Goal: Information Seeking & Learning: Learn about a topic

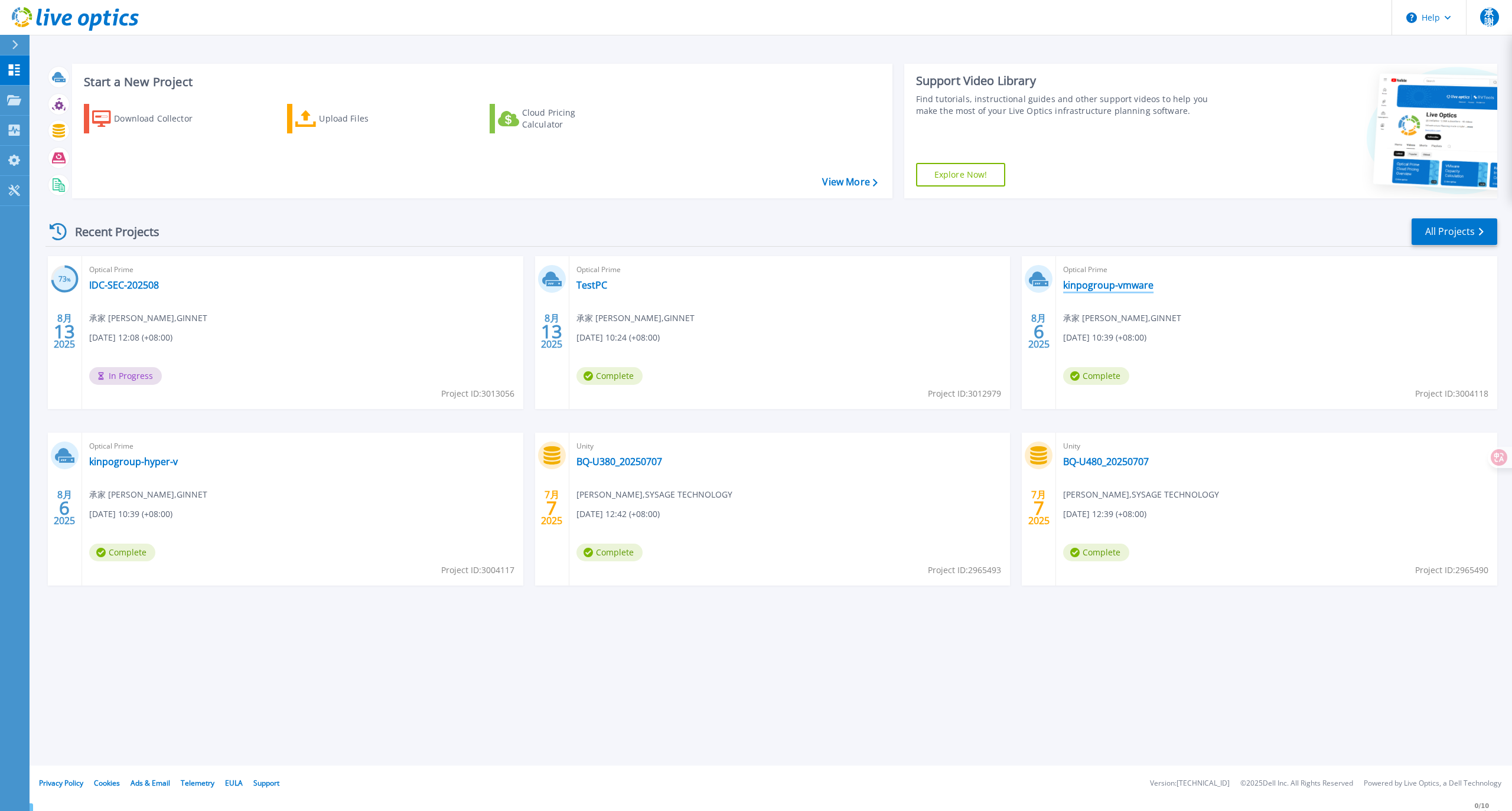
click at [1118, 289] on link "kinpogroup-vmware" at bounding box center [1108, 285] width 91 height 12
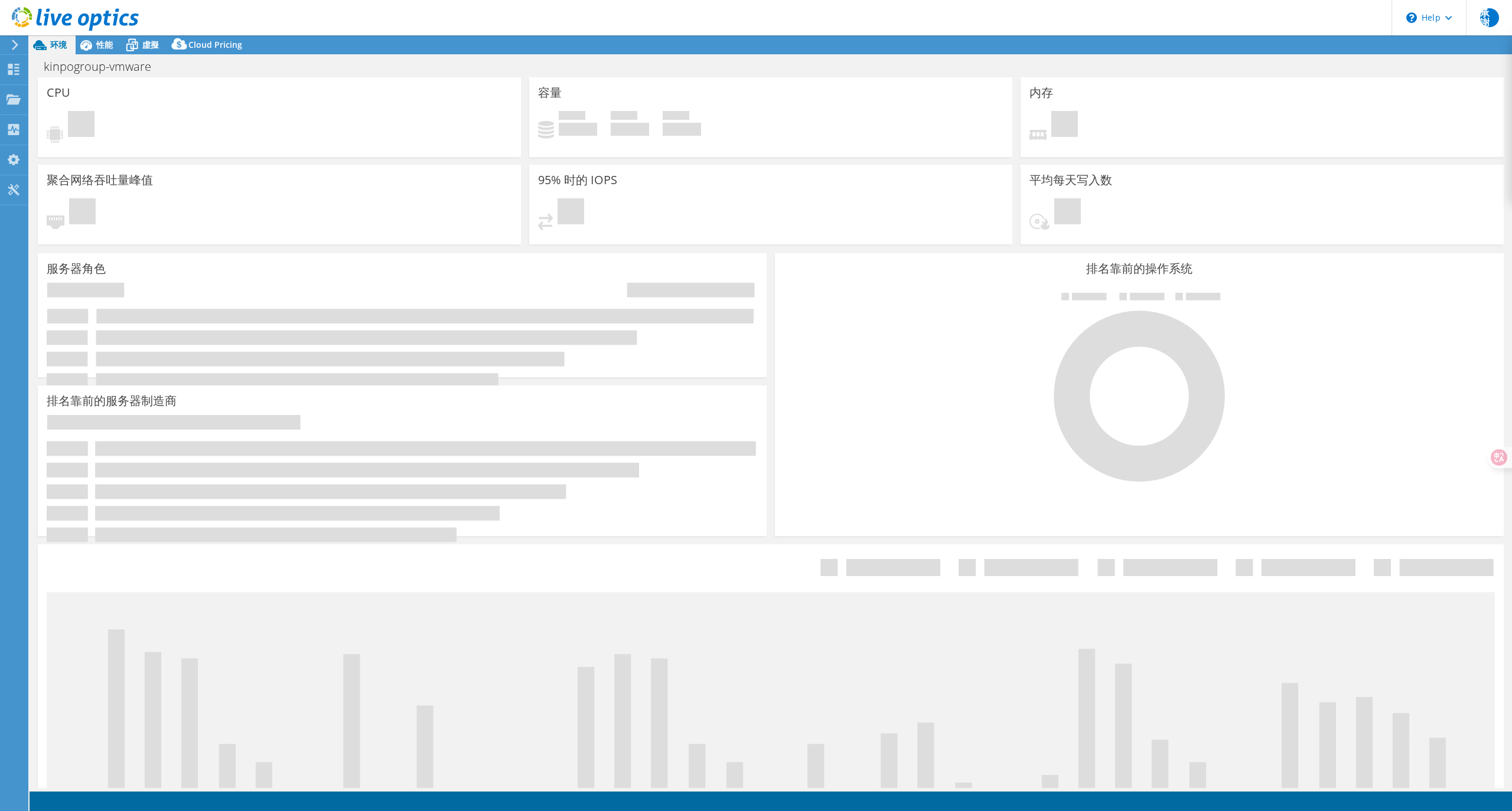
select select "USD"
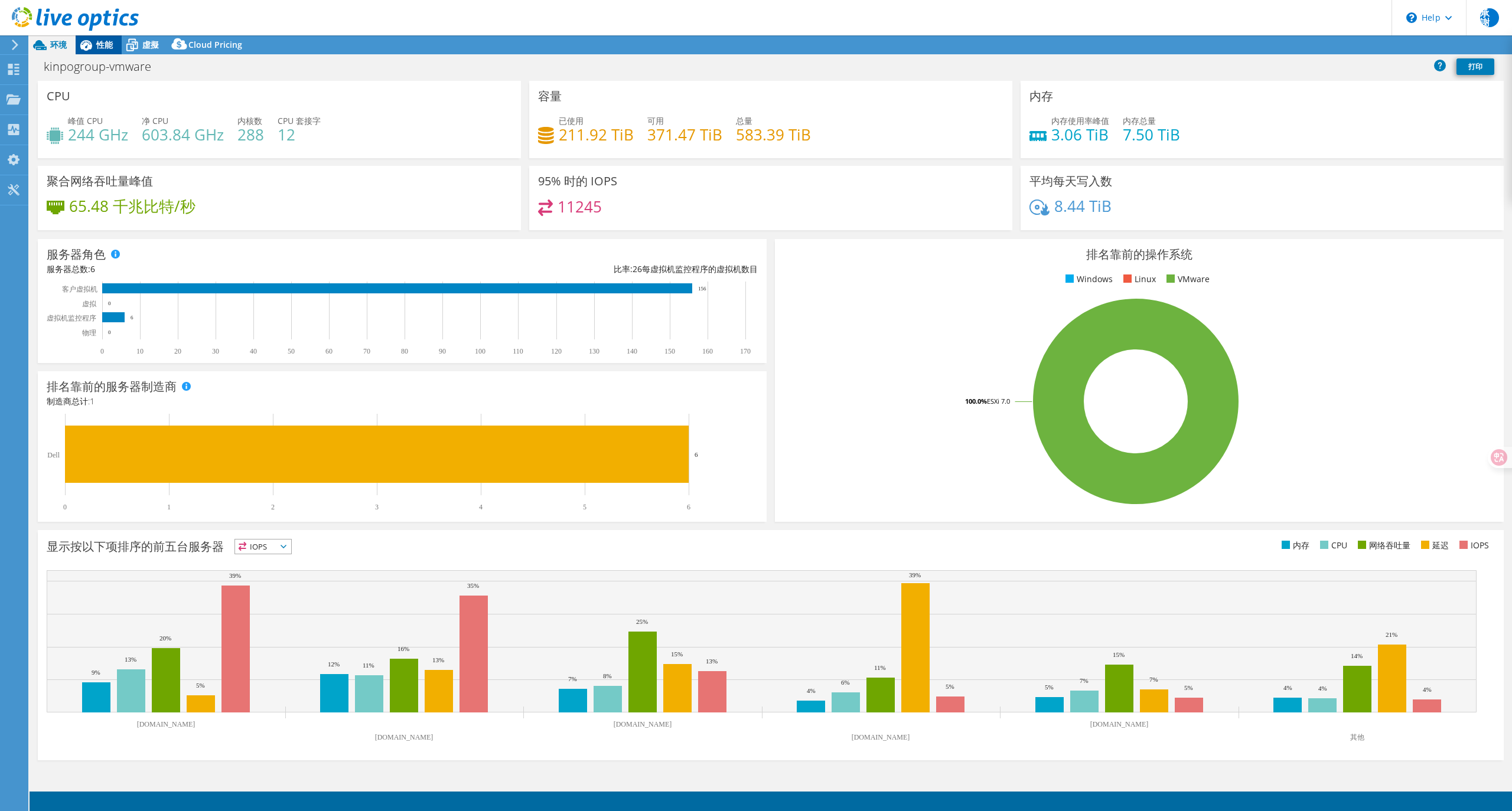
click at [105, 45] on span "性能" at bounding box center [104, 44] width 17 height 11
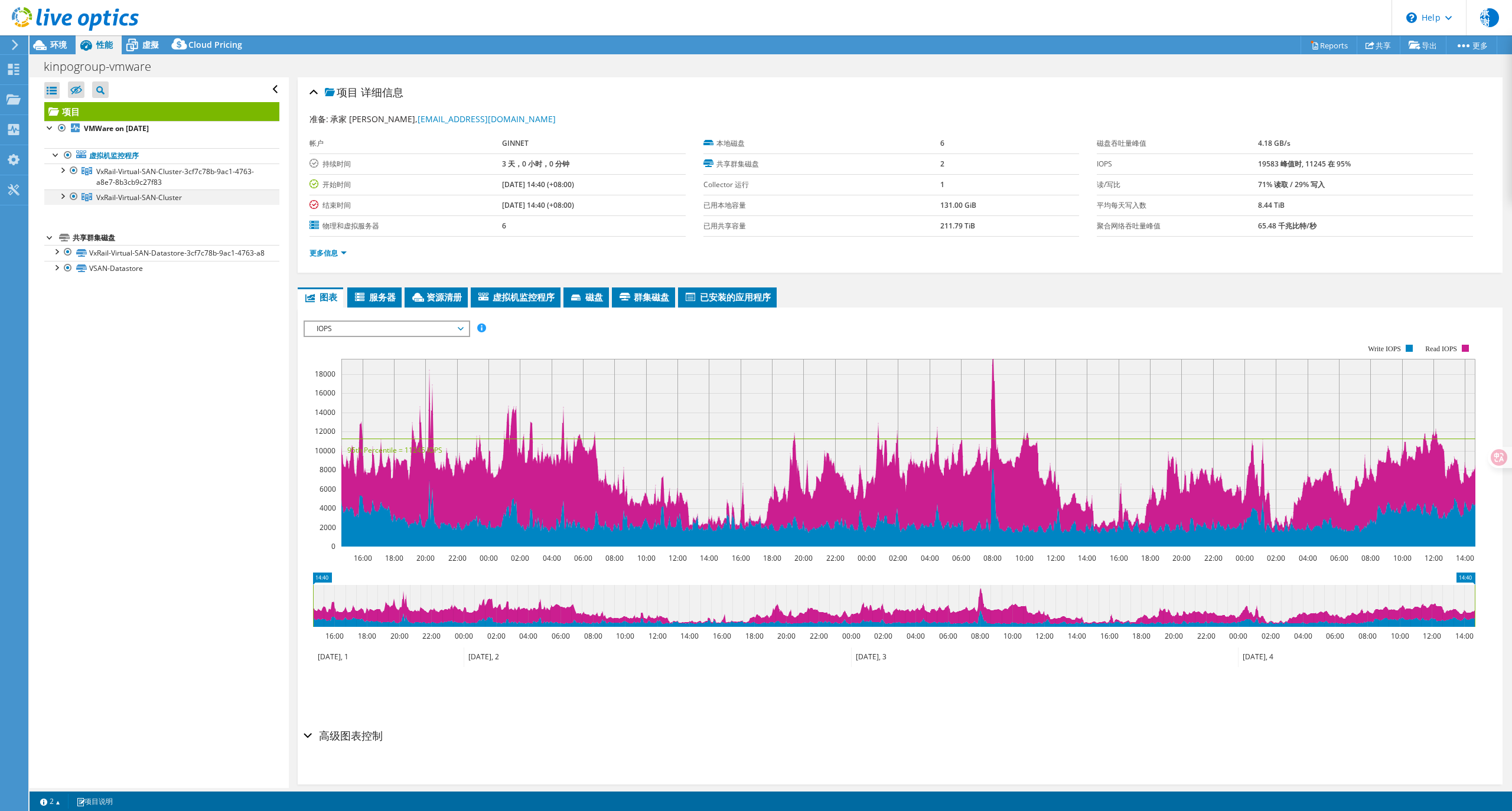
click at [61, 196] on div at bounding box center [61, 195] width 12 height 12
click at [62, 166] on div at bounding box center [61, 169] width 12 height 12
click at [169, 188] on span "VxRail-Virtual-SAN-Cluster" at bounding box center [175, 177] width 158 height 20
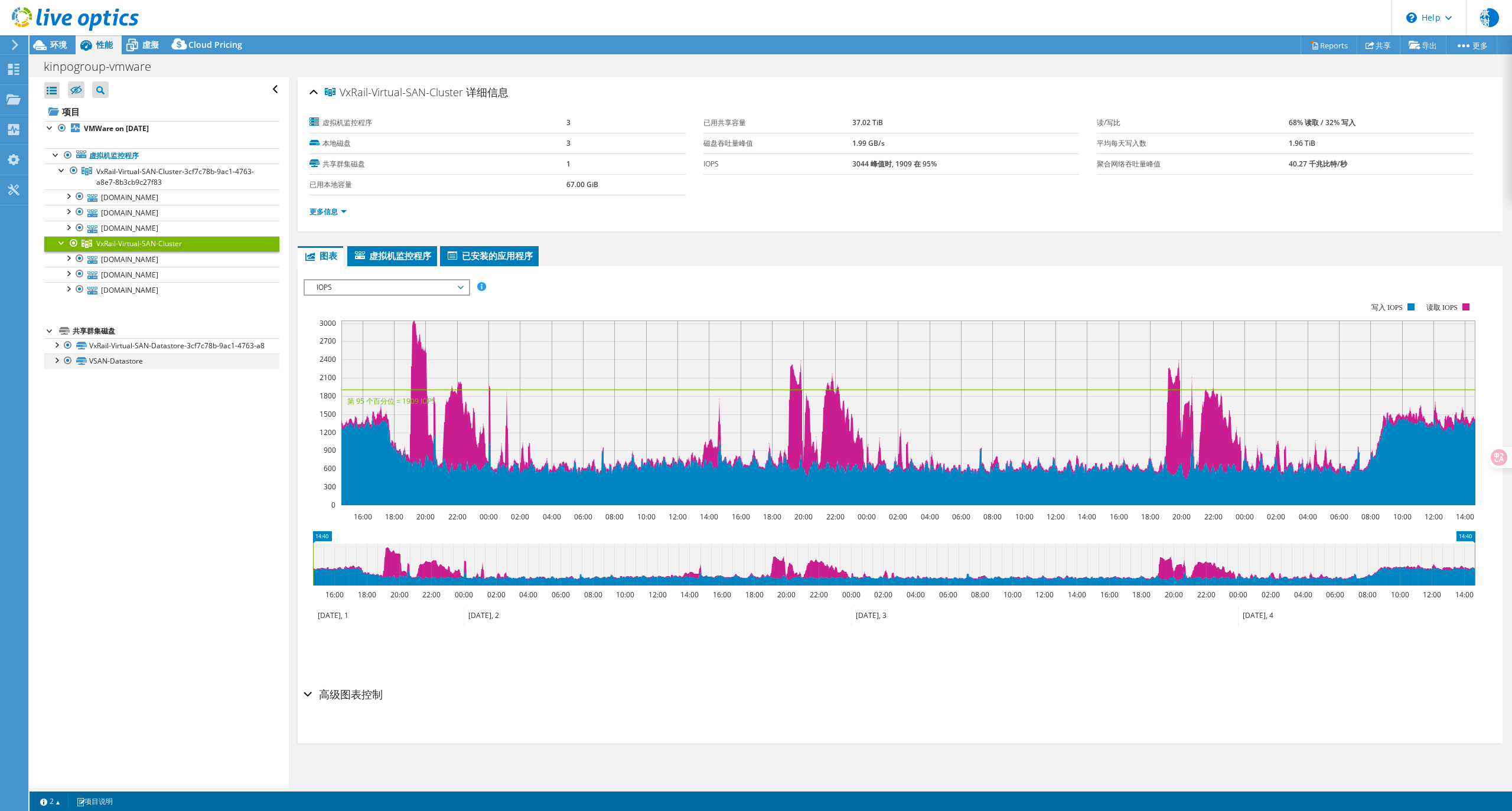
click at [58, 366] on div at bounding box center [56, 359] width 12 height 12
click at [58, 348] on div at bounding box center [56, 344] width 12 height 12
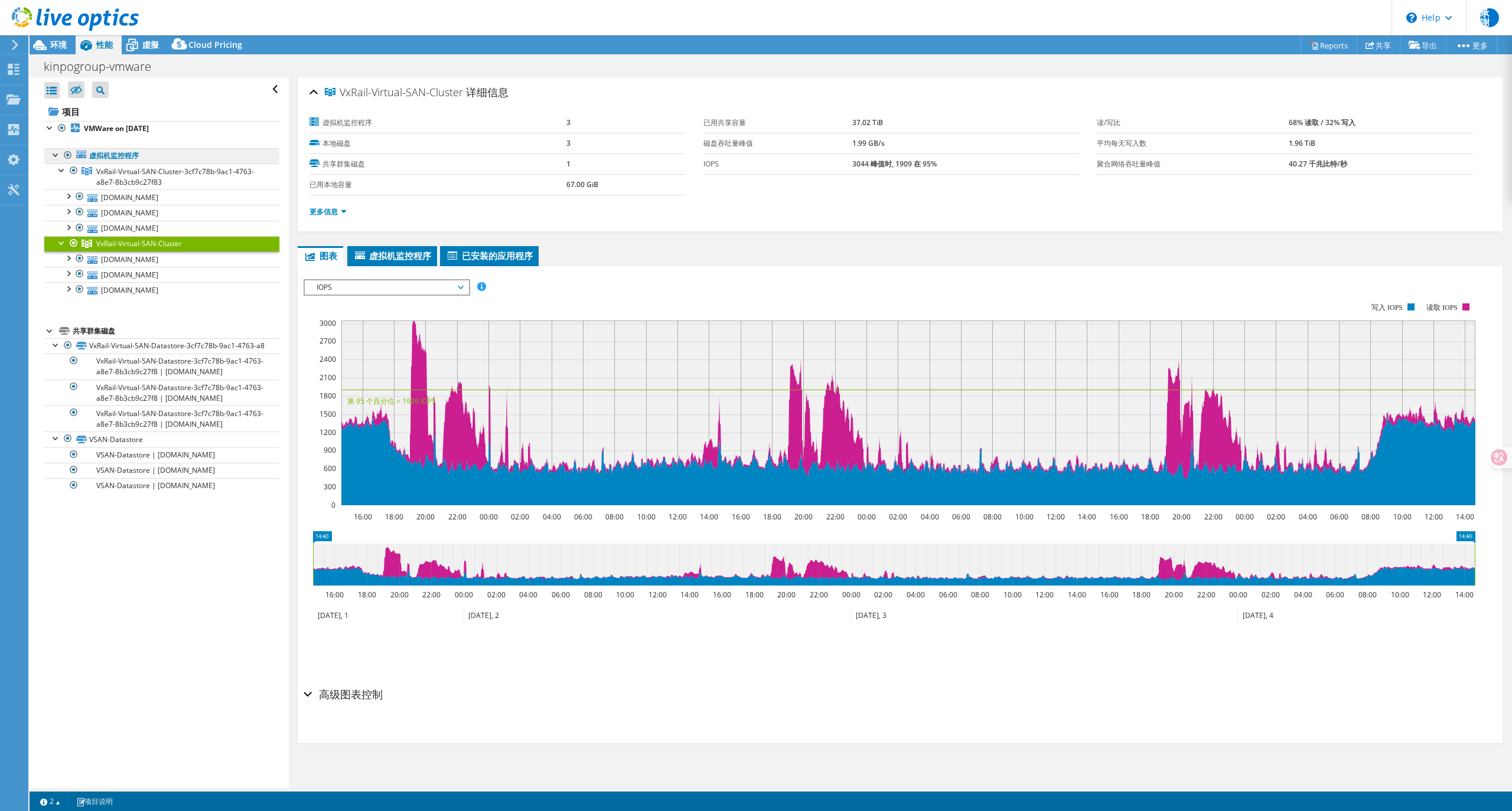
click at [121, 159] on link "虚拟机监控程序" at bounding box center [162, 155] width 235 height 15
click at [169, 182] on link "VxRail-Virtual-SAN-Cluster-3cf7c78b-9ac1-4763-a8e7-8b3cb9c27f83" at bounding box center [162, 177] width 235 height 26
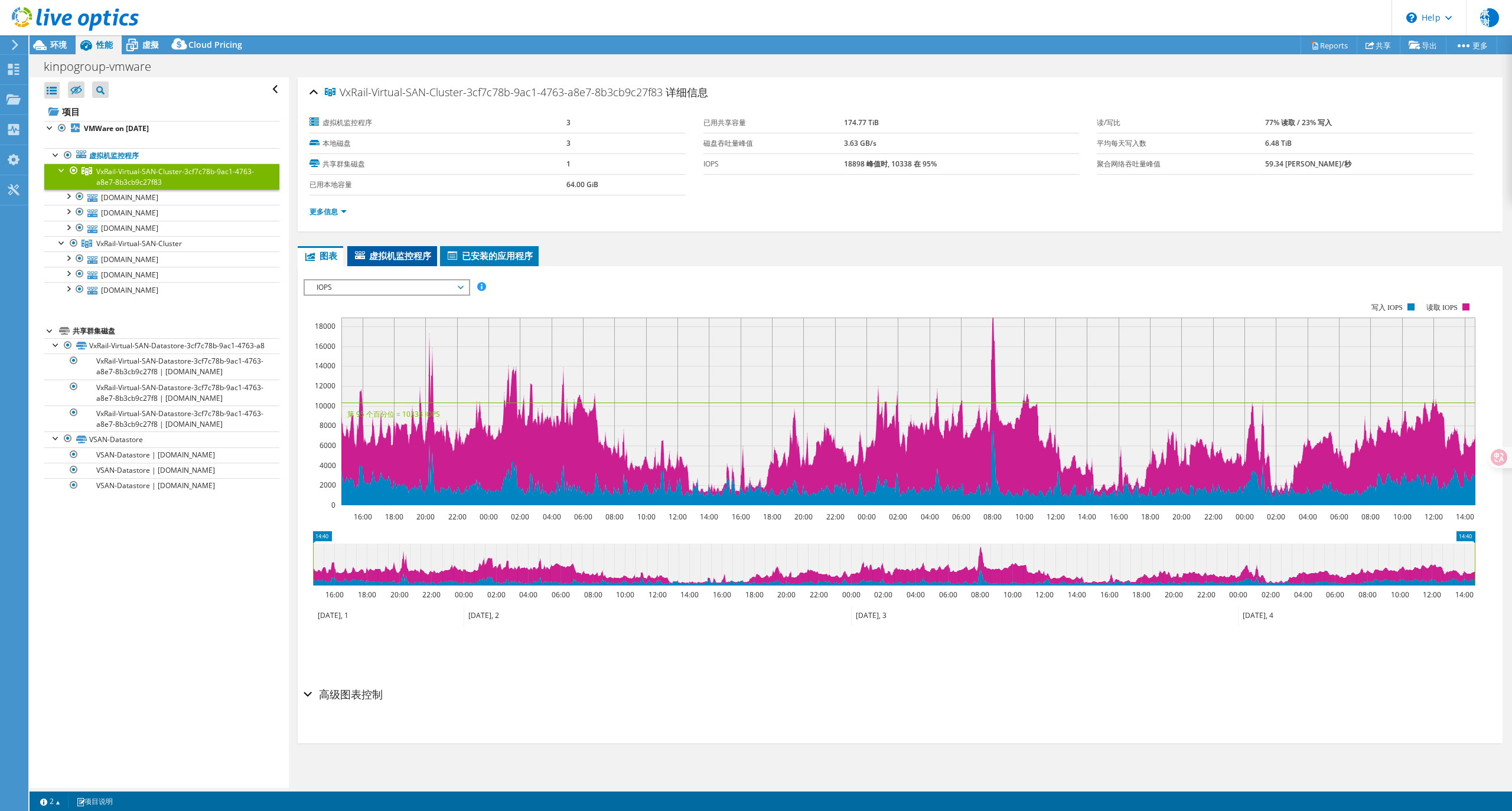
click at [385, 256] on span "虚拟机监控程序" at bounding box center [392, 255] width 78 height 12
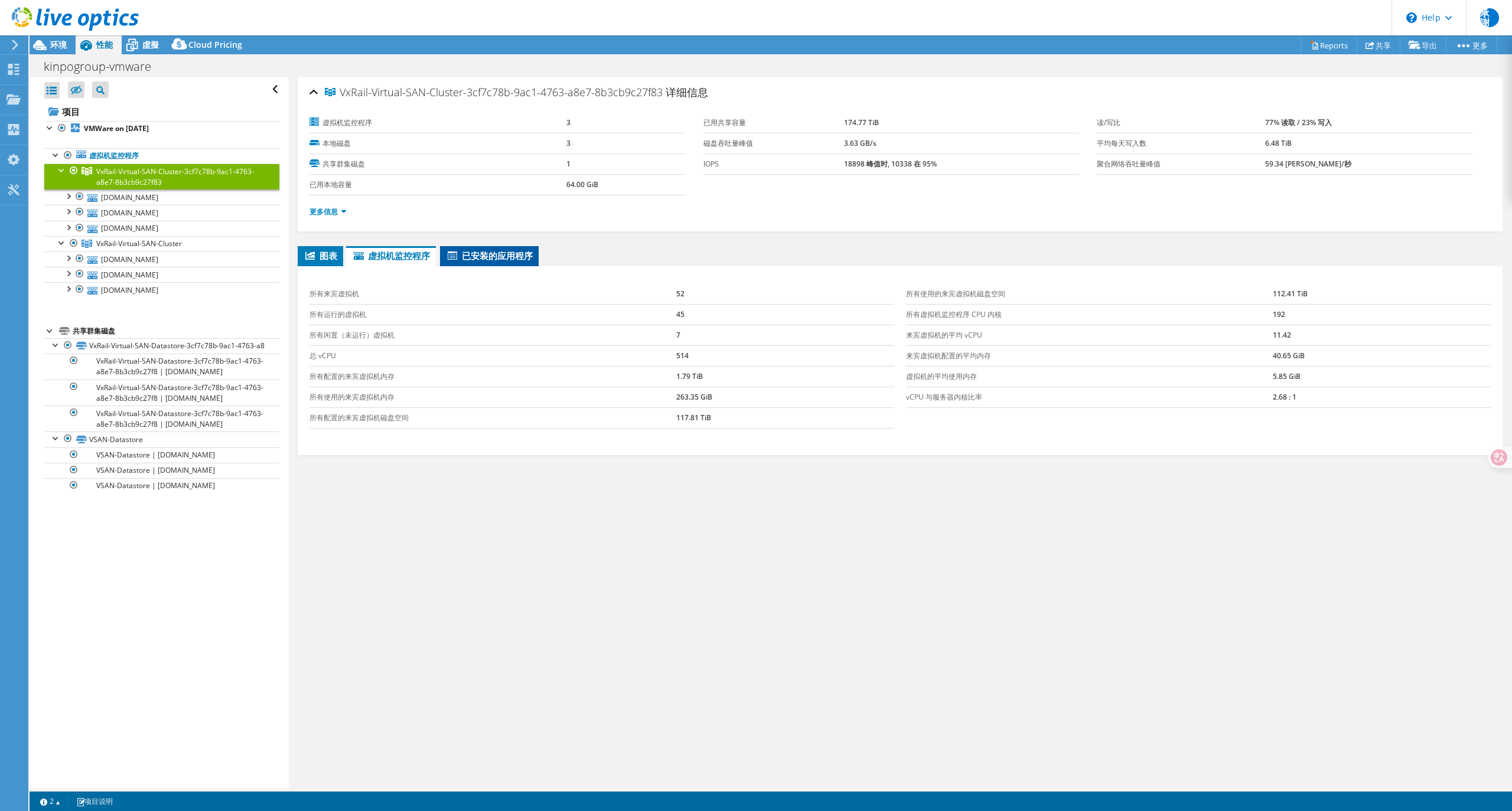
click at [482, 262] on li "已安装的应用程序" at bounding box center [489, 255] width 99 height 20
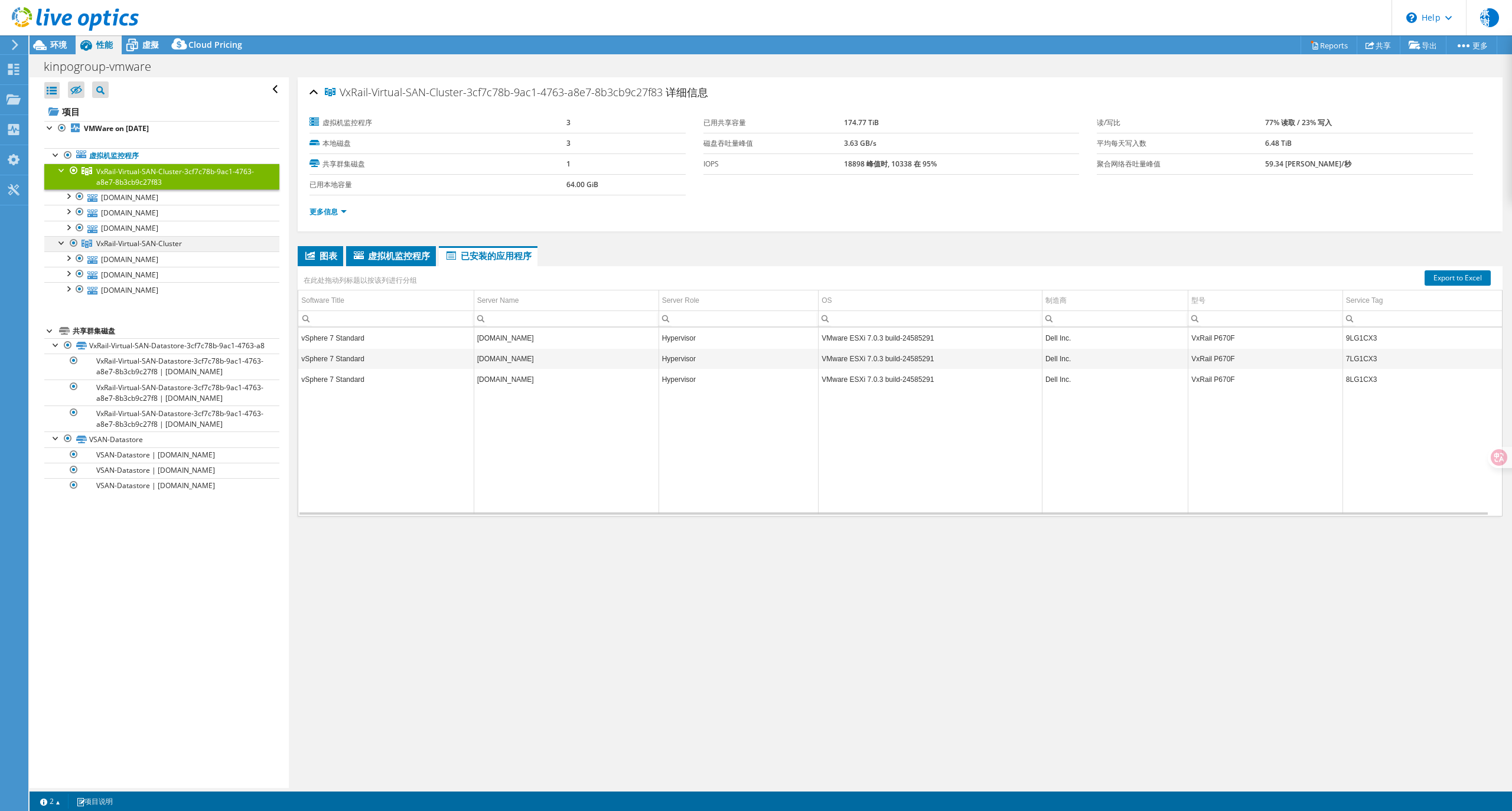
click at [69, 244] on div at bounding box center [73, 244] width 12 height 14
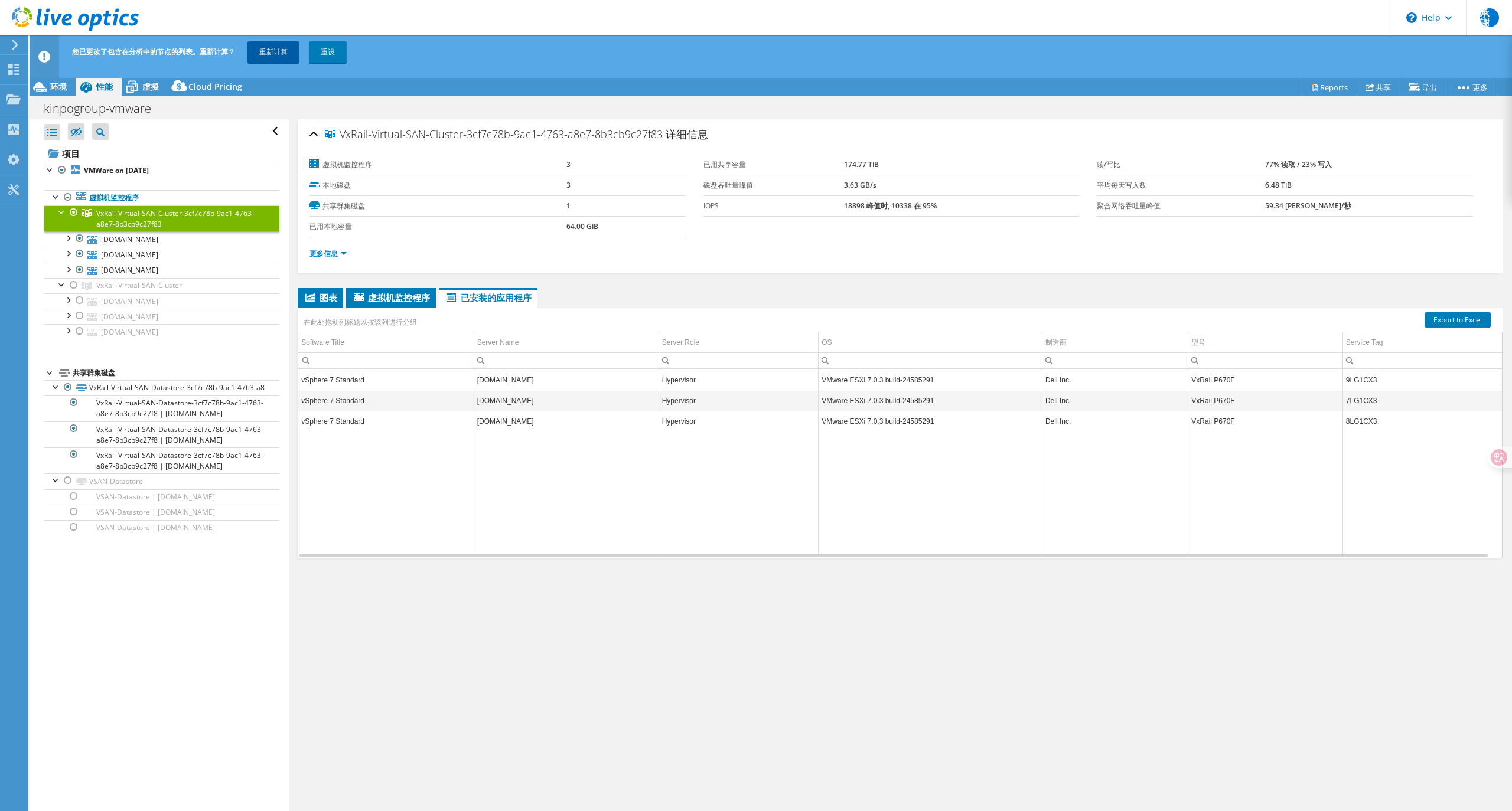
click at [274, 53] on link "重新计算" at bounding box center [274, 51] width 52 height 21
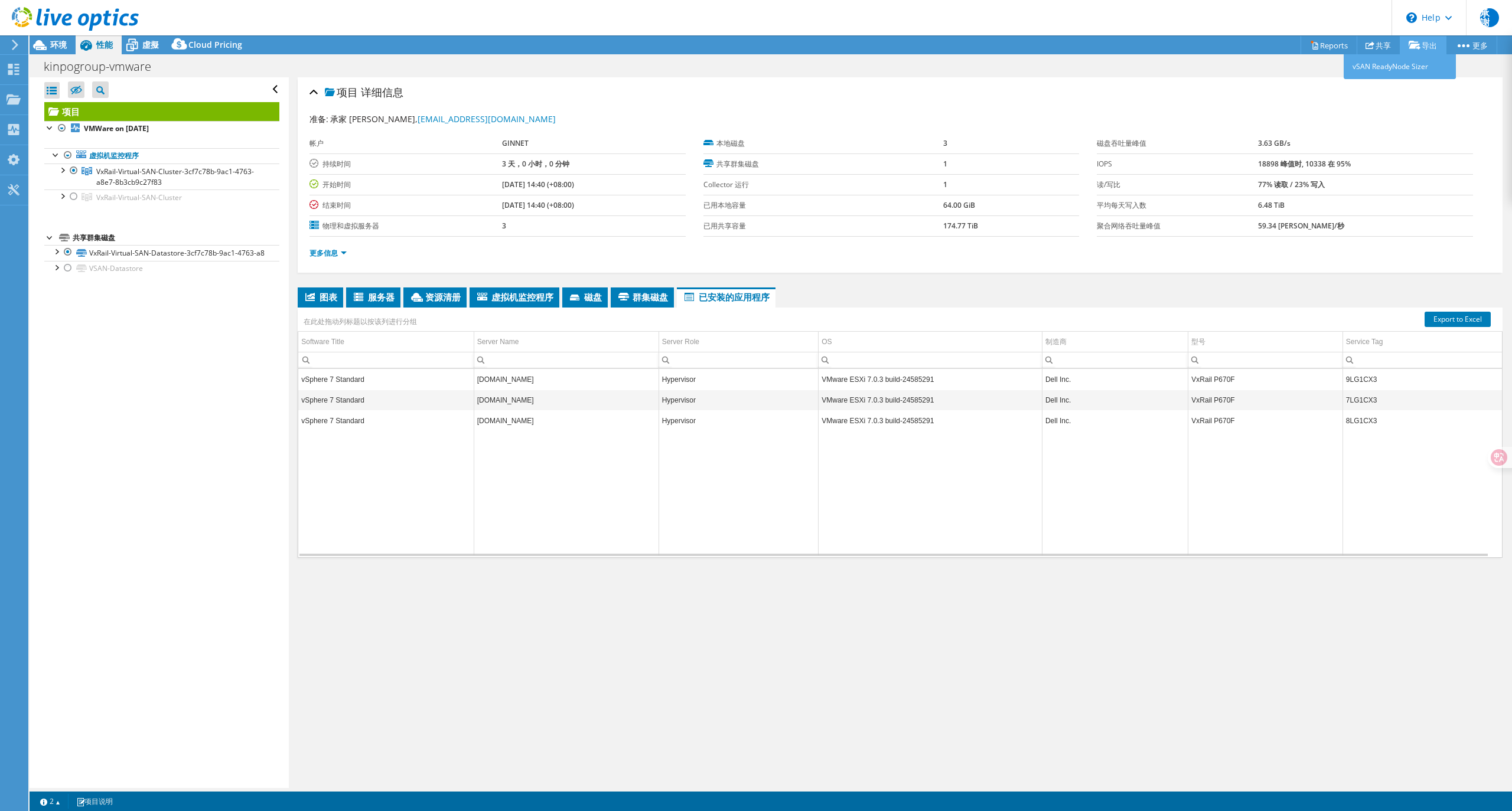
click at [1419, 45] on link "导出" at bounding box center [1423, 45] width 47 height 18
click at [866, 657] on div "项目 详细信息 准备: 承家 謝, bookhsieh@ginnet.com.tw 帐户 GINNET 持续时间 3 天，0 小时，0 分钟 开始时间 08/…" at bounding box center [899, 433] width 1223 height 711
click at [642, 430] on td "[DOMAIN_NAME]" at bounding box center [566, 421] width 185 height 20
click at [641, 425] on td "[DOMAIN_NAME]" at bounding box center [566, 421] width 185 height 20
click at [1436, 322] on link "Export to Excel" at bounding box center [1458, 319] width 66 height 15
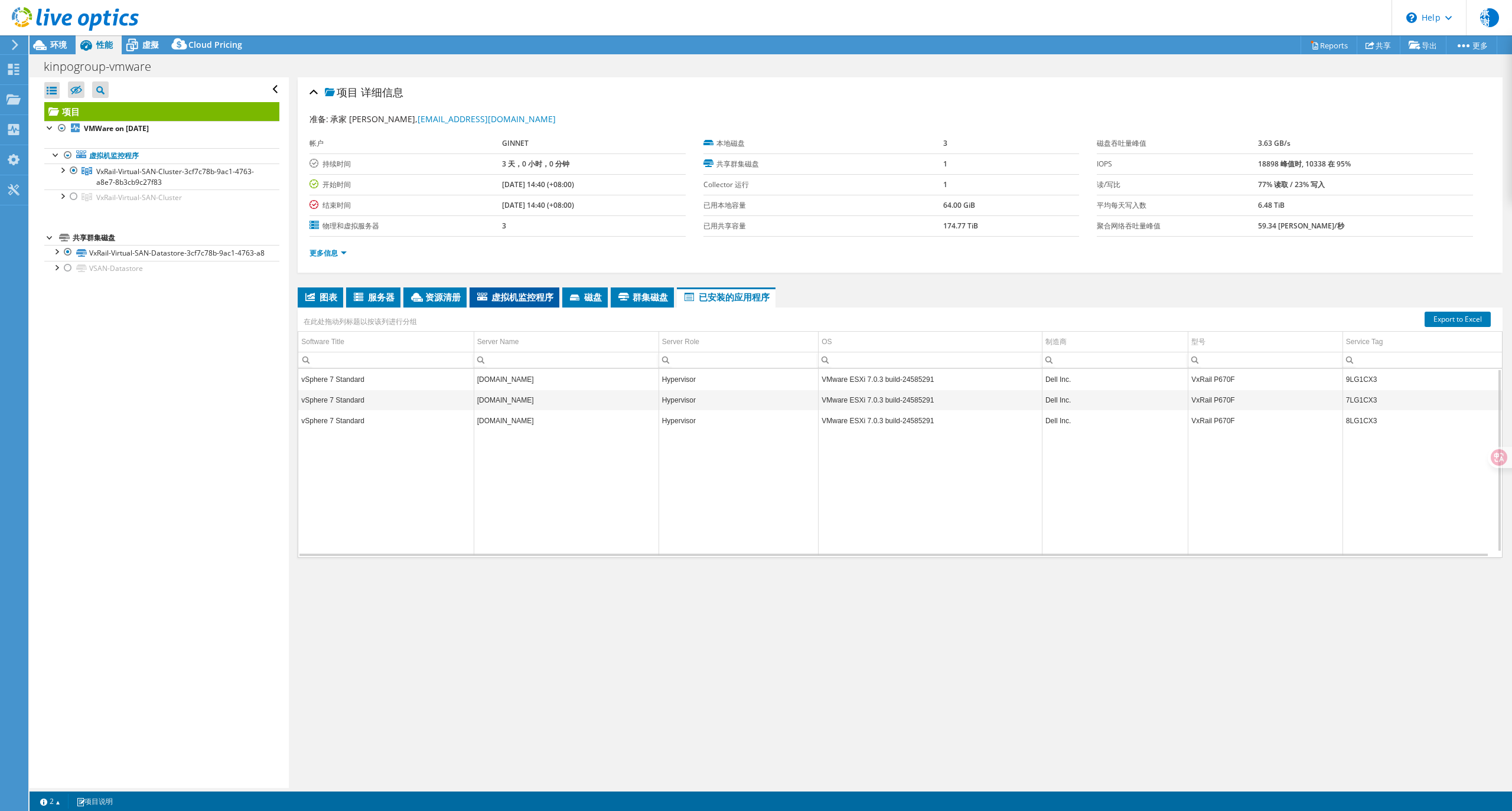
click at [524, 296] on span "虚拟机监控程序" at bounding box center [514, 296] width 78 height 12
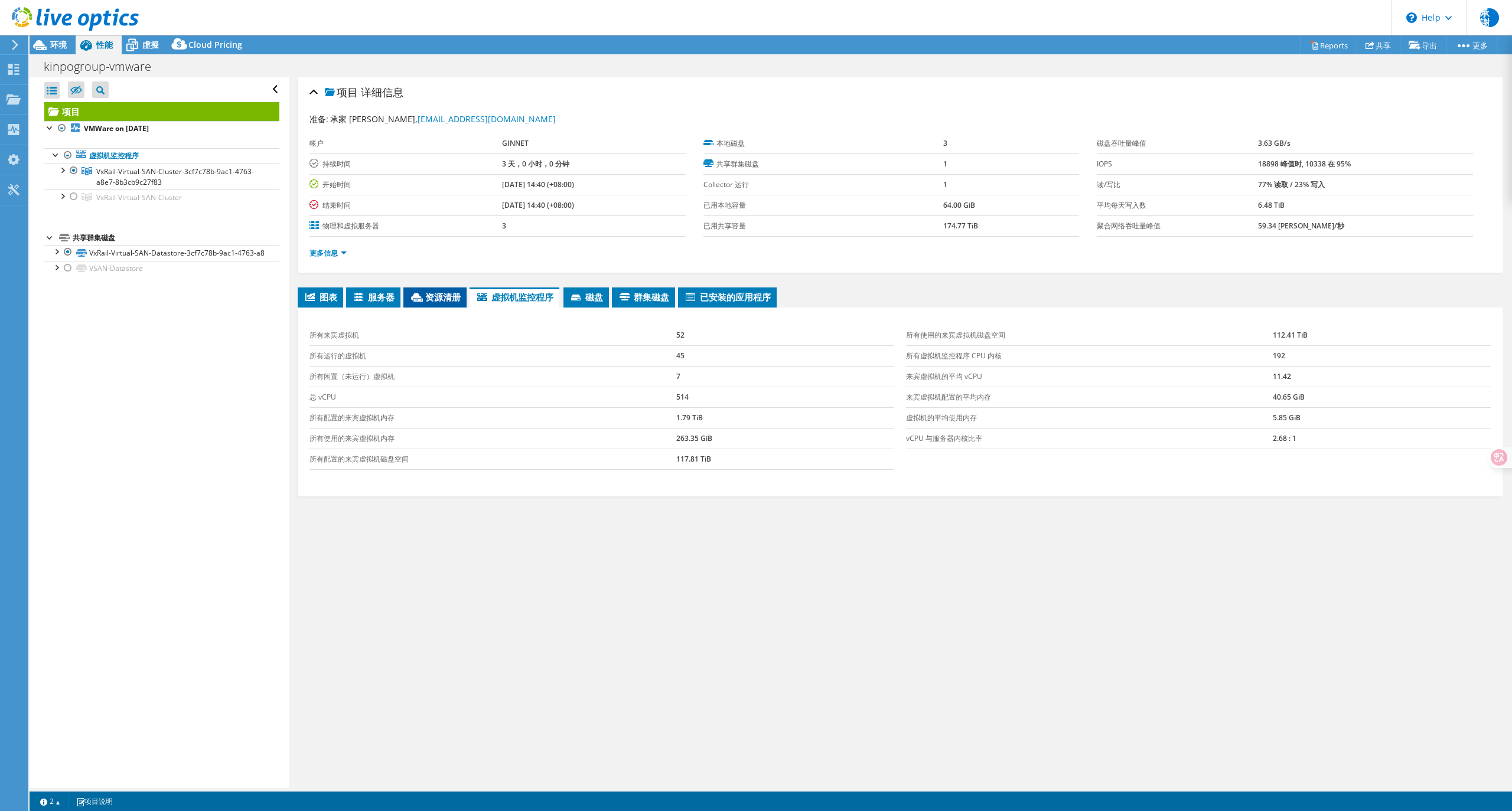
click at [441, 296] on span "资源清册" at bounding box center [434, 296] width 51 height 12
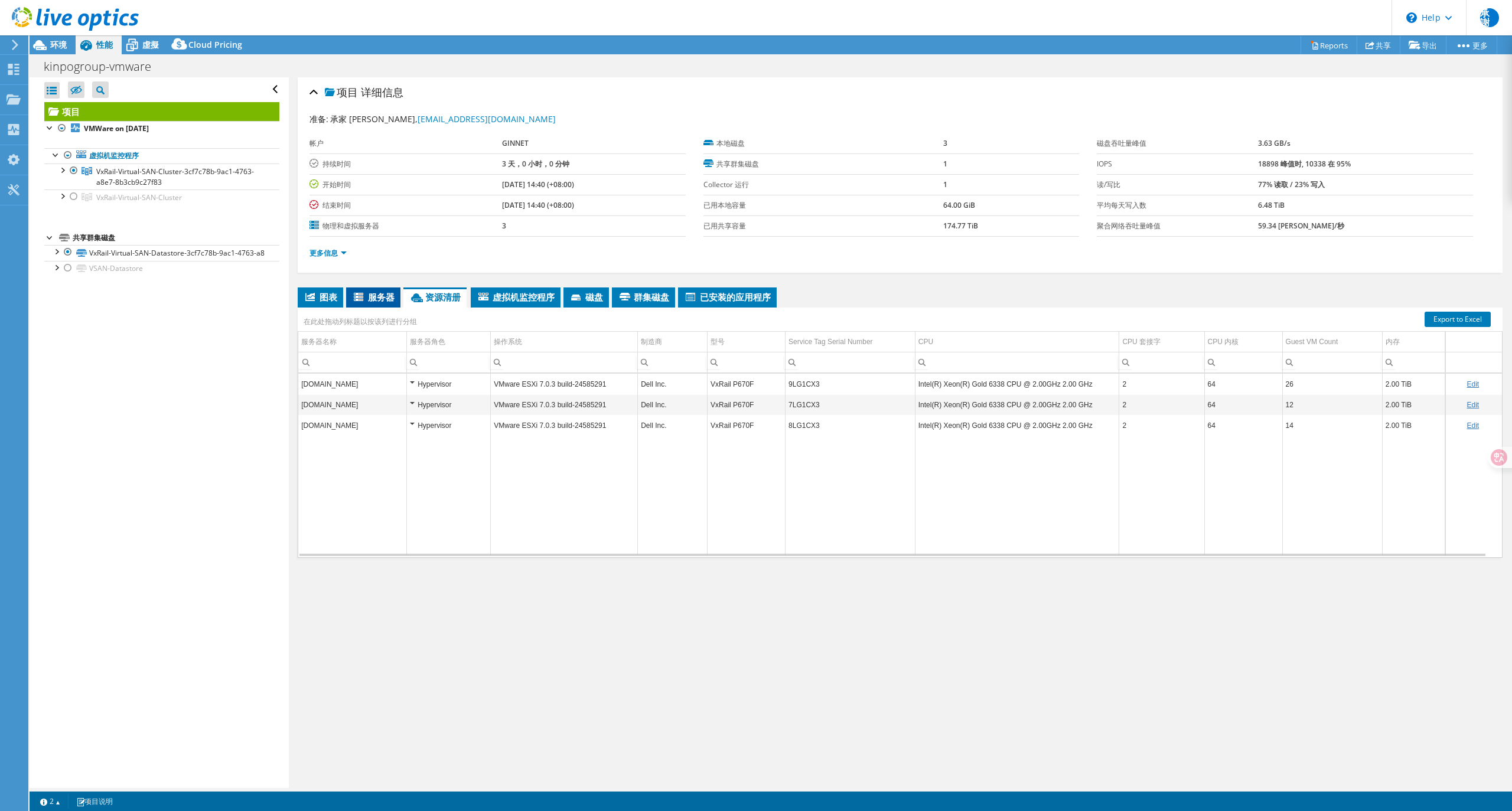
click at [378, 303] on li "服务器" at bounding box center [373, 297] width 54 height 20
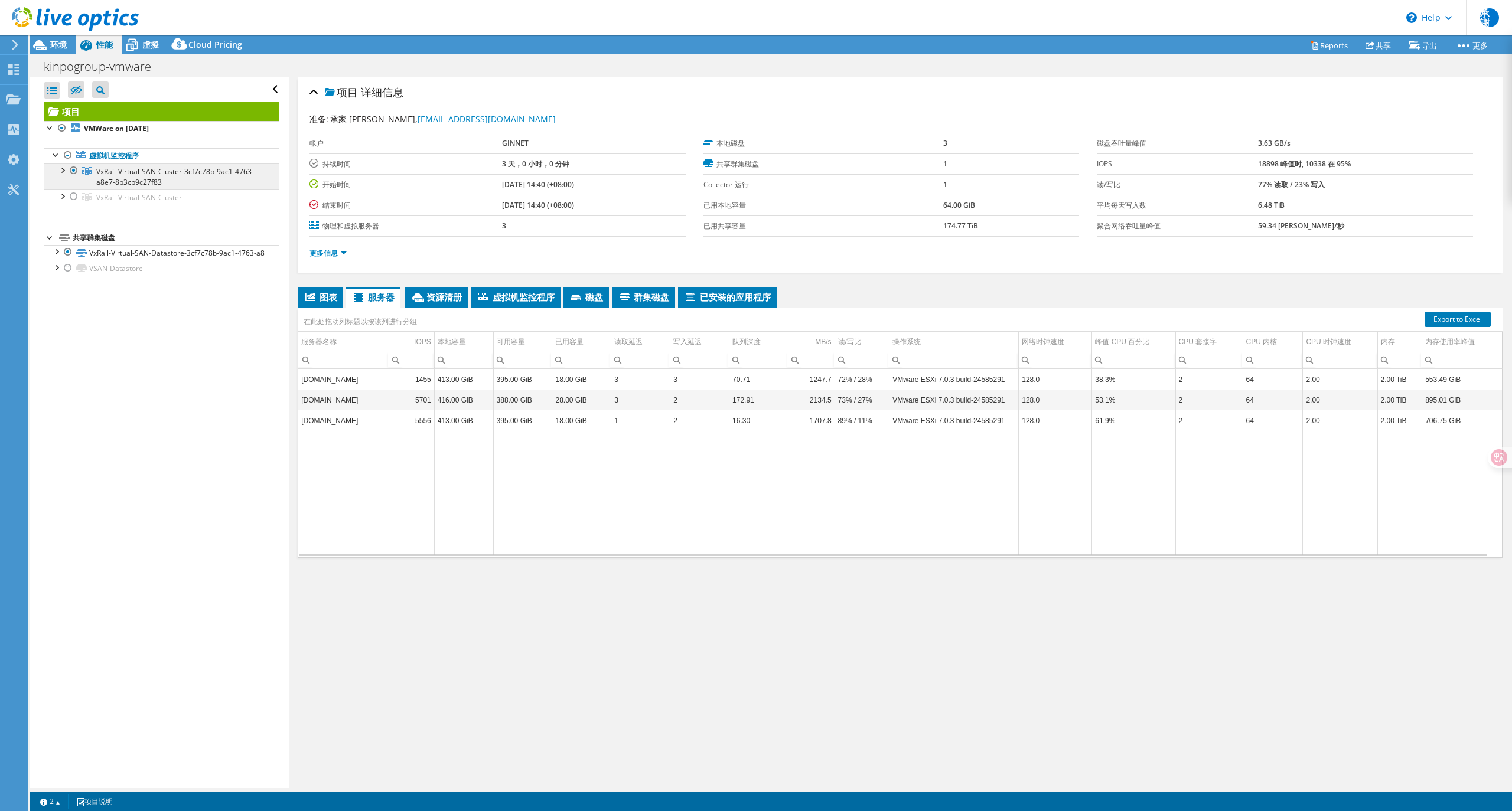
click at [163, 175] on span "VxRail-Virtual-SAN-Cluster-3cf7c78b-9ac1-4763-a8e7-8b3cb9c27f83" at bounding box center [175, 177] width 158 height 20
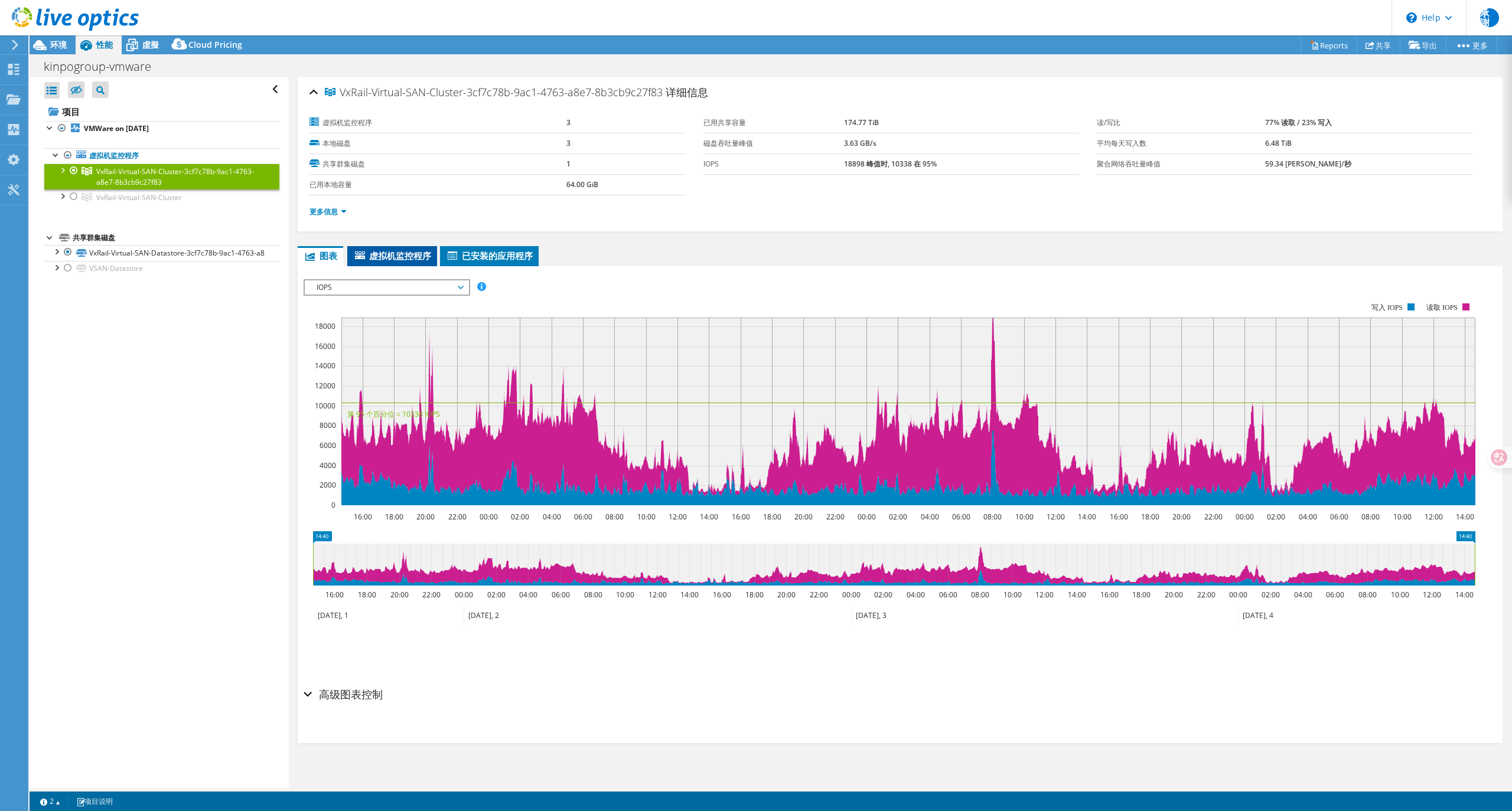
click at [411, 256] on span "虚拟机监控程序" at bounding box center [392, 255] width 78 height 12
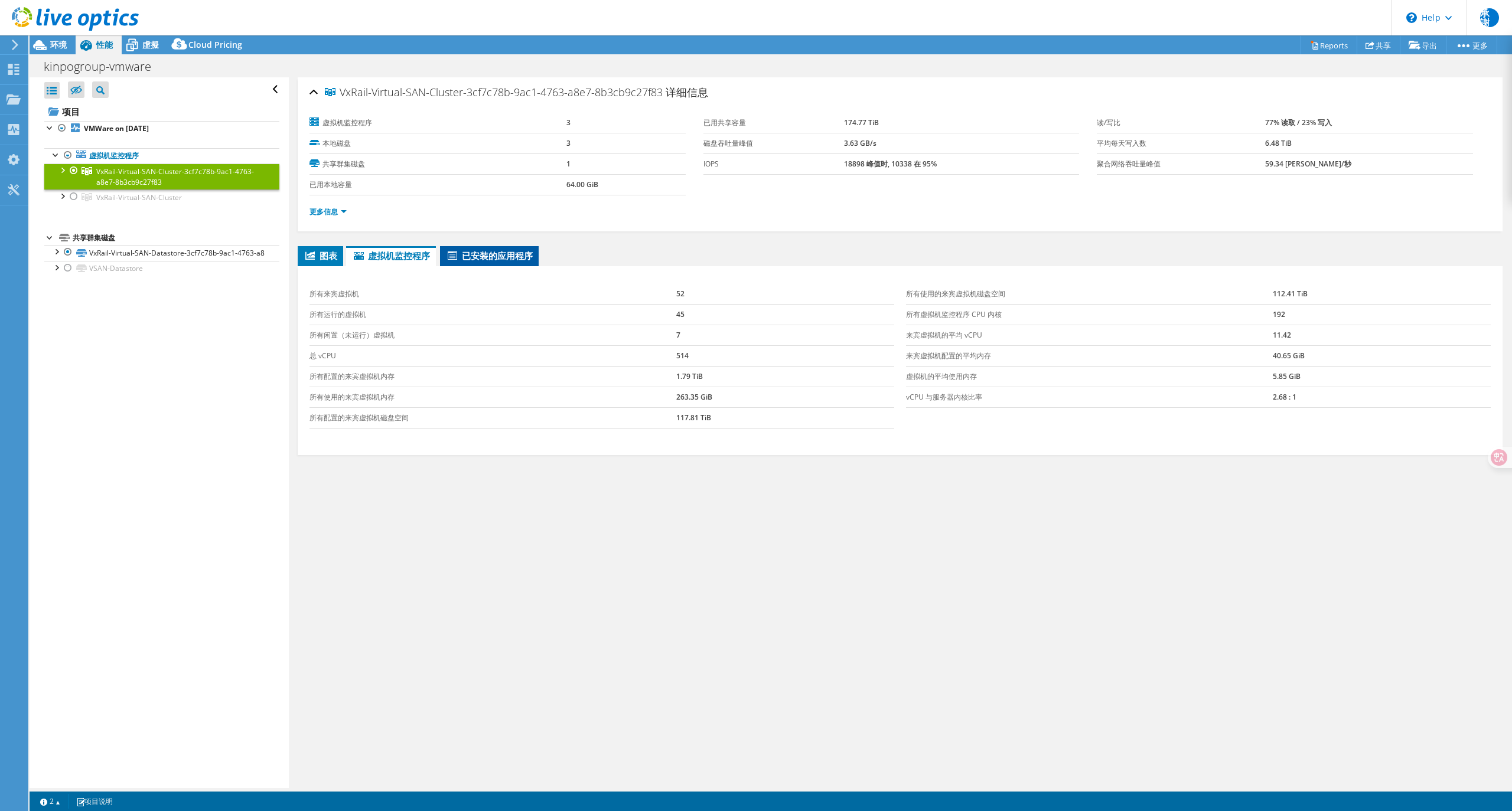
click at [504, 255] on span "已安装的应用程序" at bounding box center [490, 255] width 87 height 12
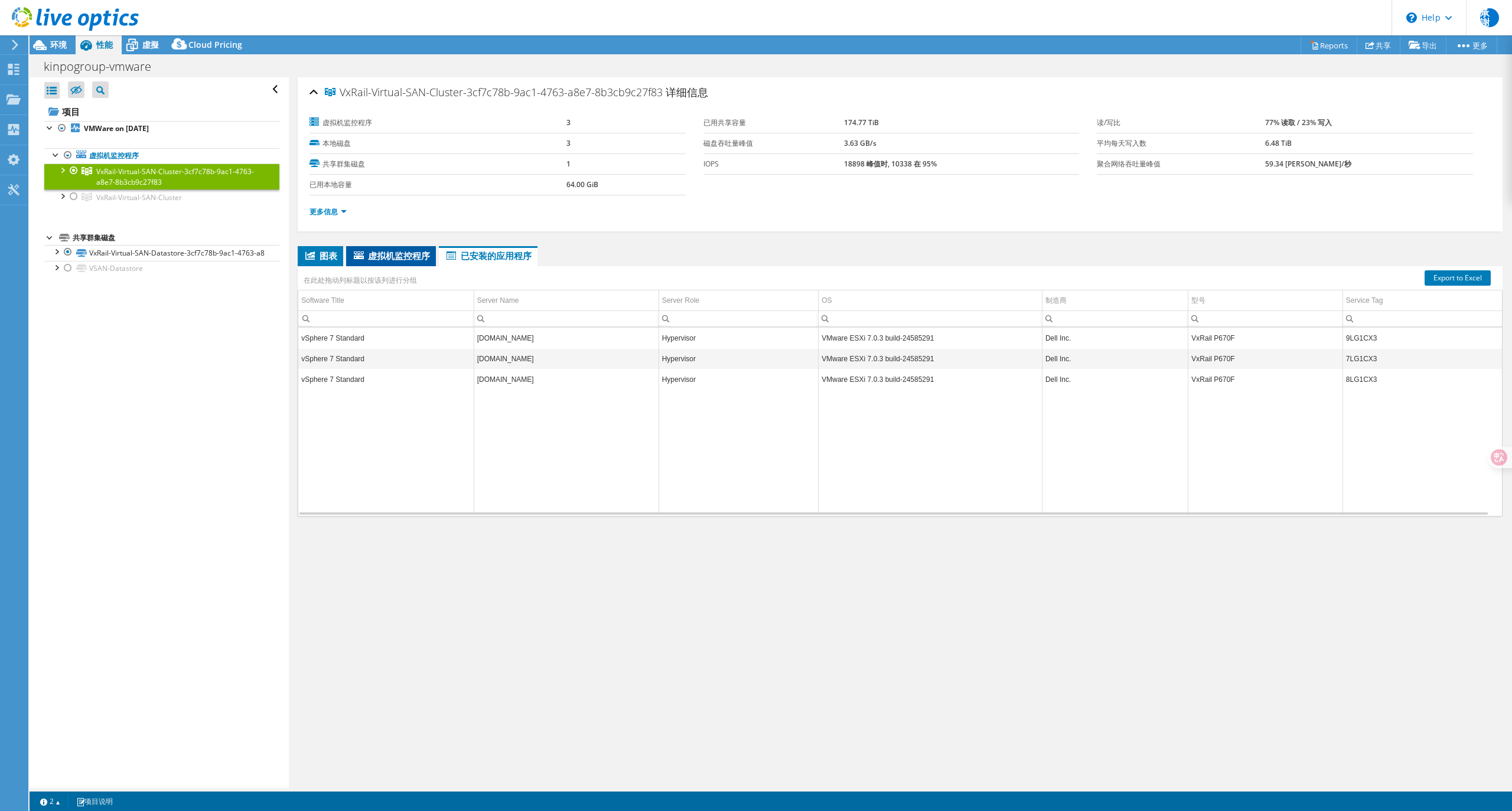
click at [385, 254] on span "虚拟机监控程序" at bounding box center [391, 255] width 78 height 12
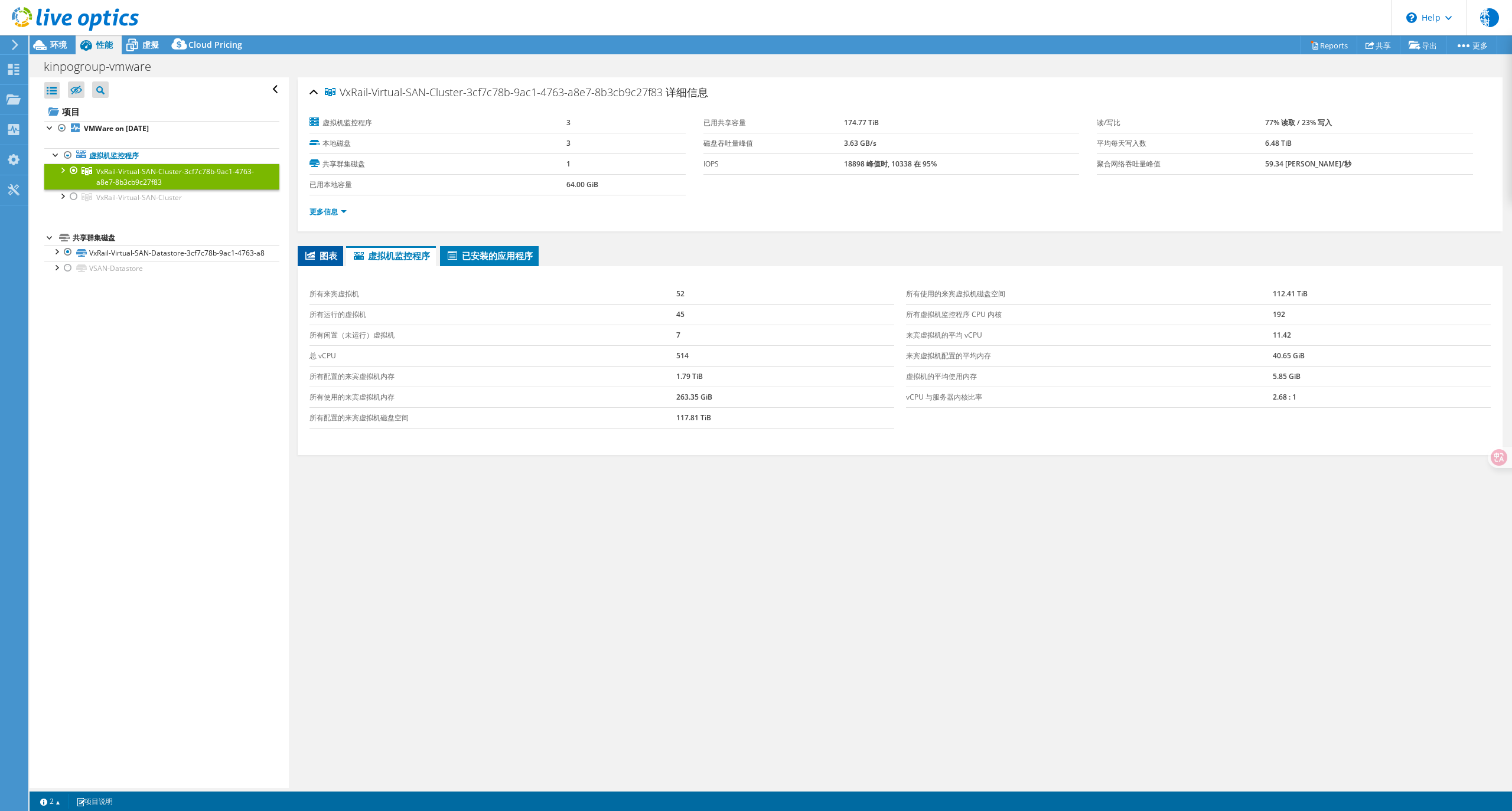
click at [330, 255] on span "图表" at bounding box center [320, 255] width 34 height 12
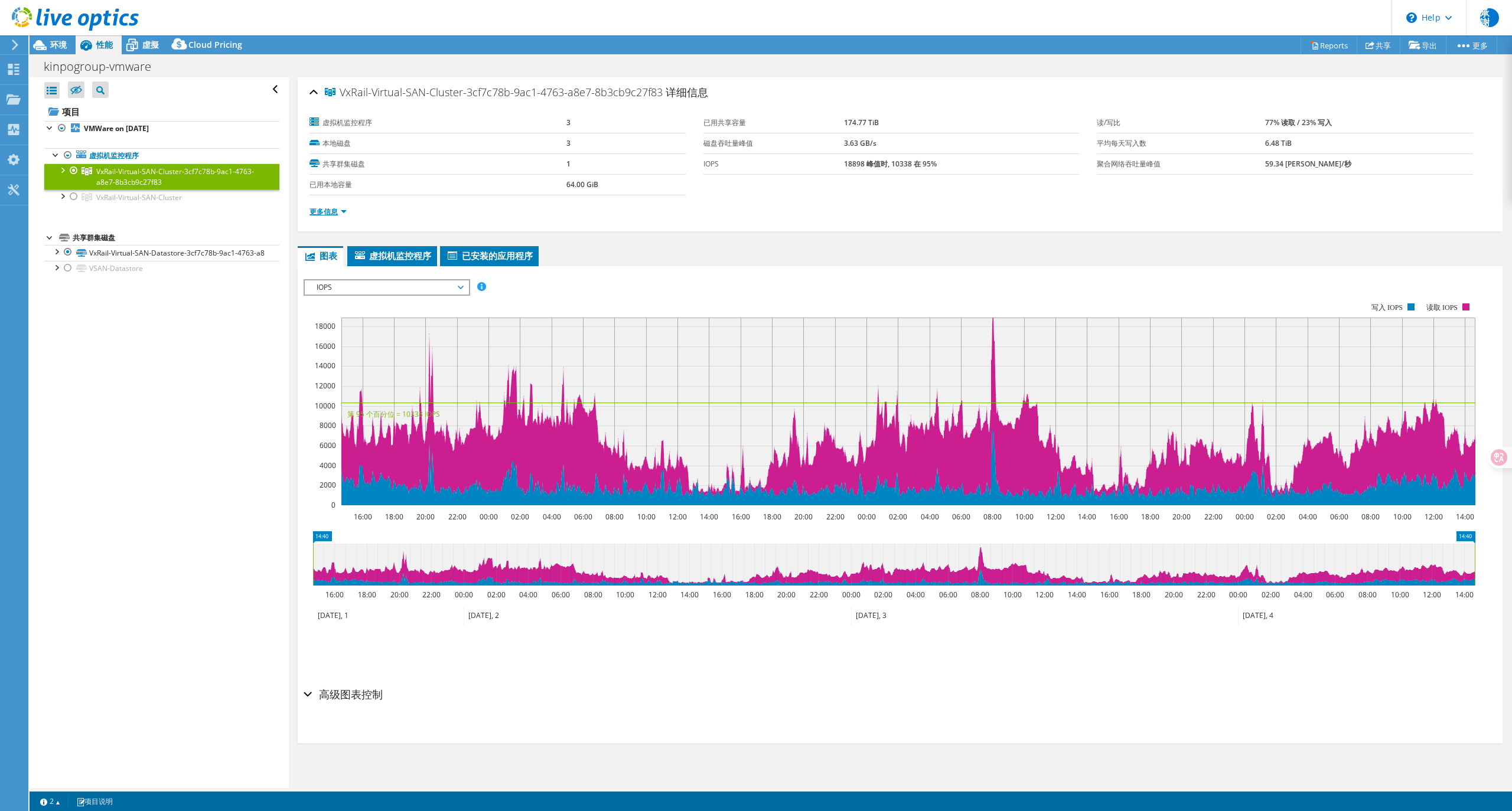
click at [329, 209] on link "更多信息" at bounding box center [328, 211] width 37 height 10
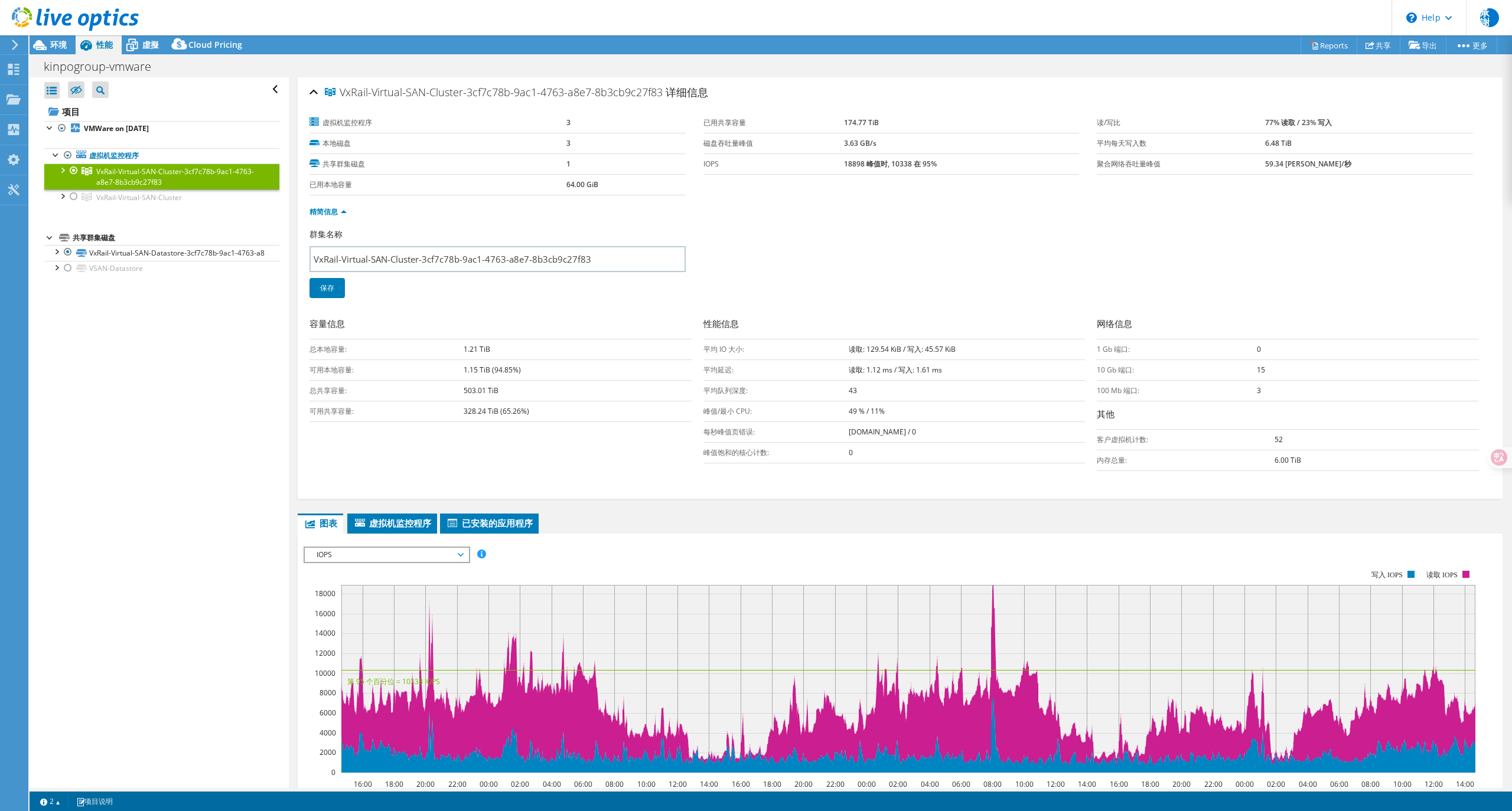
click at [65, 171] on div at bounding box center [61, 169] width 12 height 12
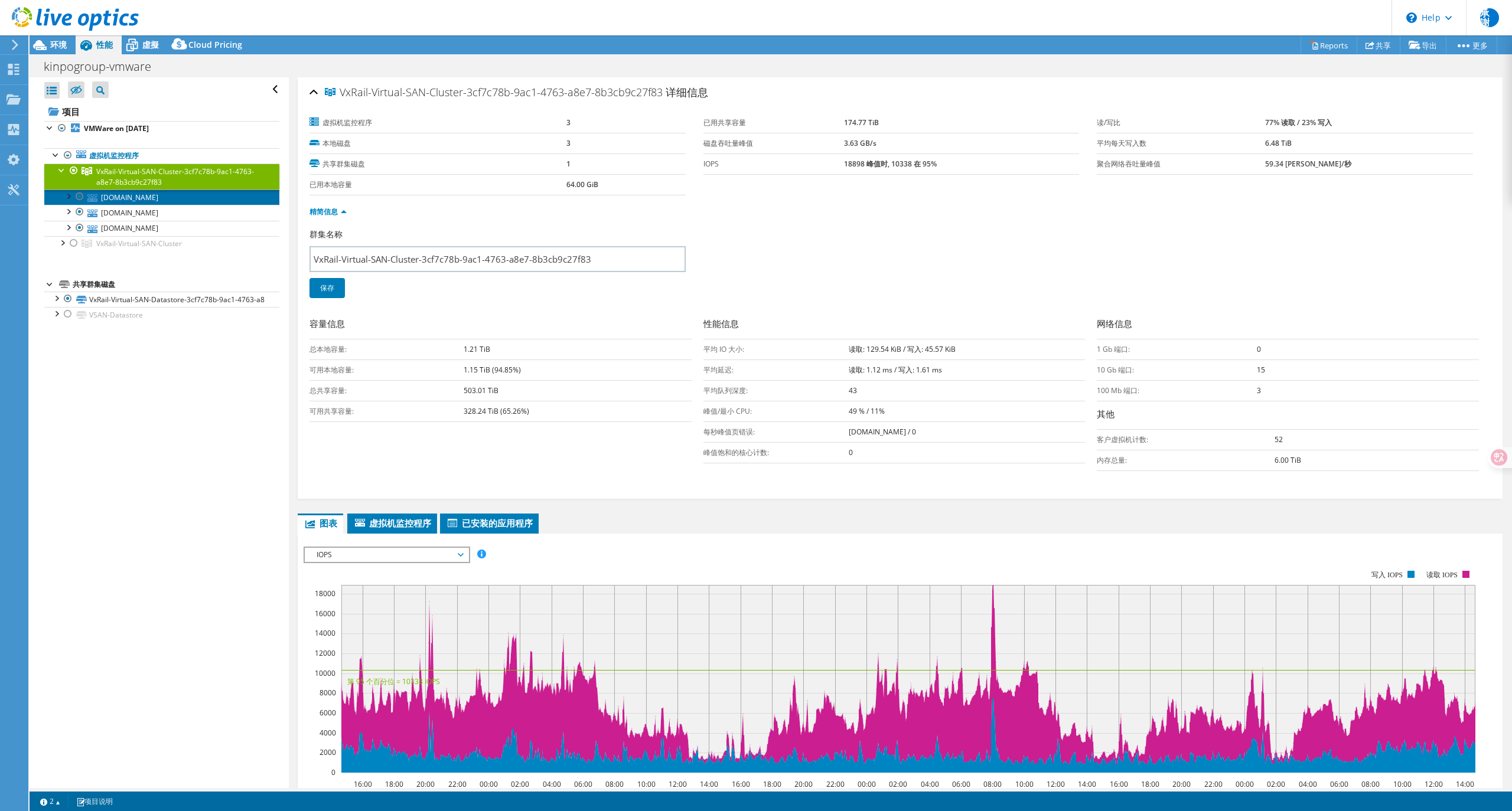
click at [104, 201] on link "[DOMAIN_NAME]" at bounding box center [162, 196] width 235 height 15
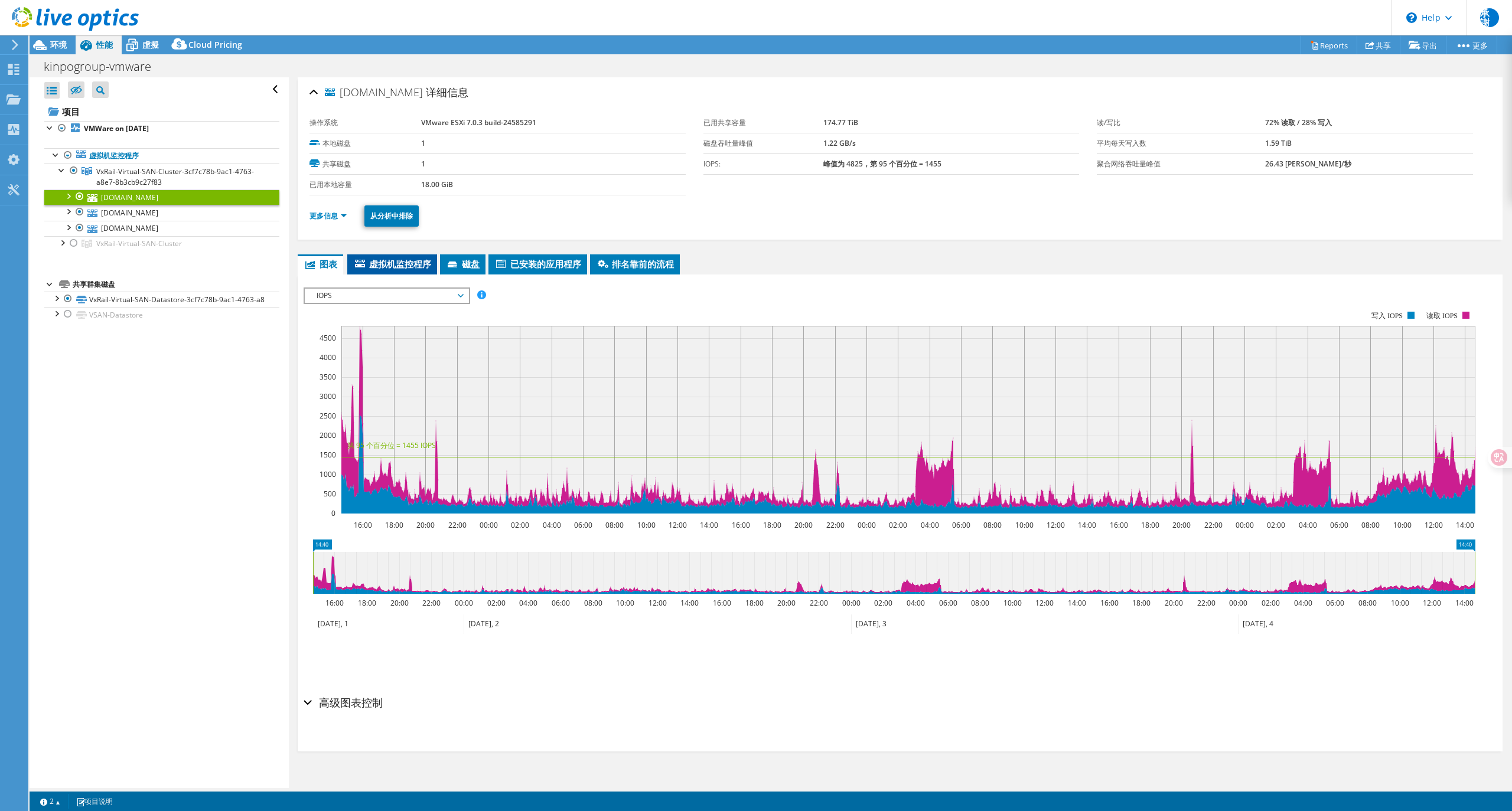
click at [411, 265] on span "虚拟机监控程序" at bounding box center [392, 263] width 78 height 12
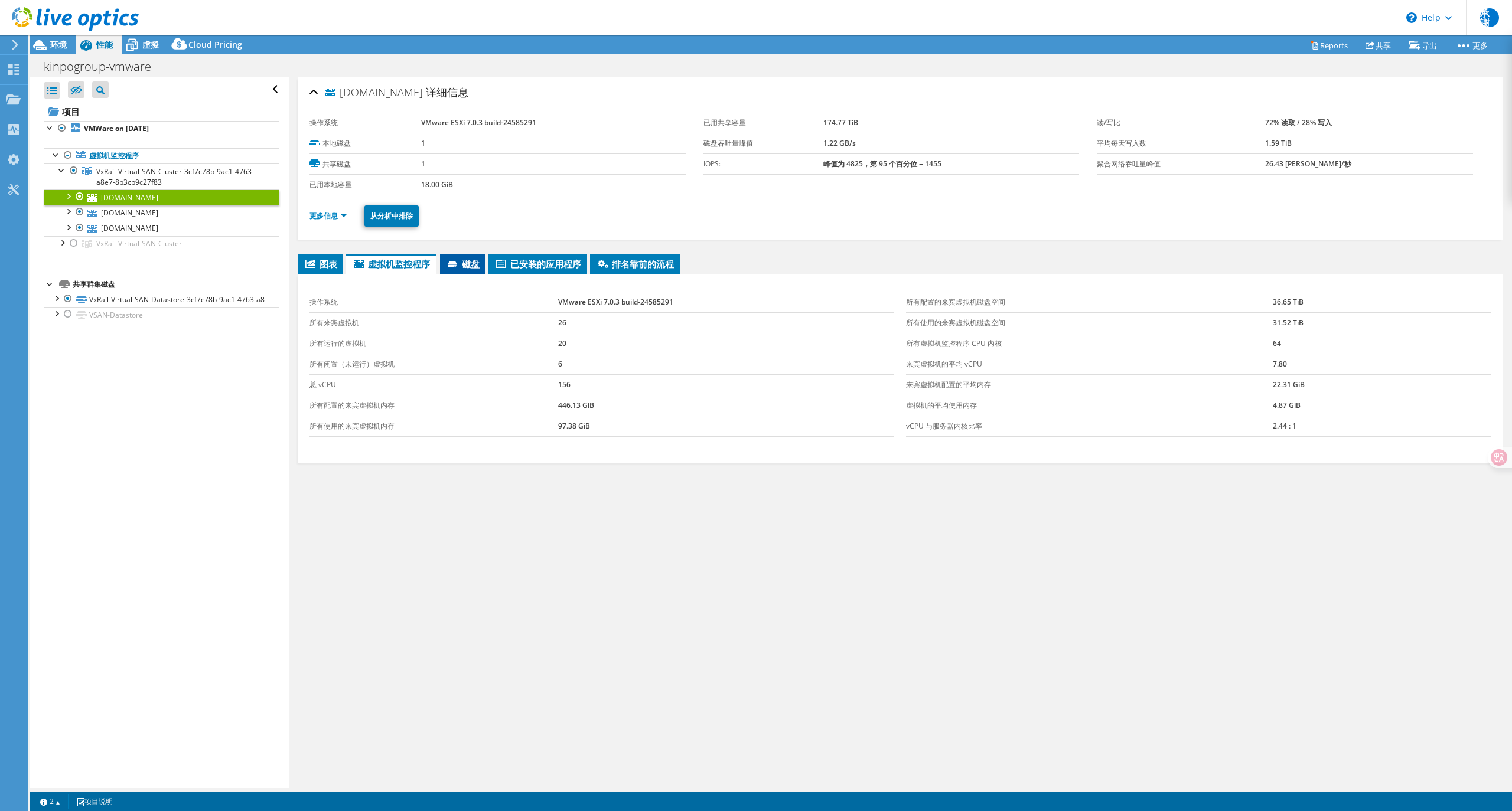
click at [460, 265] on icon at bounding box center [453, 266] width 12 height 8
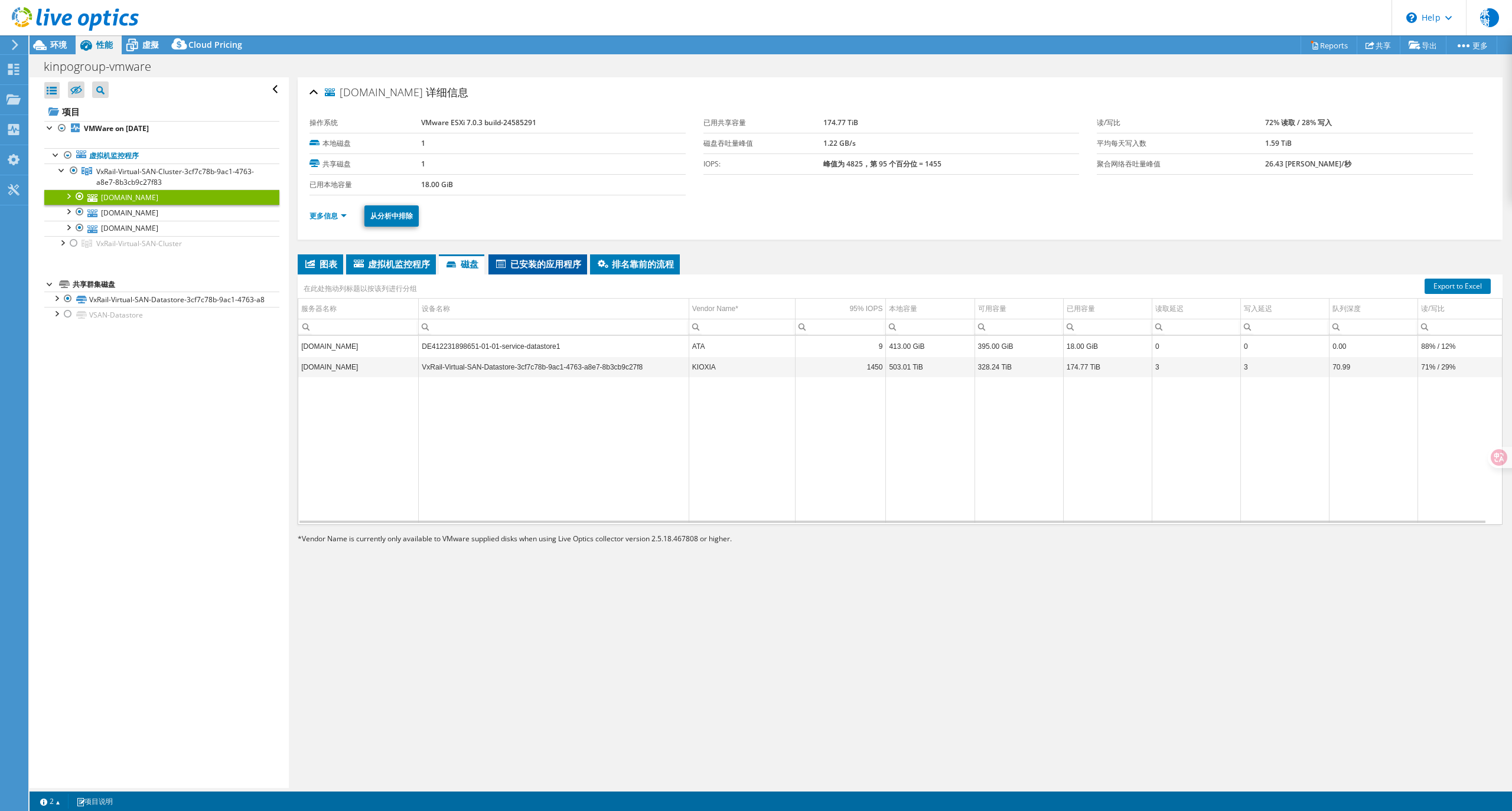
click at [516, 263] on span "已安装的应用程序" at bounding box center [538, 263] width 87 height 12
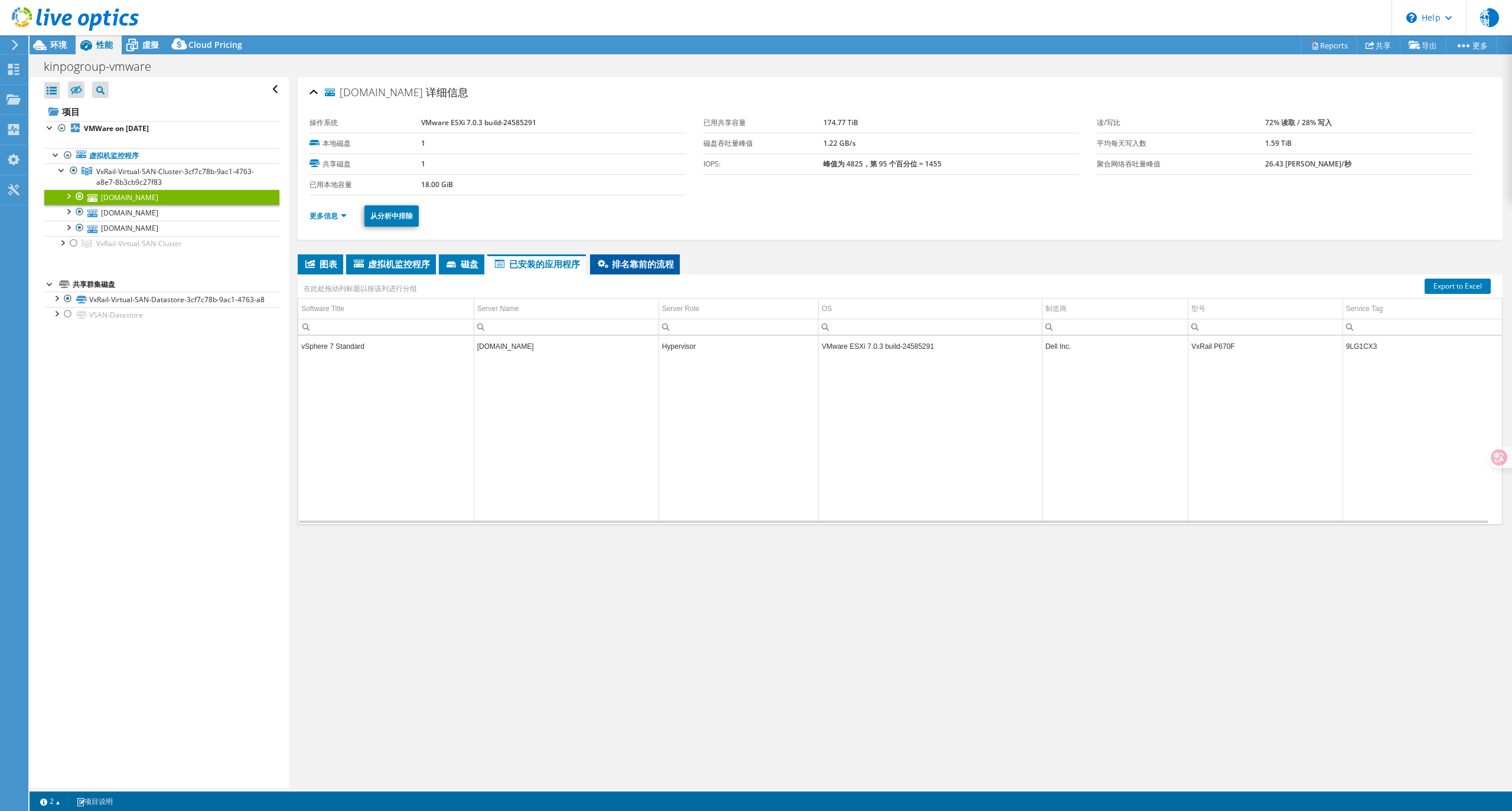
click at [626, 270] on span "排名靠前的流程" at bounding box center [635, 263] width 78 height 12
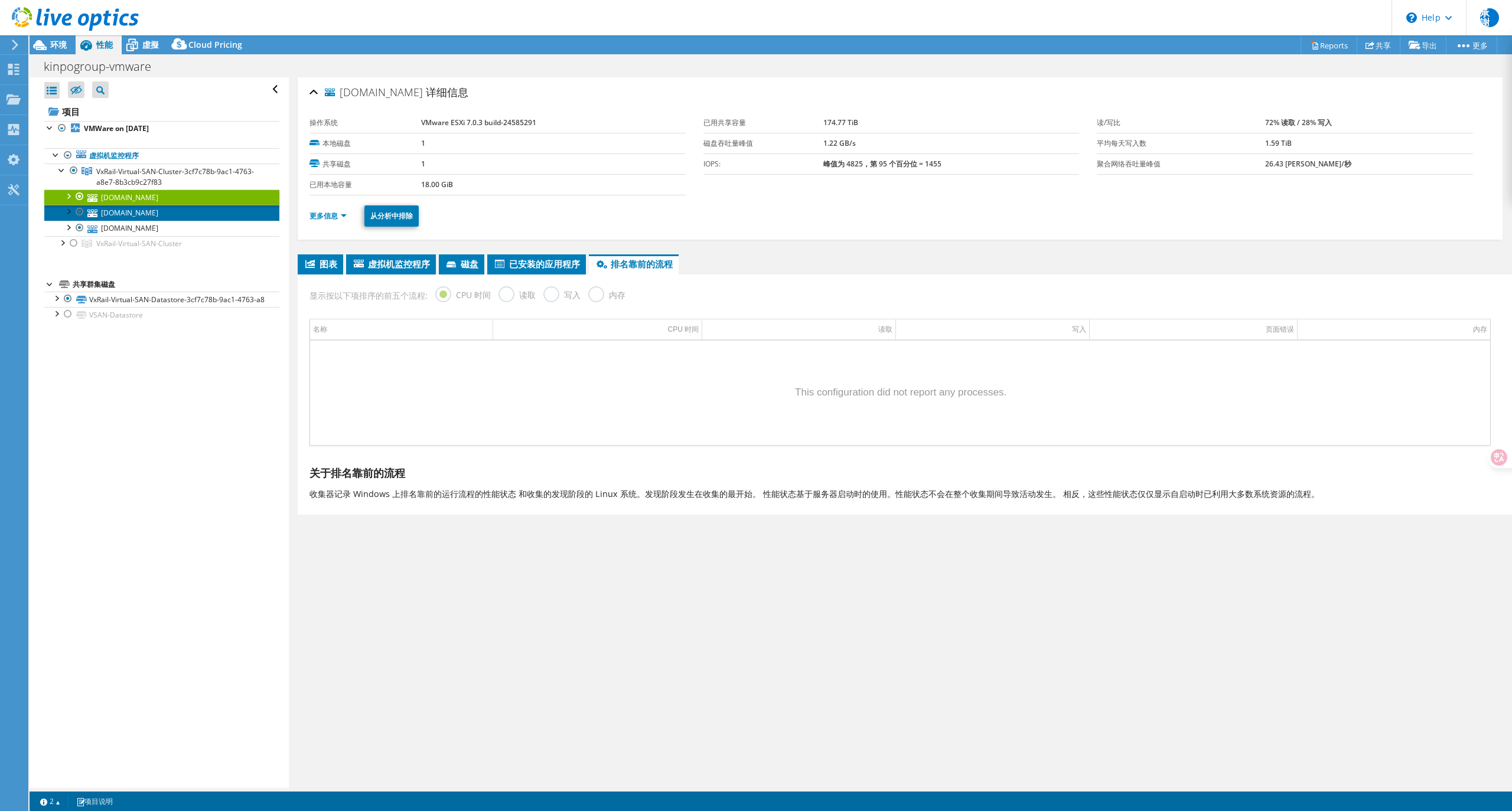
click at [88, 214] on icon at bounding box center [92, 214] width 10 height 8
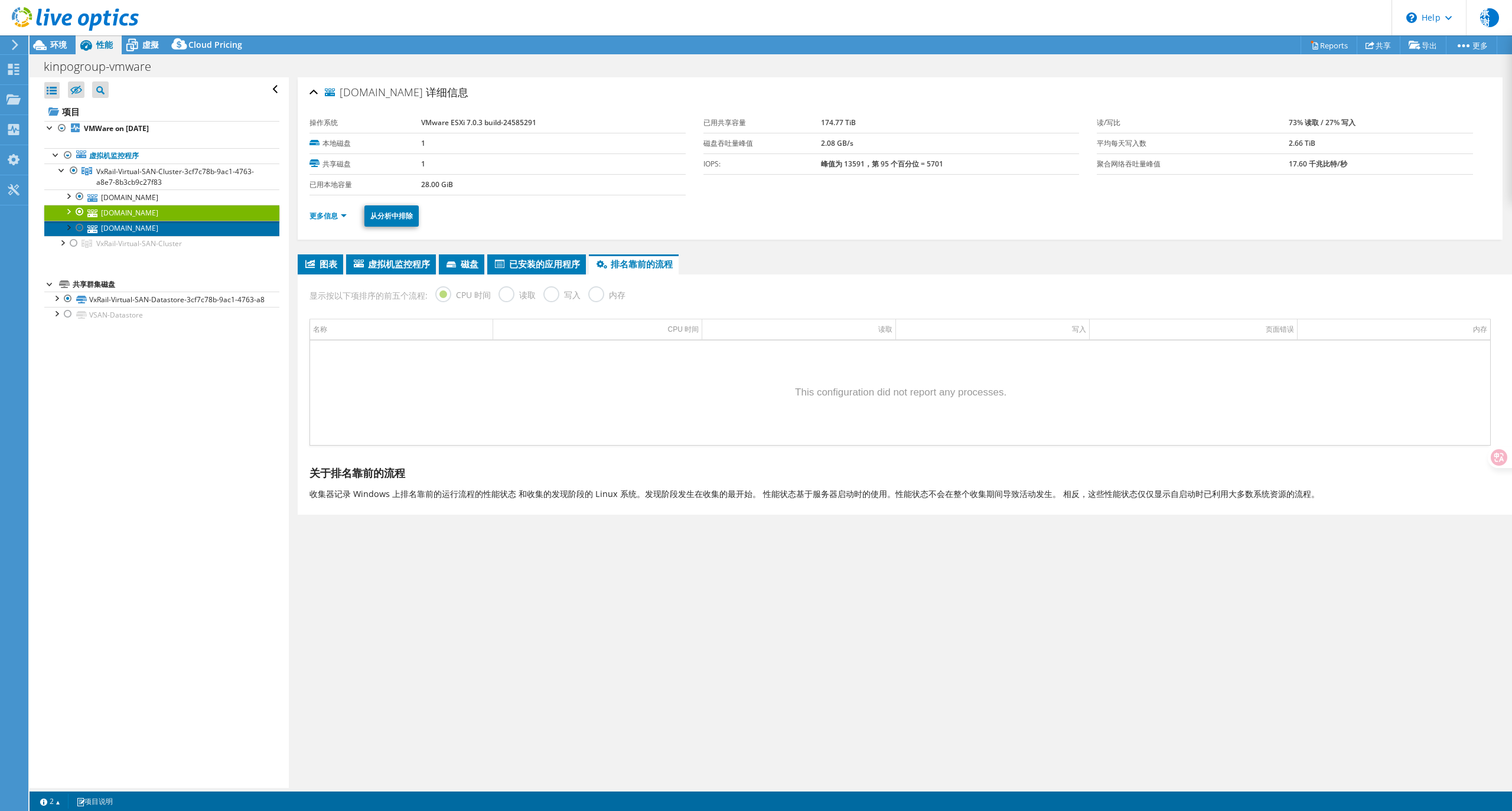
click at [93, 235] on link "[DOMAIN_NAME]" at bounding box center [162, 228] width 235 height 15
click at [65, 229] on div at bounding box center [68, 226] width 12 height 12
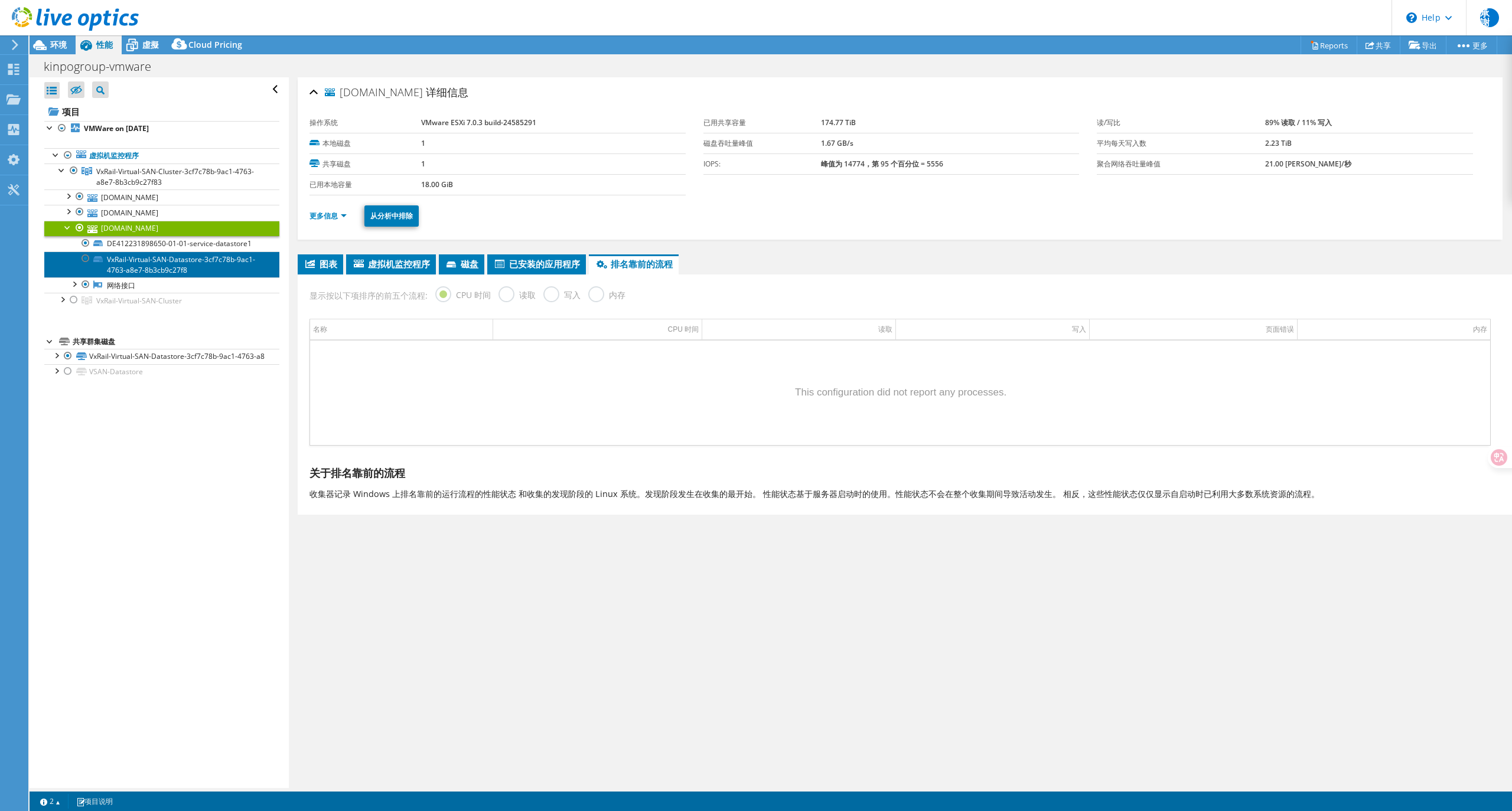
click at [152, 272] on link "VxRail-Virtual-SAN-Datastore-3cf7c78b-9ac1-4763-a8e7-8b3cb9c27f8" at bounding box center [162, 264] width 235 height 26
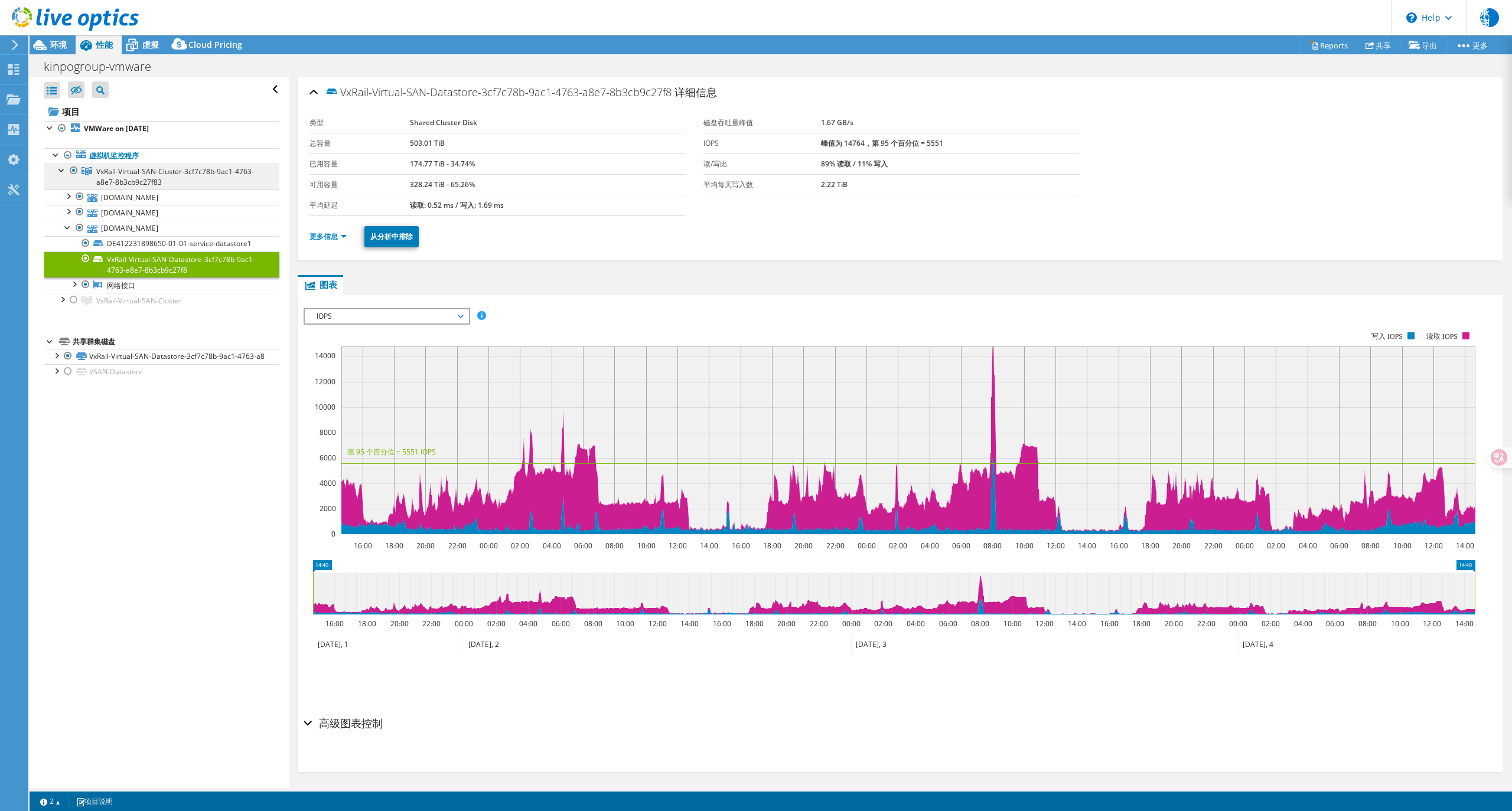
click at [114, 177] on span "VxRail-Virtual-SAN-Cluster-3cf7c78b-9ac1-4763-a8e7-8b3cb9c27f83" at bounding box center [175, 177] width 158 height 20
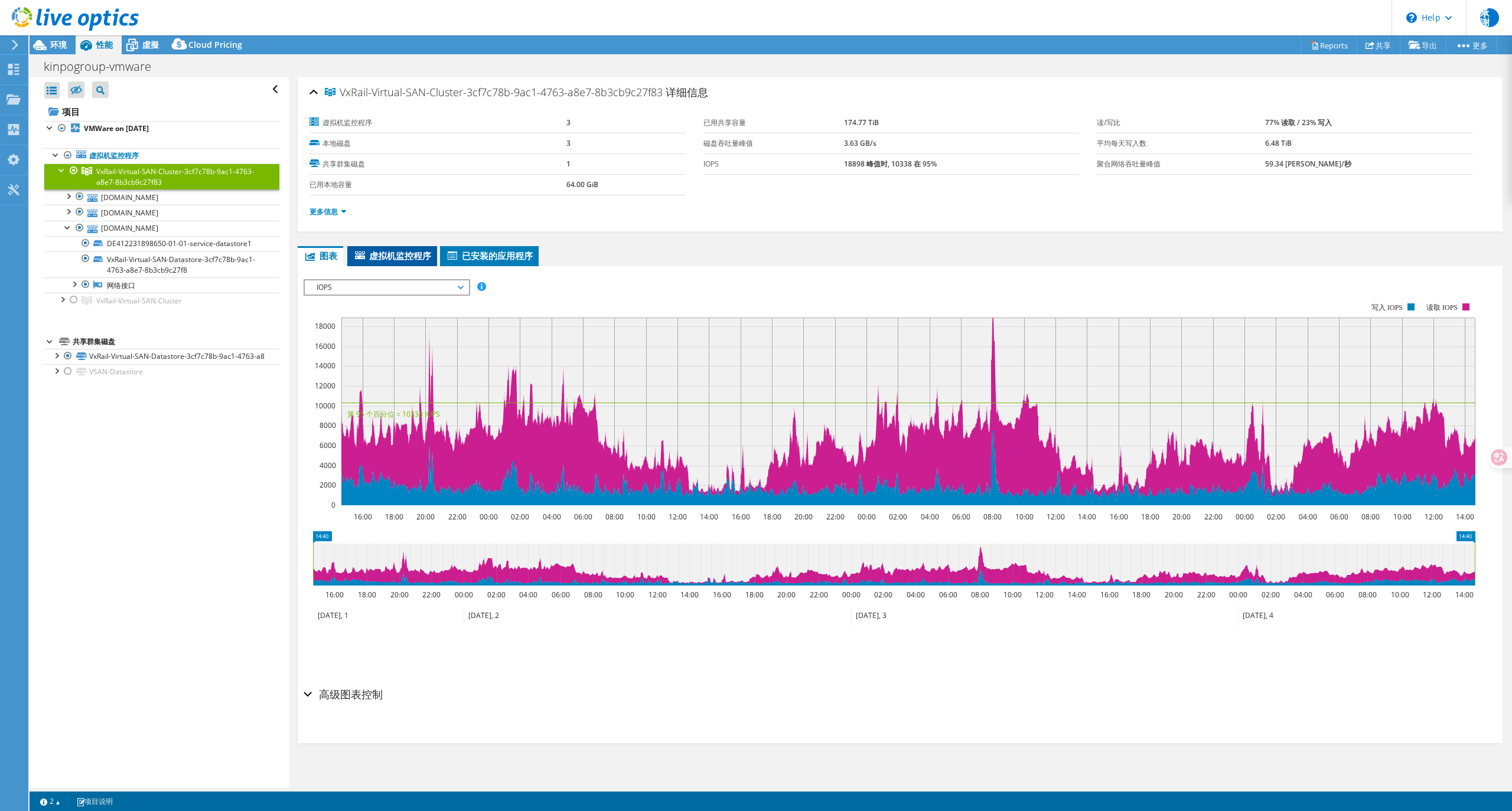
click at [404, 258] on span "虚拟机监控程序" at bounding box center [392, 255] width 78 height 12
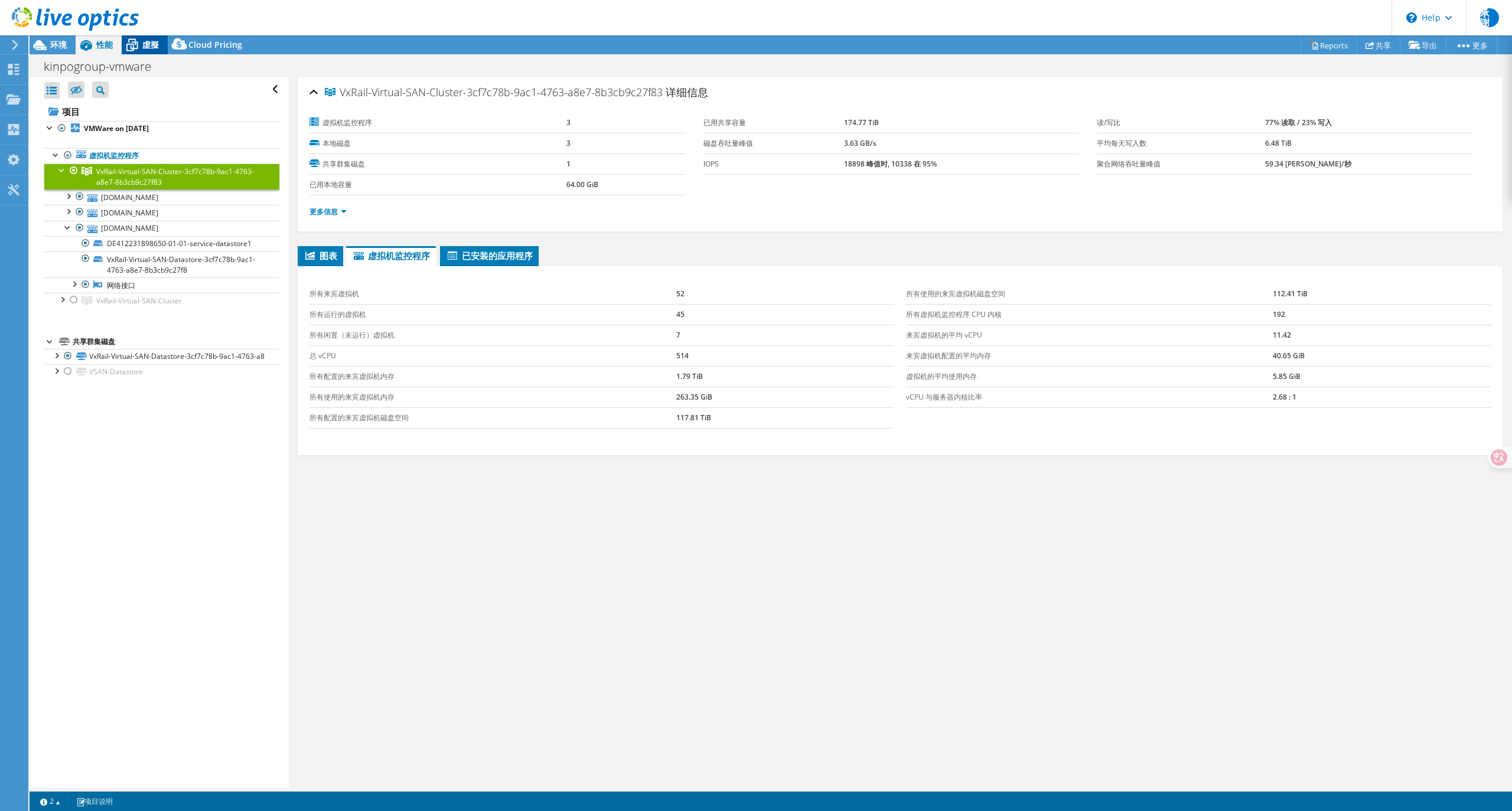
click at [150, 48] on span "虛擬" at bounding box center [151, 44] width 17 height 11
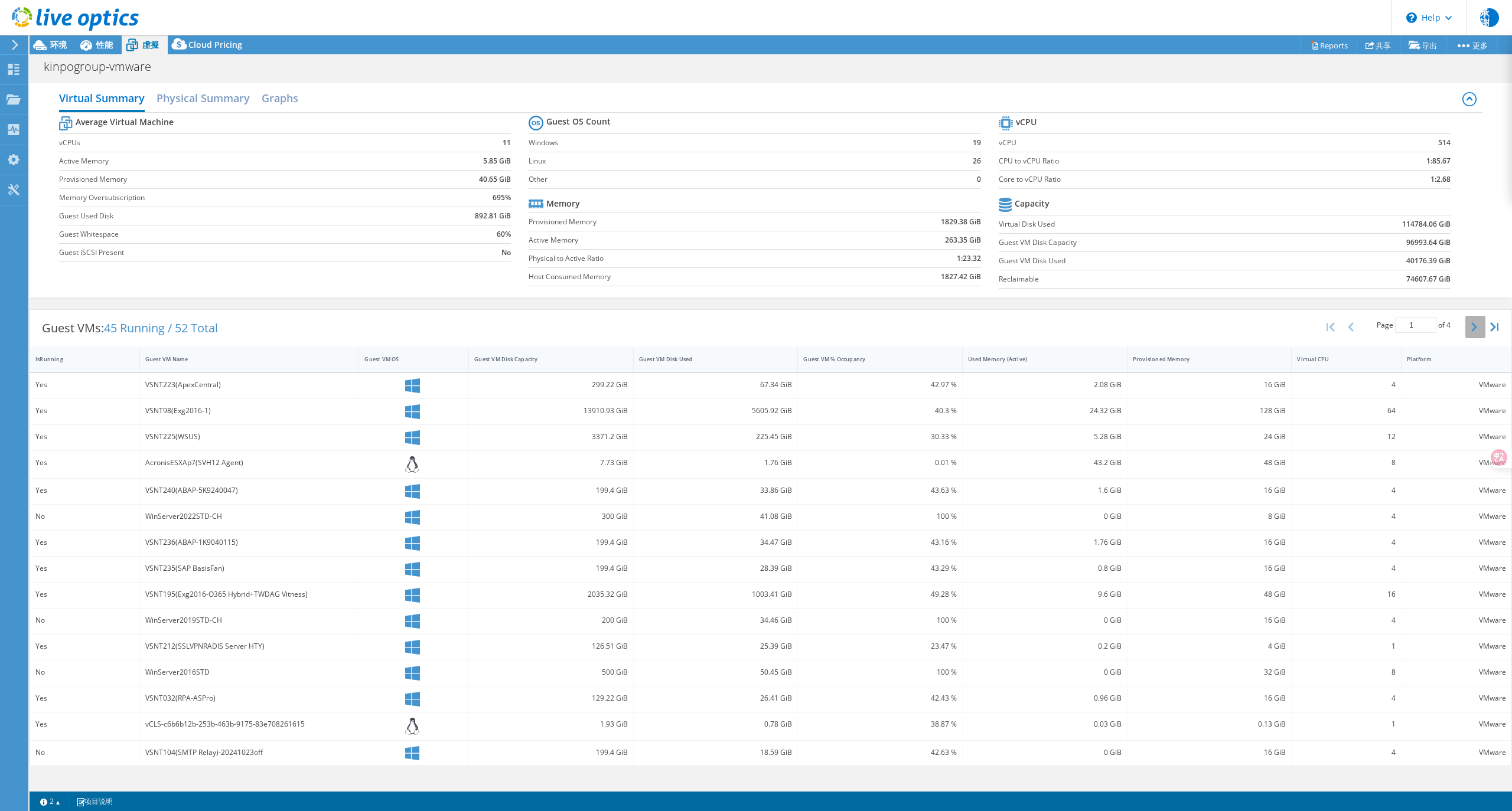
click at [1473, 329] on icon "button" at bounding box center [1473, 327] width 6 height 9
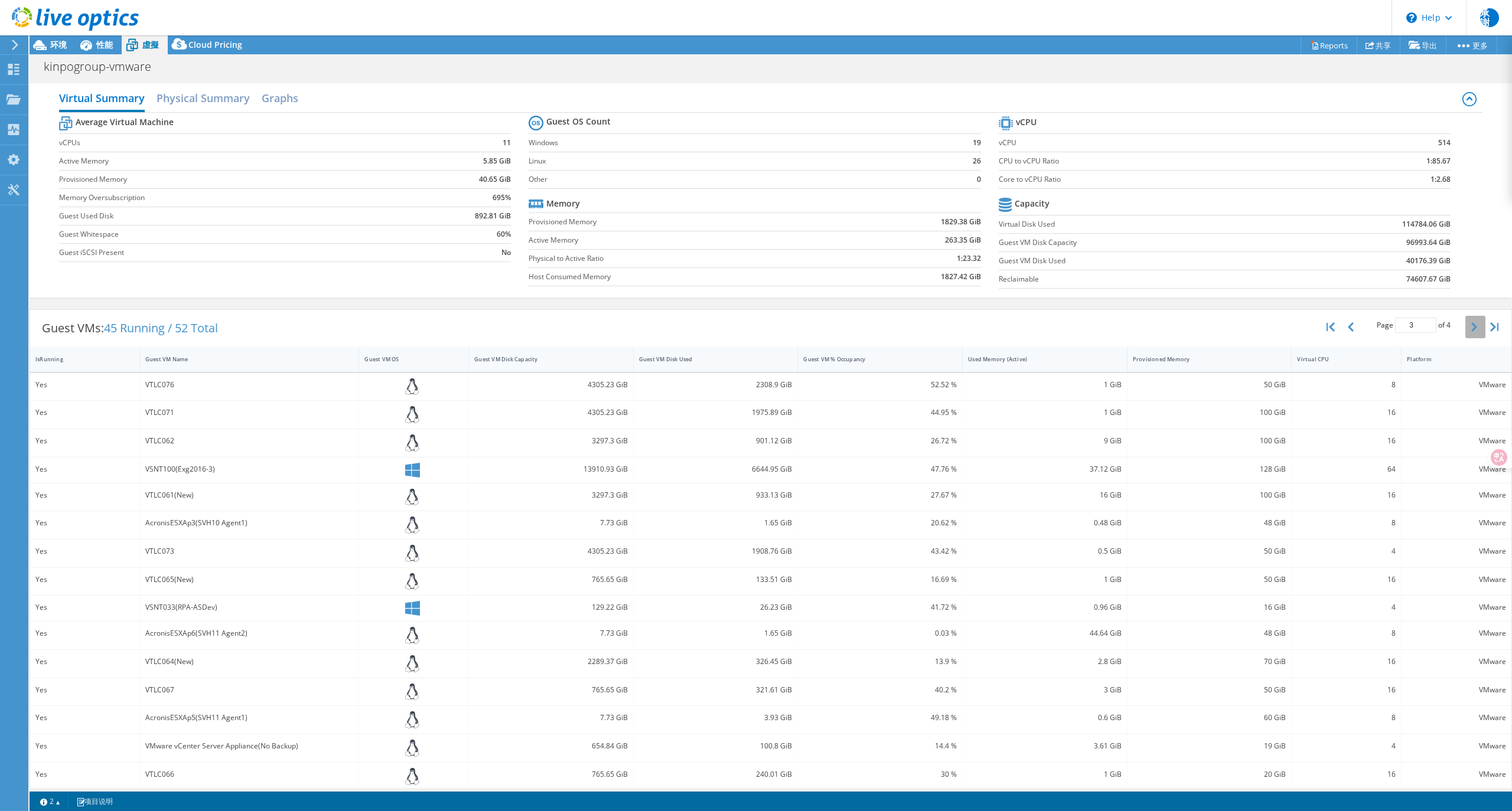
click at [1473, 329] on button "button" at bounding box center [1475, 327] width 20 height 22
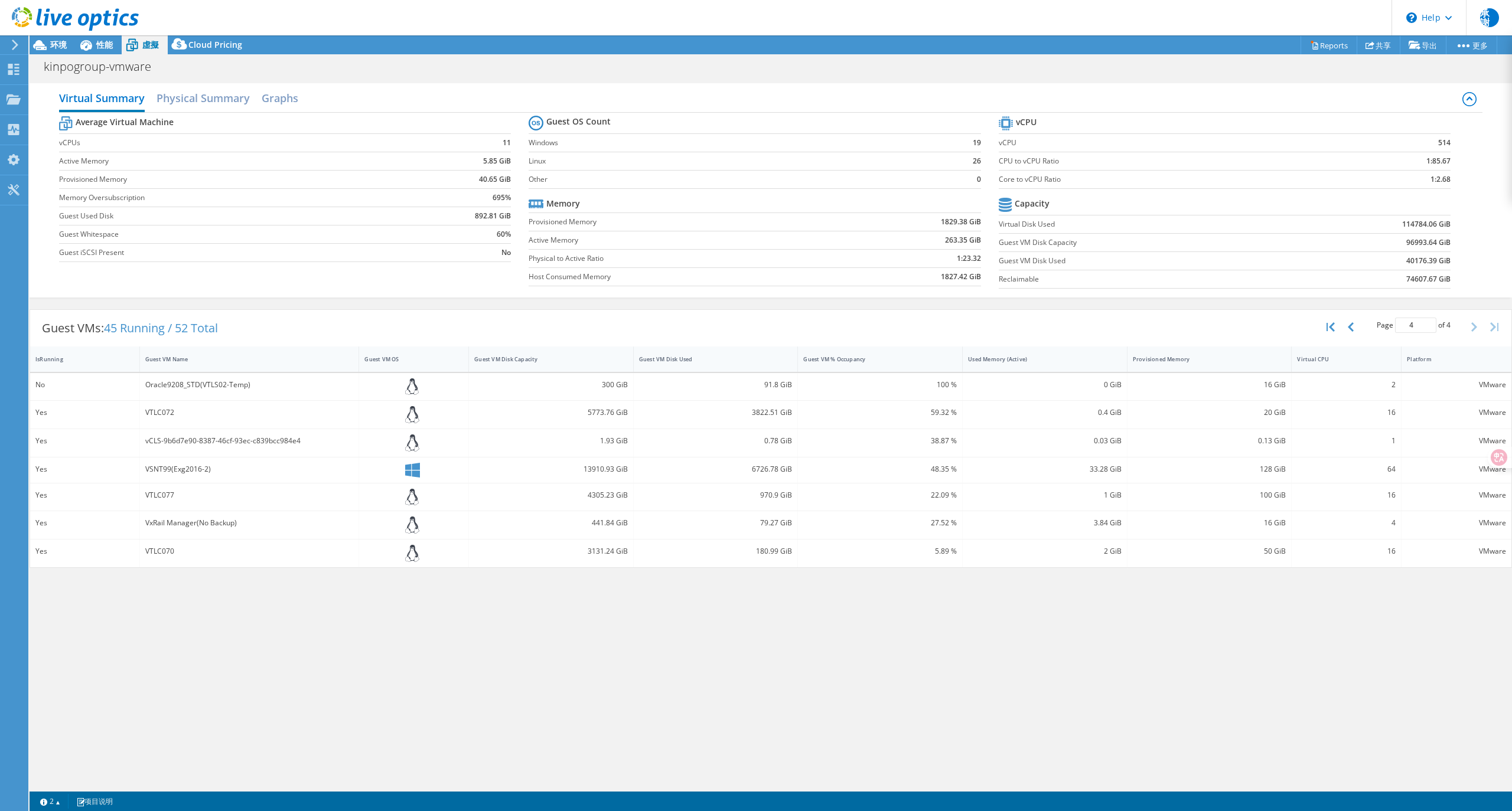
drag, startPoint x: 1473, startPoint y: 329, endPoint x: 1163, endPoint y: 689, distance: 475.1
click at [1156, 698] on div "Virtual Summary Physical Summary Graphs Average Virtual Machine vCPUs 11 Active…" at bounding box center [770, 433] width 1483 height 711
click at [1348, 332] on icon "button" at bounding box center [1350, 327] width 6 height 9
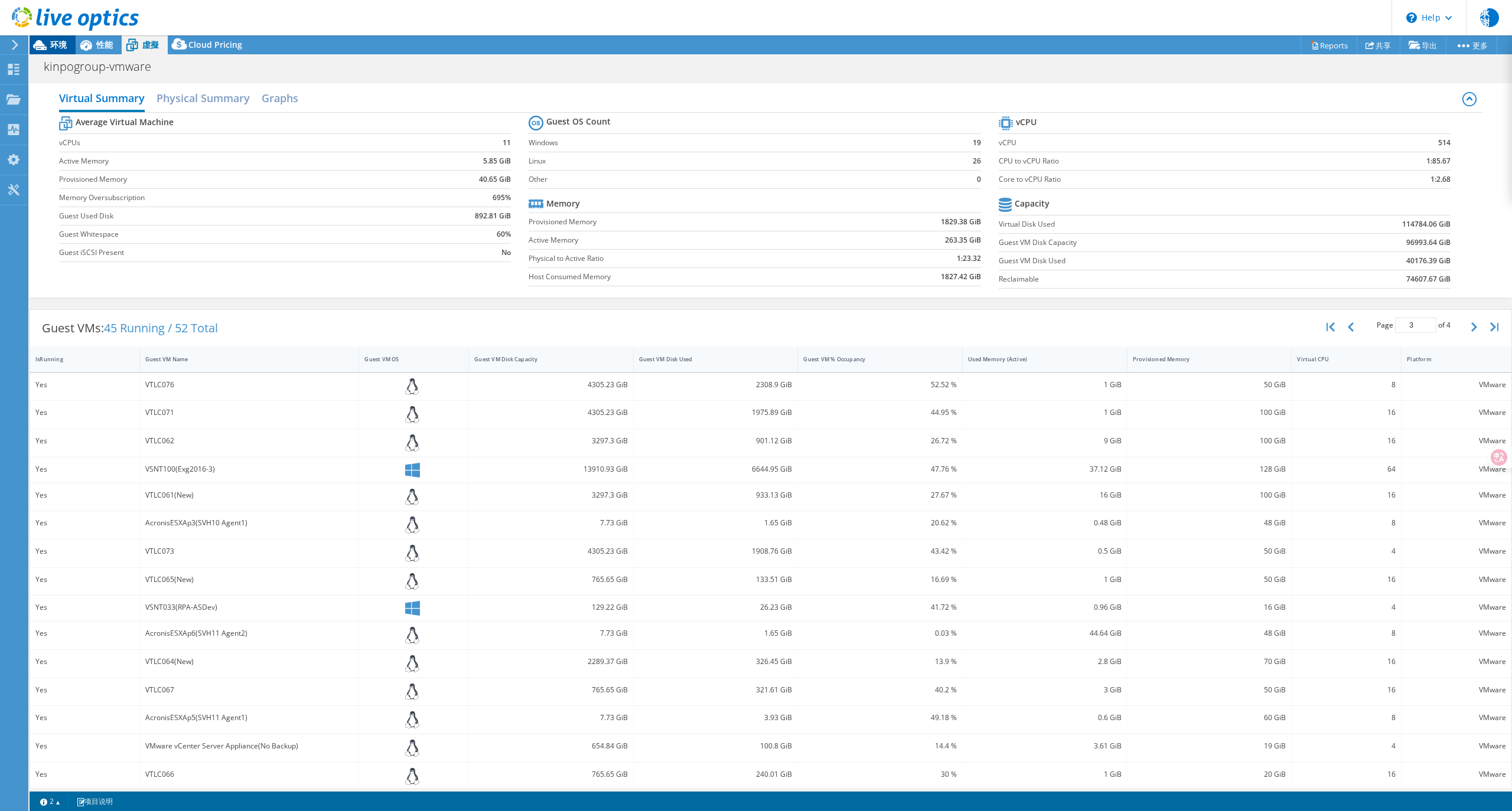
click at [62, 47] on span "环境" at bounding box center [58, 44] width 17 height 11
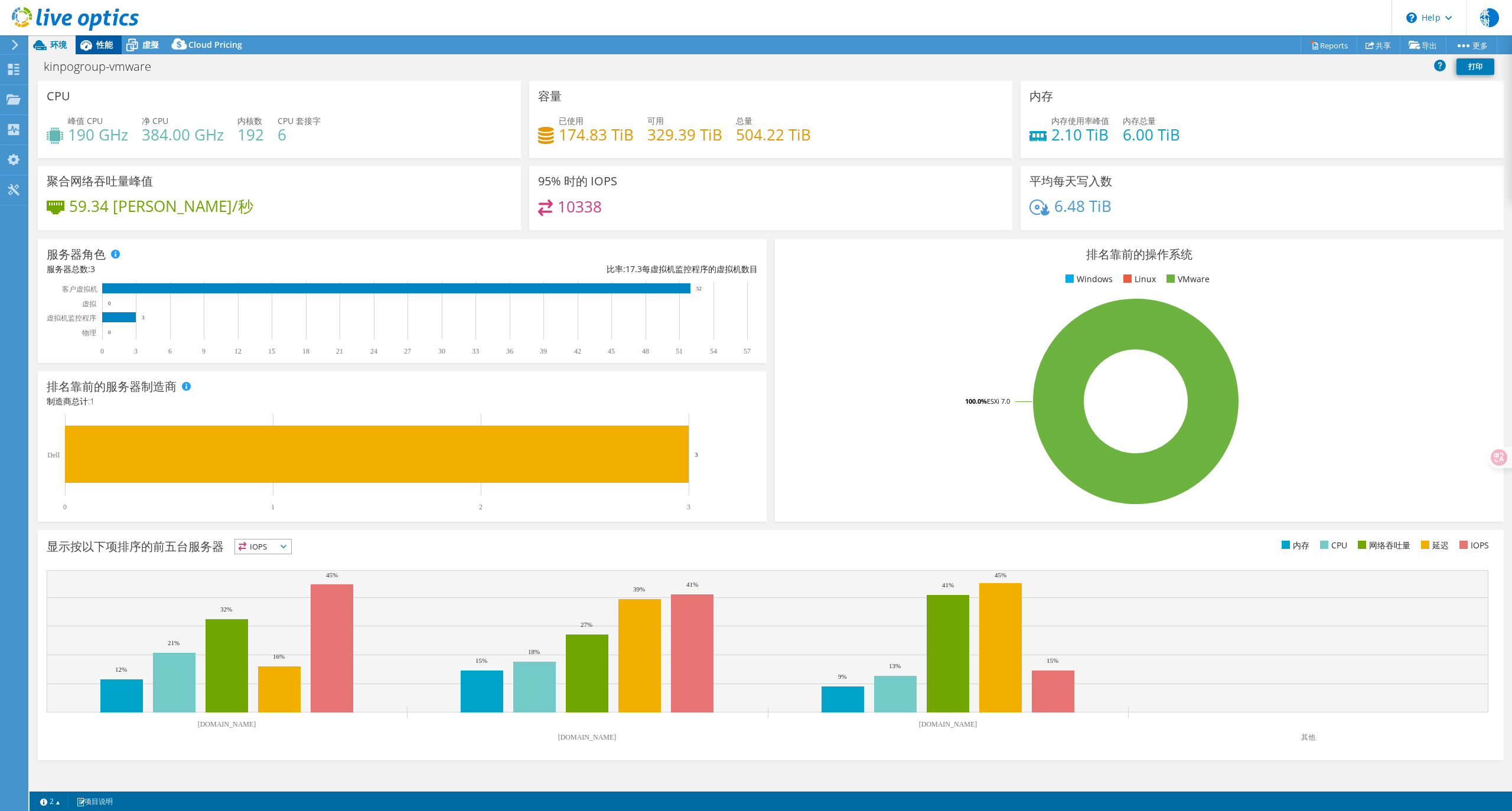
click at [98, 40] on span "性能" at bounding box center [104, 44] width 17 height 11
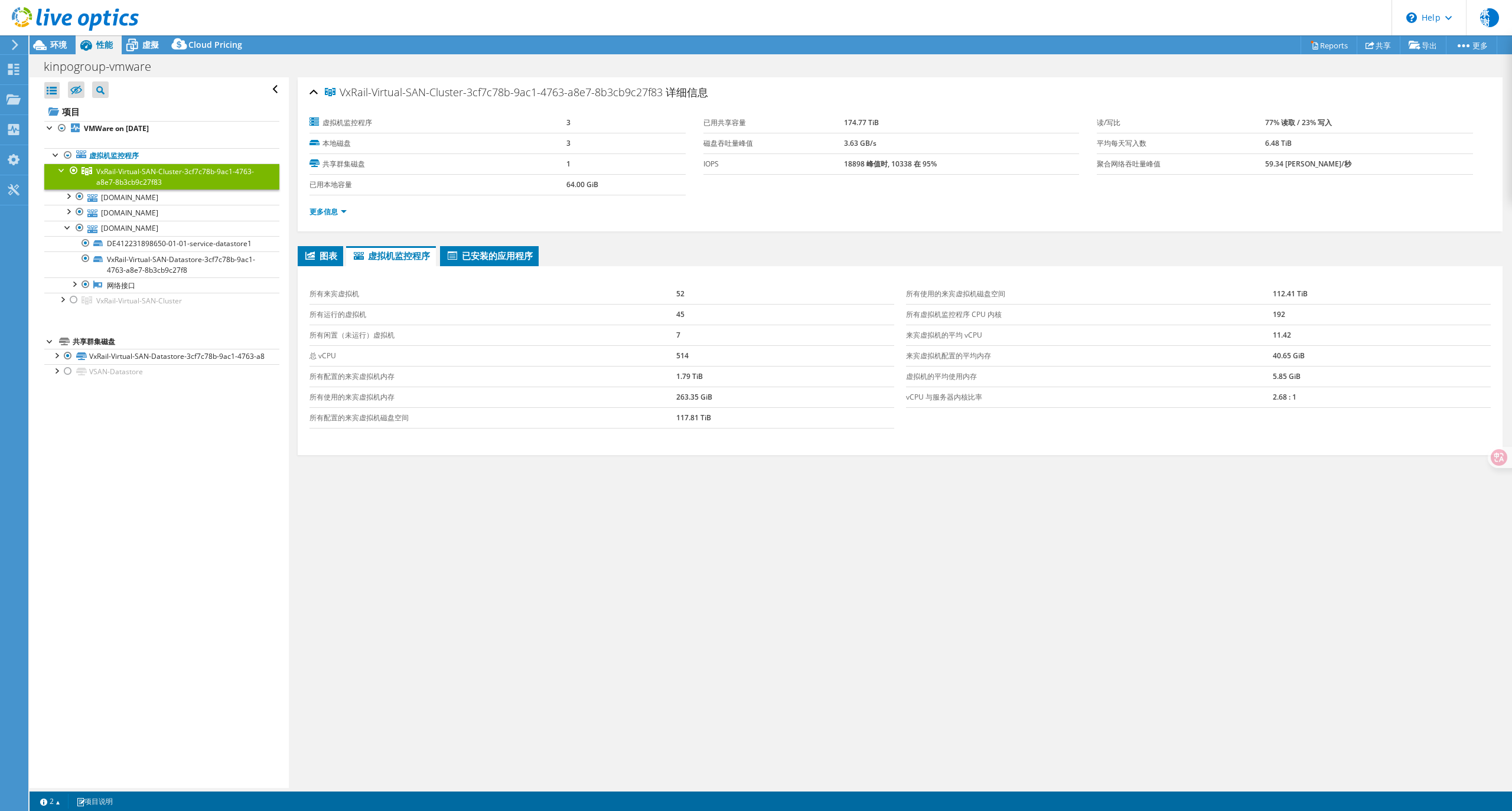
click at [59, 173] on div at bounding box center [61, 169] width 12 height 12
click at [76, 199] on div at bounding box center [73, 196] width 12 height 14
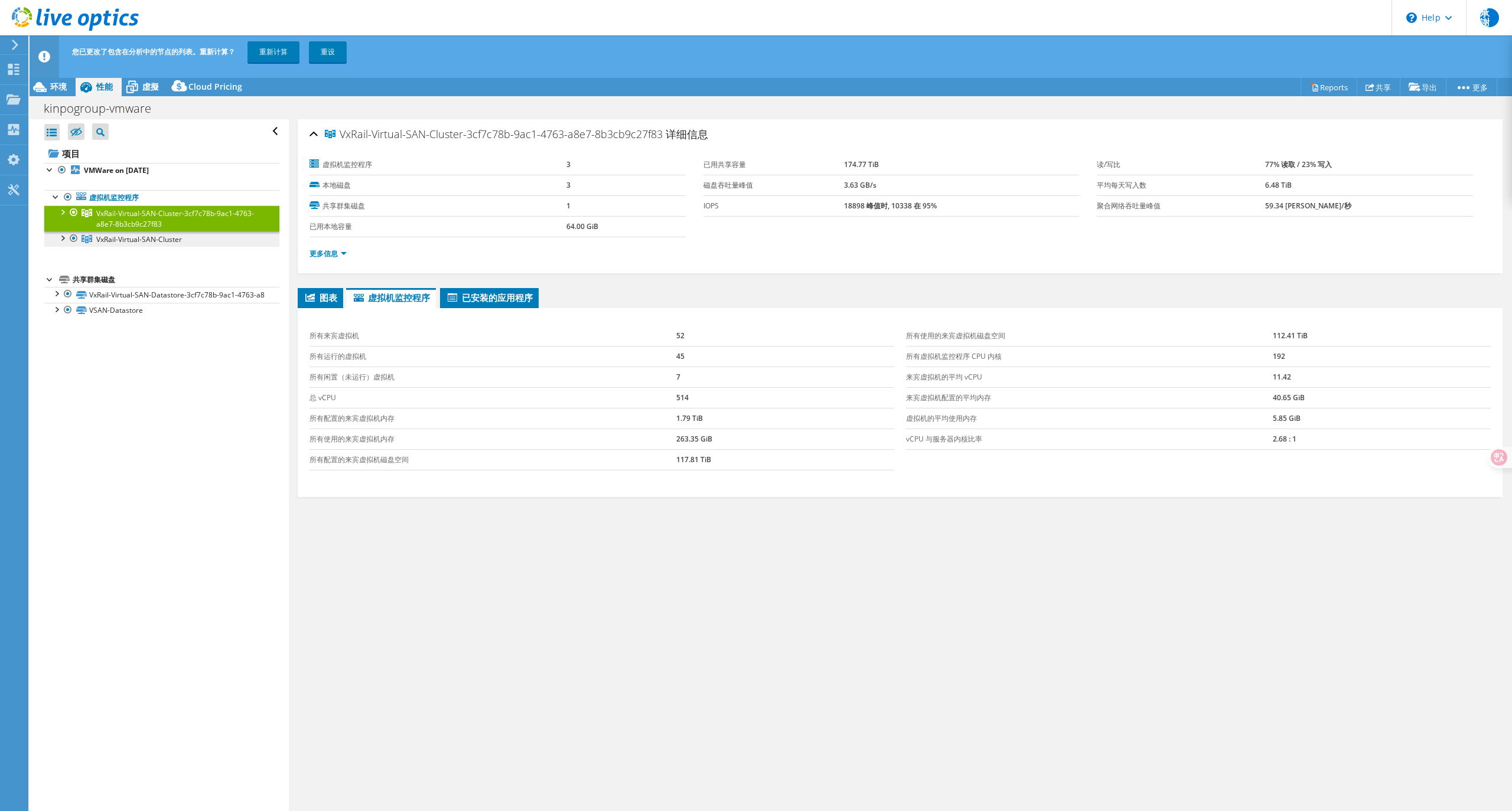
click at [106, 229] on span "VxRail-Virtual-SAN-Cluster" at bounding box center [175, 218] width 158 height 20
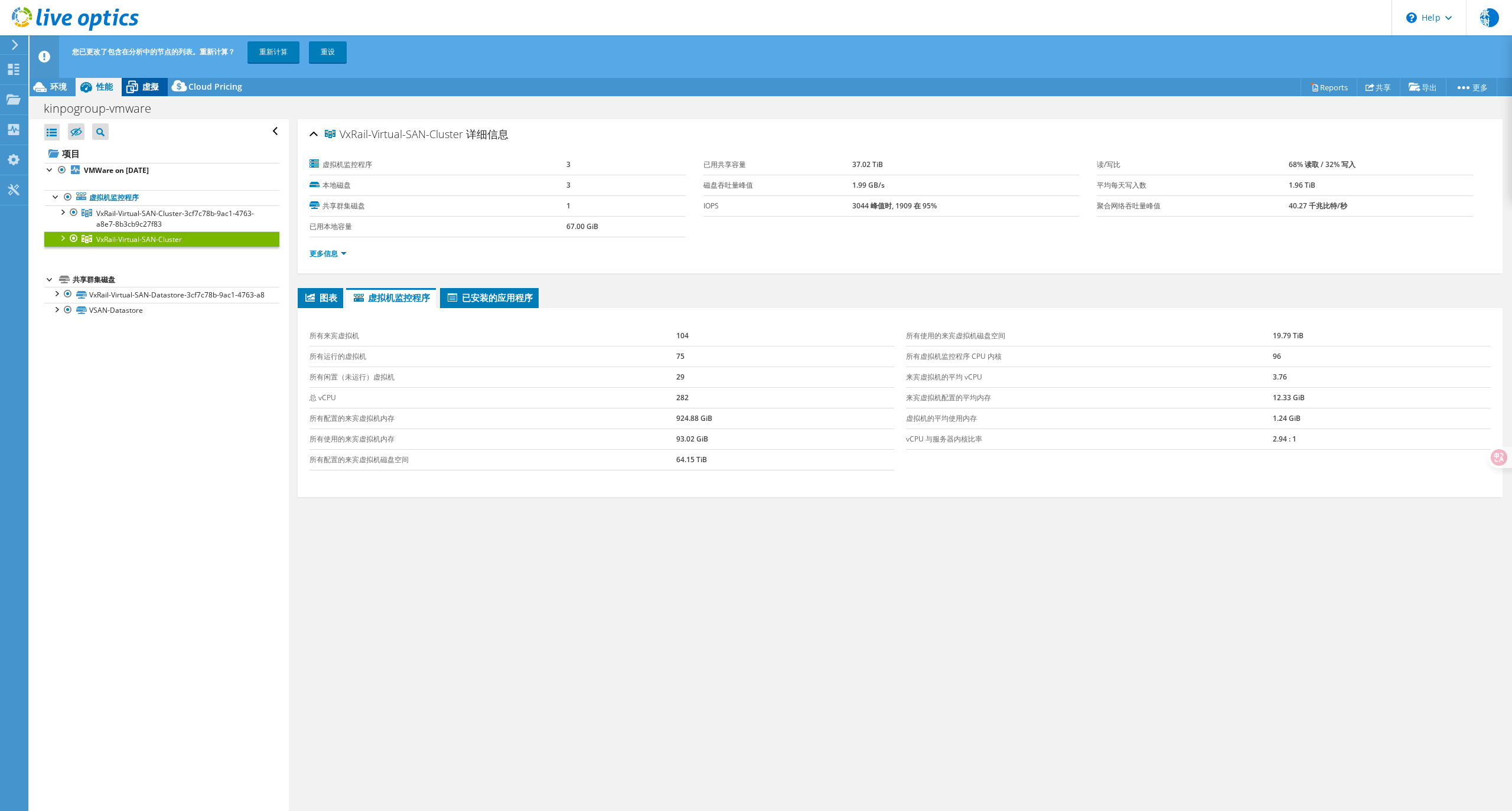
click at [133, 88] on icon at bounding box center [132, 87] width 20 height 20
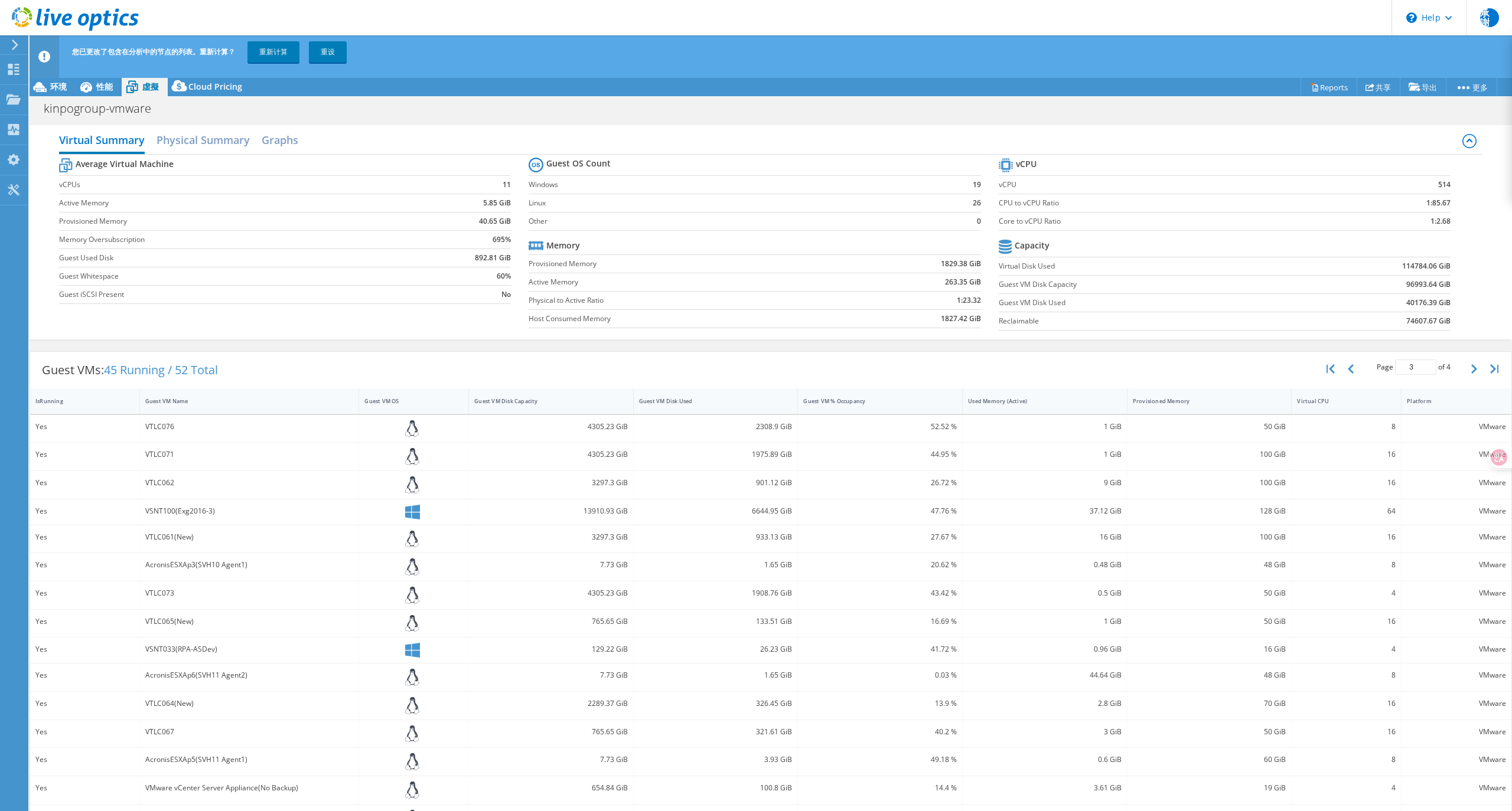
scroll to position [12, 0]
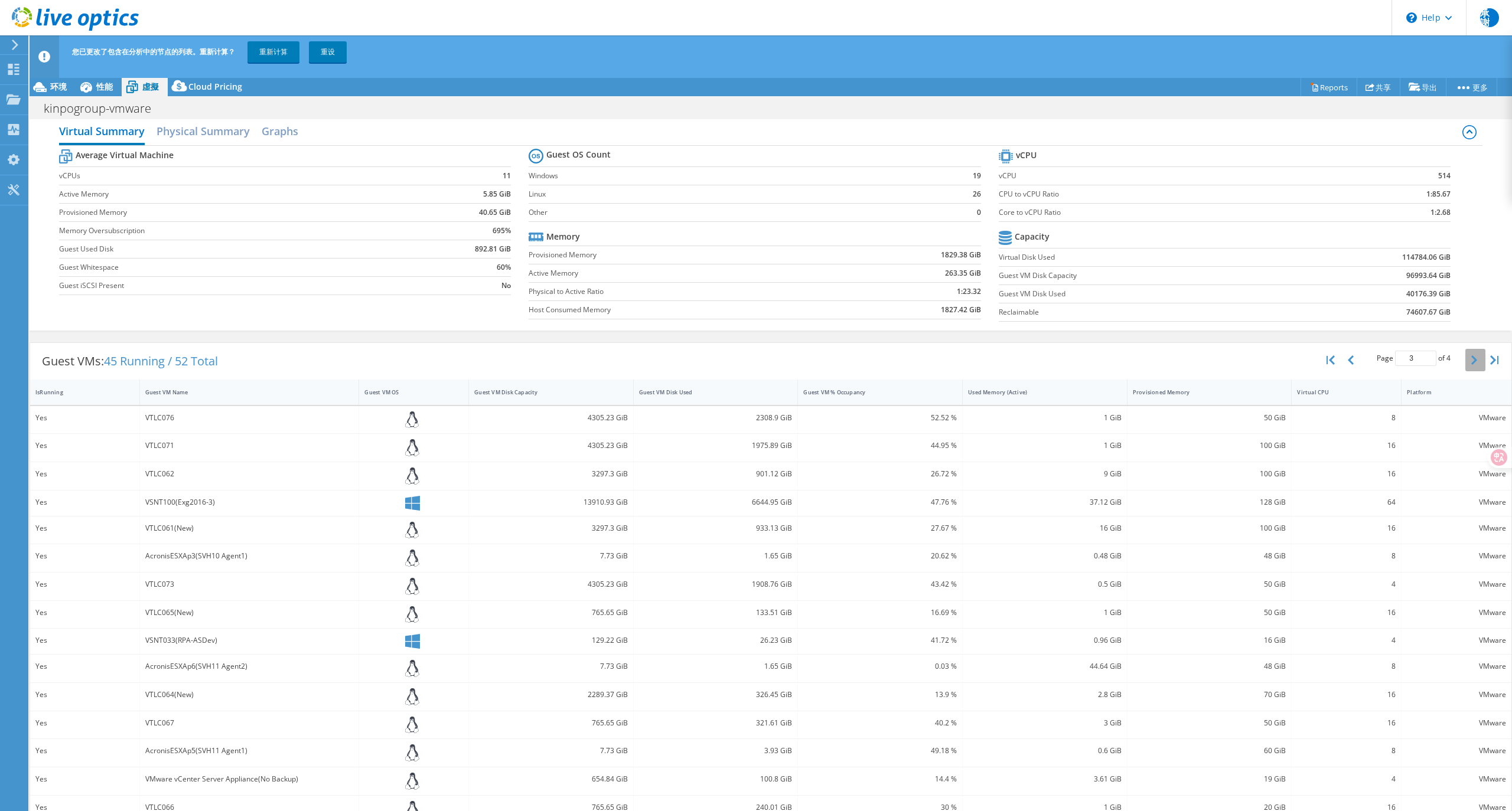
click at [1471, 359] on icon "button" at bounding box center [1473, 360] width 6 height 9
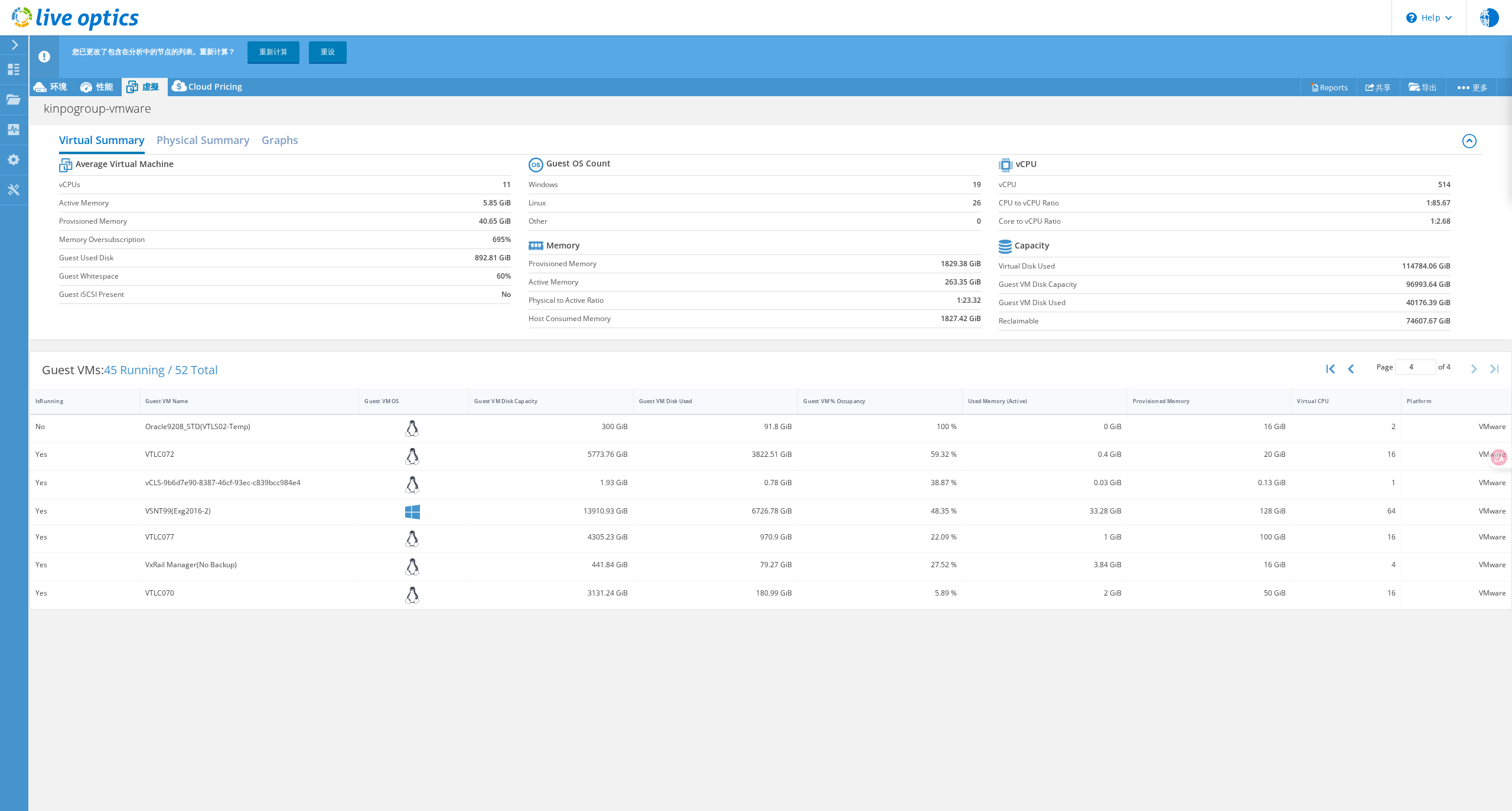
click at [1459, 359] on div "Page 4 of 4 5 rows 10 rows 20 rows 25 rows 50 rows 100 rows" at bounding box center [1413, 369] width 103 height 22
click at [251, 55] on link "重新计算" at bounding box center [274, 51] width 52 height 21
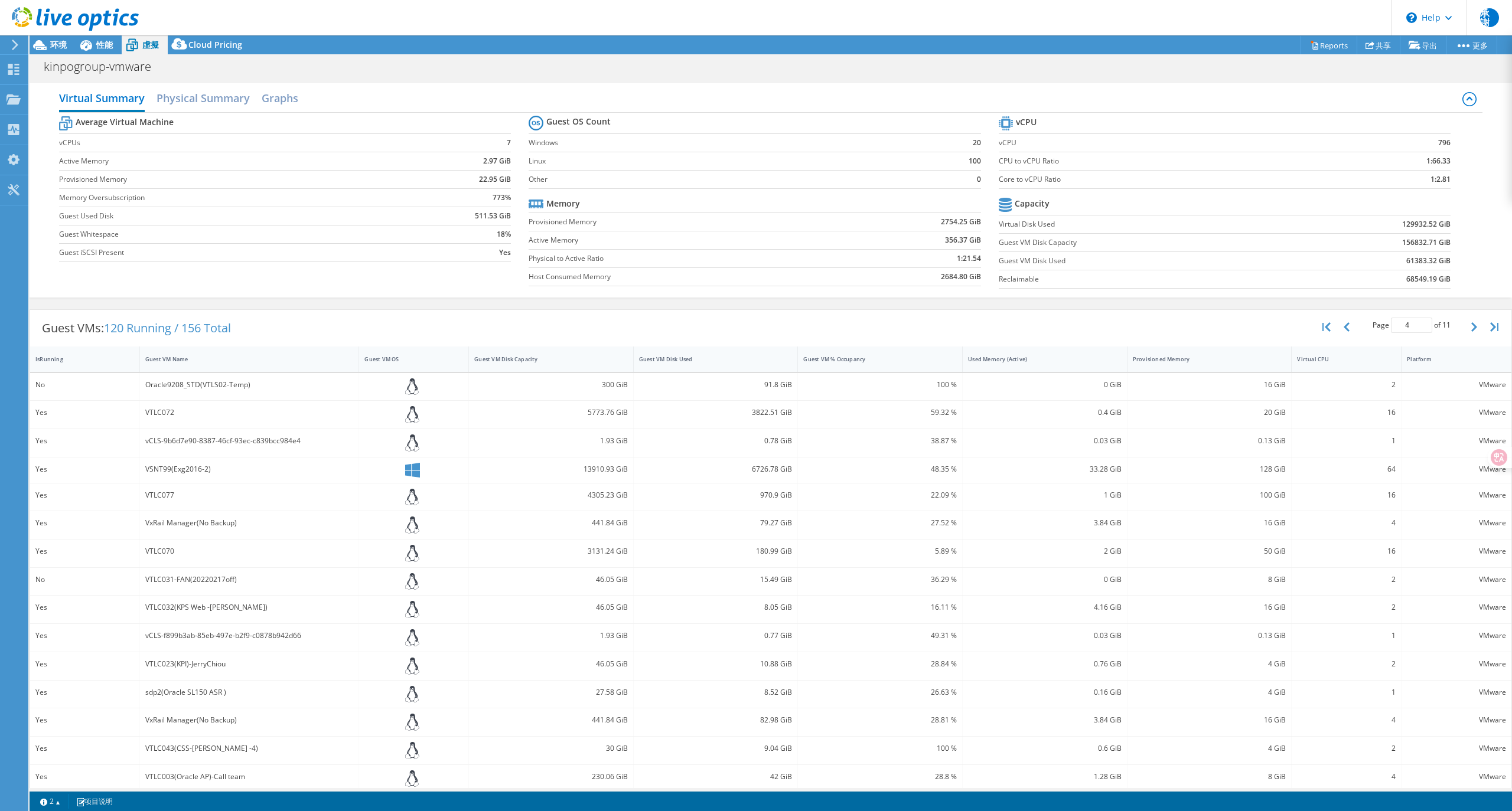
scroll to position [14, 0]
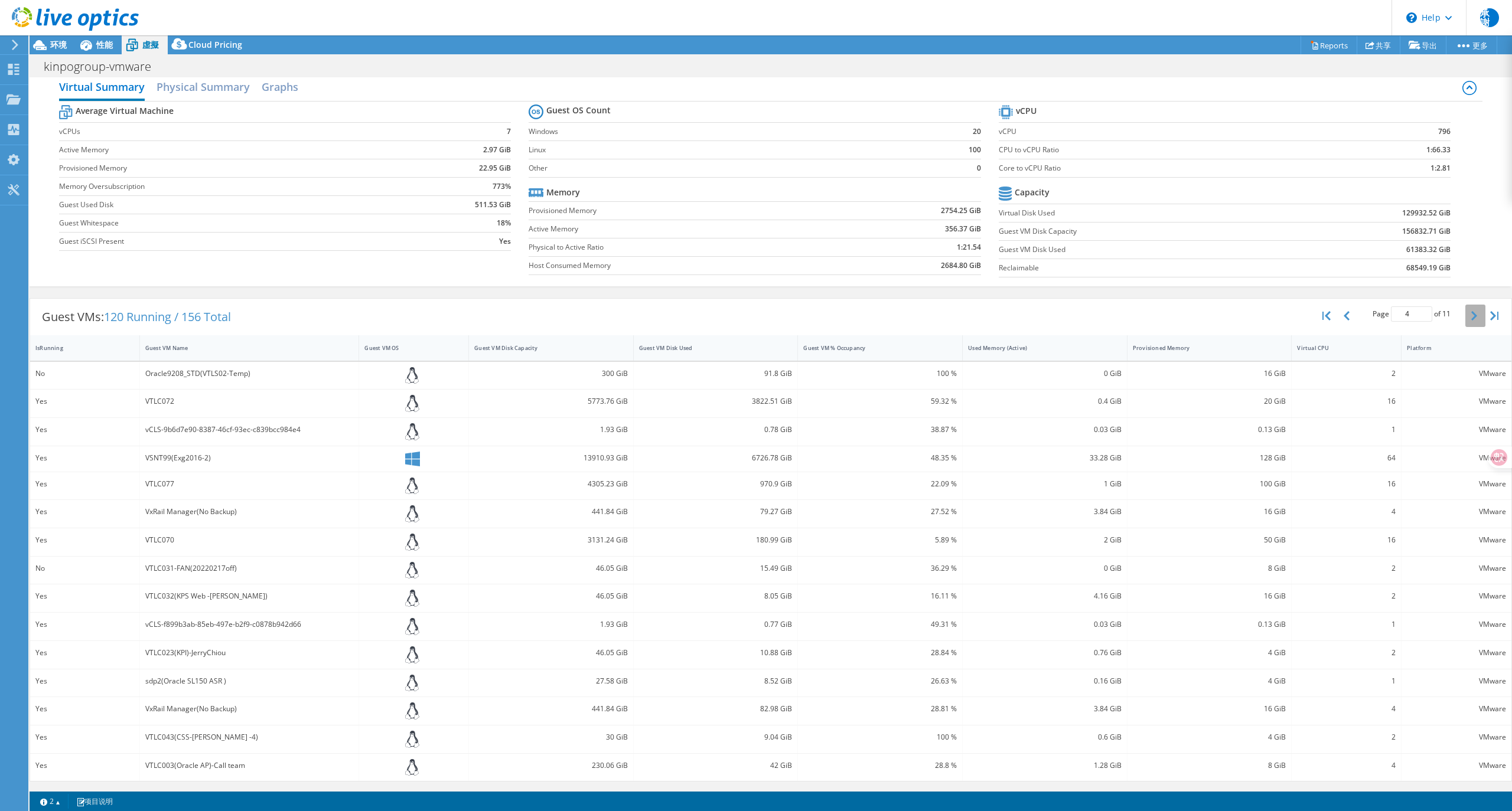
click at [1465, 320] on button "button" at bounding box center [1475, 316] width 20 height 22
click at [102, 43] on span "性能" at bounding box center [104, 44] width 17 height 11
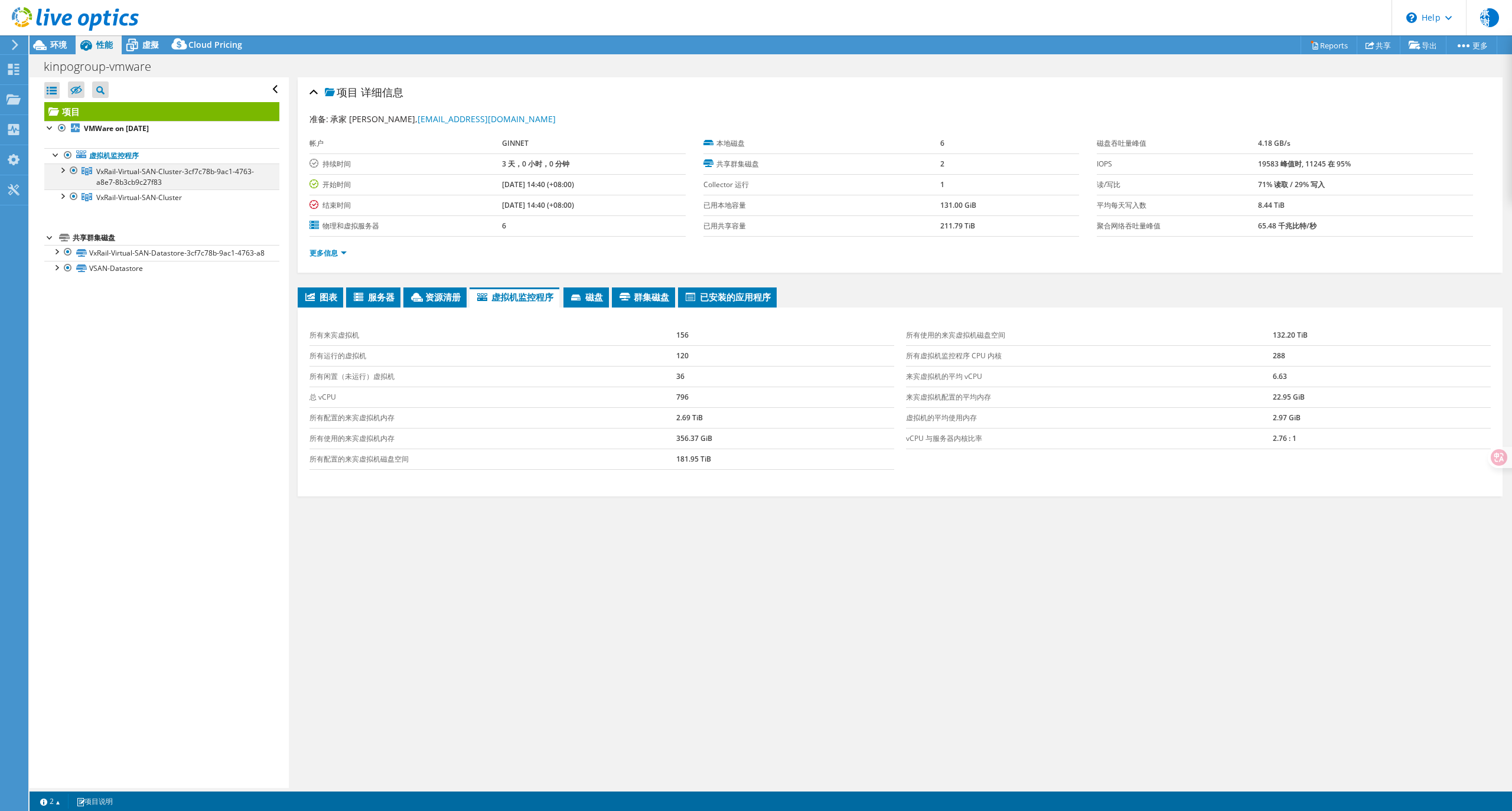
click at [74, 173] on div at bounding box center [73, 171] width 12 height 14
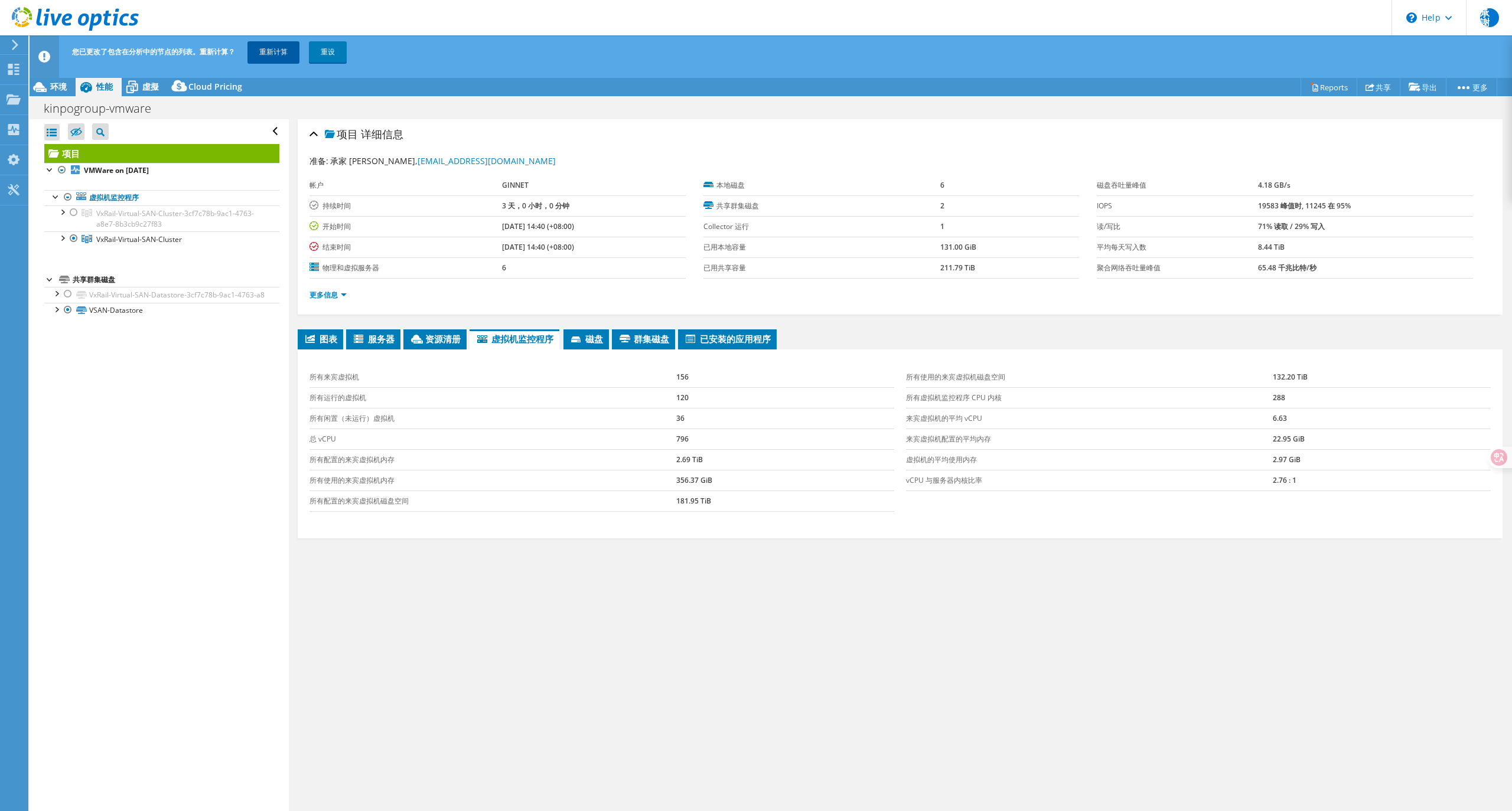
click at [263, 50] on link "重新计算" at bounding box center [274, 51] width 52 height 21
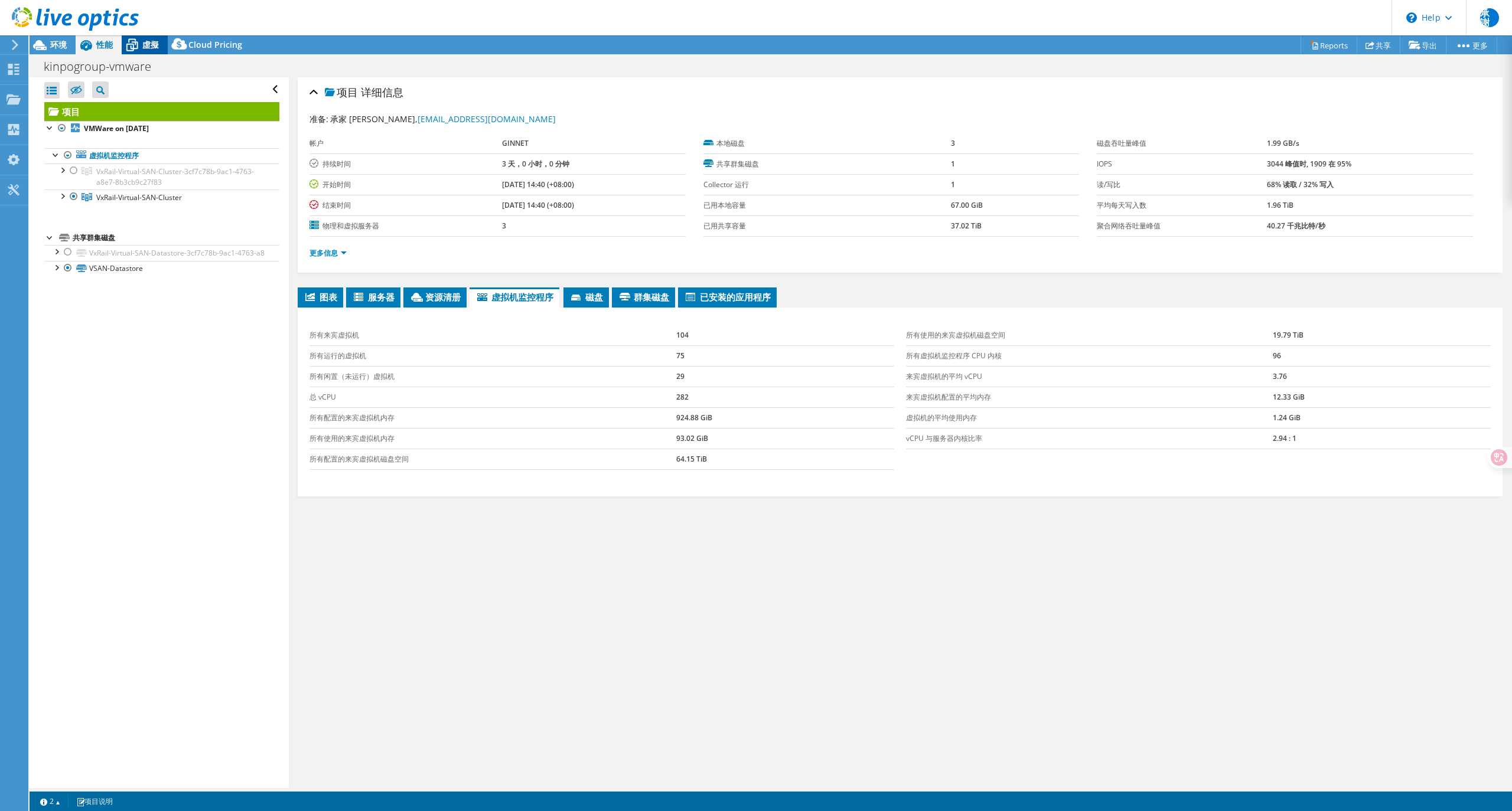
click at [159, 46] on div "虛擬" at bounding box center [144, 45] width 46 height 19
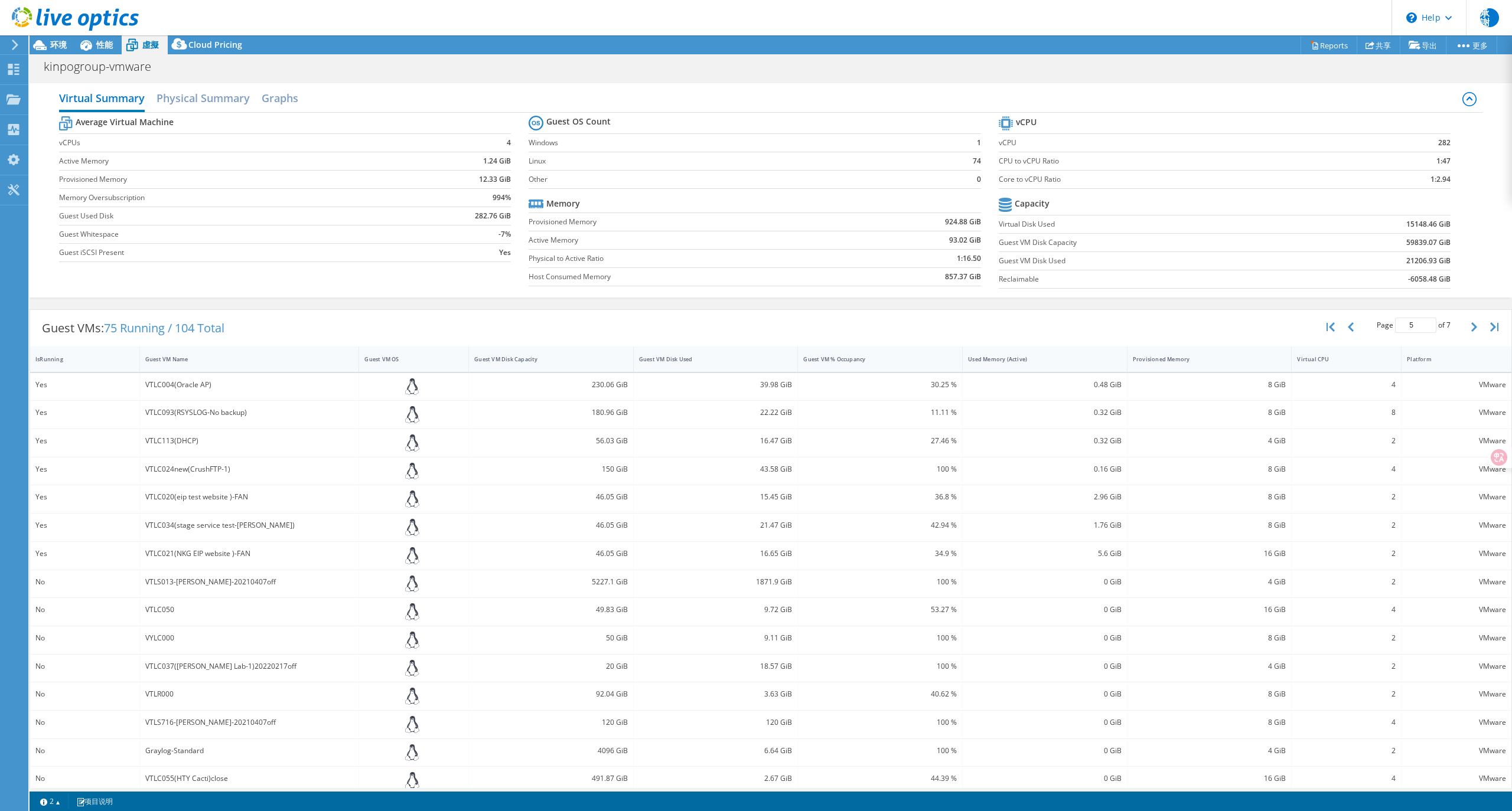
scroll to position [17, 0]
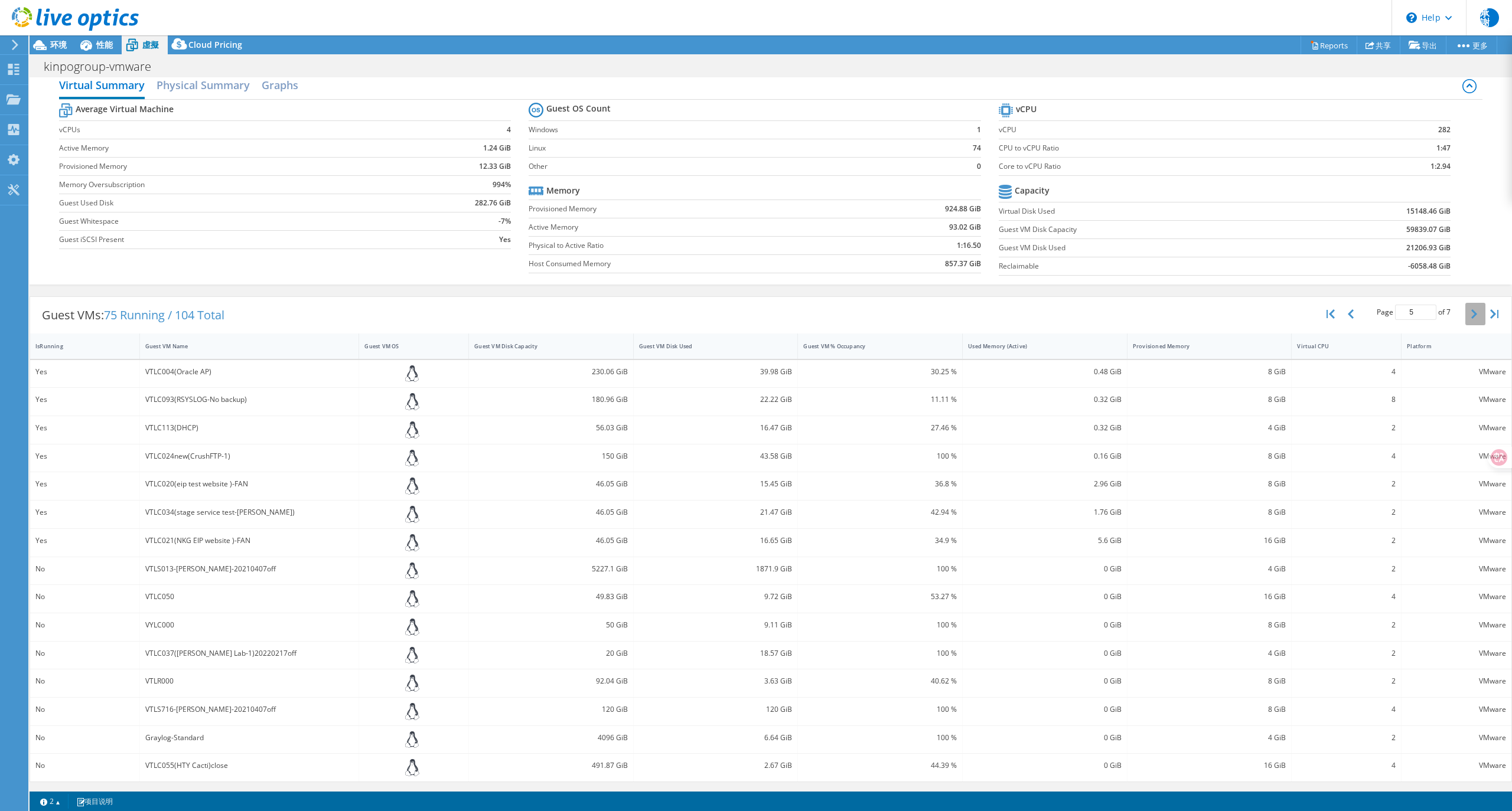
click at [1471, 313] on icon "button" at bounding box center [1473, 314] width 6 height 9
click at [1471, 313] on icon "button" at bounding box center [1473, 318] width 6 height 9
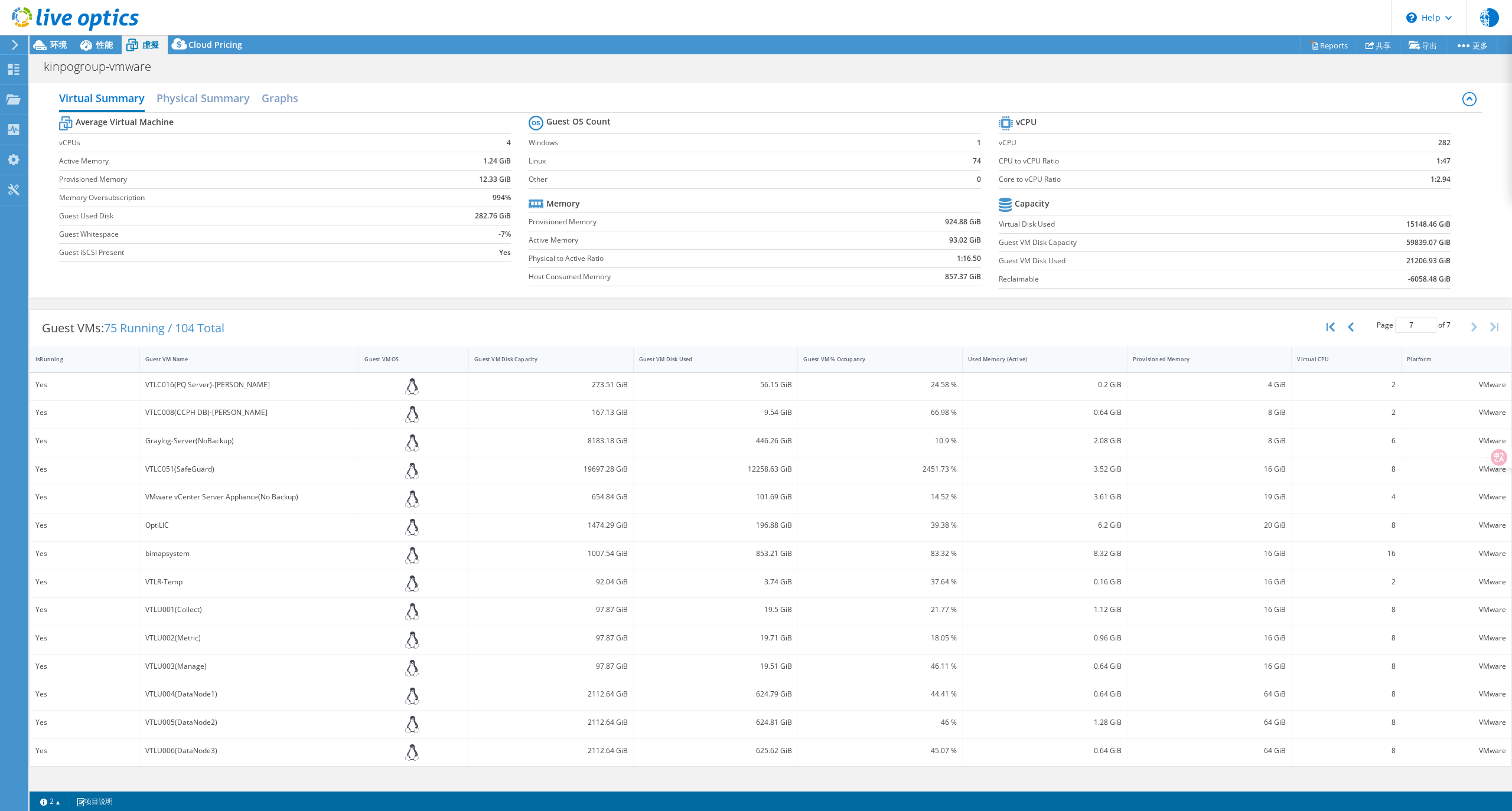
scroll to position [0, 0]
click at [1354, 336] on button "button" at bounding box center [1351, 327] width 20 height 22
type input "6"
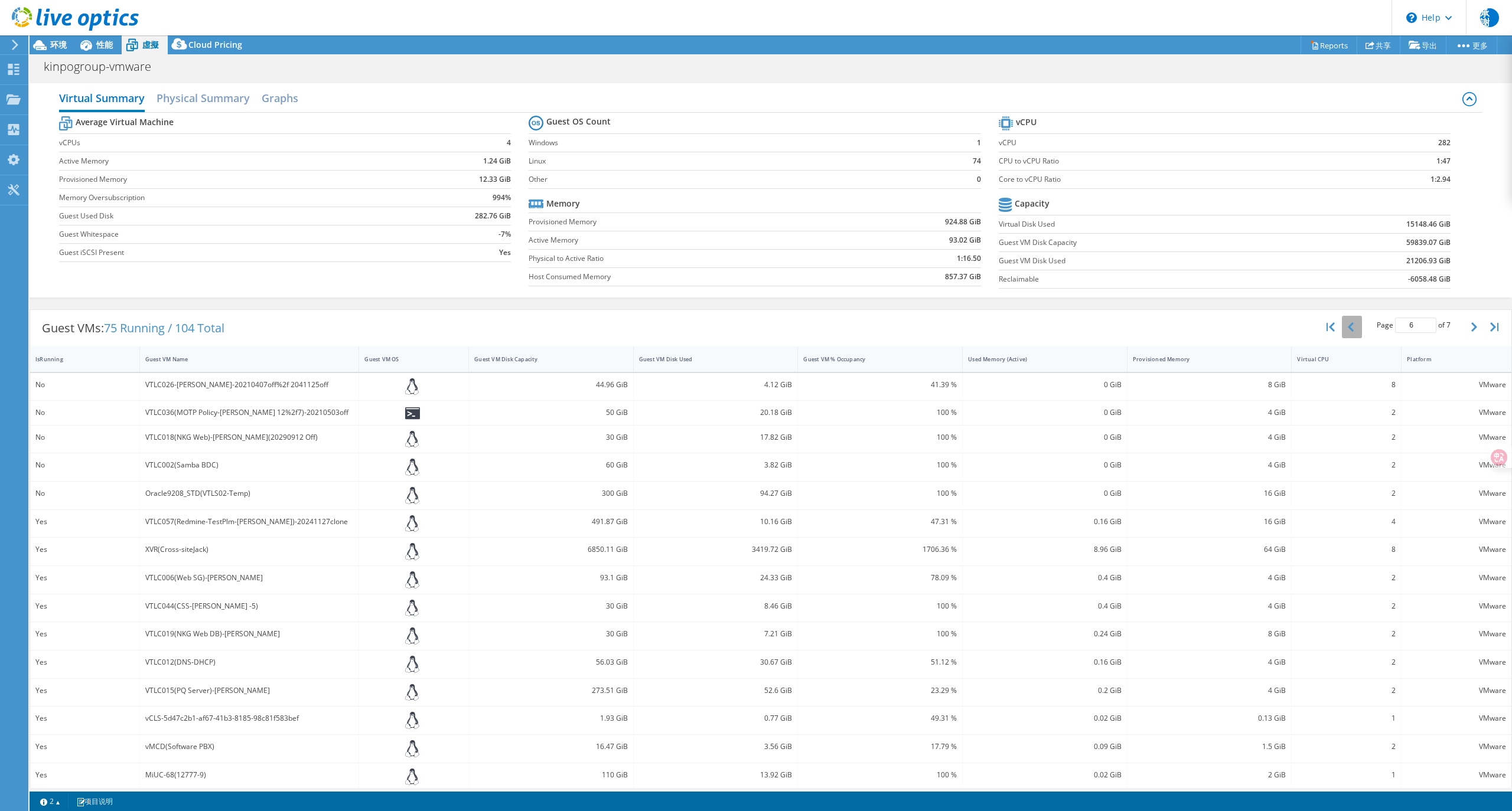
click at [1362, 336] on div "Page 6 of 7 5 rows 10 rows 20 rows 25 rows 50 rows 100 rows" at bounding box center [1413, 327] width 103 height 22
select select "USD"
click at [1345, 336] on button "button" at bounding box center [1351, 327] width 20 height 22
click at [65, 39] on div at bounding box center [69, 20] width 139 height 39
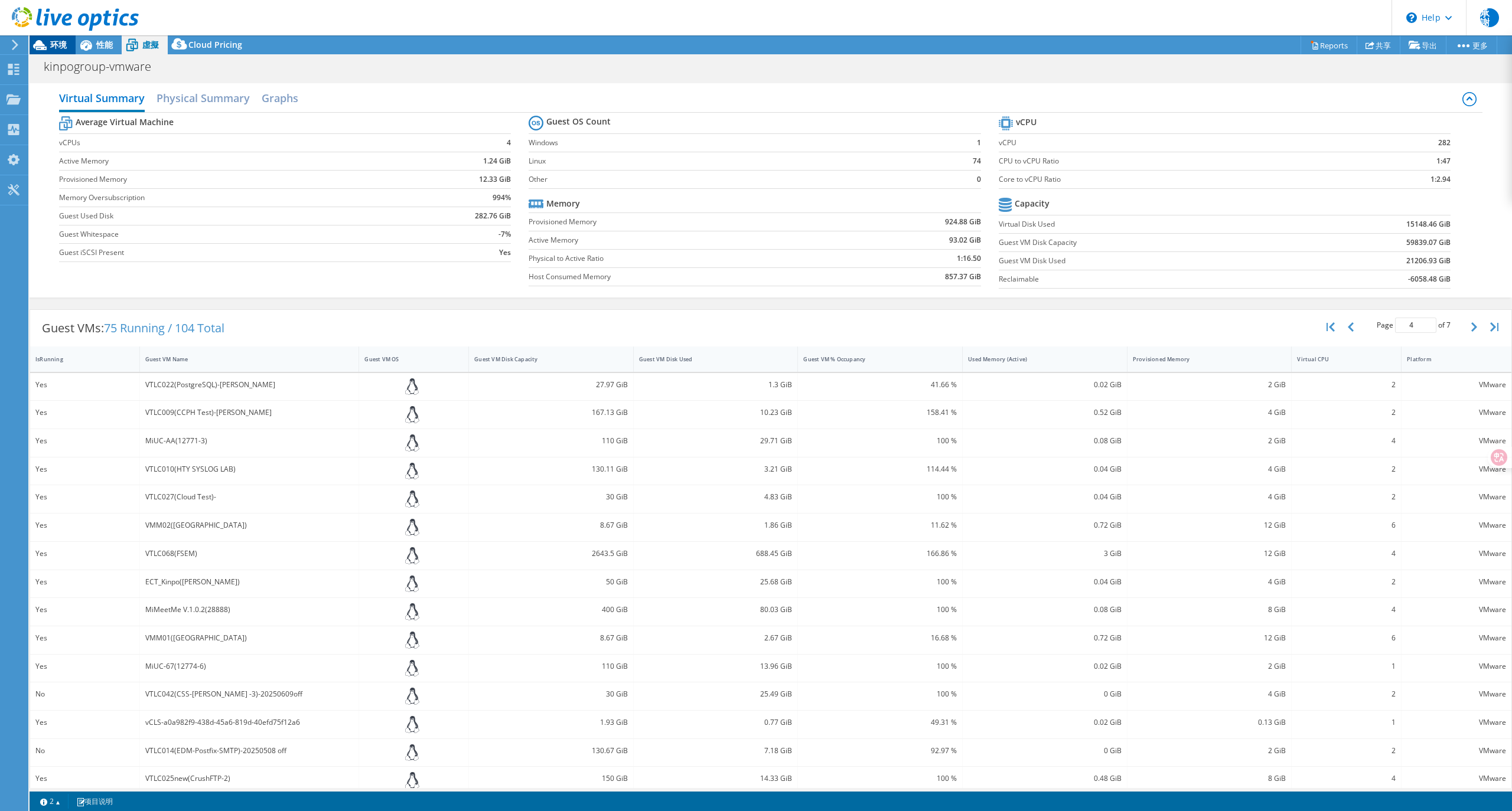
click at [55, 48] on span "环境" at bounding box center [58, 44] width 17 height 11
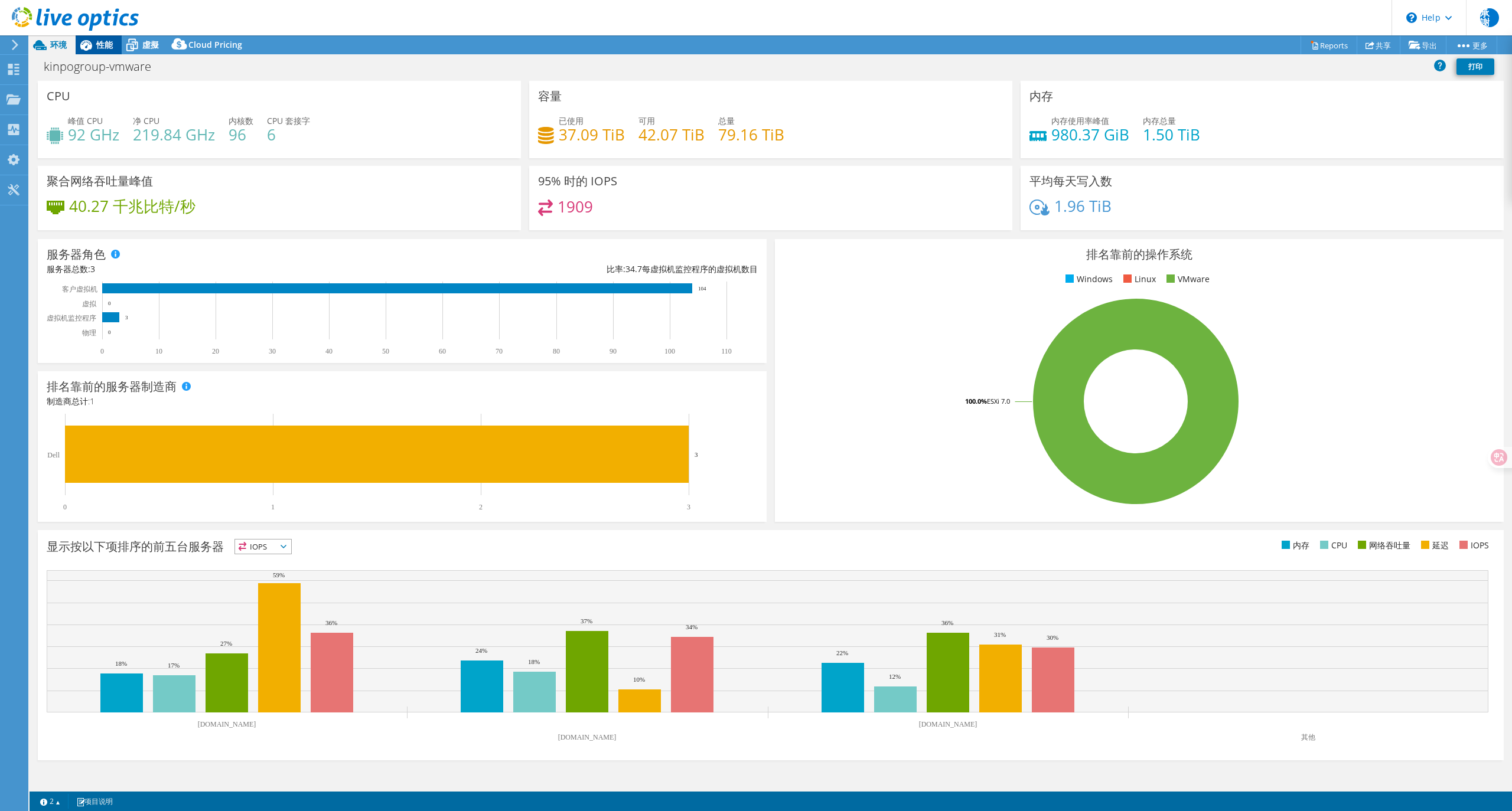
click at [98, 43] on span "性能" at bounding box center [104, 44] width 17 height 11
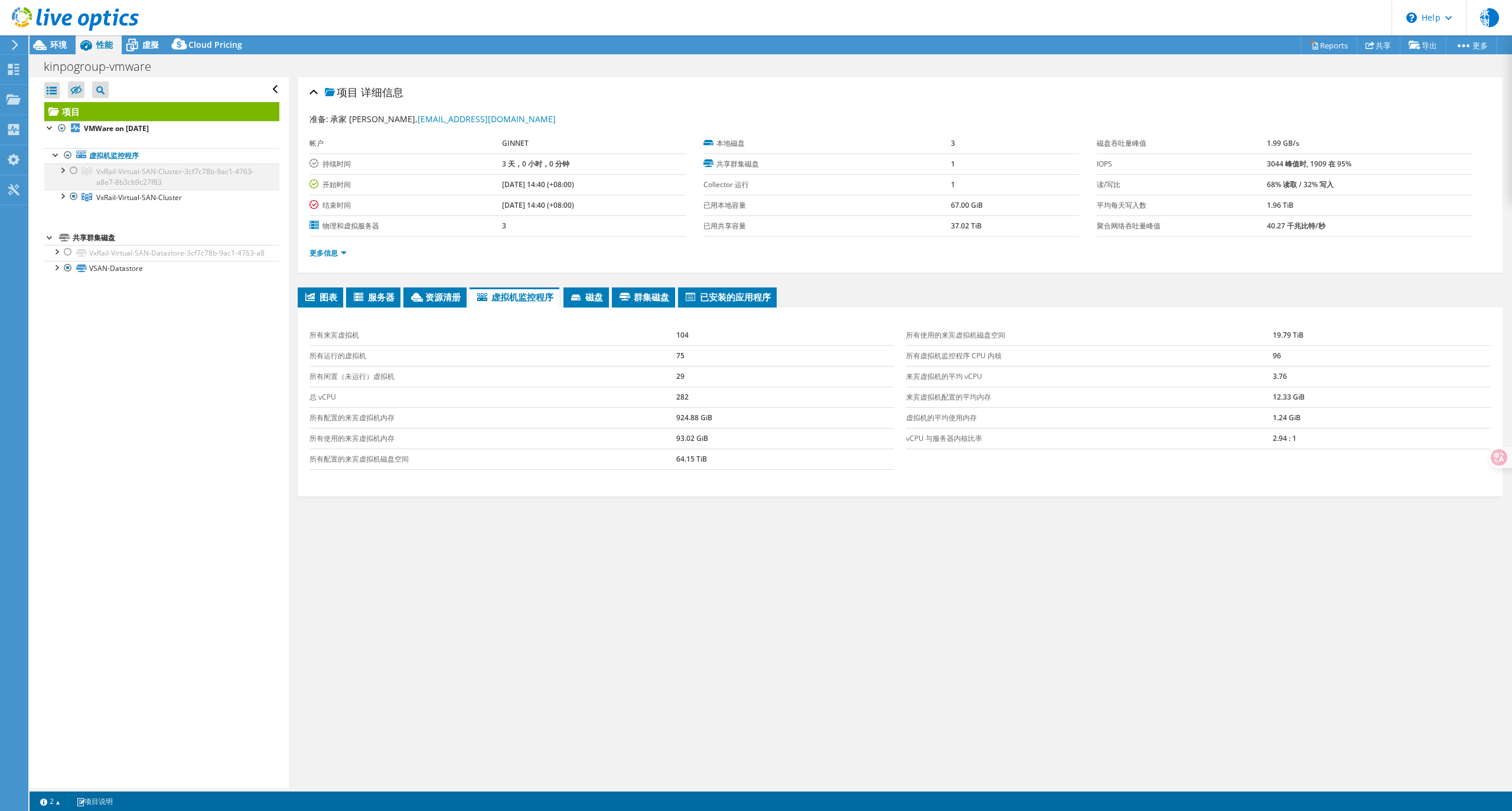
click at [71, 171] on div at bounding box center [73, 171] width 12 height 14
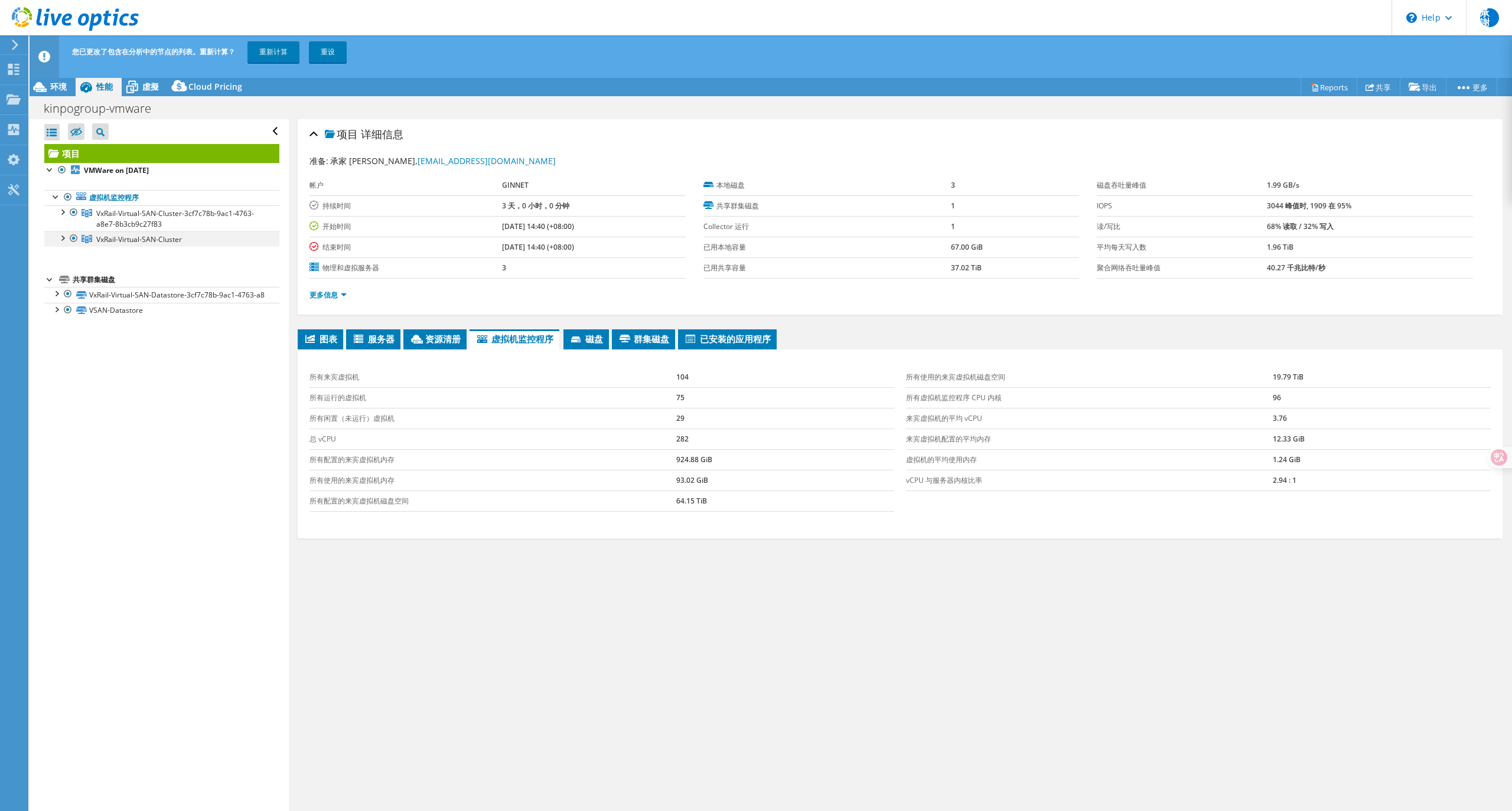
click at [73, 241] on div at bounding box center [73, 239] width 12 height 14
click at [256, 53] on link "重新计算" at bounding box center [274, 51] width 52 height 21
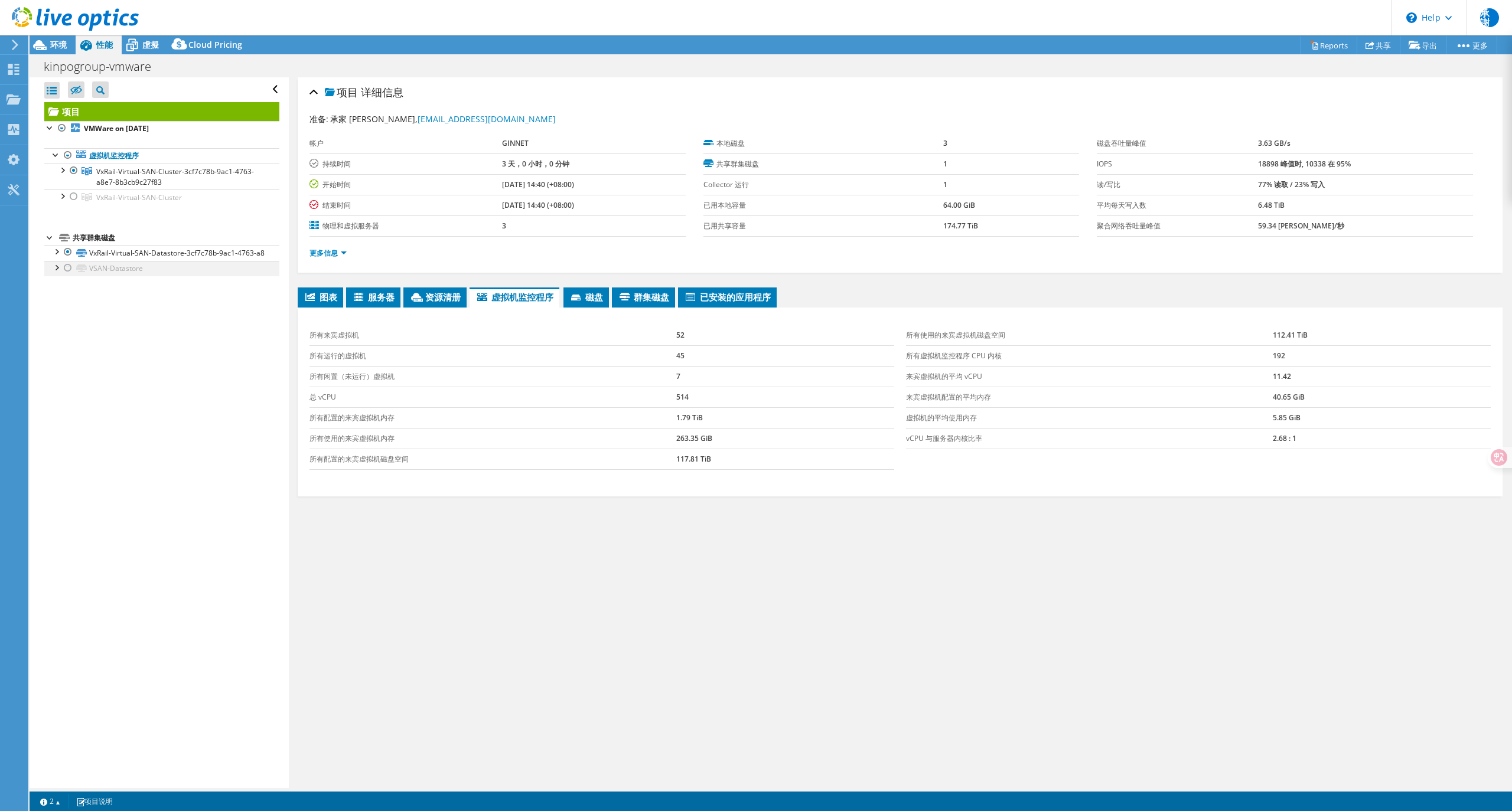
click at [59, 273] on div at bounding box center [56, 266] width 12 height 12
click at [62, 253] on div at bounding box center [68, 252] width 12 height 14
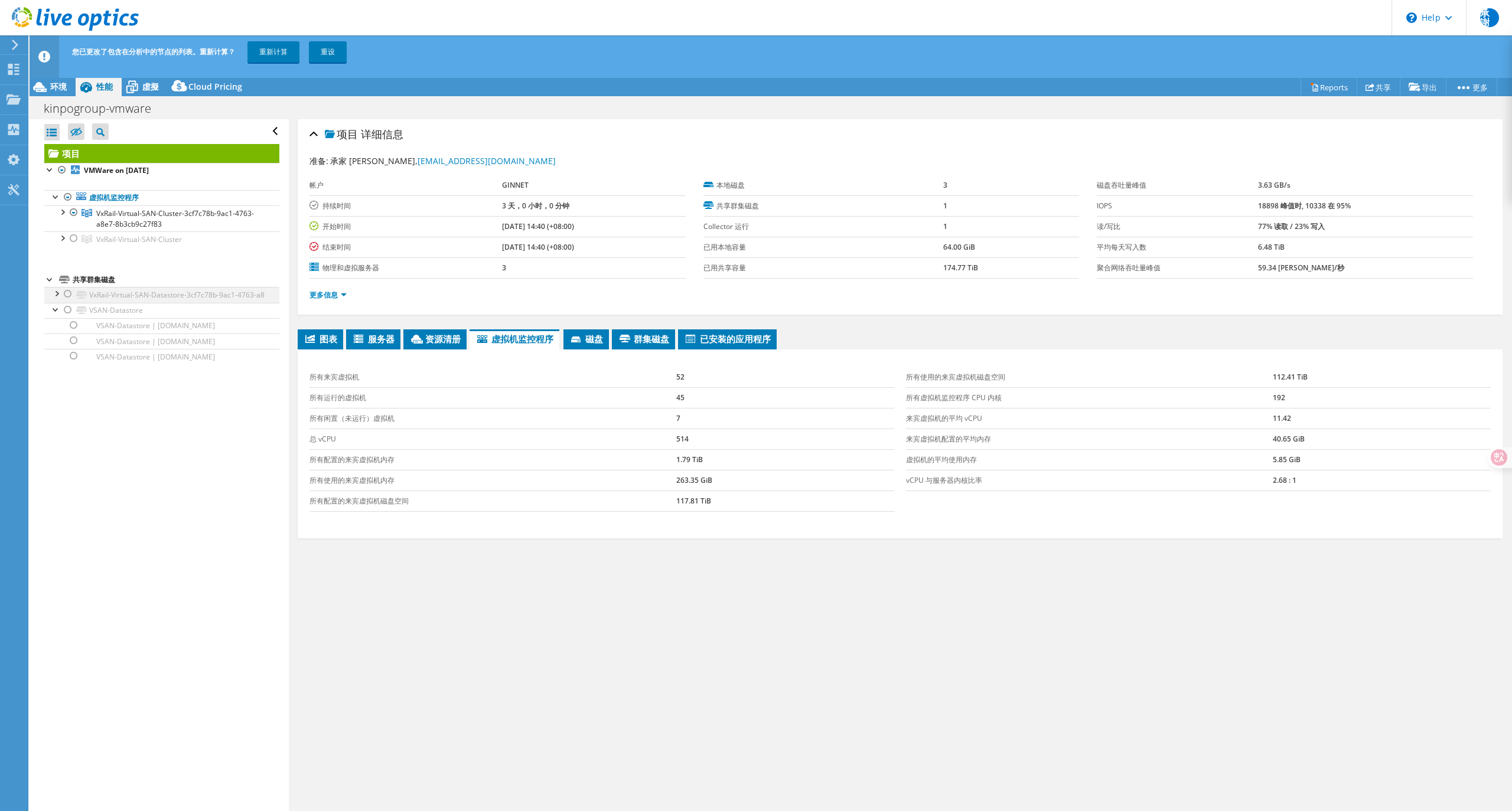
click at [55, 293] on div at bounding box center [56, 292] width 12 height 12
click at [62, 213] on div at bounding box center [61, 211] width 12 height 12
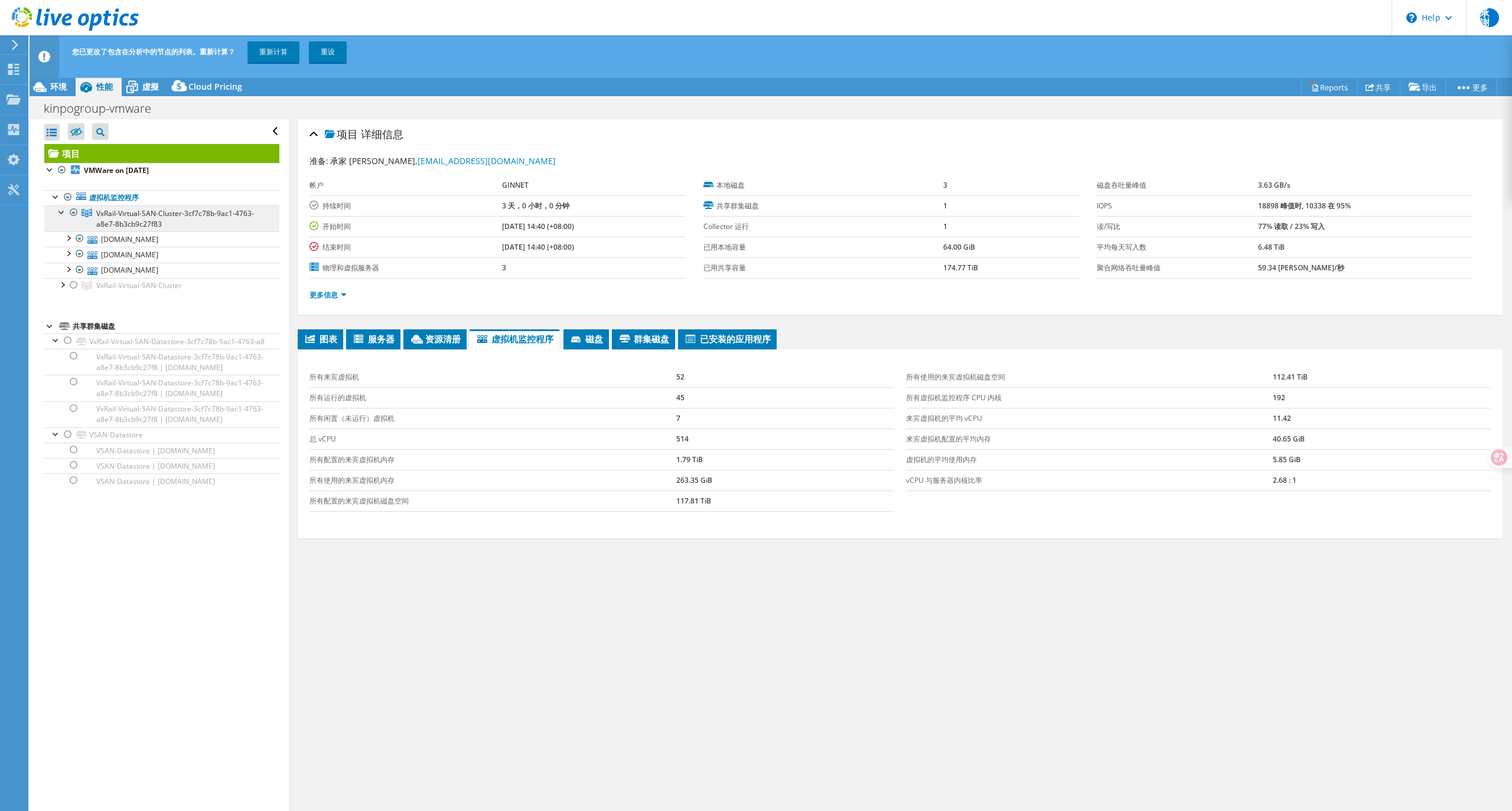
click at [152, 215] on span "VxRail-Virtual-SAN-Cluster-3cf7c78b-9ac1-4763-a8e7-8b3cb9c27f83" at bounding box center [175, 218] width 158 height 20
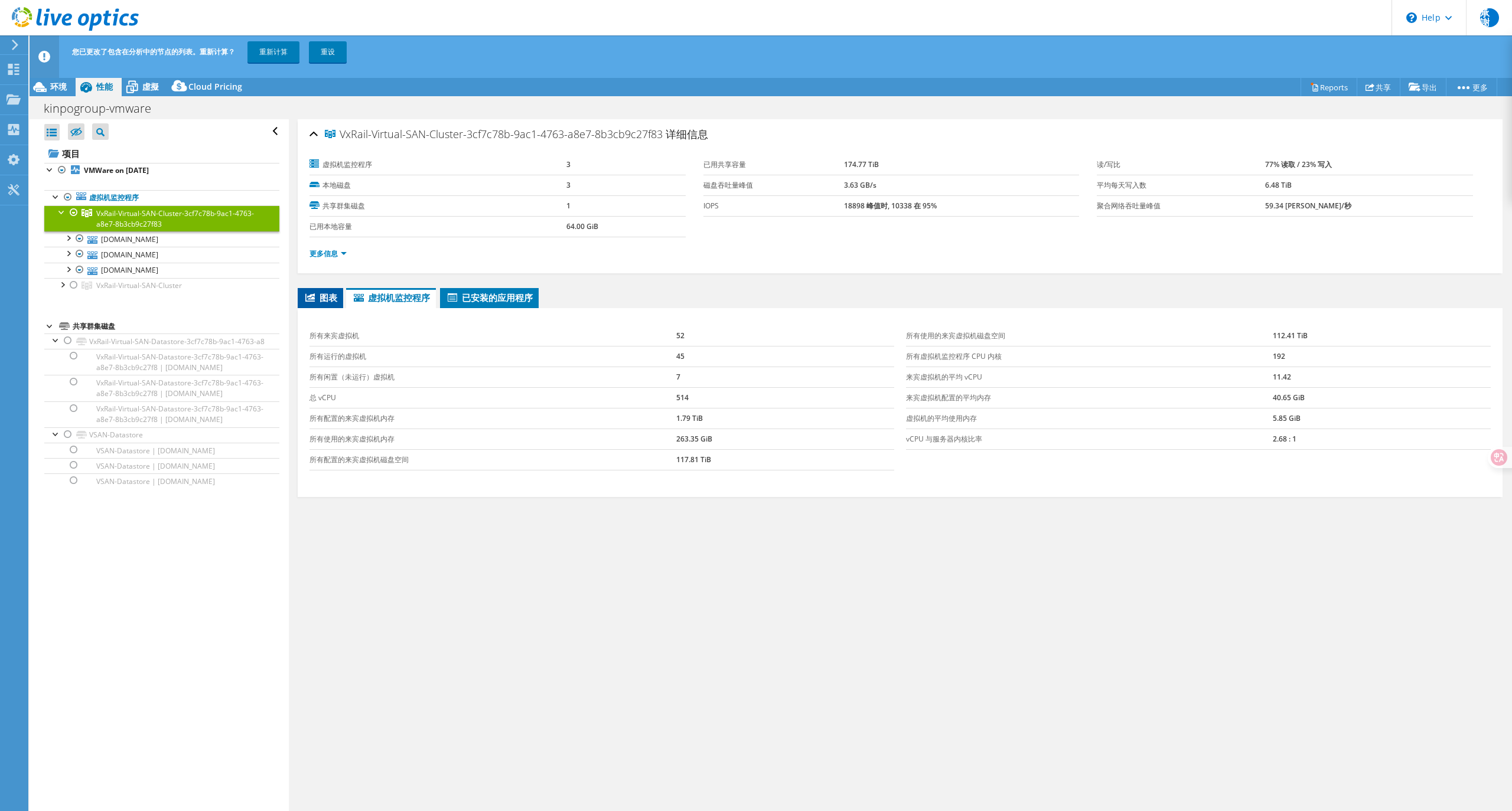
click at [318, 296] on span "图表" at bounding box center [320, 297] width 34 height 12
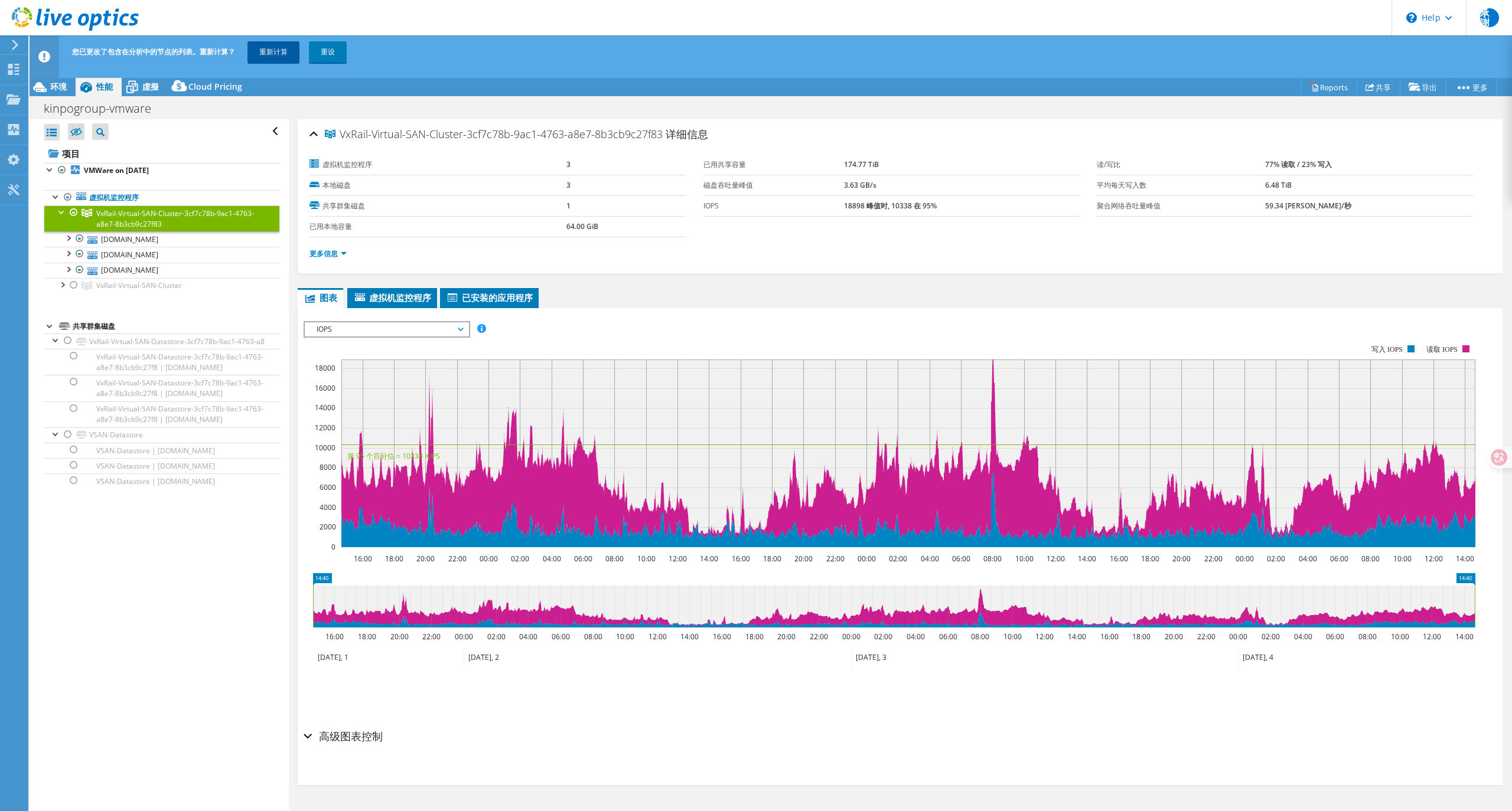
click at [282, 43] on link "重新计算" at bounding box center [274, 51] width 52 height 21
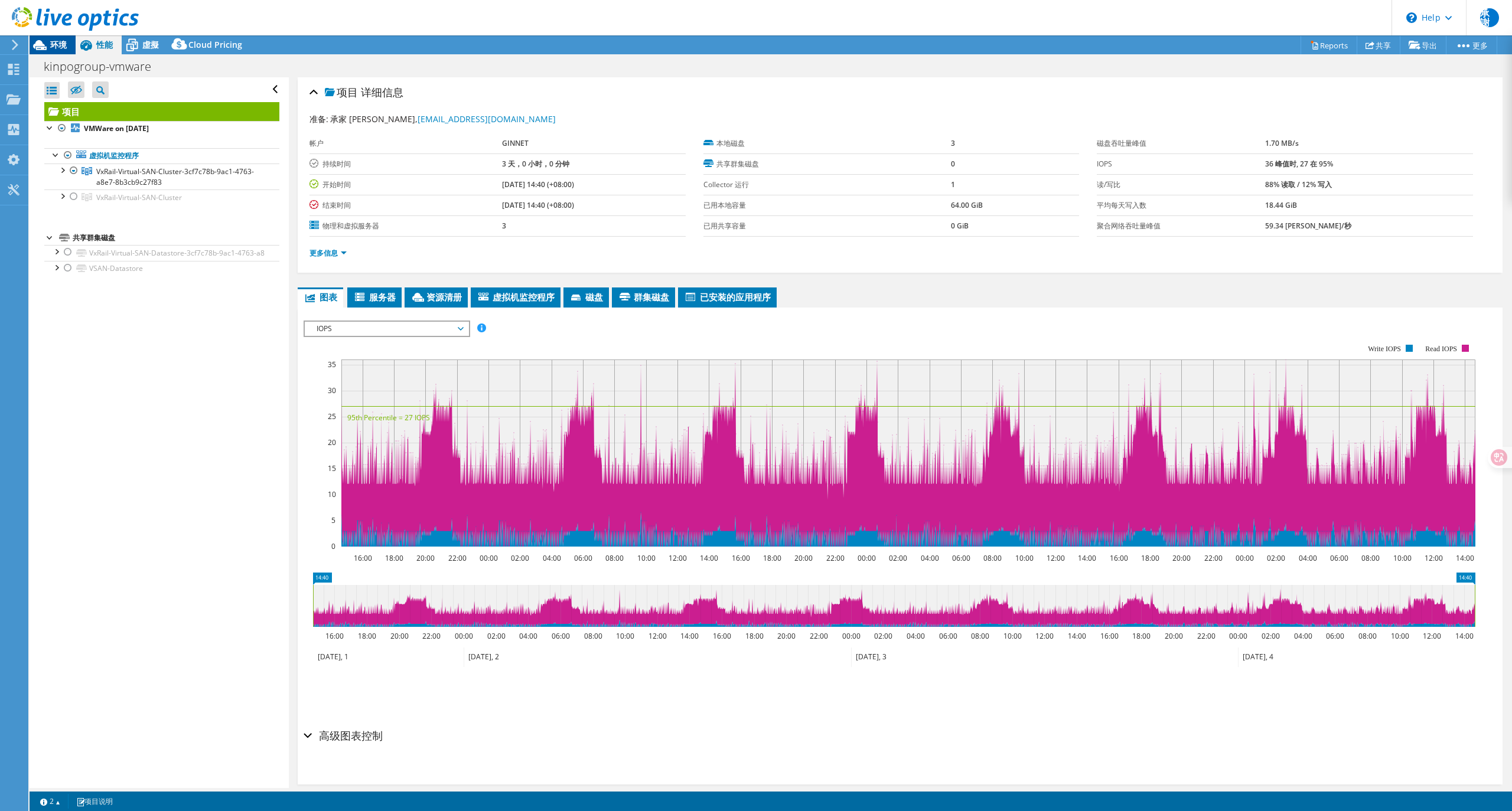
click at [58, 43] on span "环境" at bounding box center [58, 44] width 17 height 11
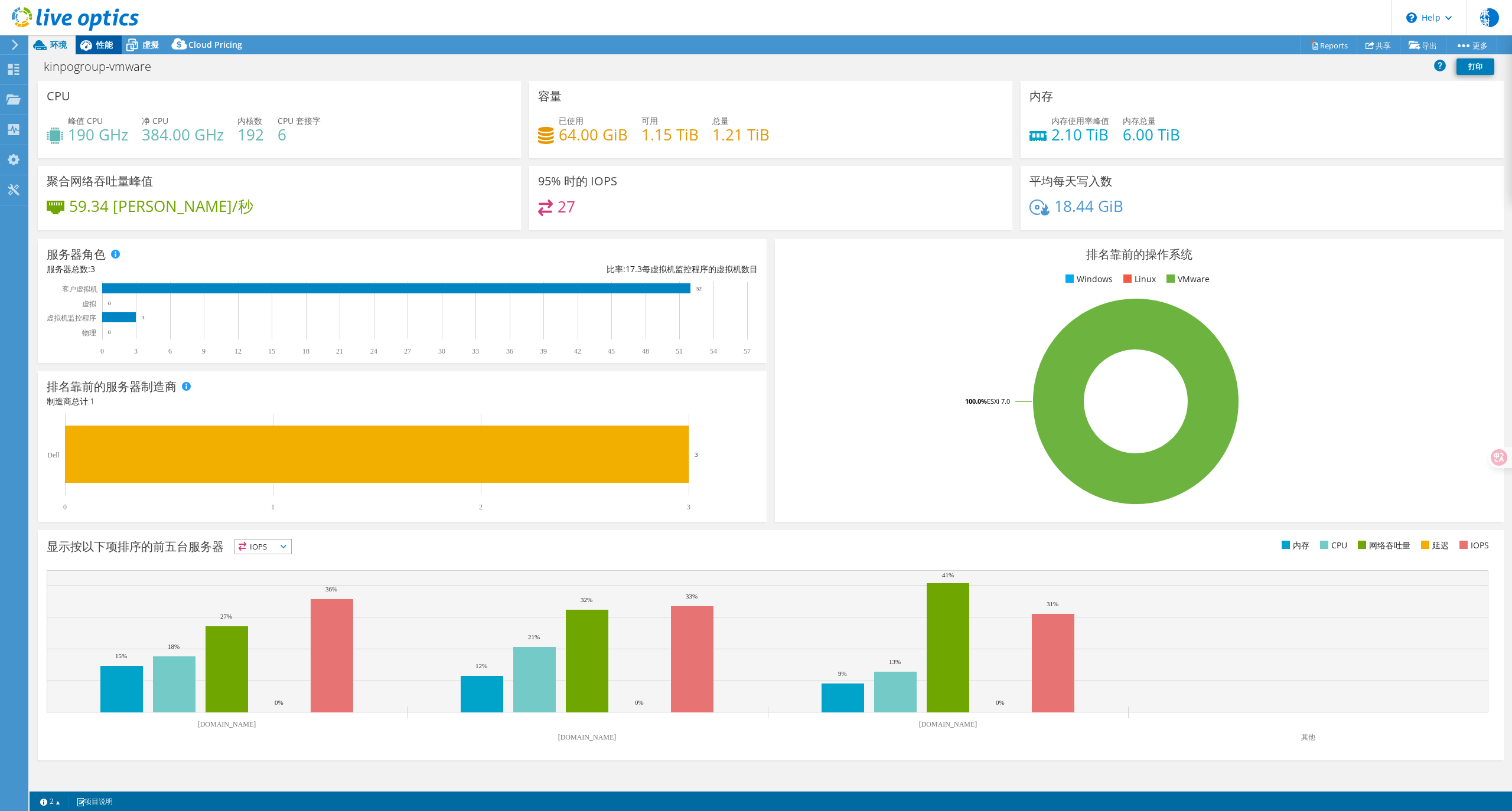
click at [95, 43] on icon at bounding box center [86, 45] width 20 height 20
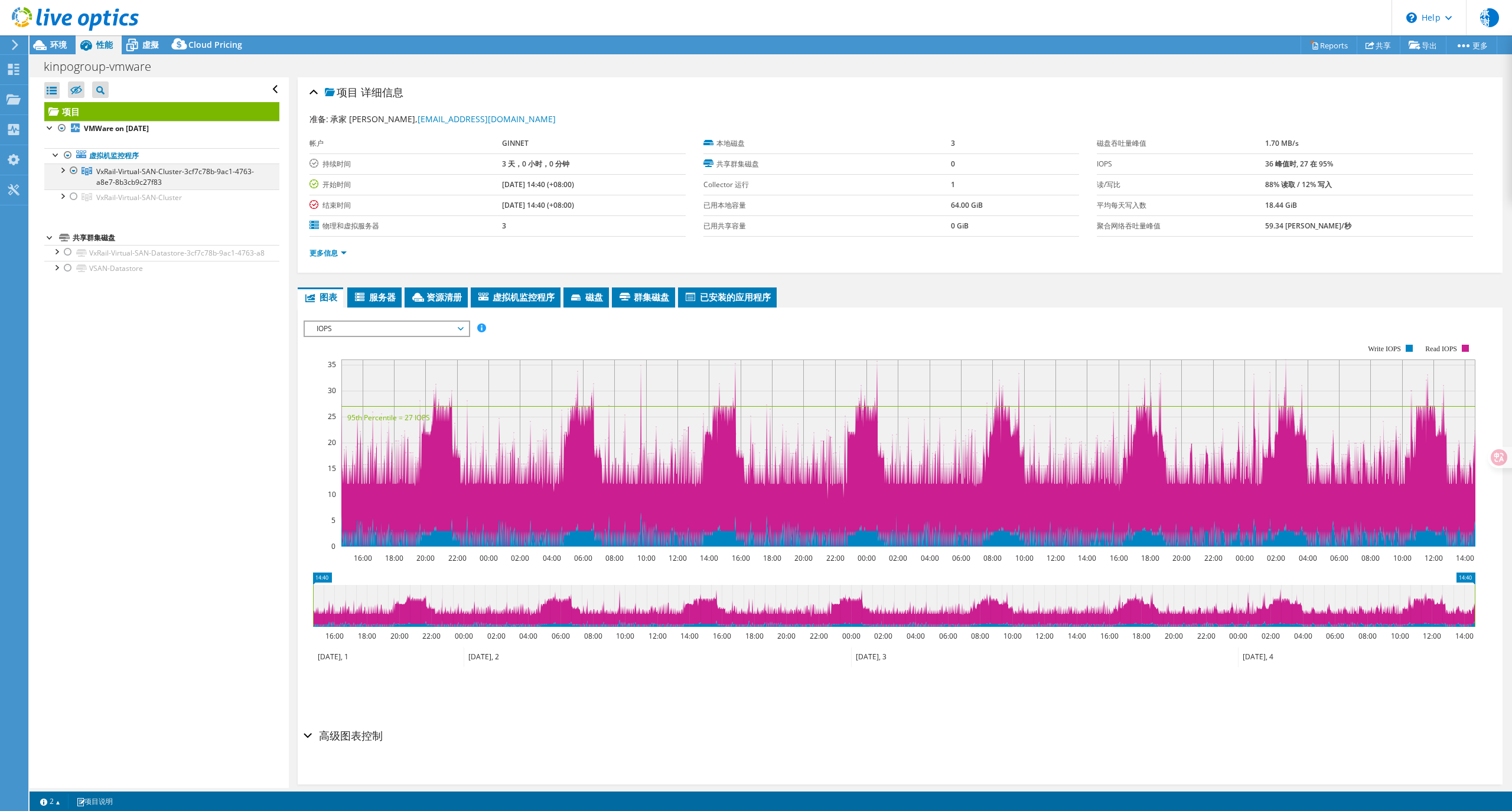
click at [64, 173] on div at bounding box center [61, 169] width 12 height 12
click at [72, 244] on div at bounding box center [73, 244] width 12 height 14
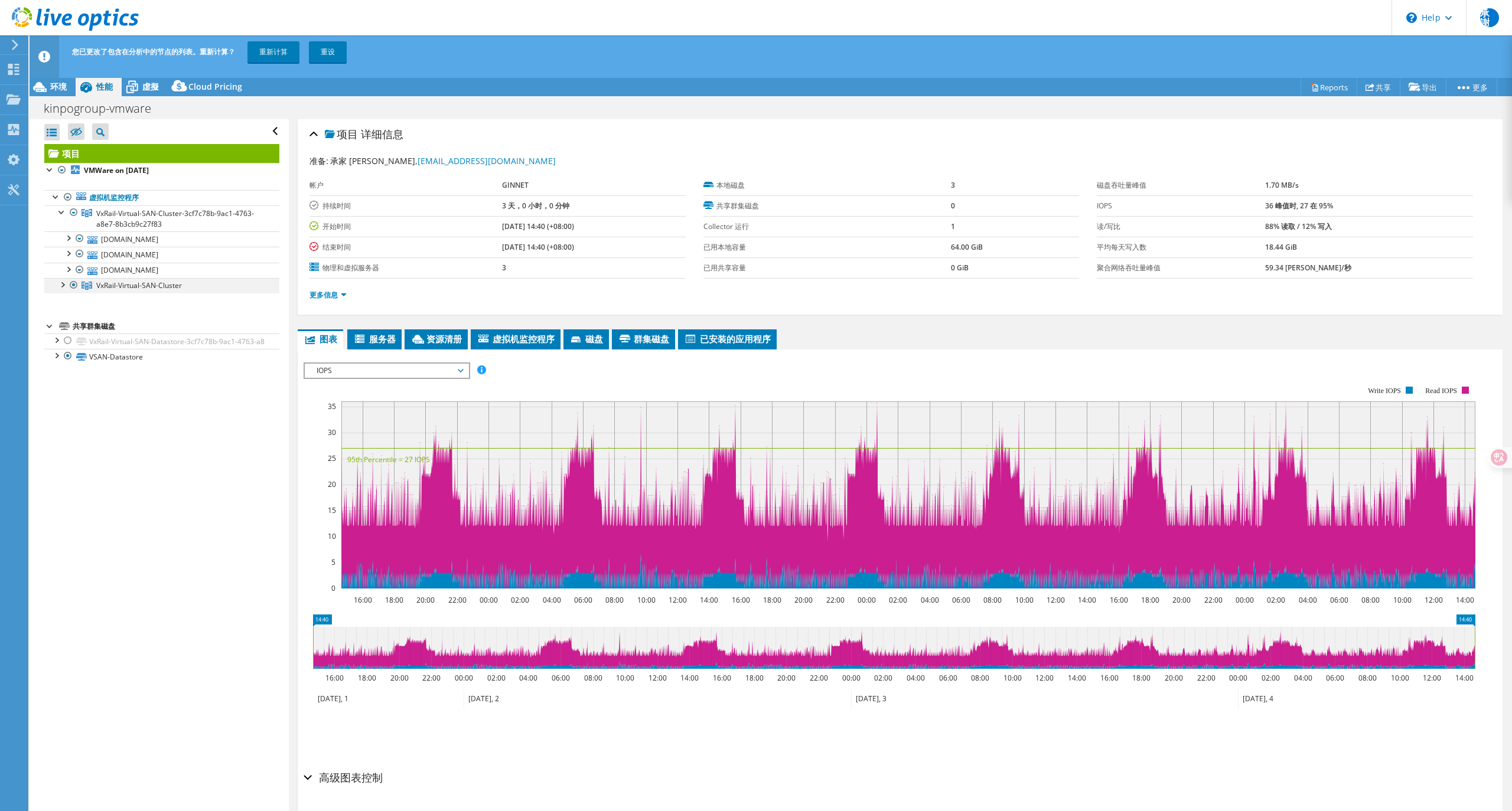
click at [69, 288] on div at bounding box center [73, 285] width 12 height 14
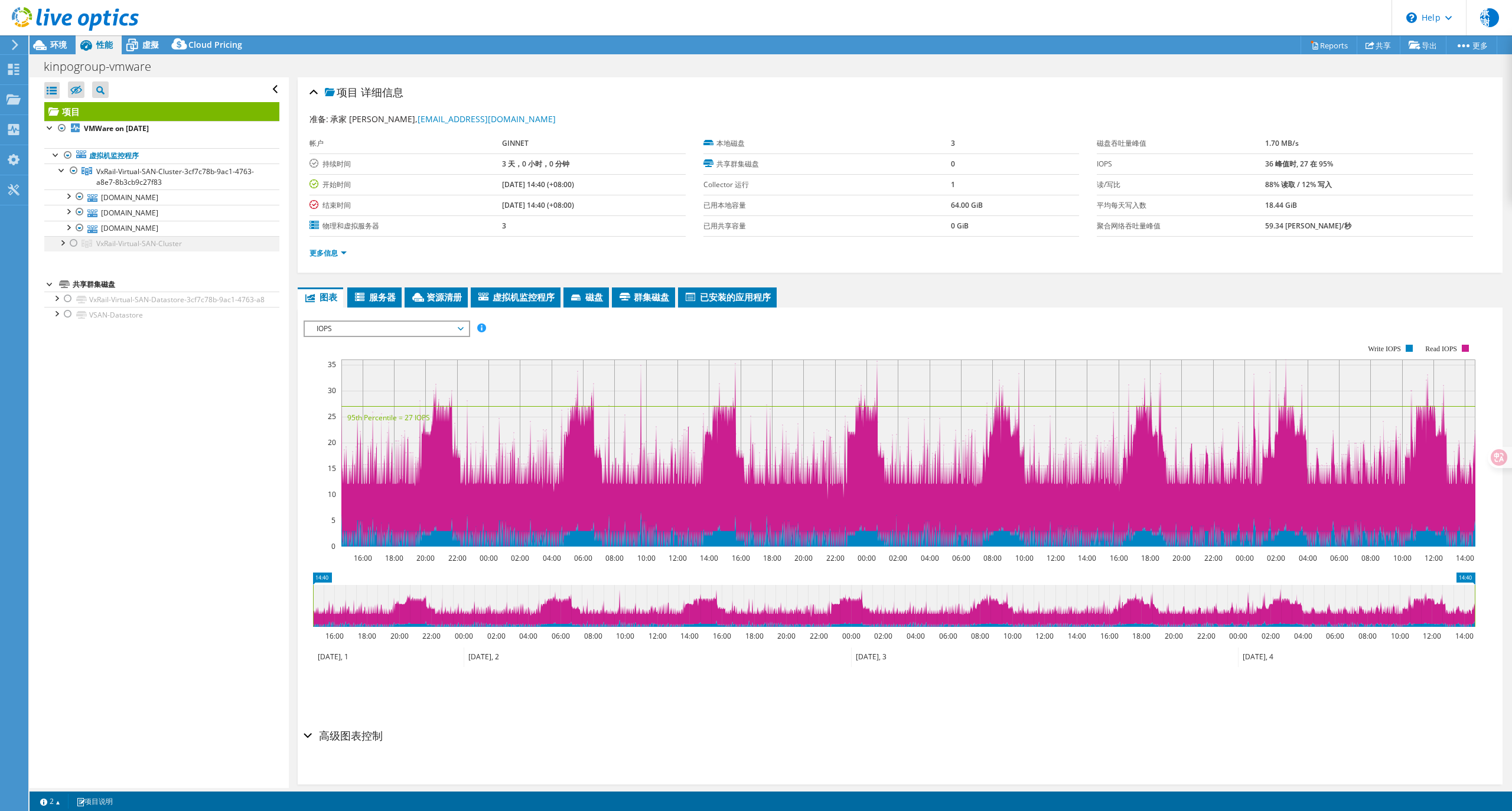
click at [76, 244] on div at bounding box center [73, 244] width 12 height 14
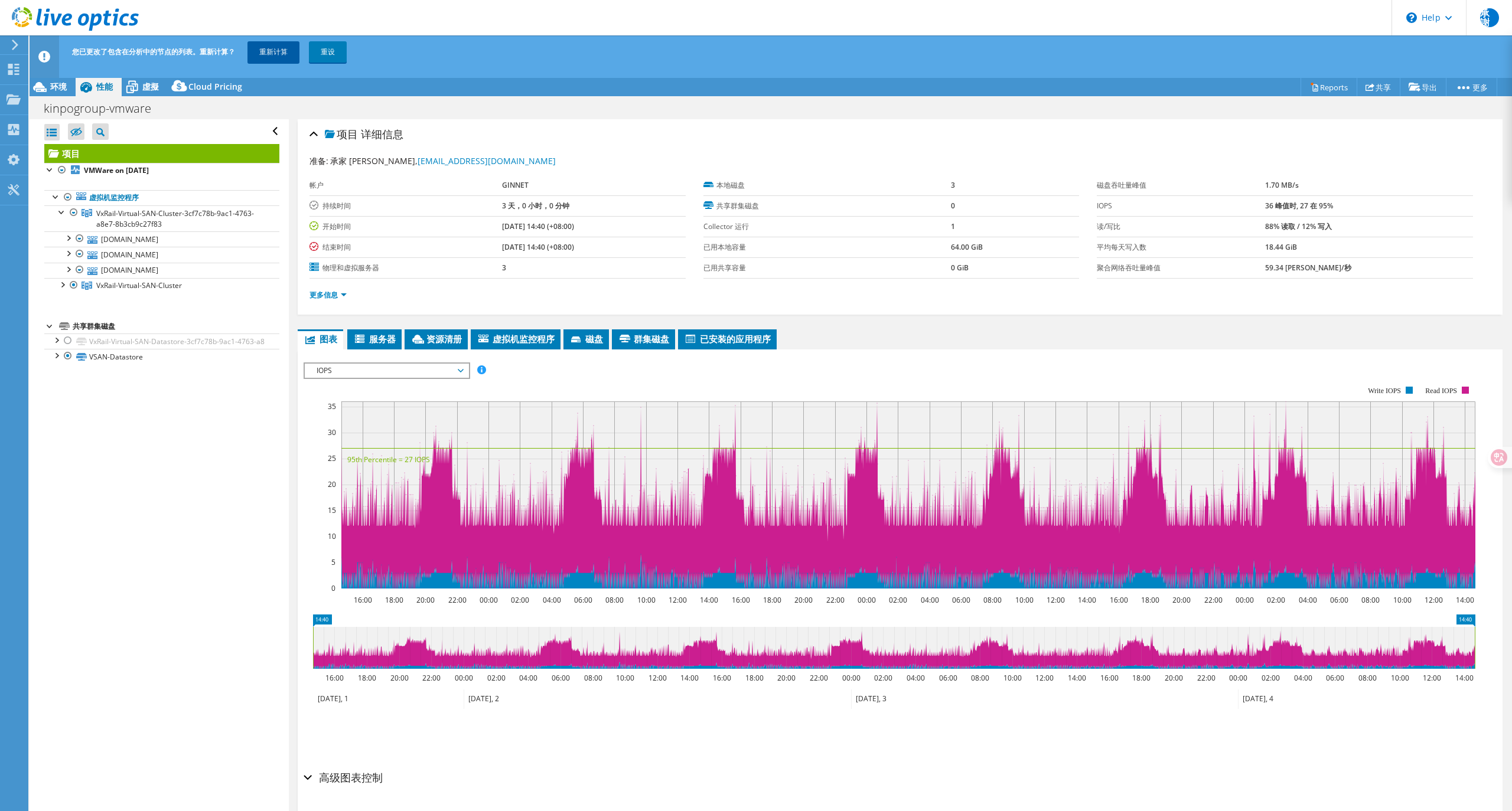
click at [279, 53] on link "重新计算" at bounding box center [274, 51] width 52 height 21
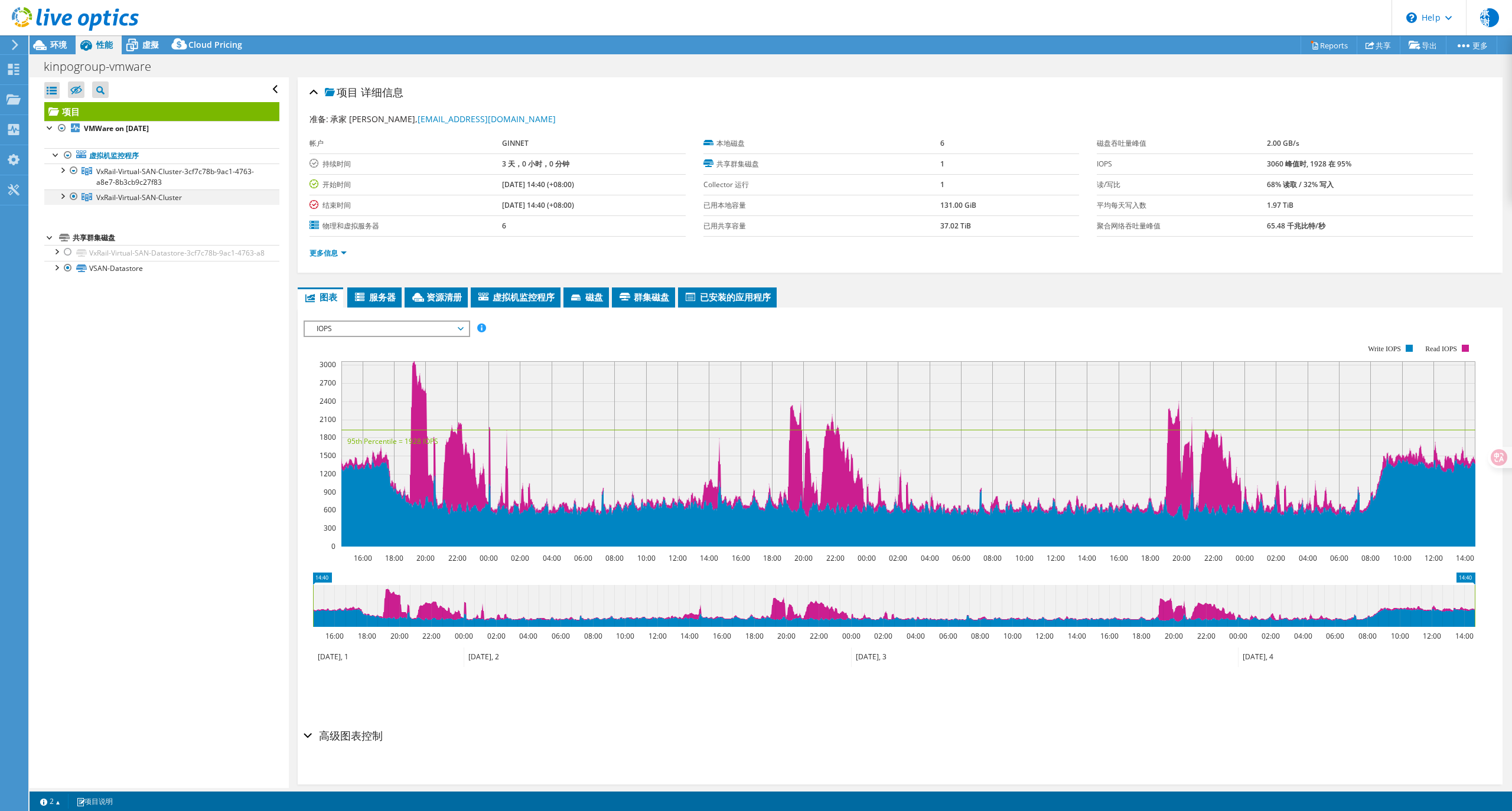
click at [74, 197] on div at bounding box center [73, 196] width 12 height 14
click at [67, 199] on div at bounding box center [61, 195] width 12 height 12
click at [72, 196] on div at bounding box center [73, 196] width 12 height 14
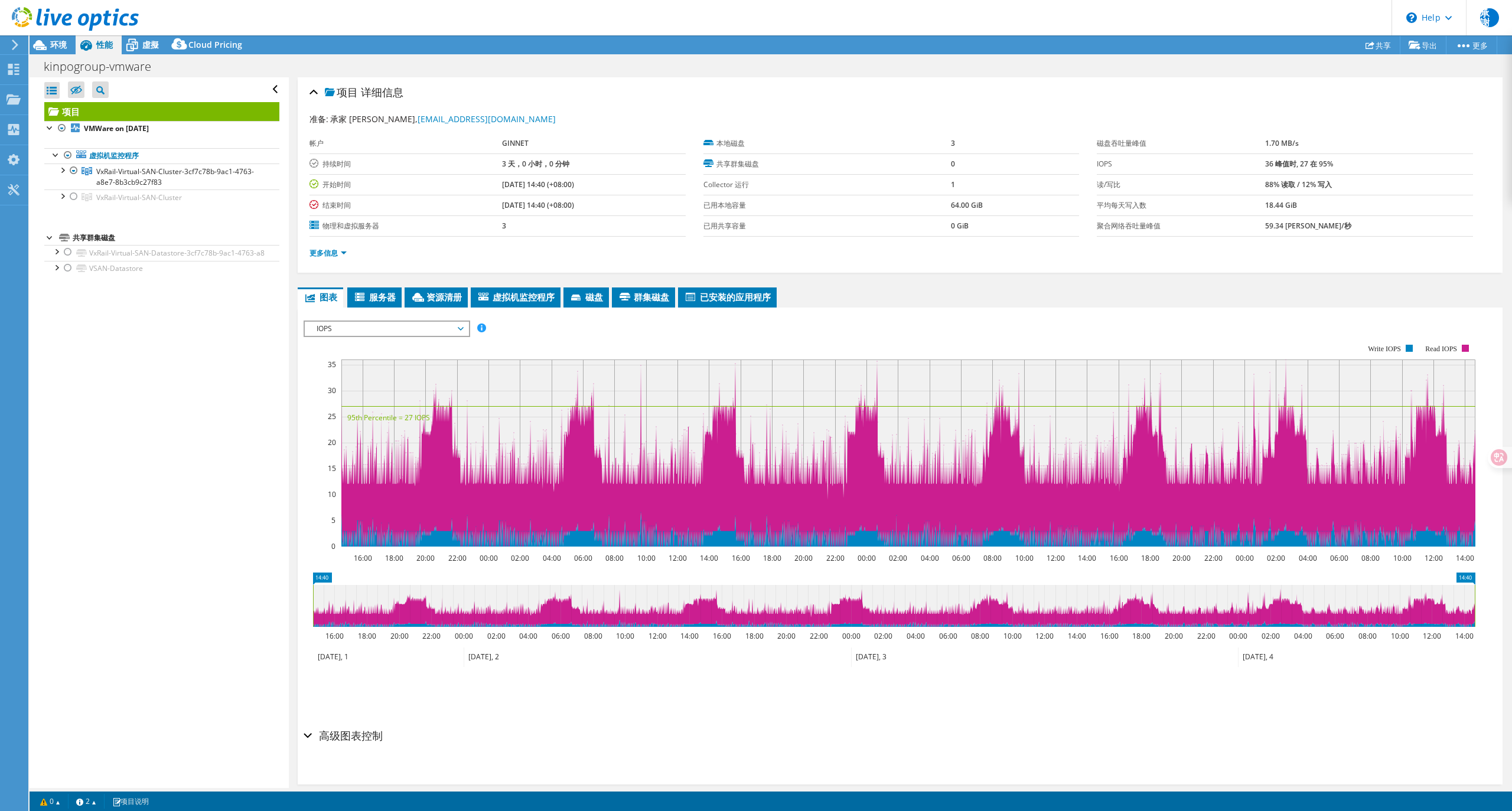
select select "USD"
click at [66, 173] on div at bounding box center [61, 169] width 12 height 12
click at [138, 208] on link "[DOMAIN_NAME]" at bounding box center [162, 212] width 235 height 15
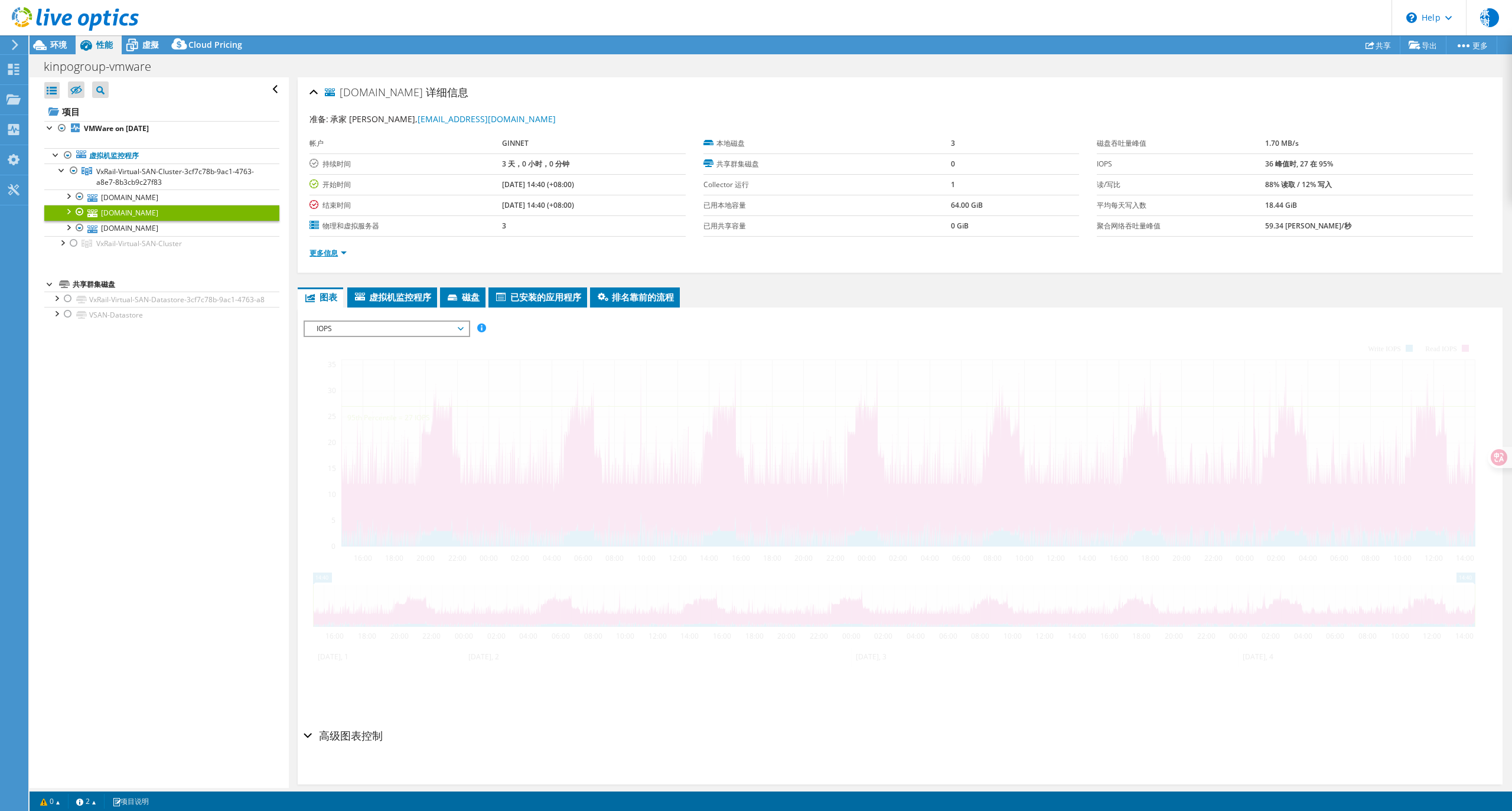
click at [317, 253] on link "更多信息" at bounding box center [328, 253] width 37 height 10
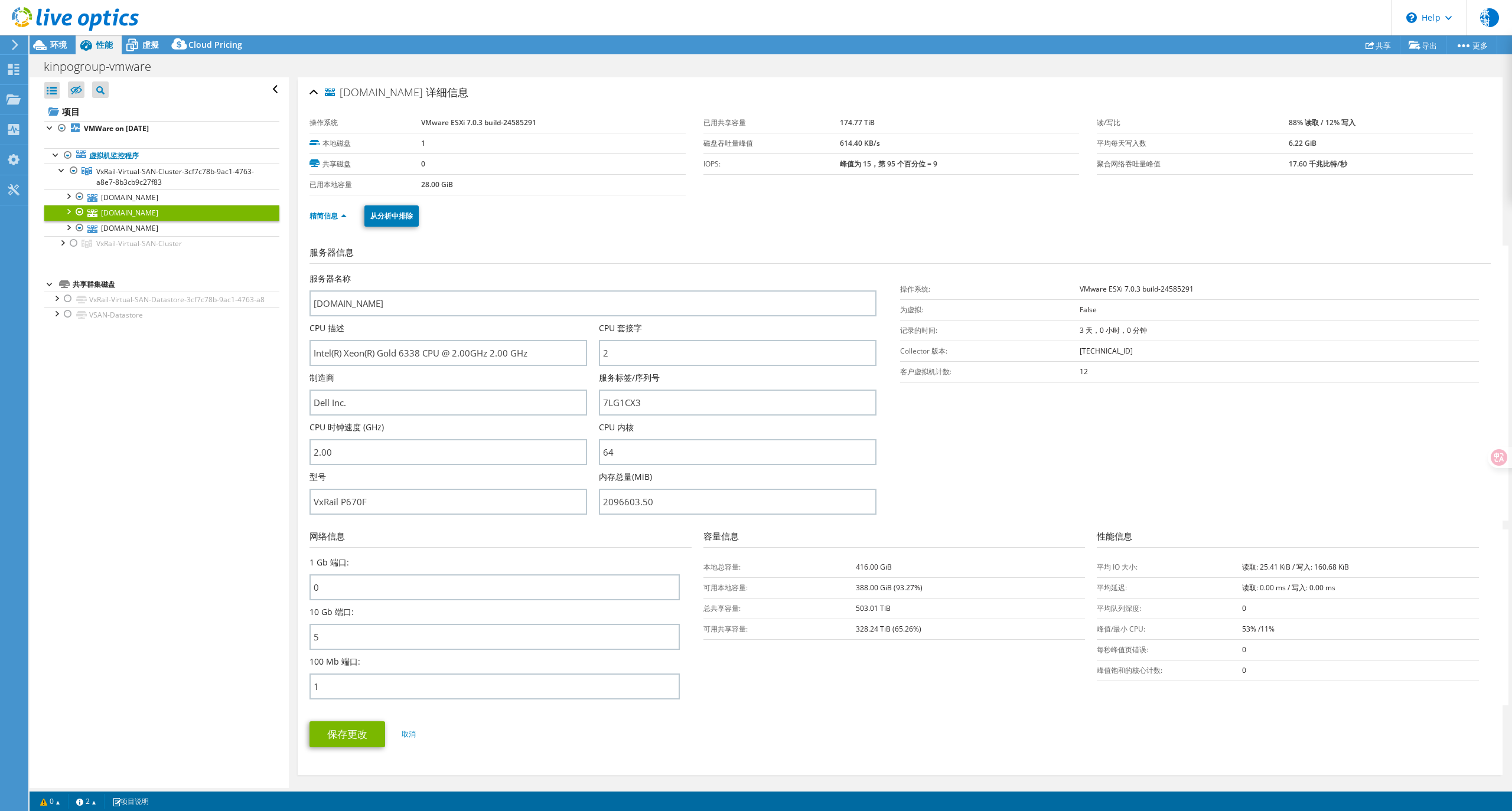
scroll to position [314, 0]
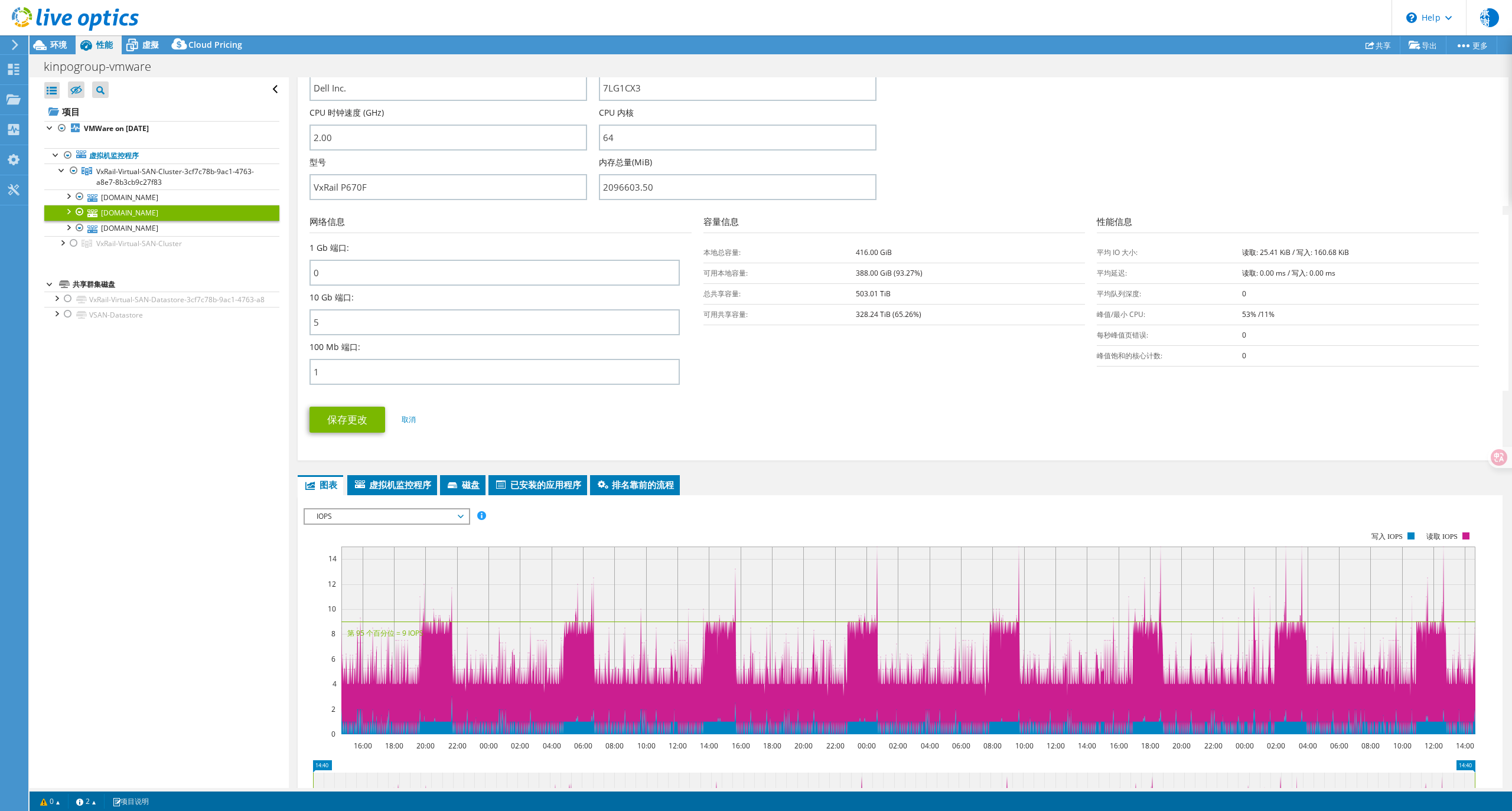
click at [331, 514] on span "IOPS" at bounding box center [386, 517] width 152 height 14
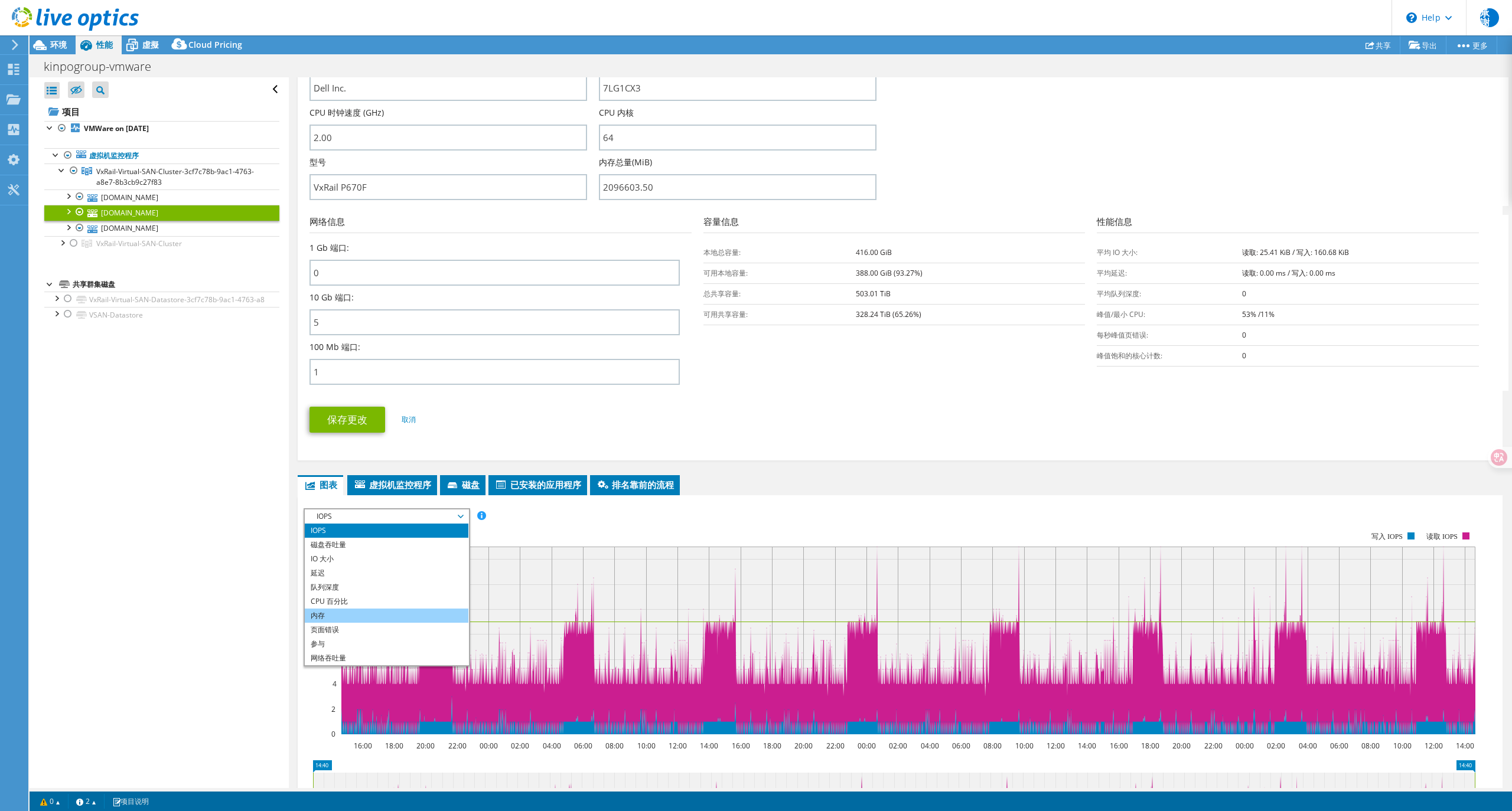
click at [326, 610] on li "内存" at bounding box center [387, 616] width 164 height 14
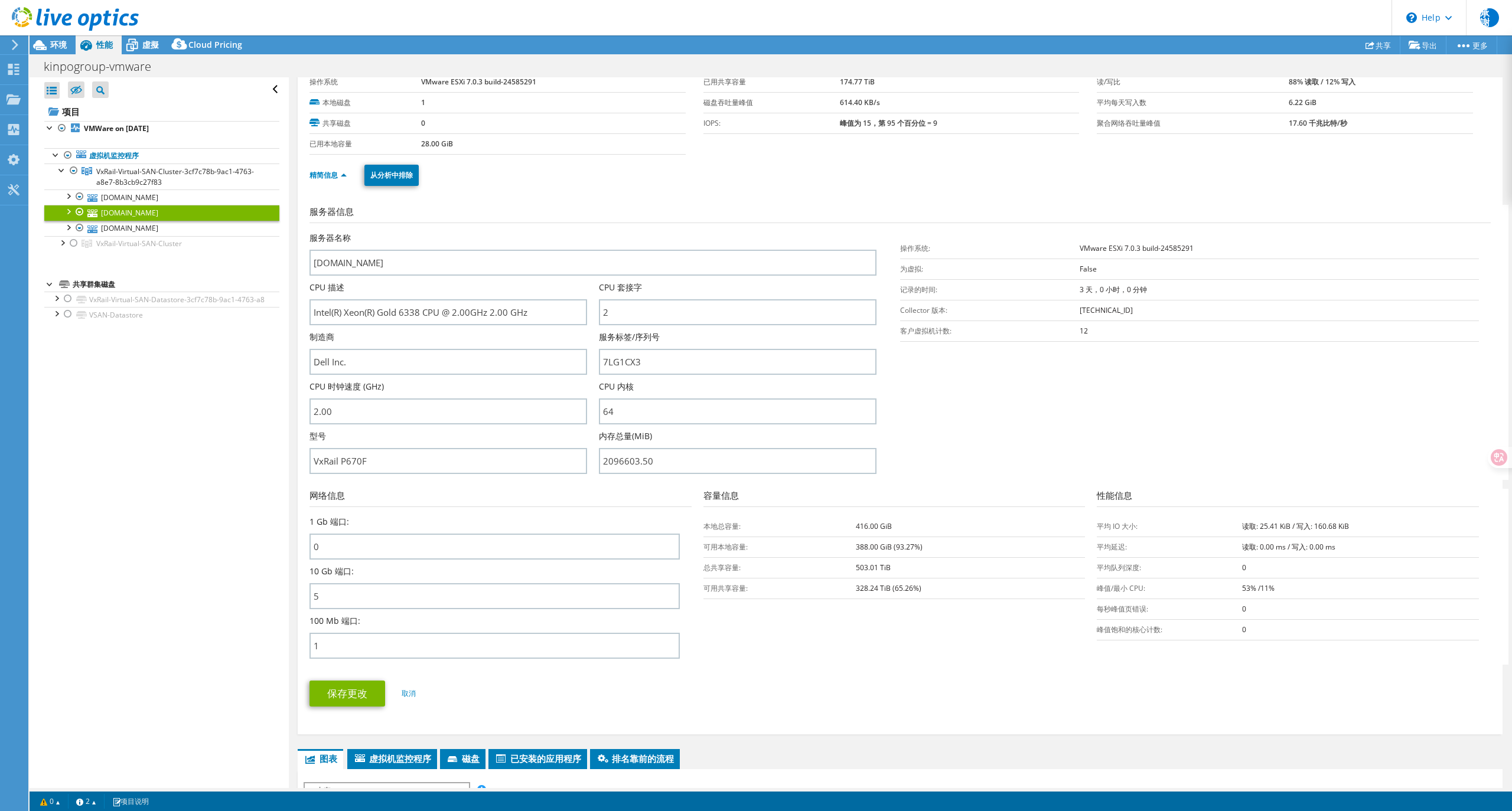
scroll to position [513, 0]
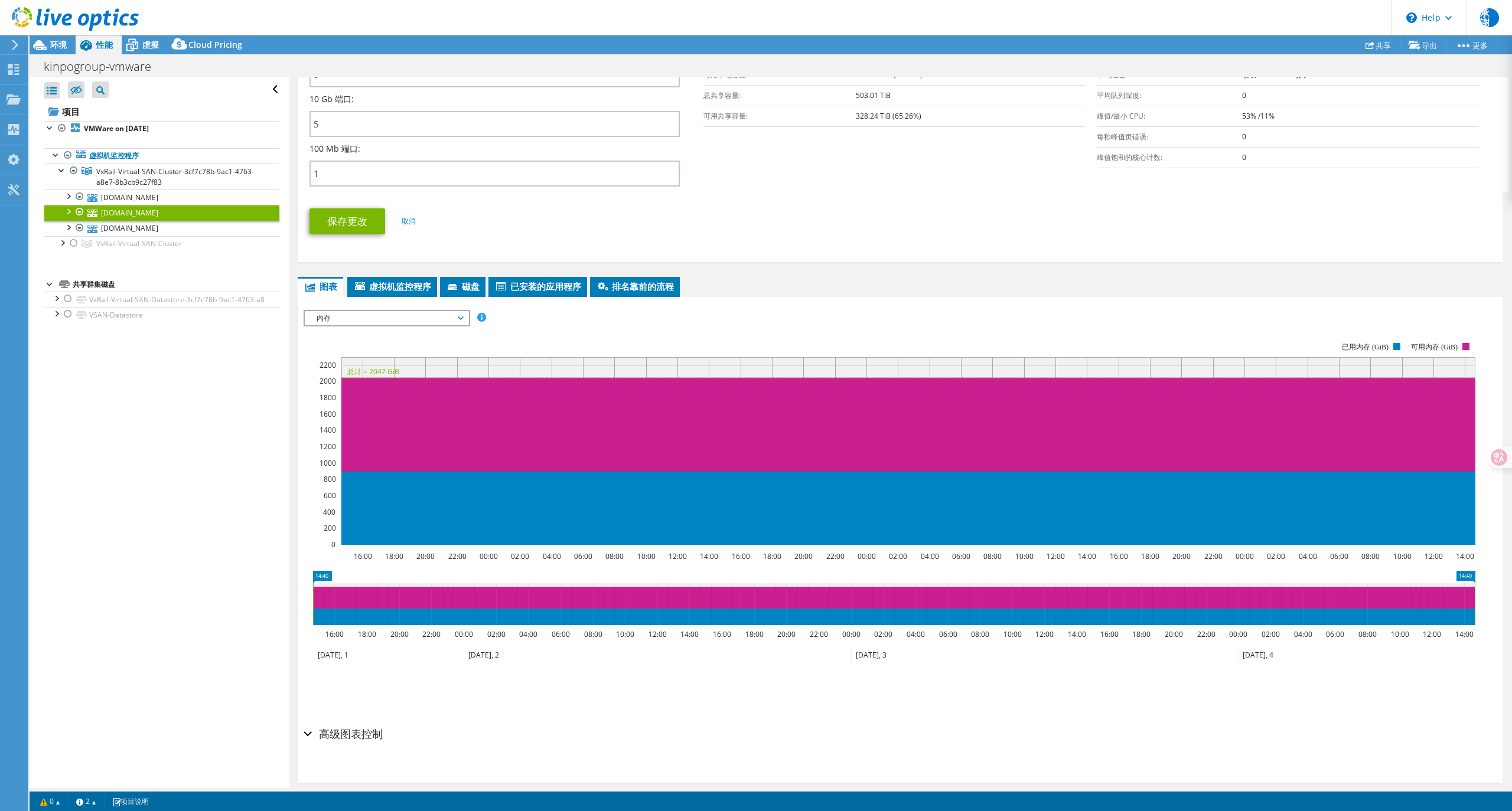
click at [352, 311] on span "内存" at bounding box center [386, 318] width 152 height 14
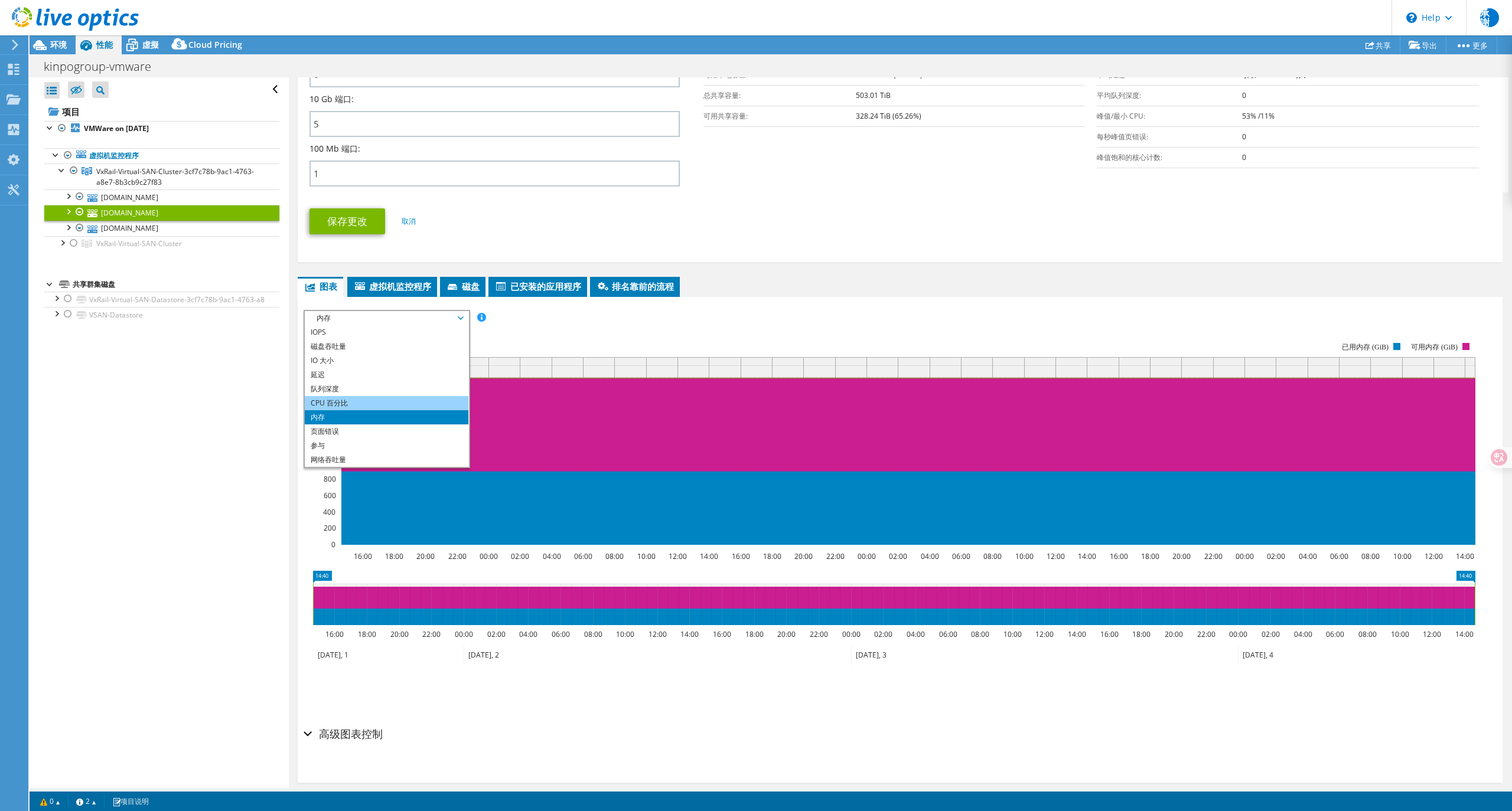
click at [331, 399] on li "CPU 百分比" at bounding box center [387, 404] width 164 height 14
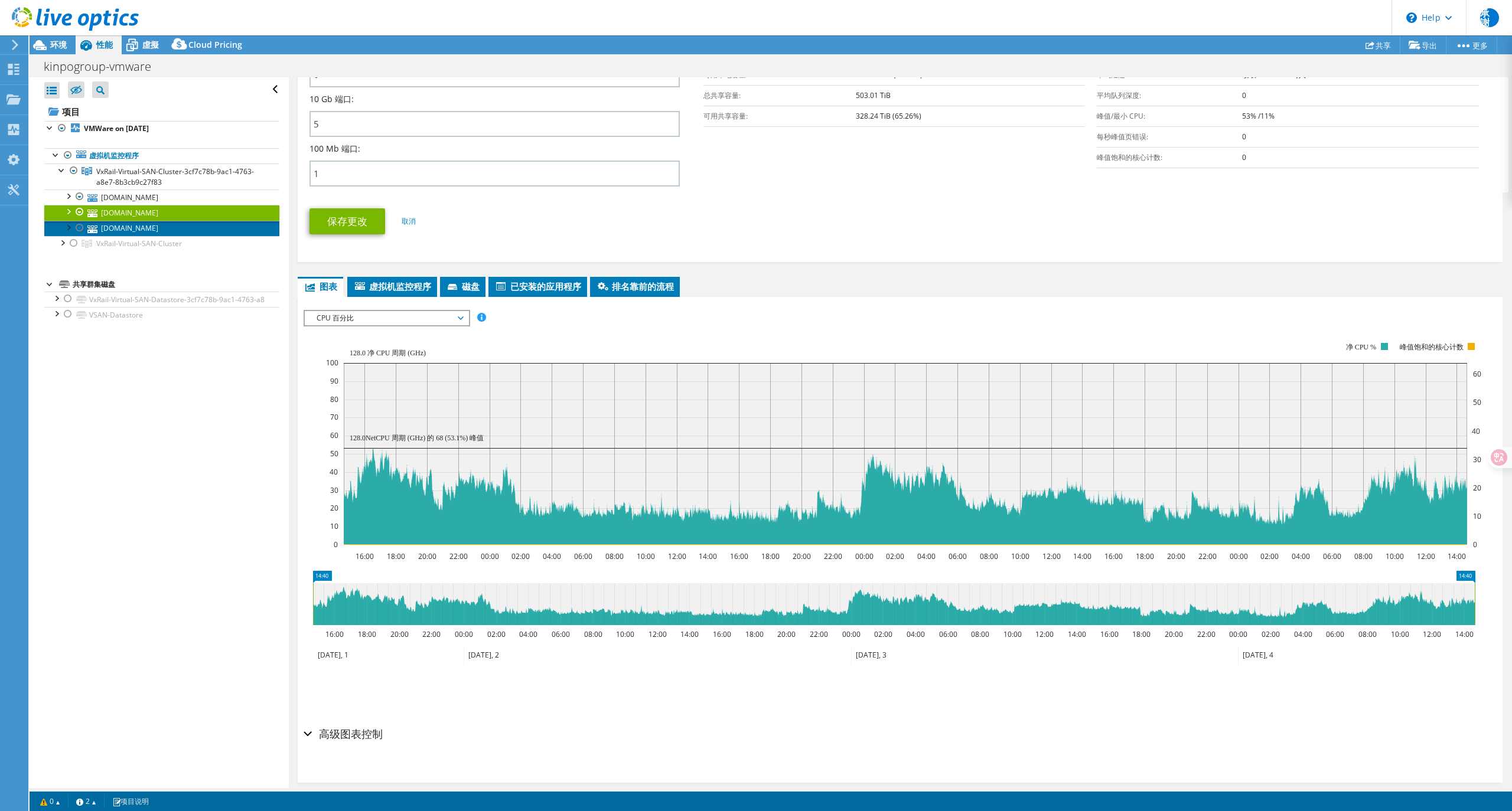
click at [157, 229] on link "[DOMAIN_NAME]" at bounding box center [162, 228] width 235 height 15
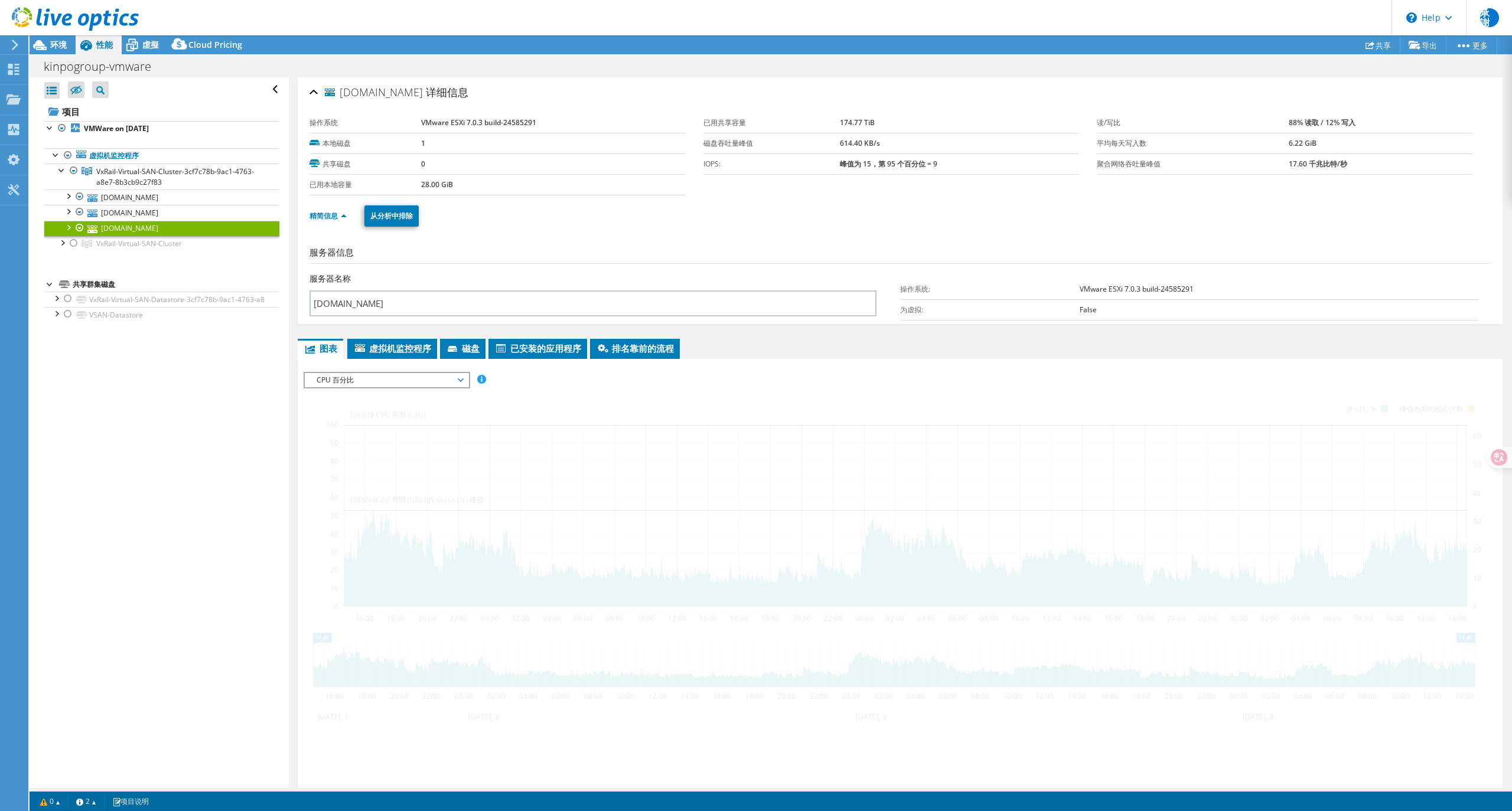
scroll to position [0, 0]
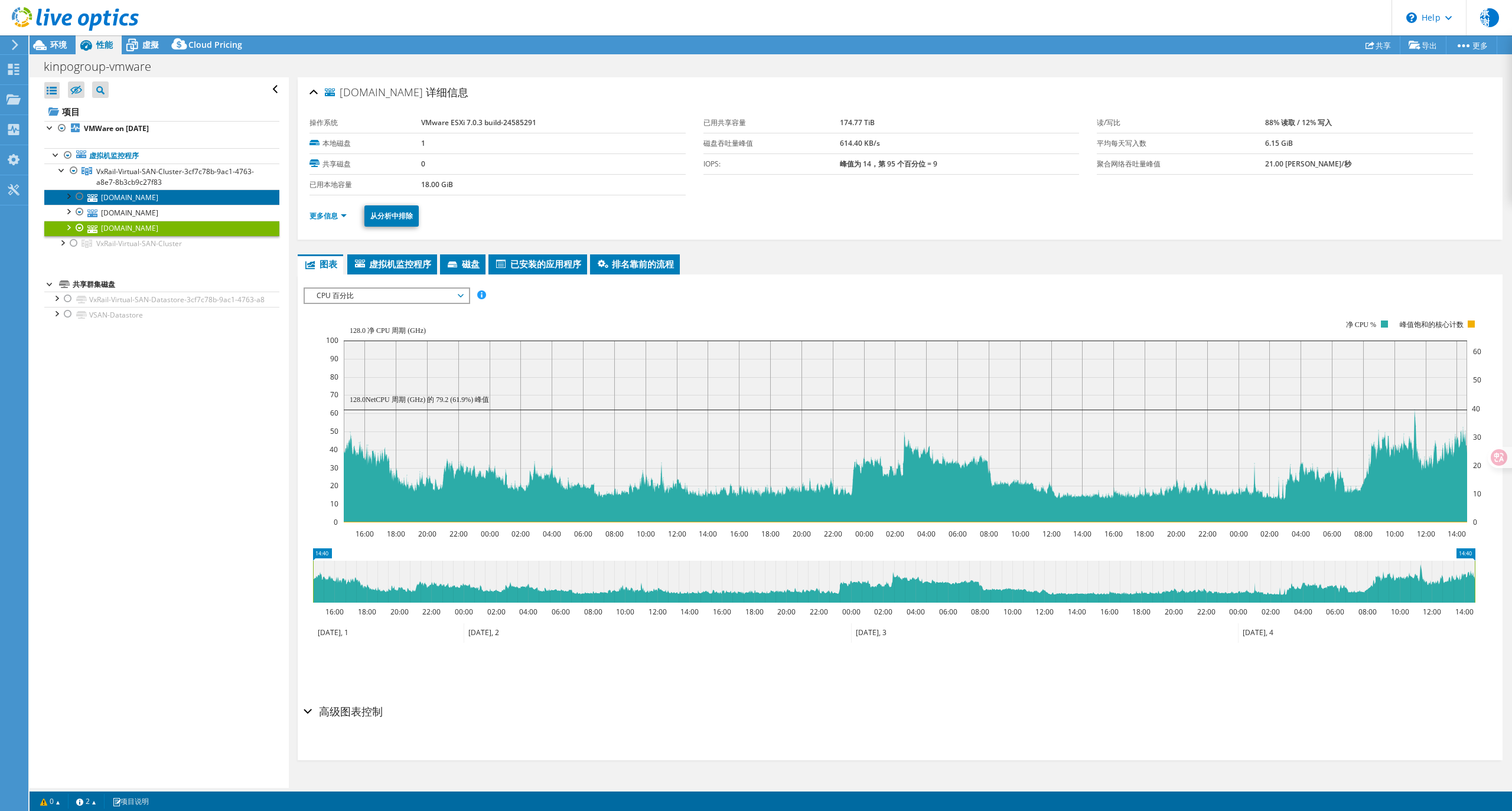
click at [150, 201] on link "[DOMAIN_NAME]" at bounding box center [162, 196] width 235 height 15
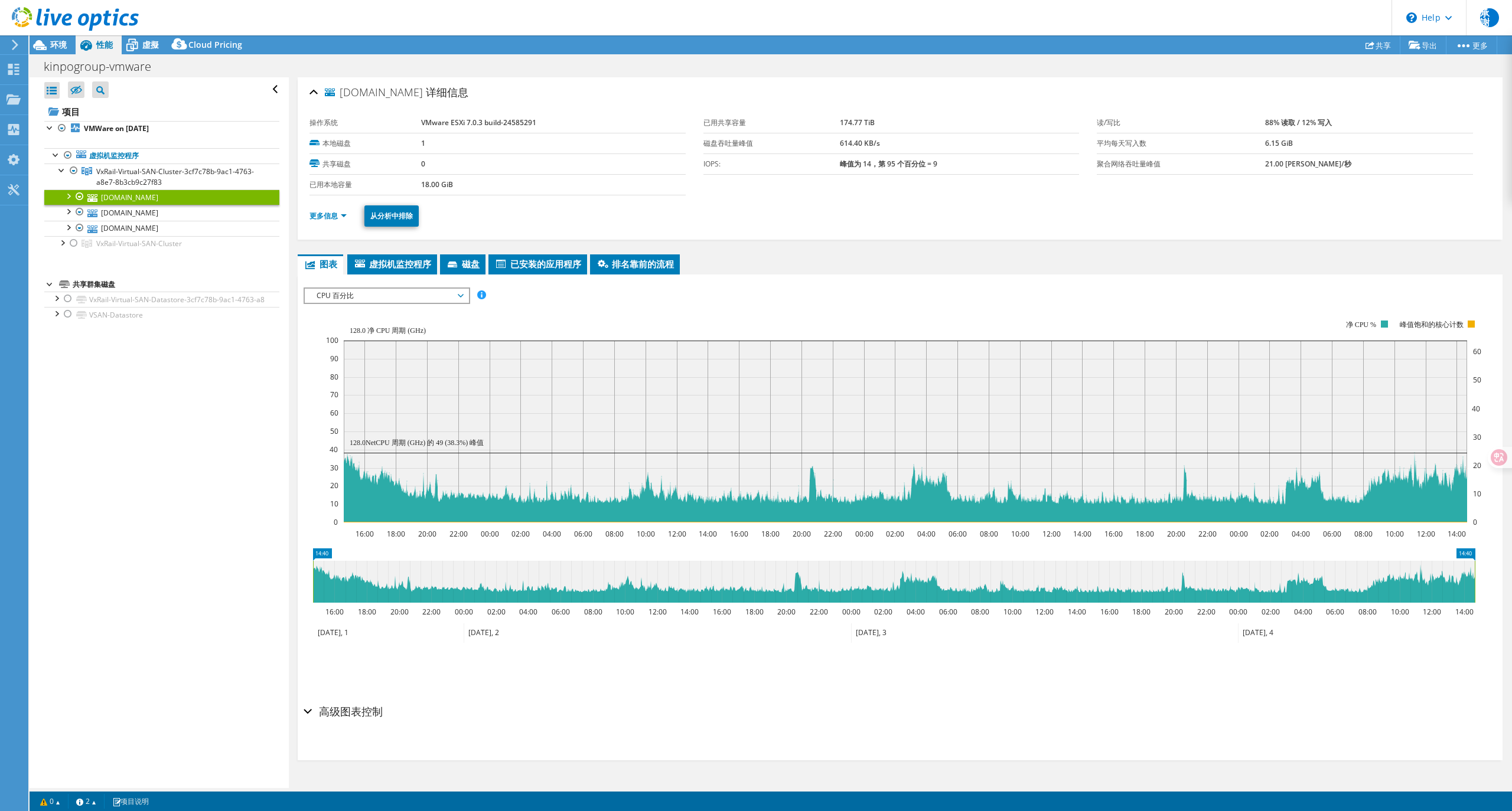
click at [441, 289] on span "CPU 百分比" at bounding box center [386, 296] width 152 height 14
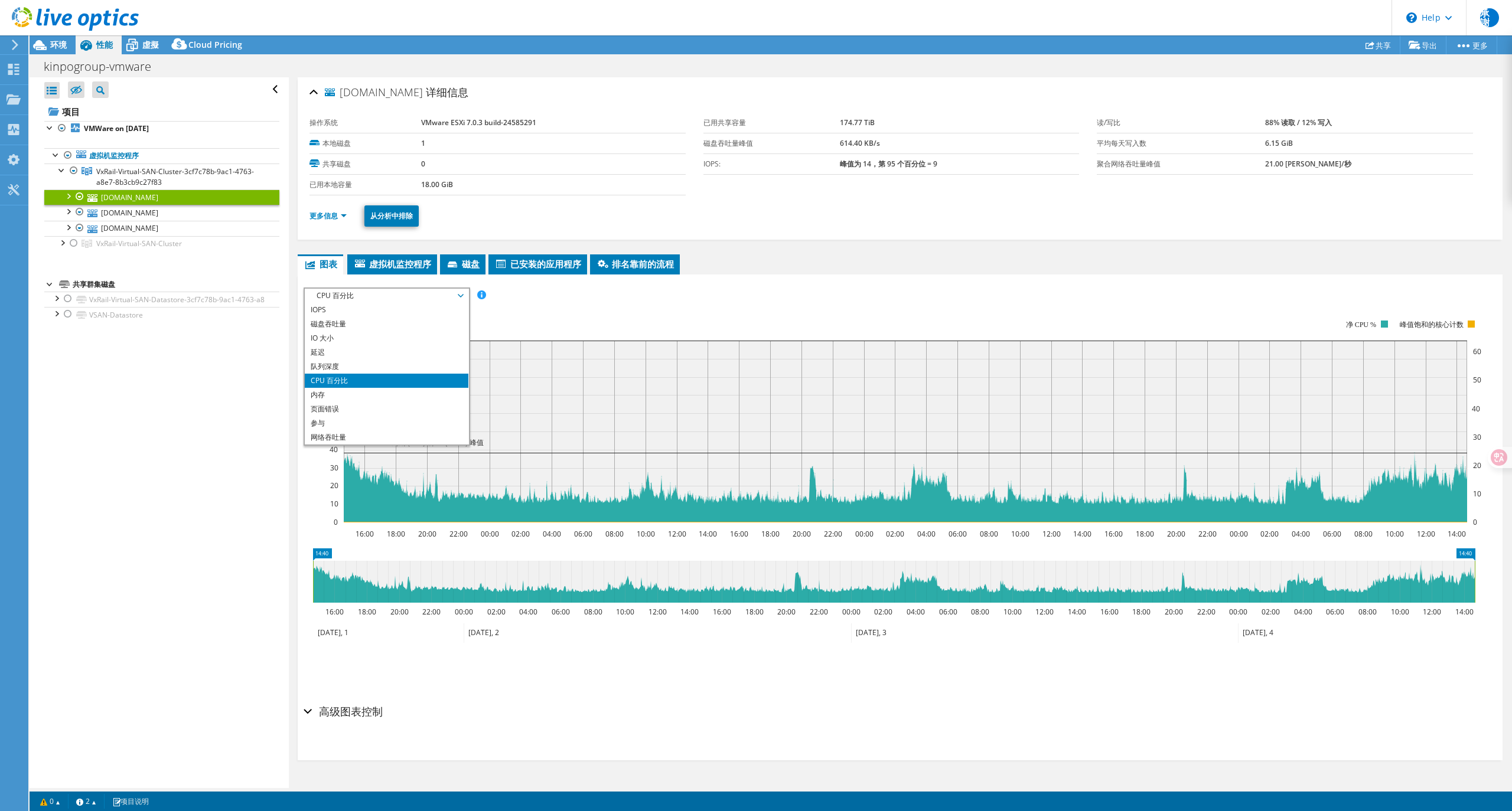
click at [441, 289] on span "CPU 百分比" at bounding box center [386, 296] width 152 height 14
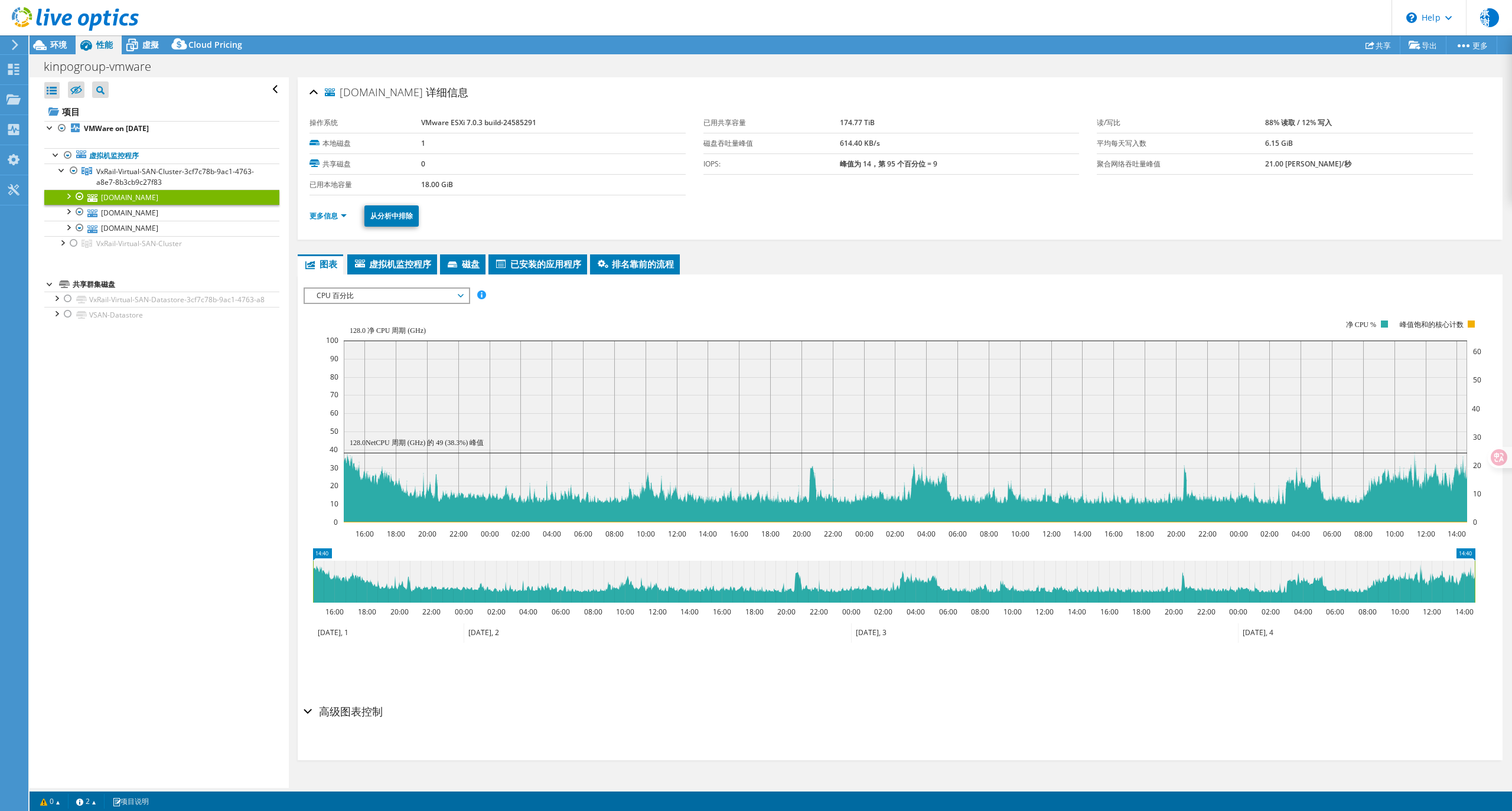
click at [730, 326] on rect at bounding box center [903, 422] width 1155 height 236
click at [166, 220] on link "[DOMAIN_NAME]" at bounding box center [162, 212] width 235 height 15
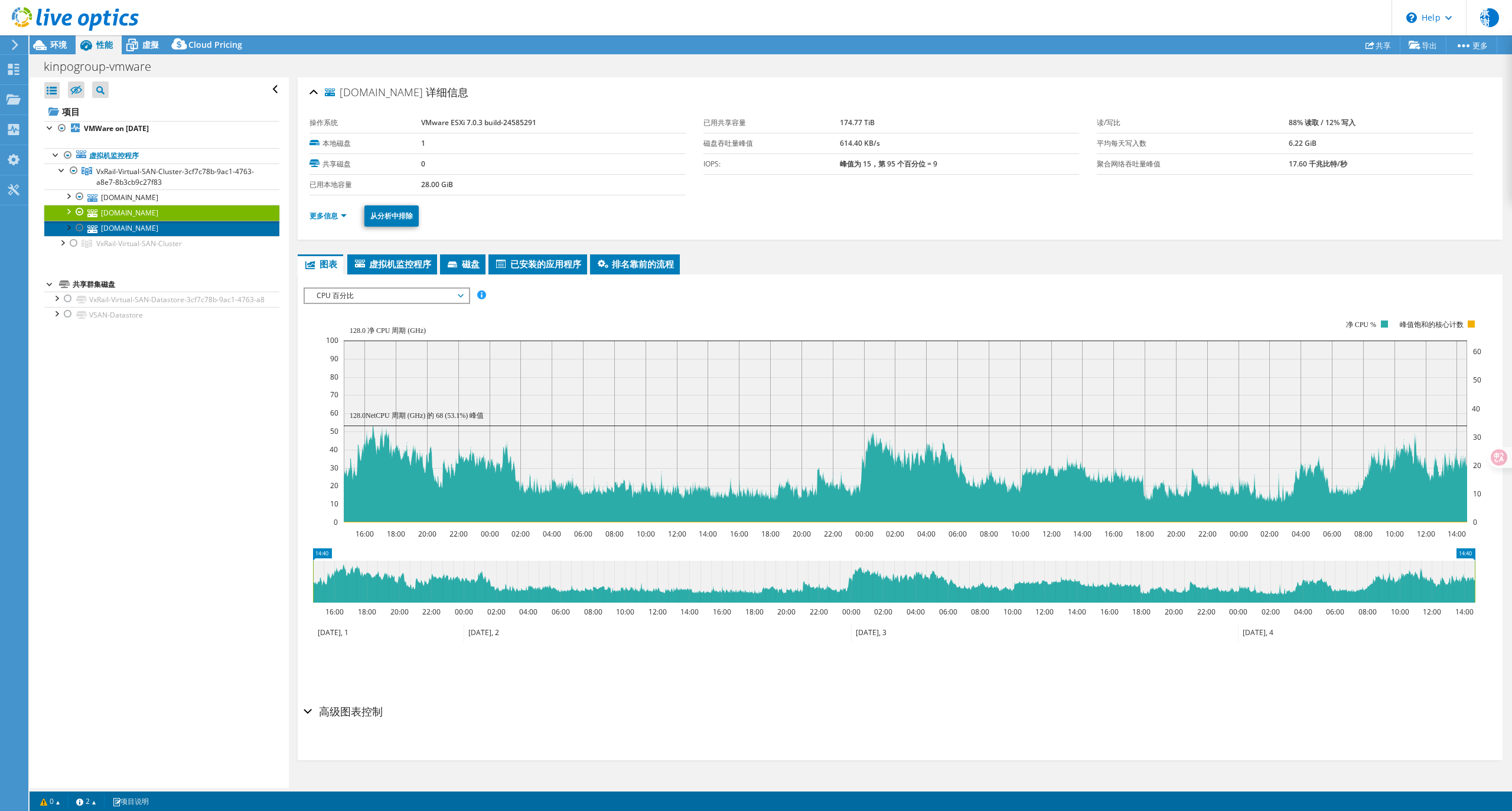
click at [143, 234] on link "[DOMAIN_NAME]" at bounding box center [162, 228] width 235 height 15
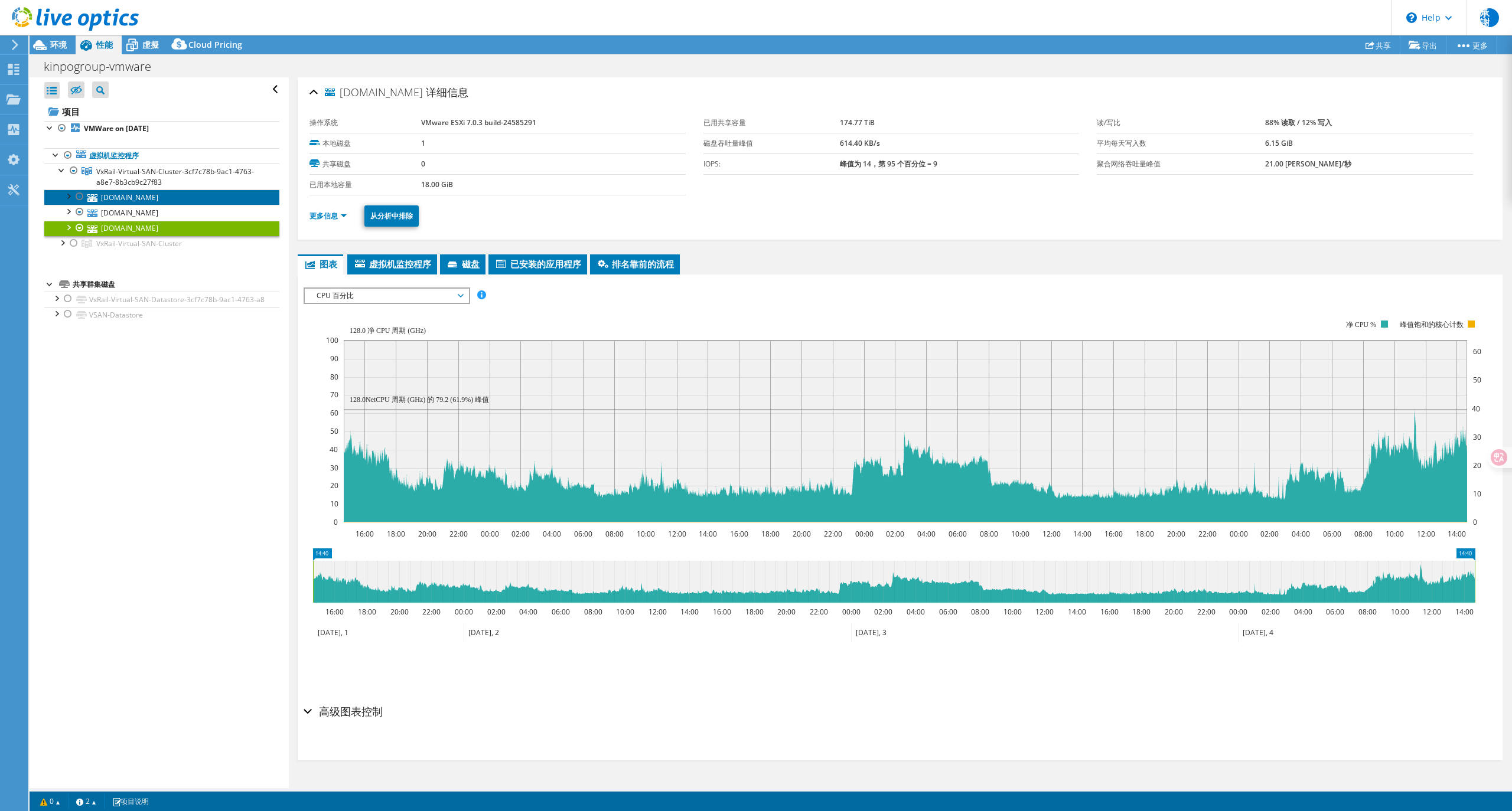
click at [143, 202] on link "[DOMAIN_NAME]" at bounding box center [162, 196] width 235 height 15
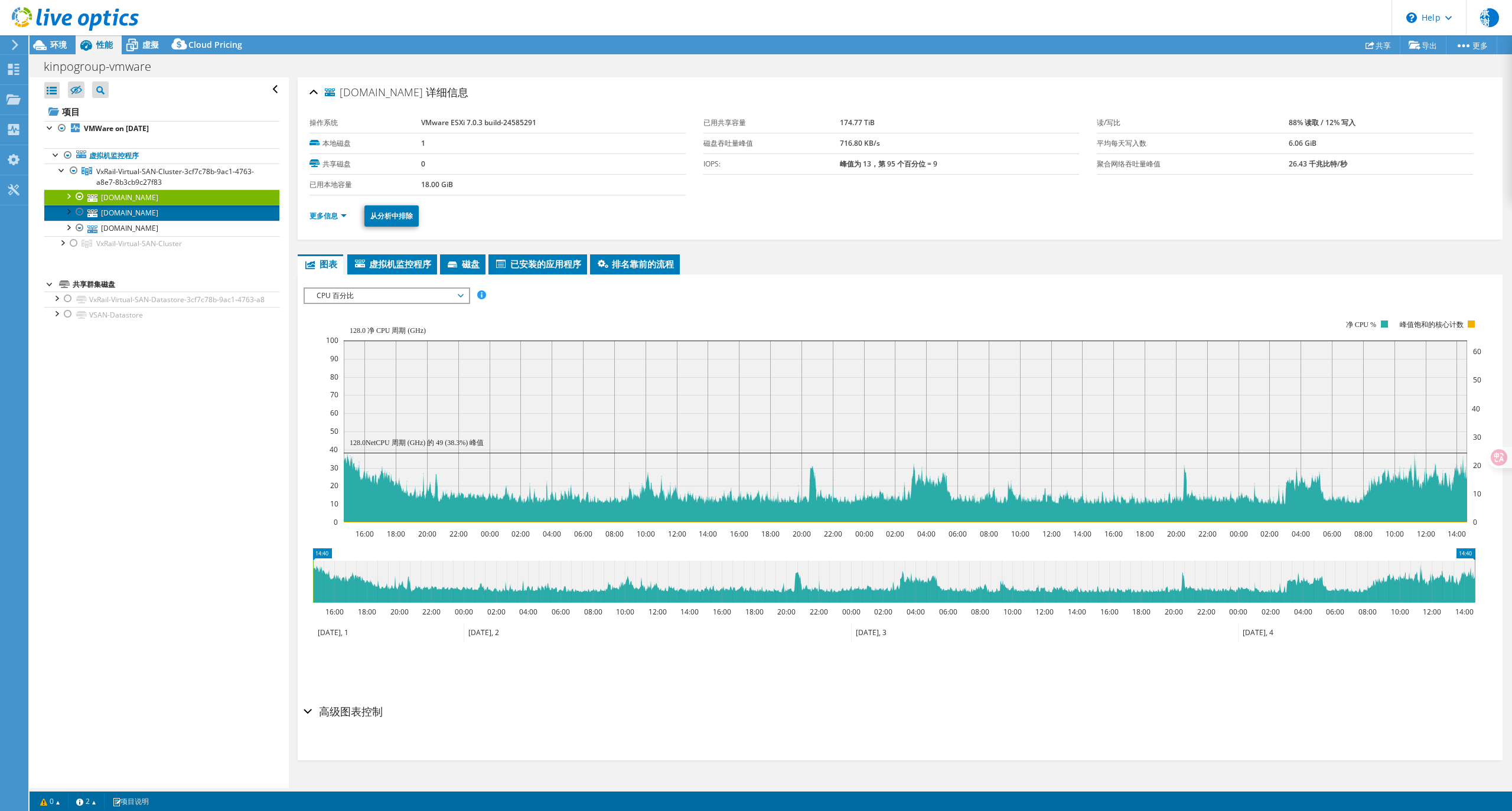
click at [154, 216] on link "[DOMAIN_NAME]" at bounding box center [162, 212] width 235 height 15
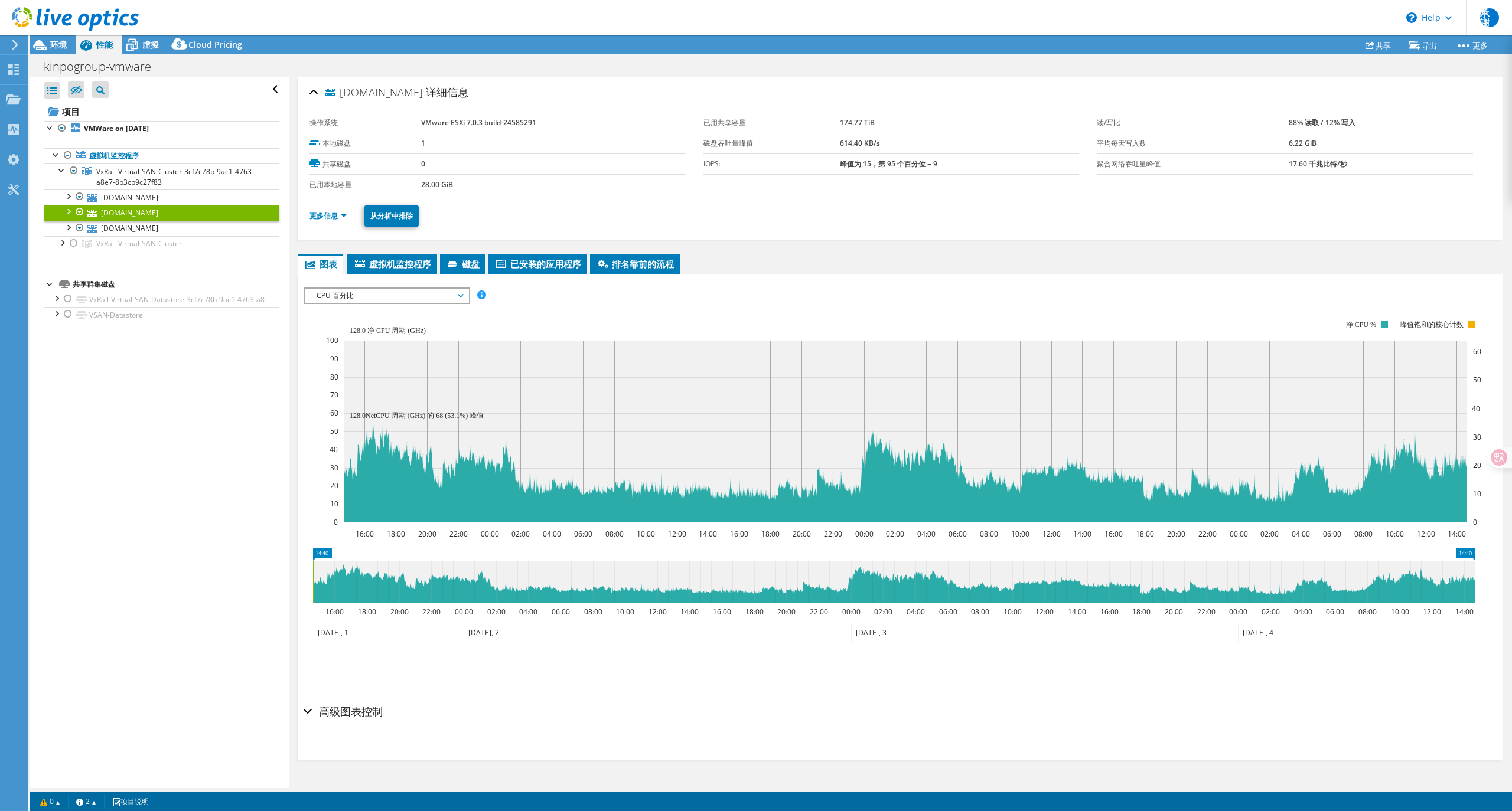
click at [444, 303] on span "CPU 百分比" at bounding box center [386, 296] width 152 height 14
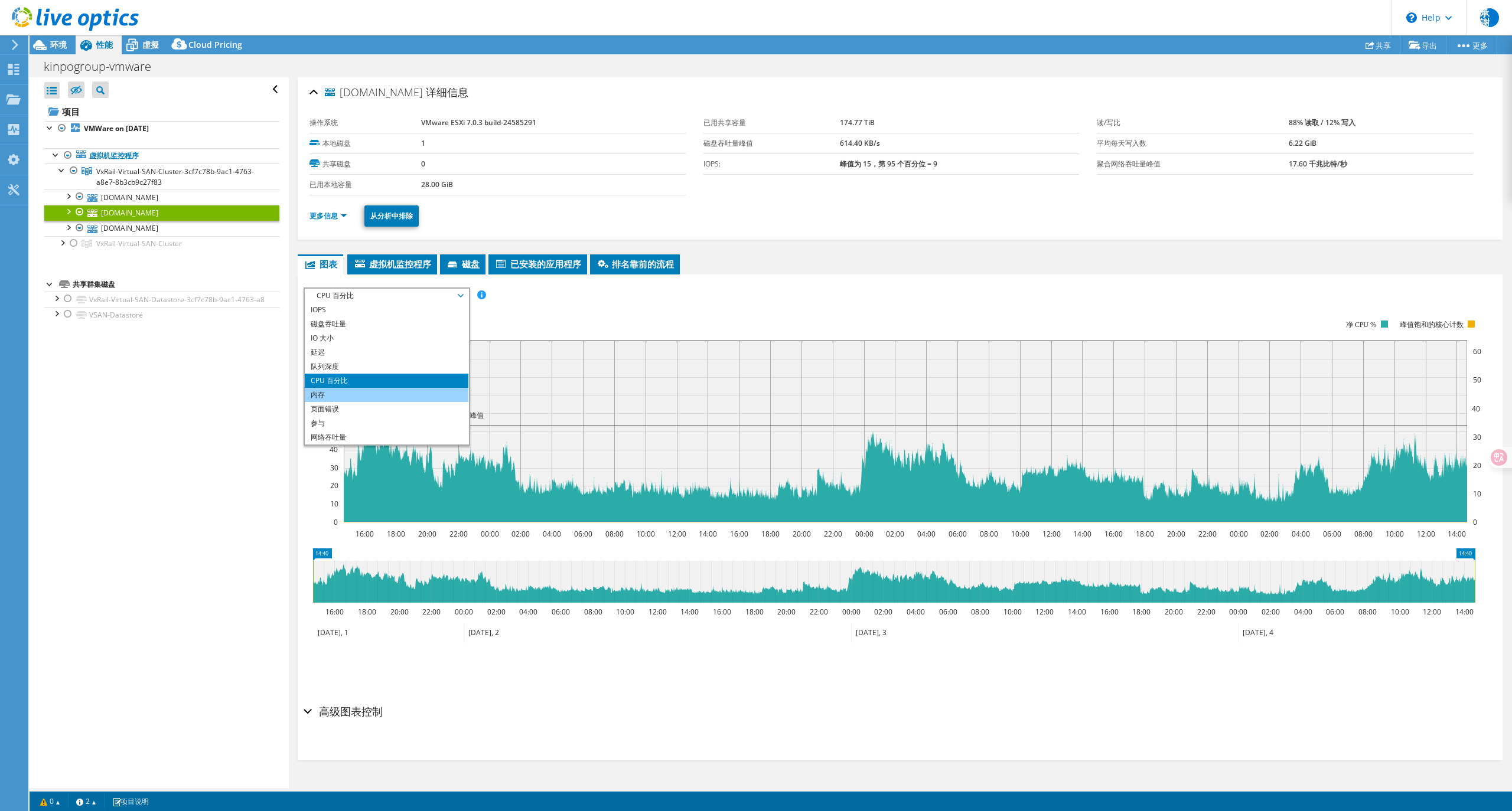
click at [339, 394] on li "内存" at bounding box center [387, 395] width 164 height 14
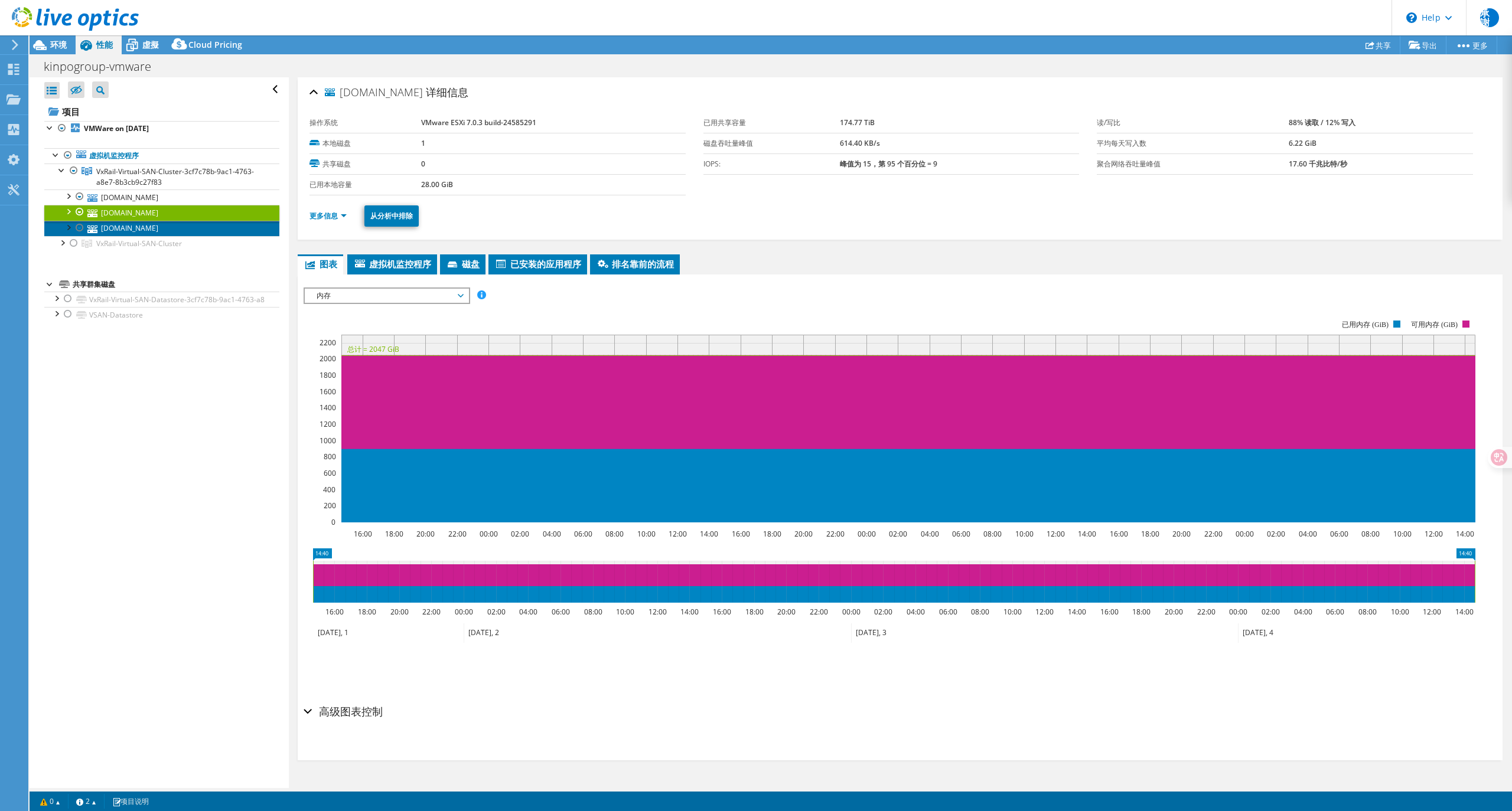
click at [143, 233] on link "[DOMAIN_NAME]" at bounding box center [162, 228] width 235 height 15
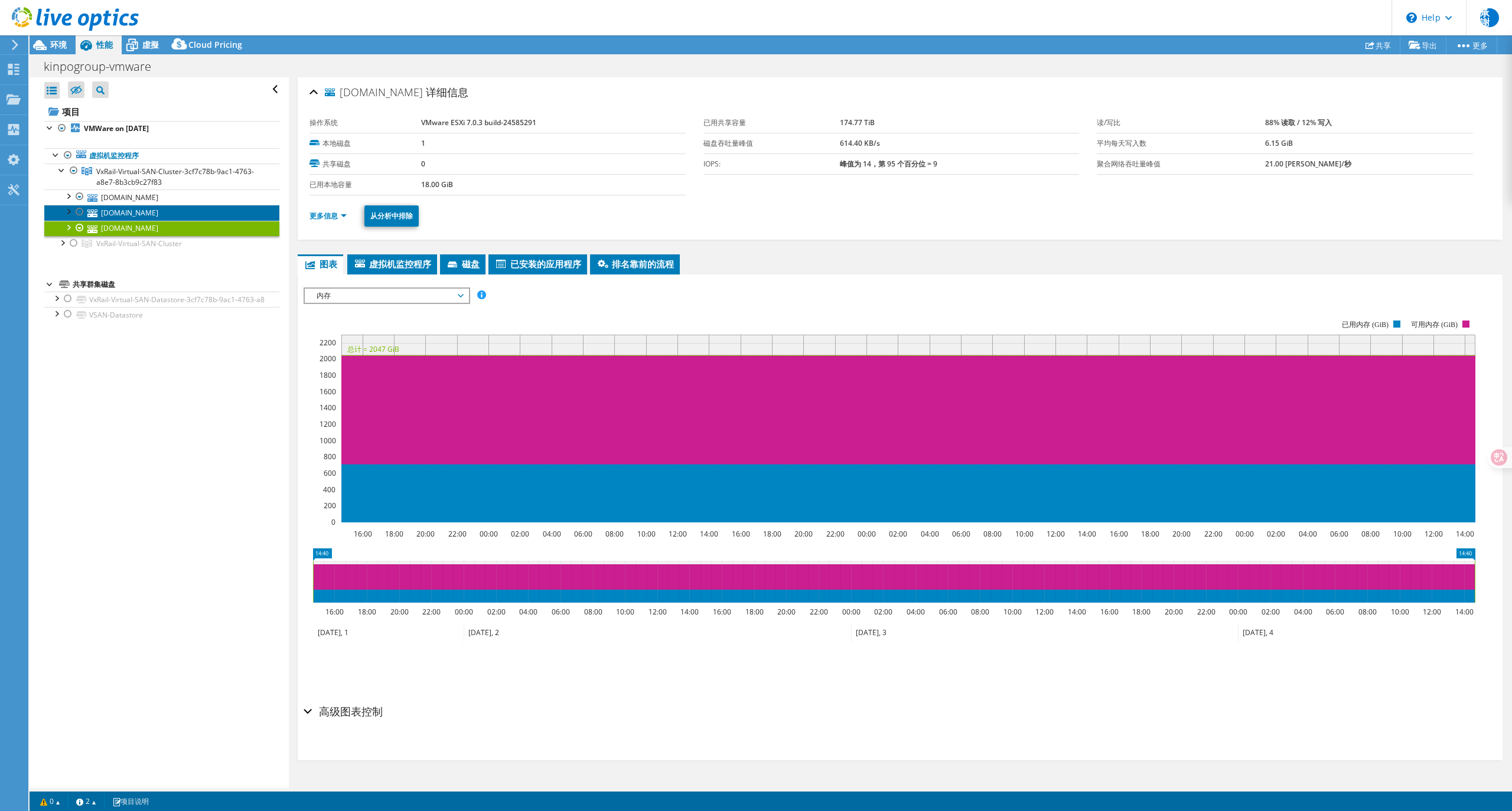
click at [140, 218] on link "[DOMAIN_NAME]" at bounding box center [162, 212] width 235 height 15
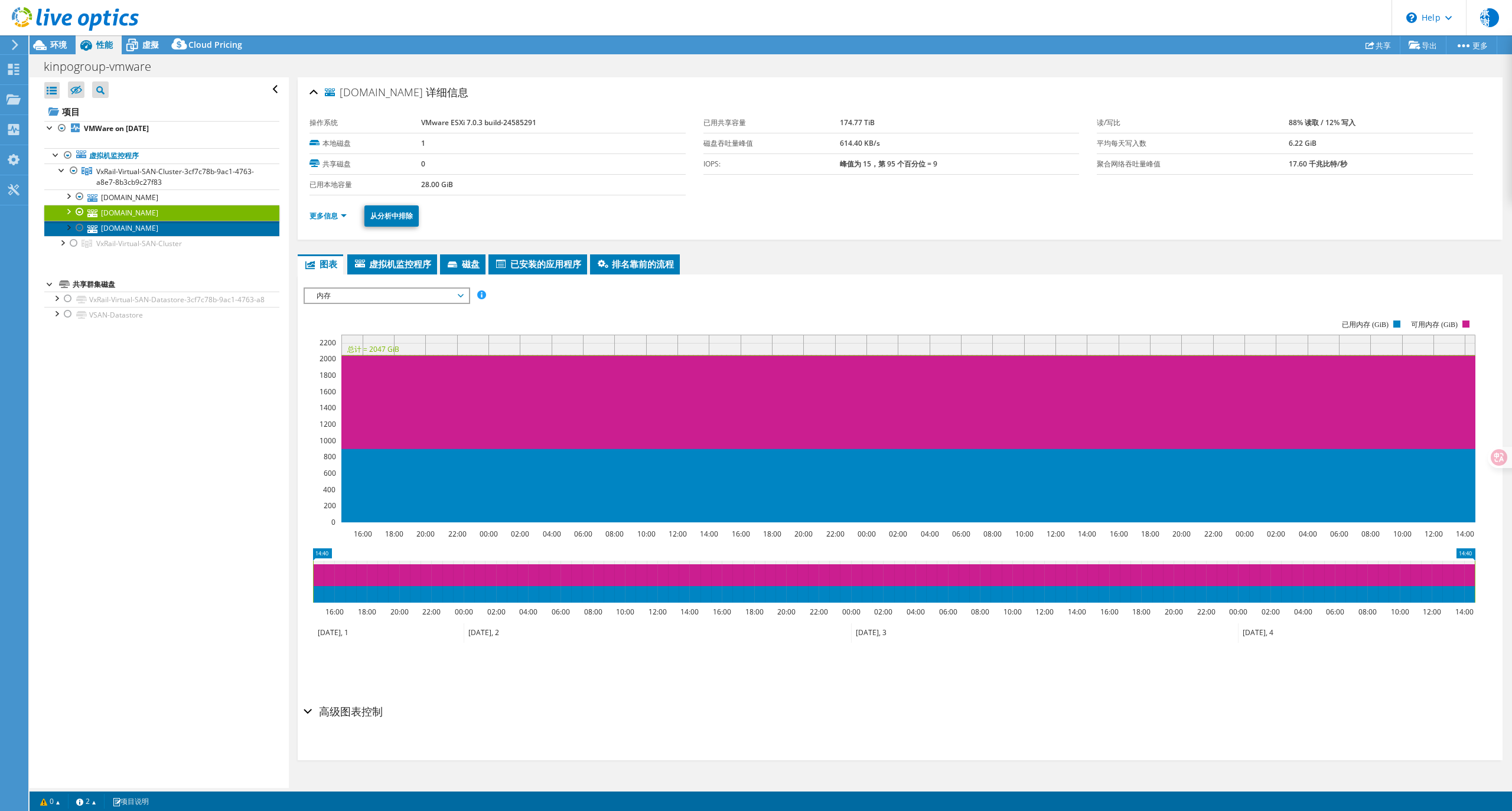
click at [152, 229] on link "[DOMAIN_NAME]" at bounding box center [162, 228] width 235 height 15
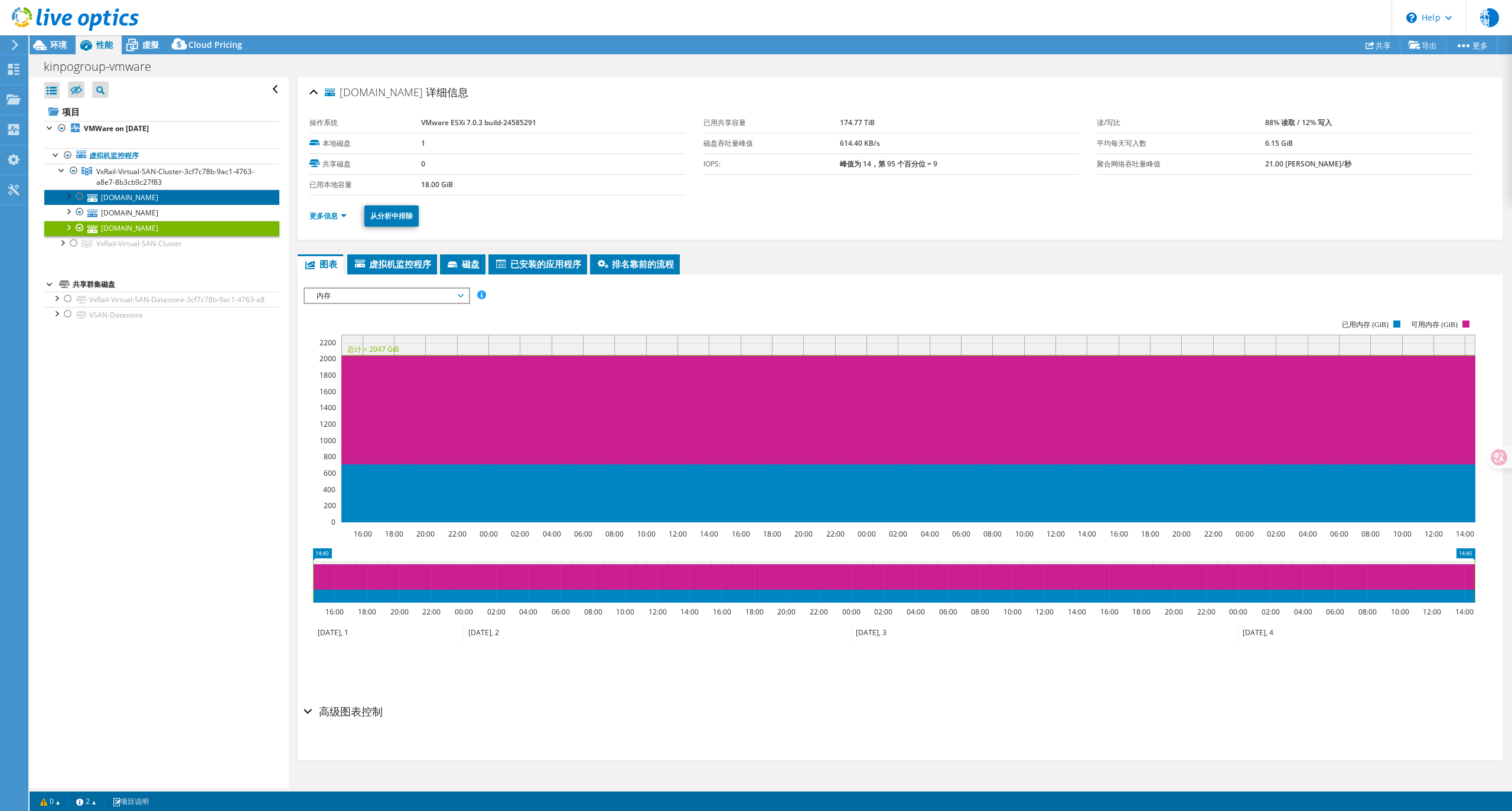
click at [133, 201] on link "[DOMAIN_NAME]" at bounding box center [162, 196] width 235 height 15
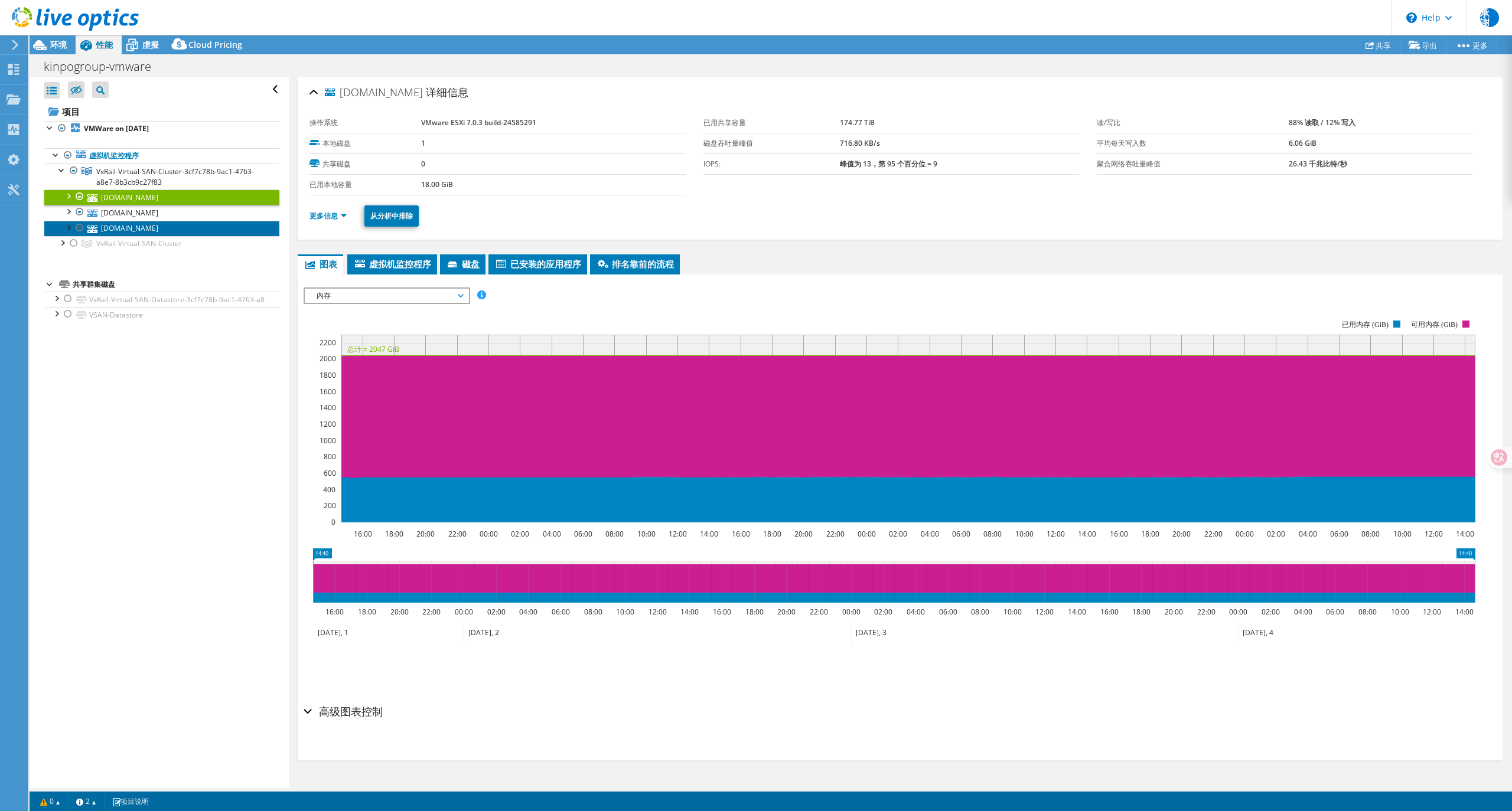
click at [152, 234] on link "[DOMAIN_NAME]" at bounding box center [162, 228] width 235 height 15
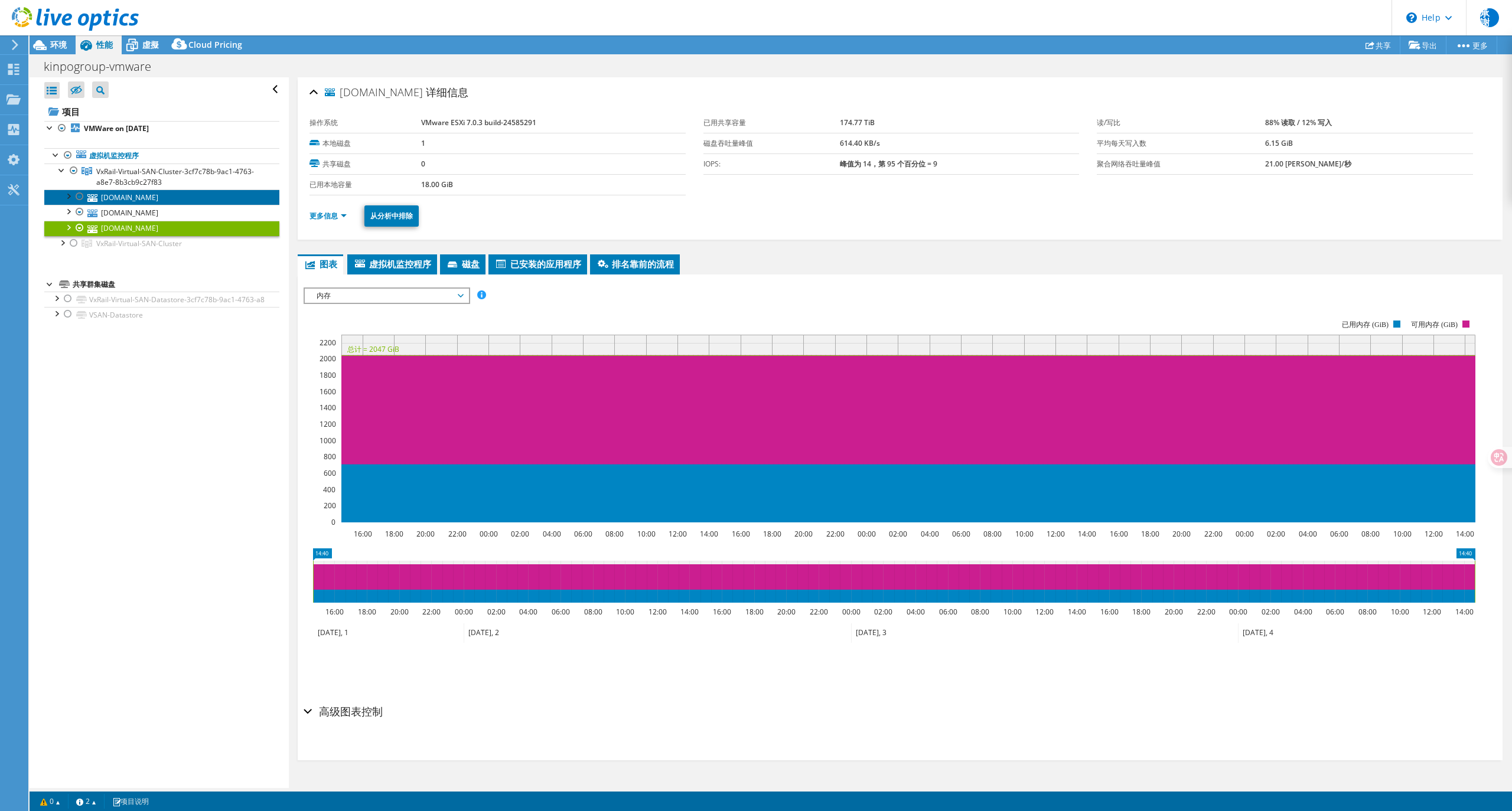
click at [131, 199] on link "[DOMAIN_NAME]" at bounding box center [162, 196] width 235 height 15
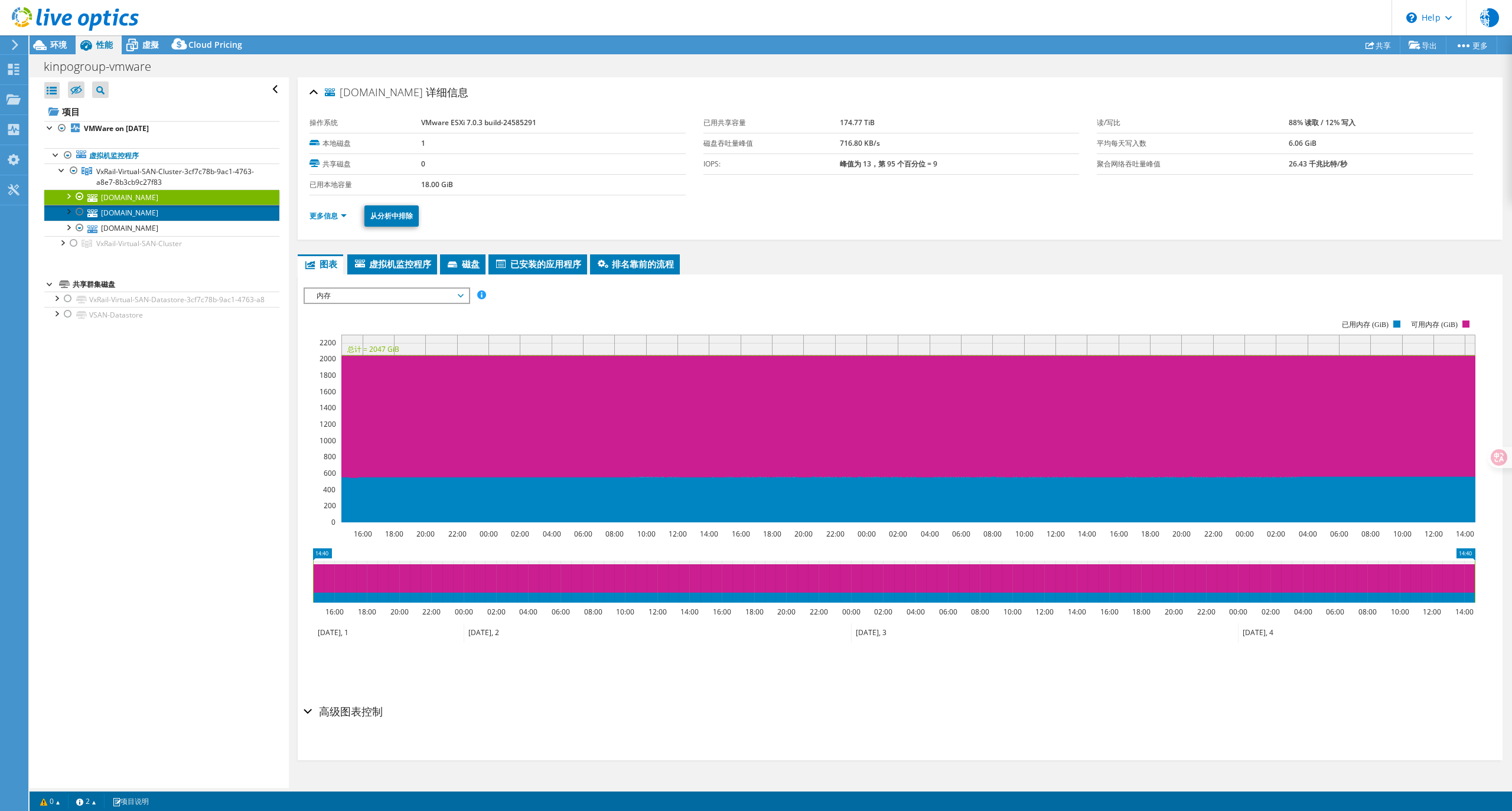
click at [175, 218] on link "[DOMAIN_NAME]" at bounding box center [162, 212] width 235 height 15
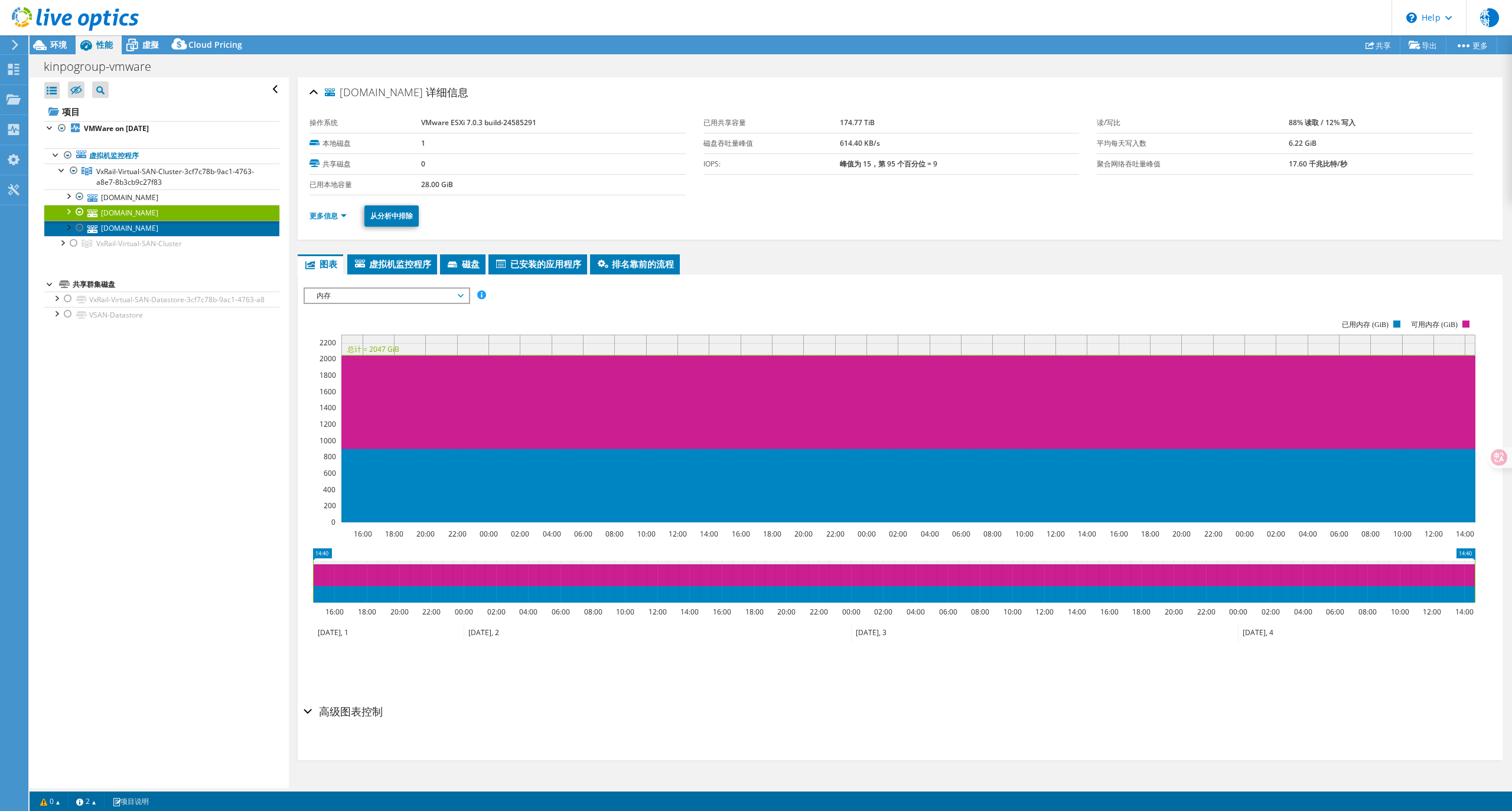
click at [157, 227] on link "[DOMAIN_NAME]" at bounding box center [162, 228] width 235 height 15
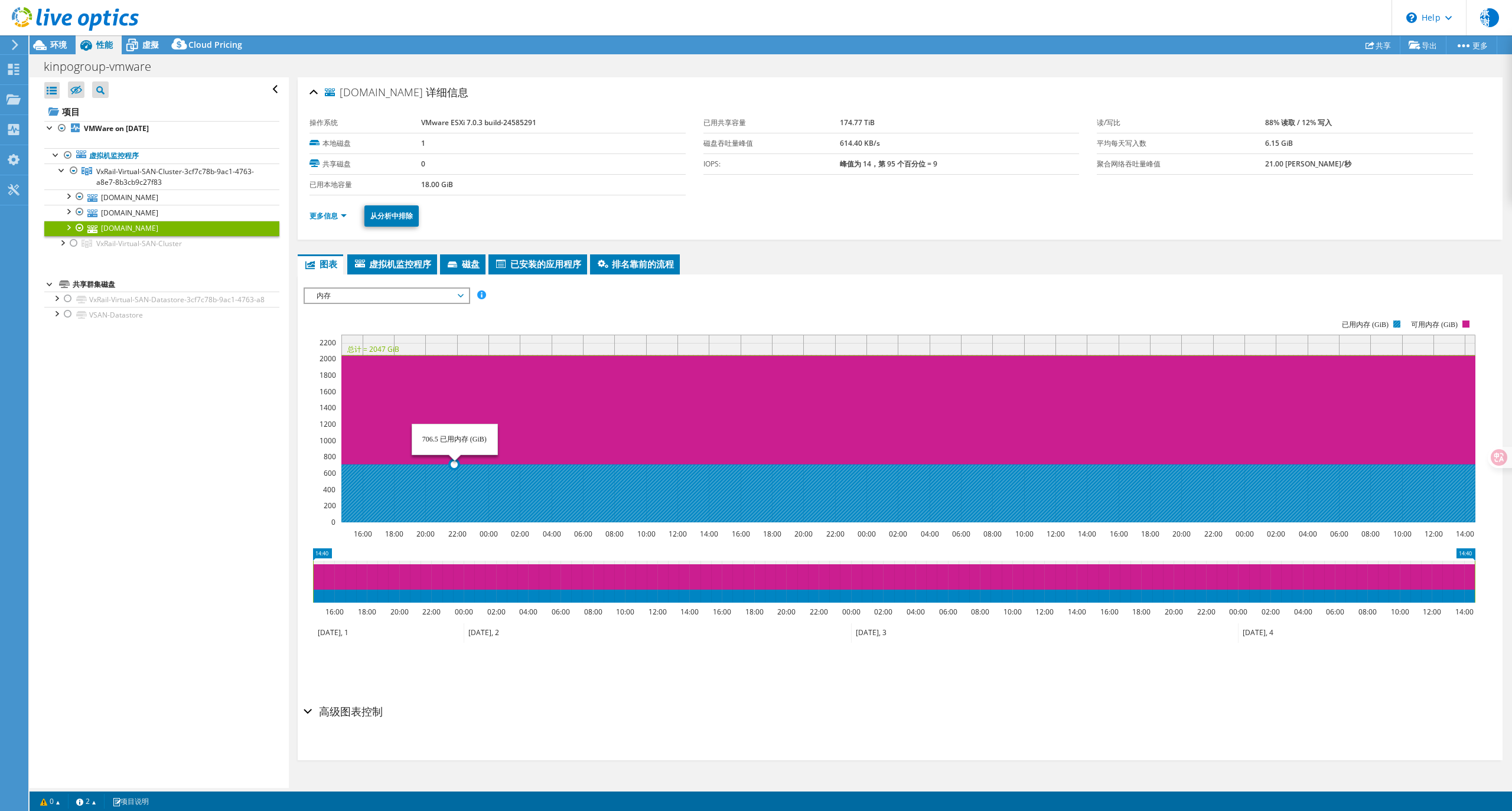
click at [455, 486] on icon at bounding box center [908, 493] width 1134 height 58
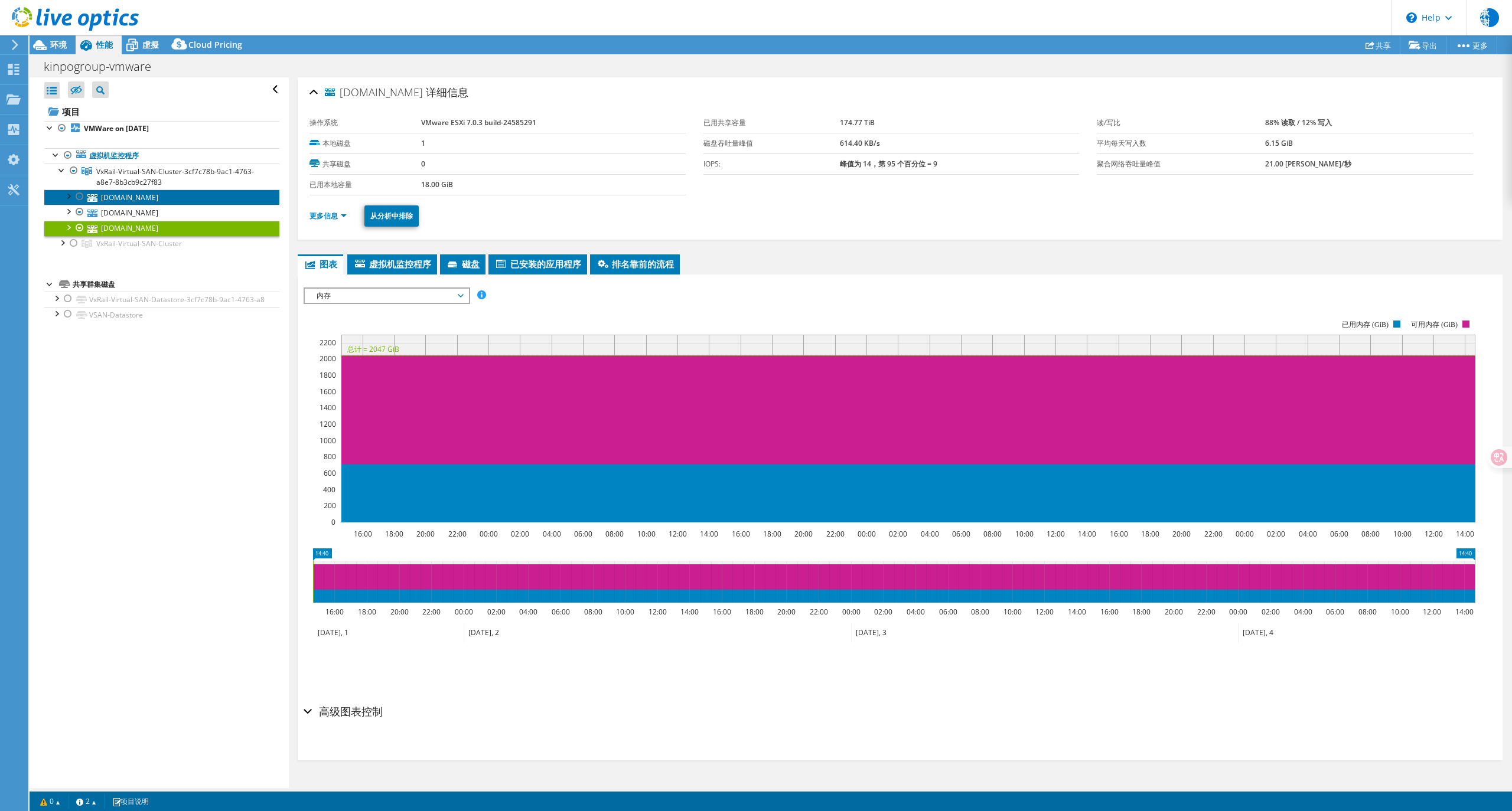
click at [126, 199] on link "[DOMAIN_NAME]" at bounding box center [162, 196] width 235 height 15
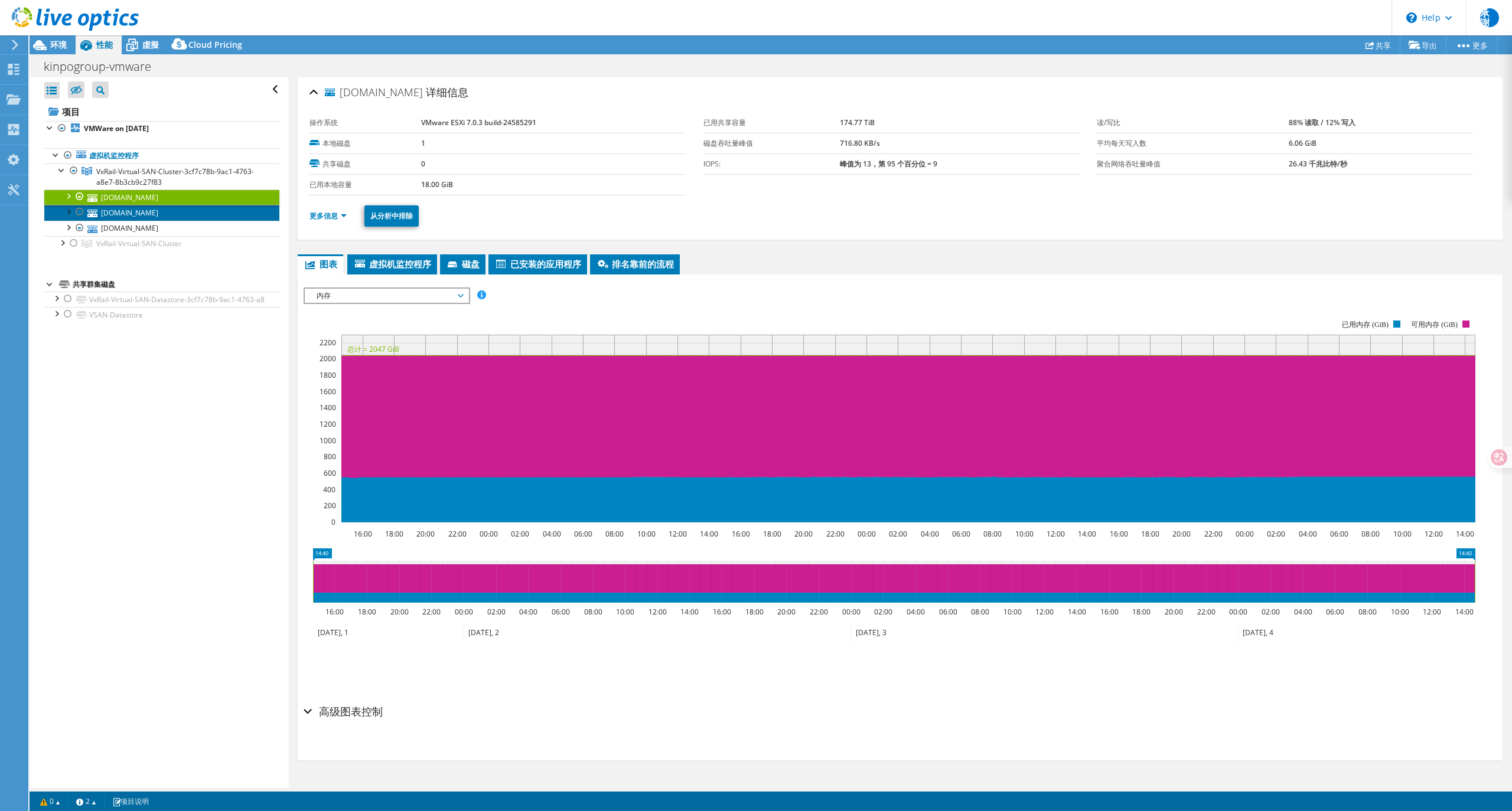
click at [140, 216] on link "[DOMAIN_NAME]" at bounding box center [162, 212] width 235 height 15
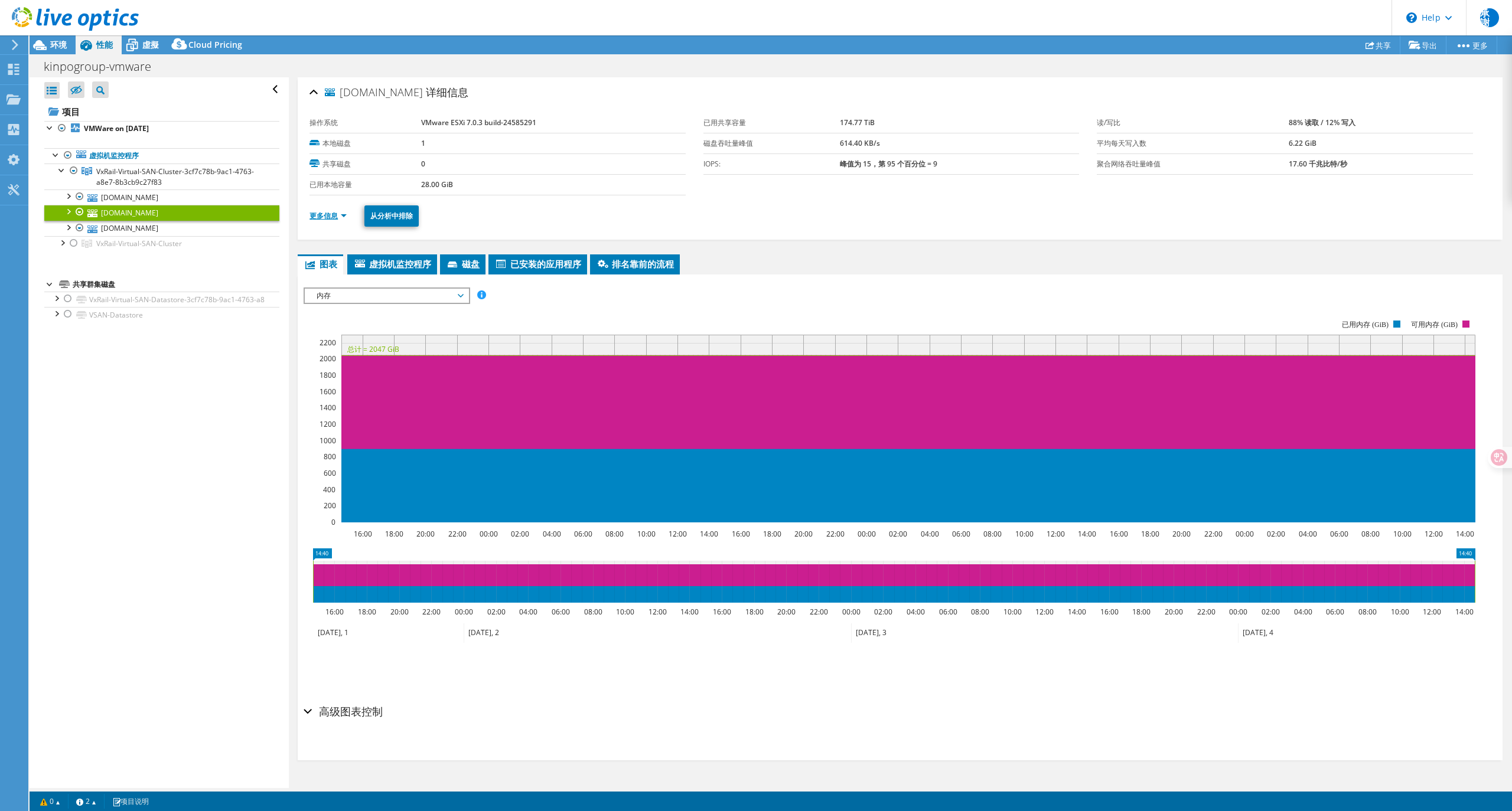
click at [326, 218] on link "更多信息" at bounding box center [328, 215] width 37 height 10
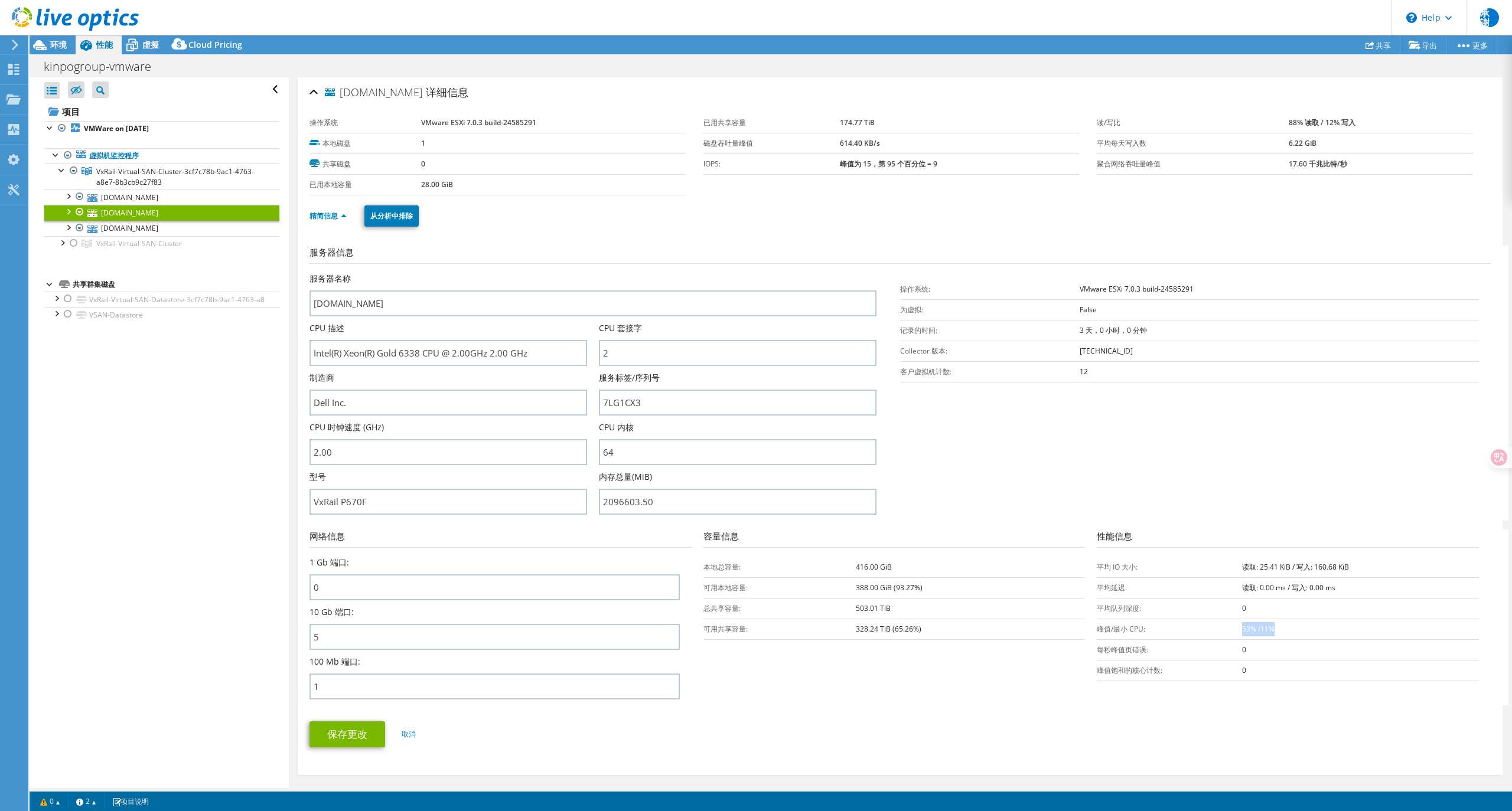
drag, startPoint x: 1232, startPoint y: 625, endPoint x: 1307, endPoint y: 627, distance: 75.0
click at [1307, 627] on td "53% /11%" at bounding box center [1361, 629] width 236 height 20
copy b "53% /11%"
click at [138, 225] on link "[DOMAIN_NAME]" at bounding box center [162, 228] width 235 height 15
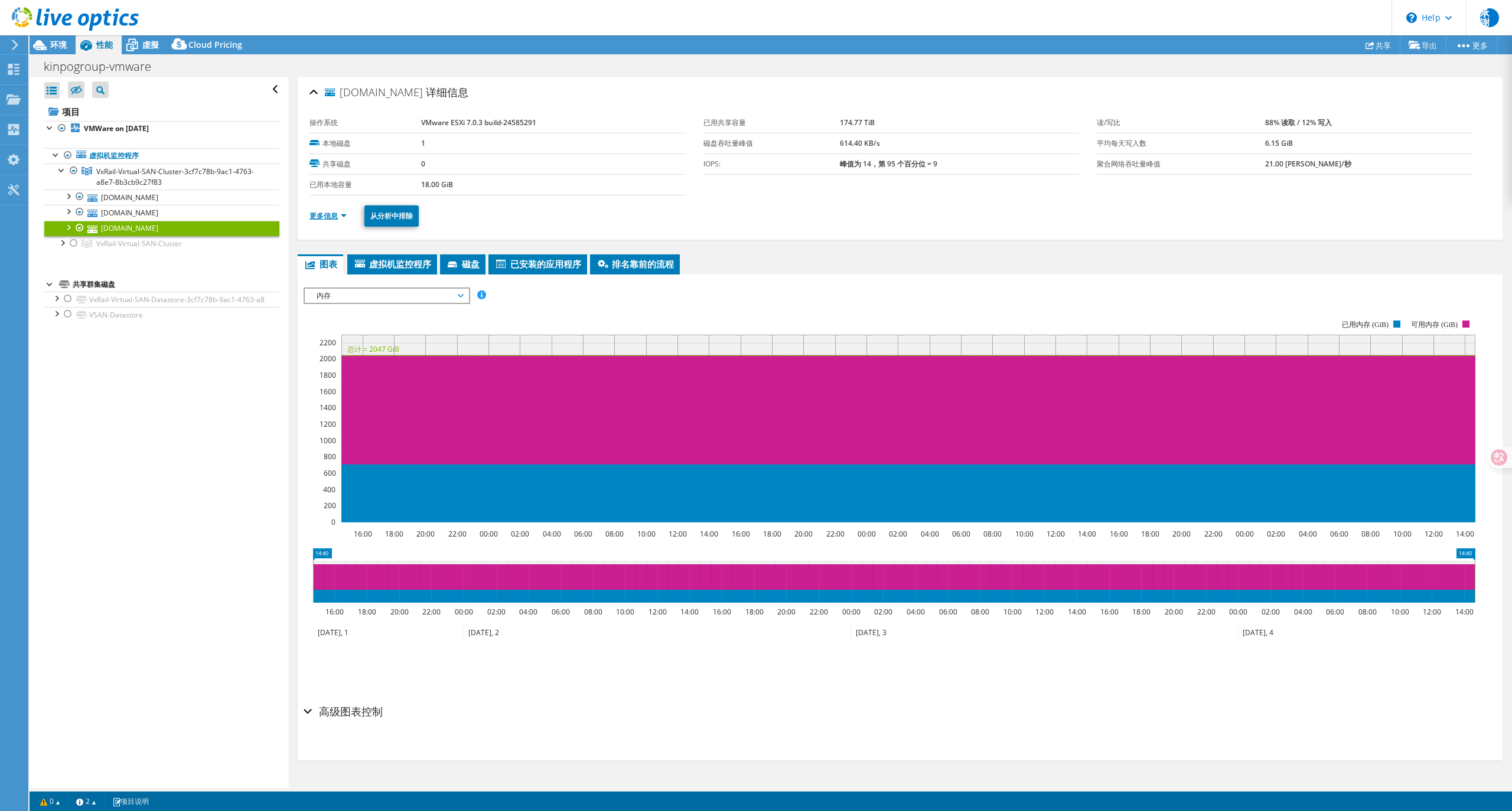
click at [326, 218] on link "更多信息" at bounding box center [328, 215] width 37 height 10
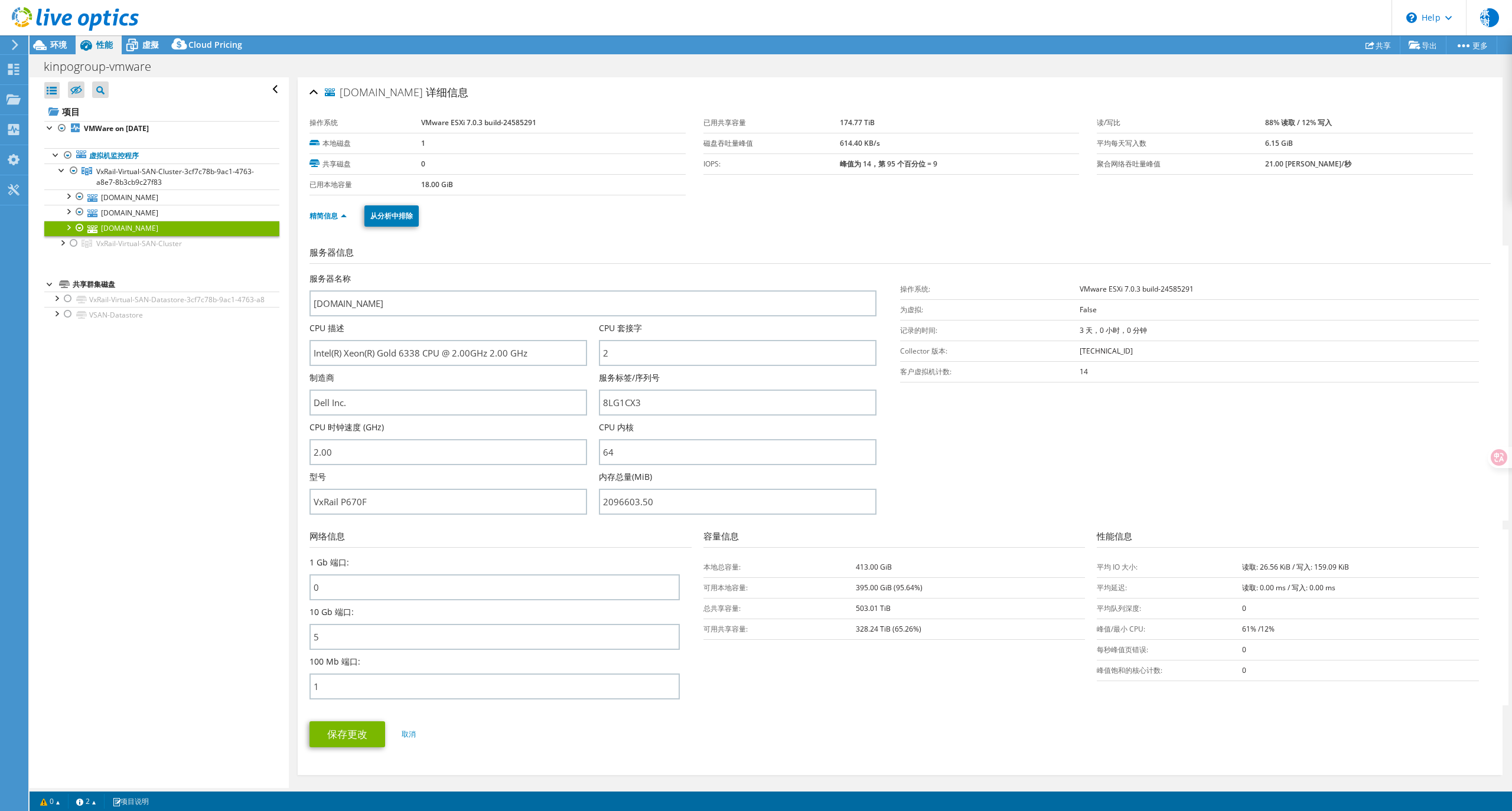
click at [1246, 627] on b "61% /12%" at bounding box center [1258, 629] width 32 height 10
click at [1246, 627] on b "61% /12%" at bounding box center [1258, 629] width 32 height 10
click at [1246, 626] on b "61% /12%" at bounding box center [1258, 629] width 32 height 10
drag, startPoint x: 1232, startPoint y: 626, endPoint x: 1293, endPoint y: 627, distance: 61.0
click at [1293, 627] on td "61% /12%" at bounding box center [1361, 629] width 236 height 20
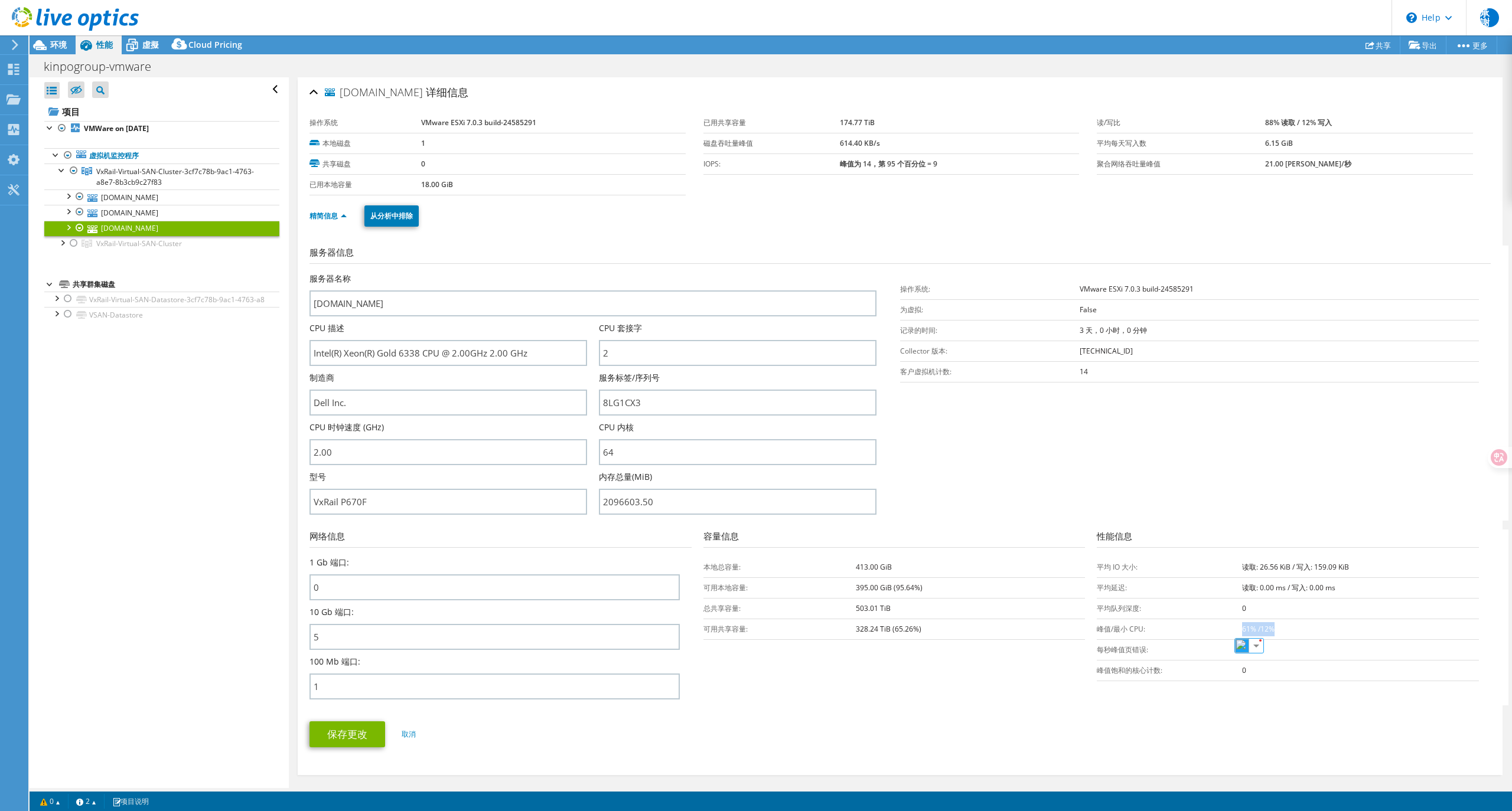
copy b "61% /12%"
click at [126, 199] on link "[DOMAIN_NAME]" at bounding box center [162, 196] width 235 height 15
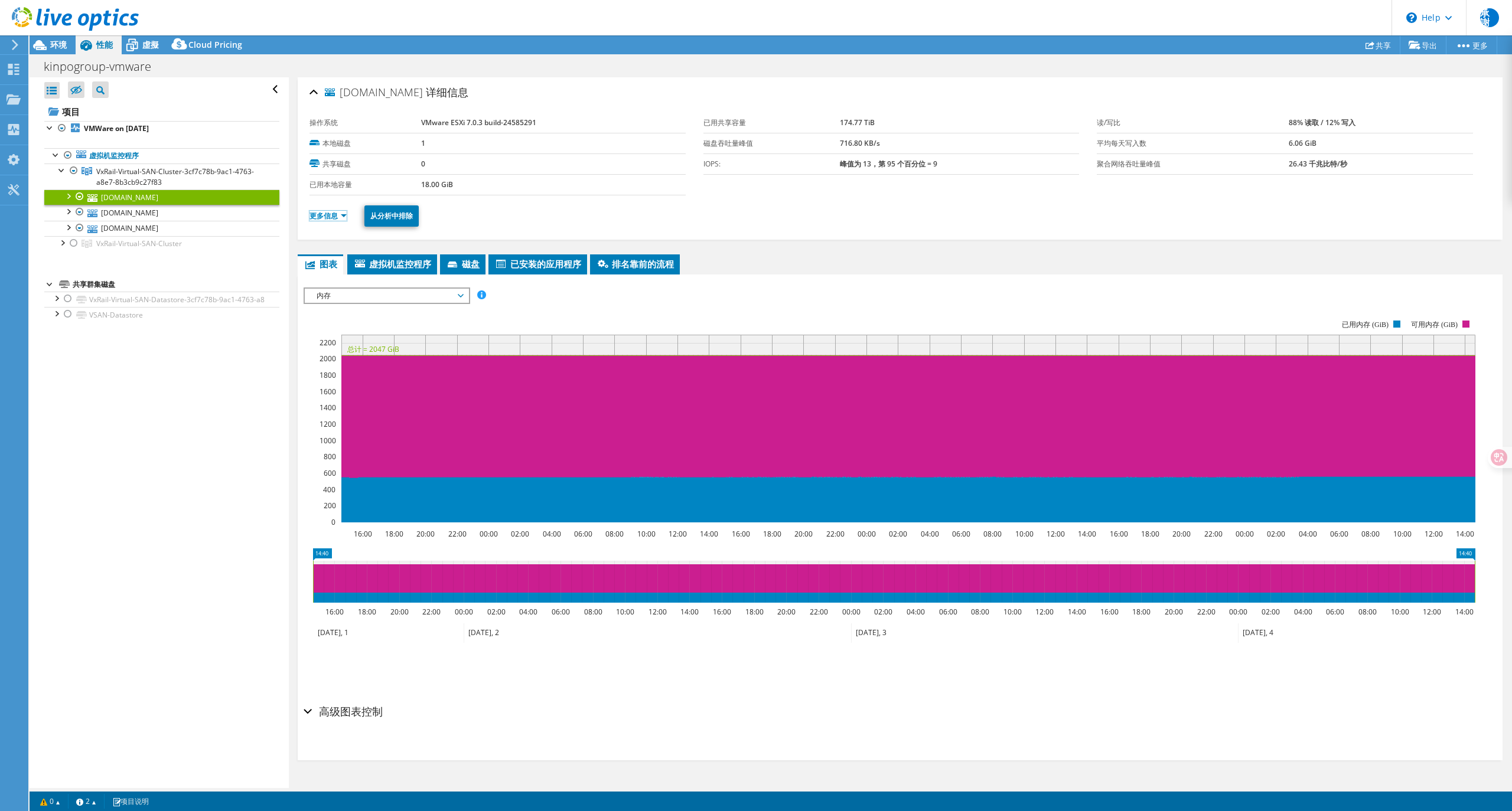
click at [331, 210] on li "更多信息" at bounding box center [332, 216] width 44 height 13
click at [327, 215] on link "更多信息" at bounding box center [328, 215] width 37 height 10
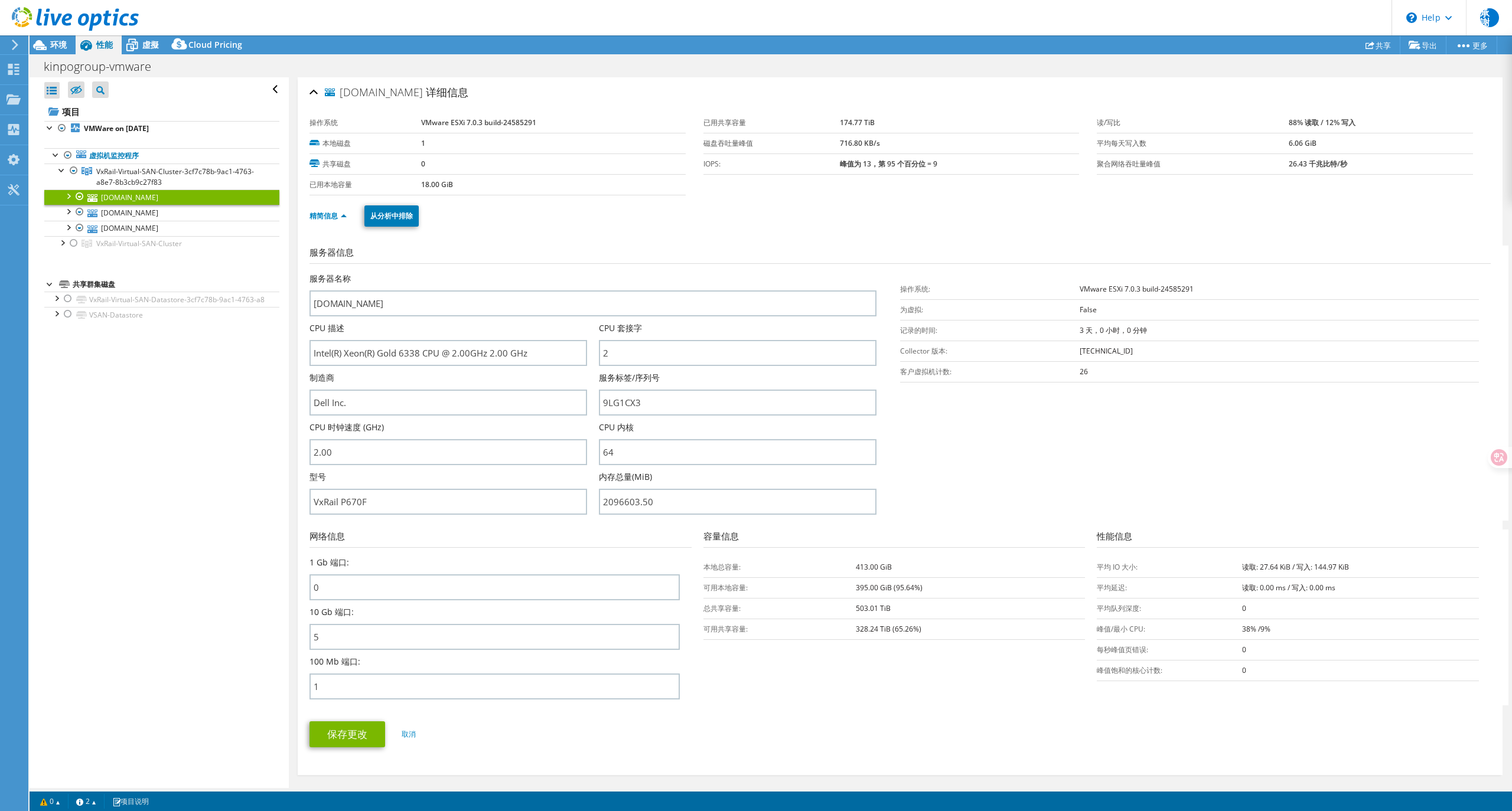
drag, startPoint x: 1236, startPoint y: 627, endPoint x: 1289, endPoint y: 628, distance: 53.0
click at [1289, 628] on tr "峰值/最小 CPU: 38% /9%" at bounding box center [1287, 629] width 382 height 20
copy tr "峰值/最小 CPU: 38% /9%"
click at [1298, 634] on td "38% /9%" at bounding box center [1361, 629] width 236 height 20
click at [1251, 624] on b "38% /9%" at bounding box center [1257, 629] width 28 height 10
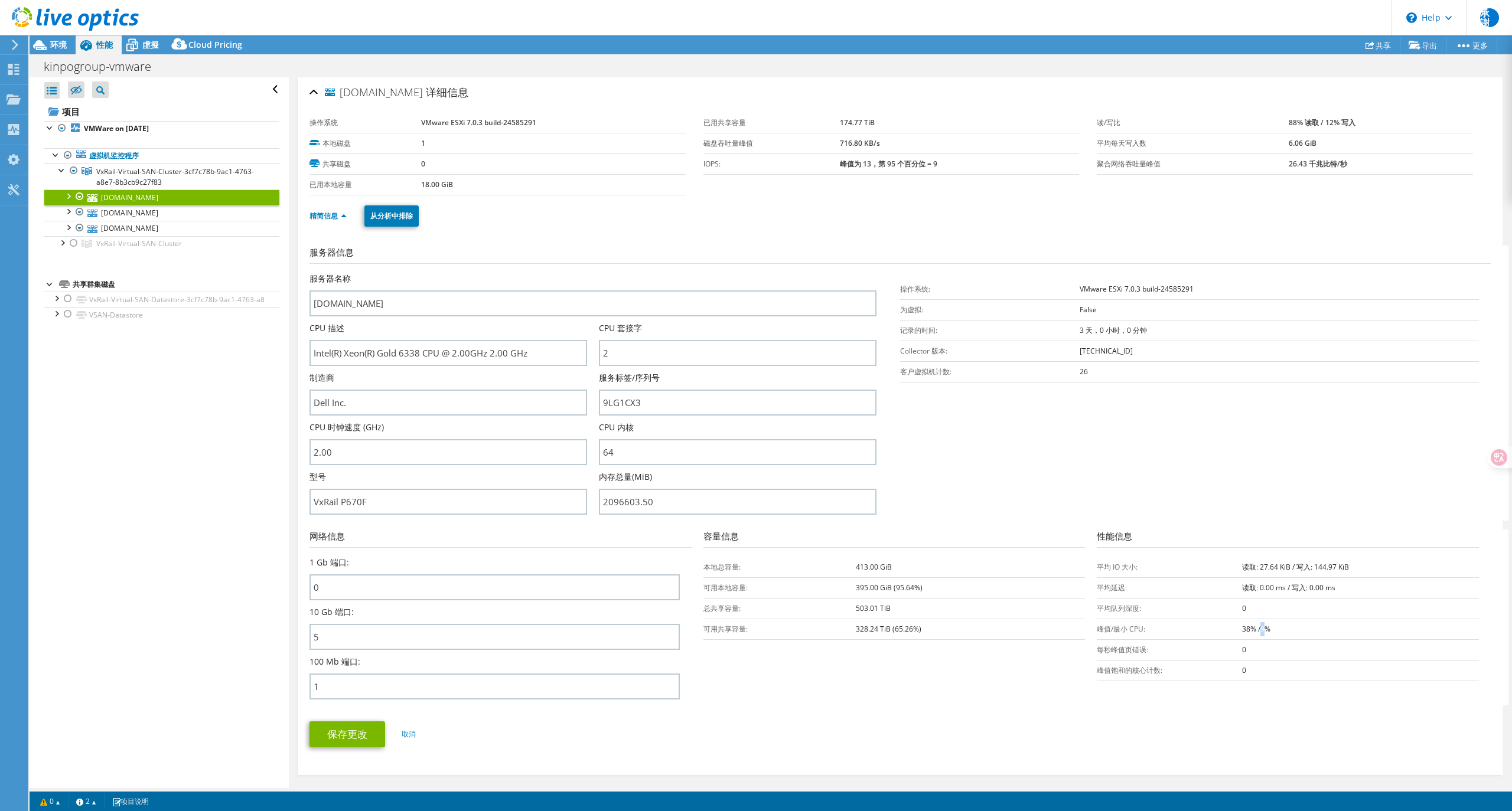
click at [1251, 624] on b "38% /9%" at bounding box center [1257, 629] width 28 height 10
copy tbody "38% /9%"
click at [152, 220] on link "[DOMAIN_NAME]" at bounding box center [162, 212] width 235 height 15
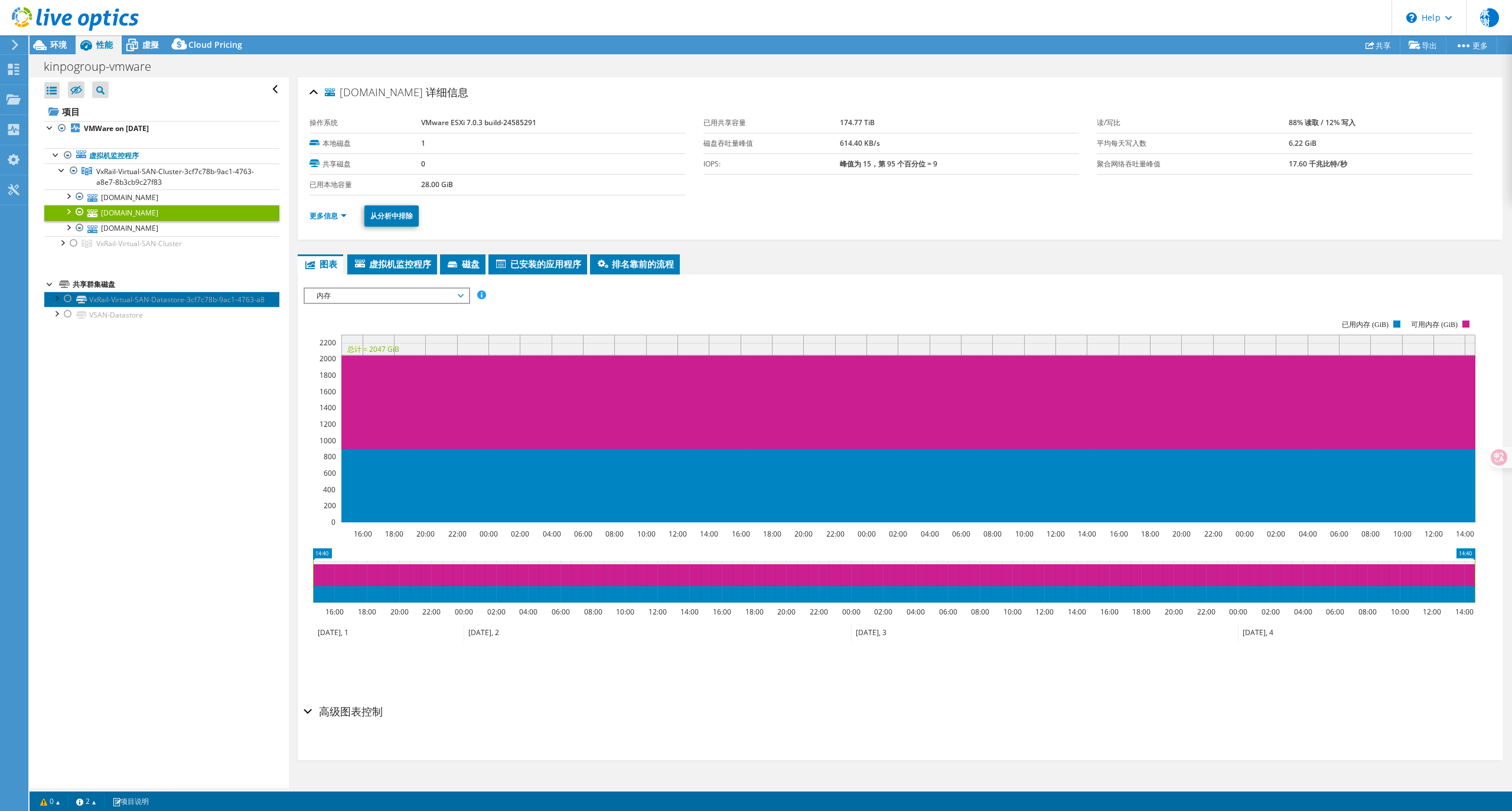
click at [142, 306] on link "VxRail-Virtual-SAN-Datastore-3cf7c78b-9ac1-4763-a8" at bounding box center [162, 299] width 235 height 15
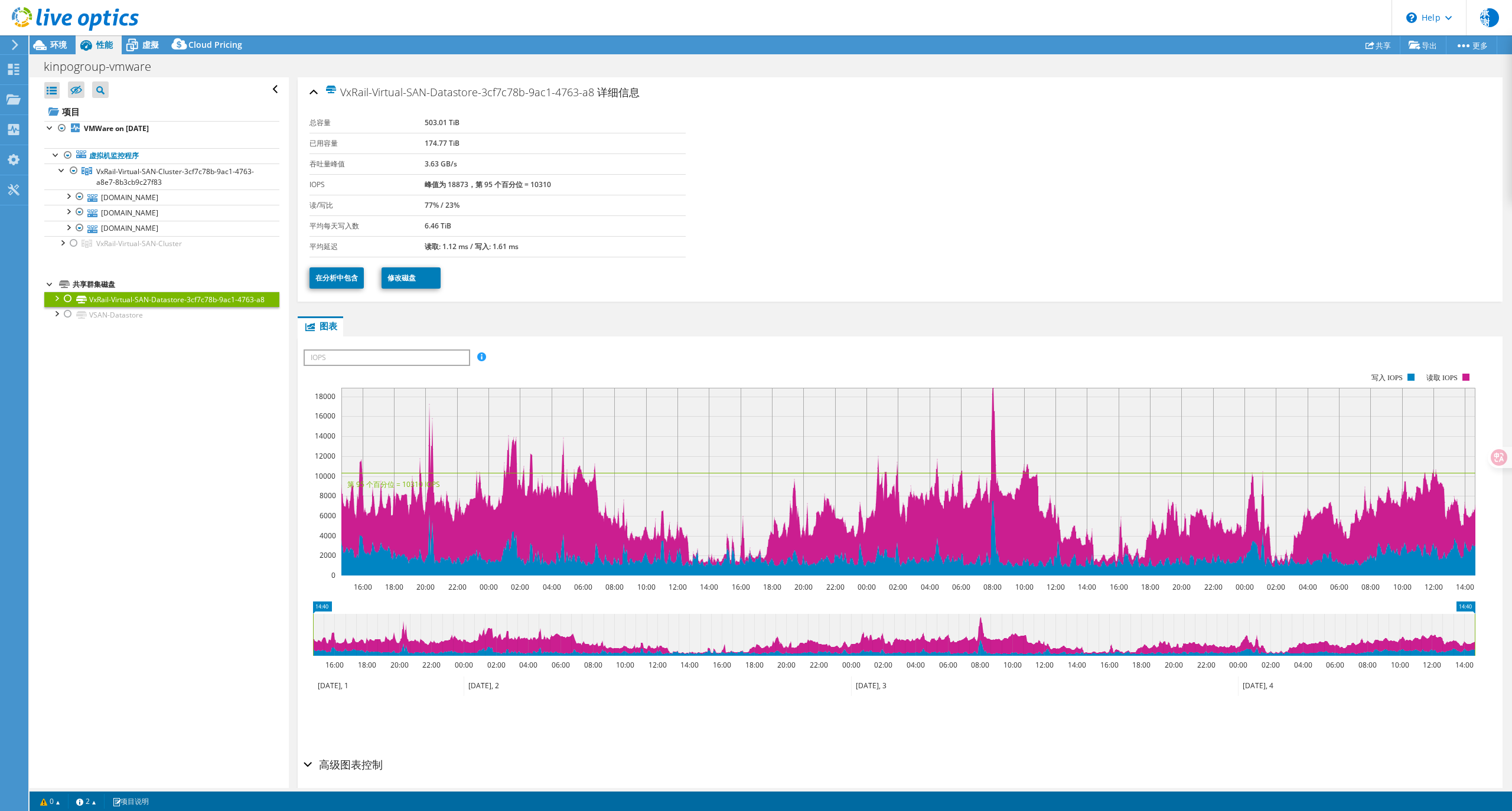
click at [62, 293] on div at bounding box center [68, 299] width 12 height 14
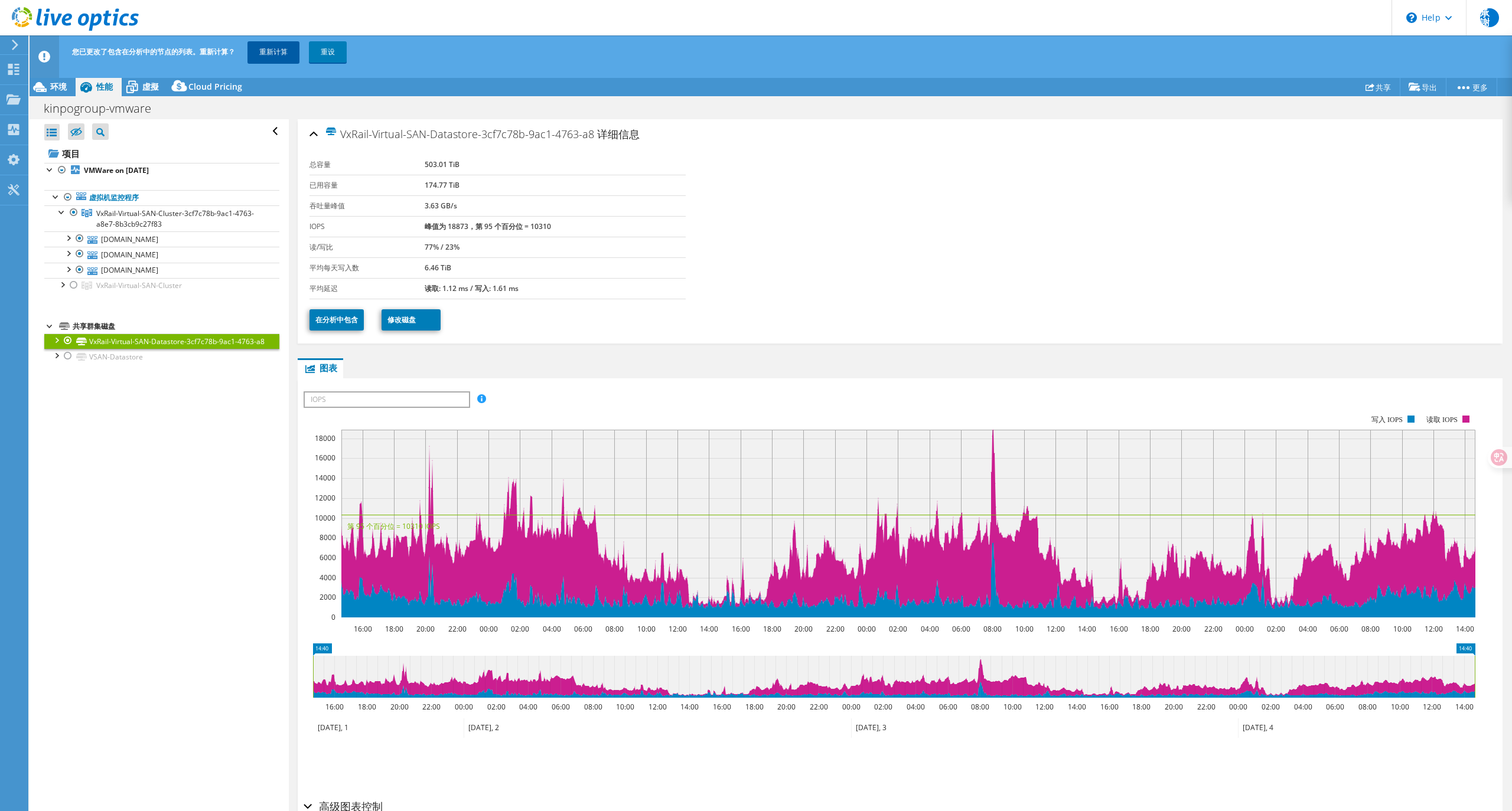
click at [277, 48] on link "重新计算" at bounding box center [274, 51] width 52 height 21
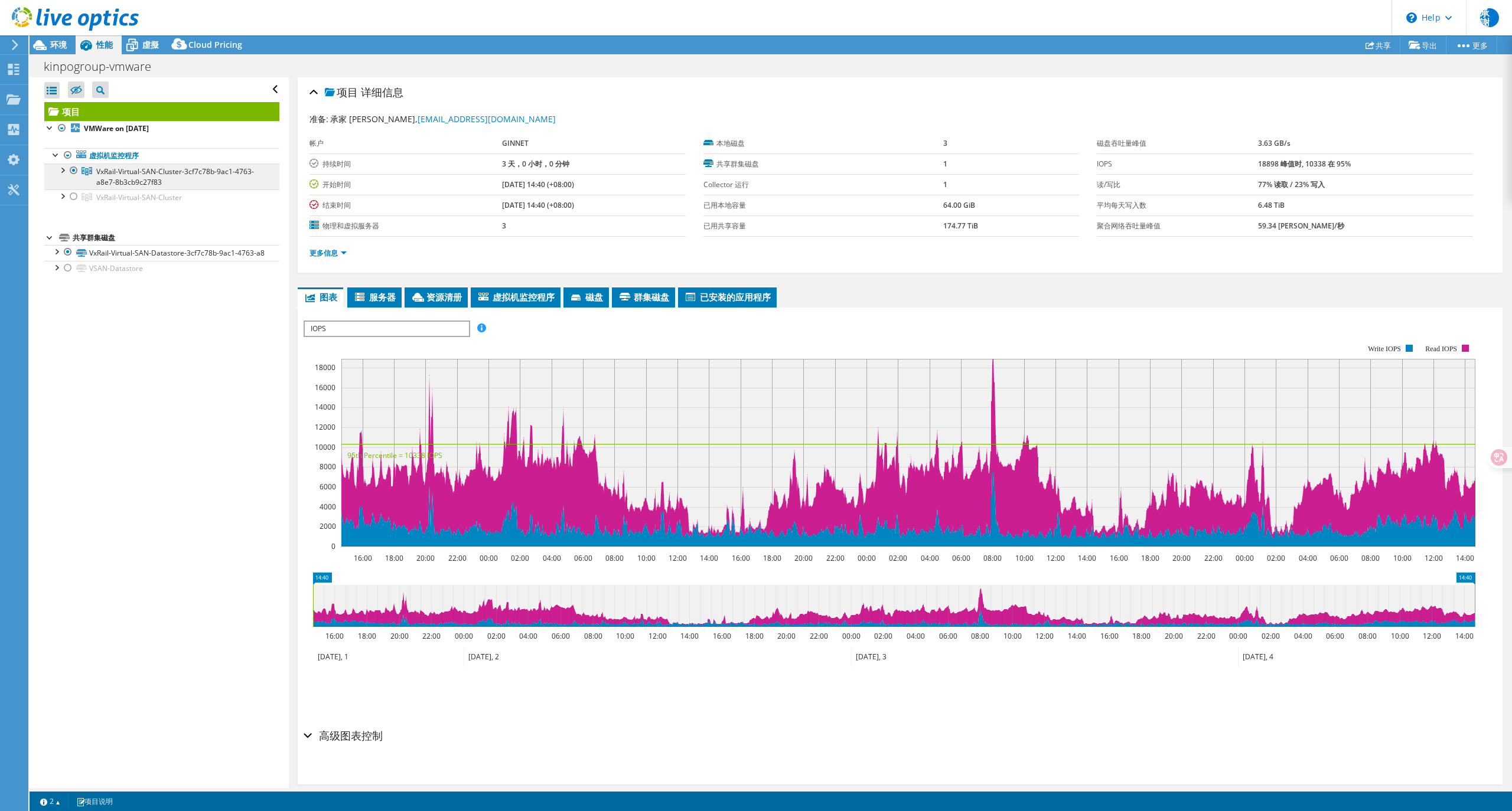
click at [143, 180] on span "VxRail-Virtual-SAN-Cluster-3cf7c78b-9ac1-4763-a8e7-8b3cb9c27f83" at bounding box center [175, 177] width 158 height 20
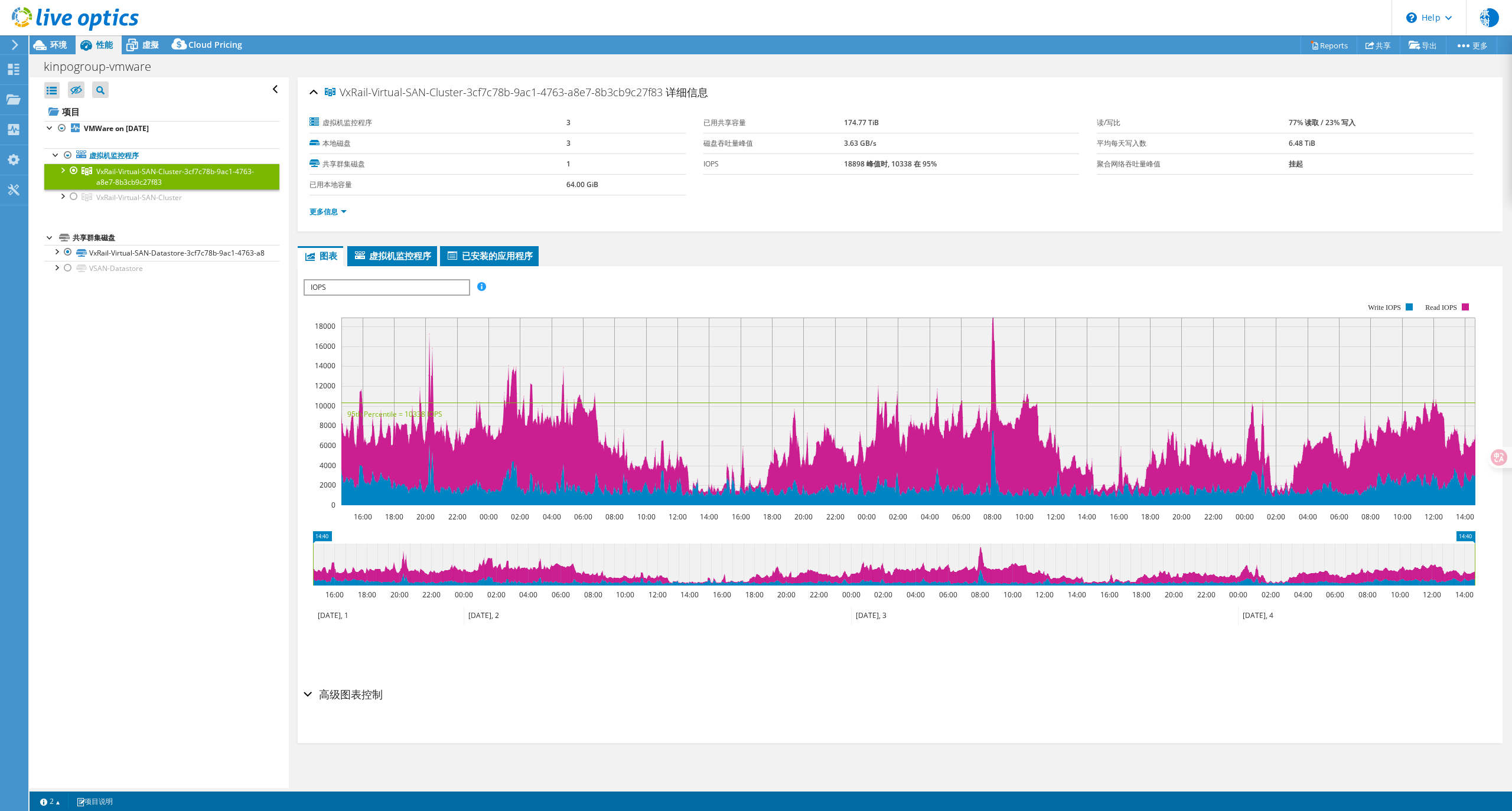
select select "USD"
click at [173, 258] on link "VxRail-Virtual-SAN-Datastore-3cf7c78b-9ac1-4763-a8" at bounding box center [162, 252] width 235 height 15
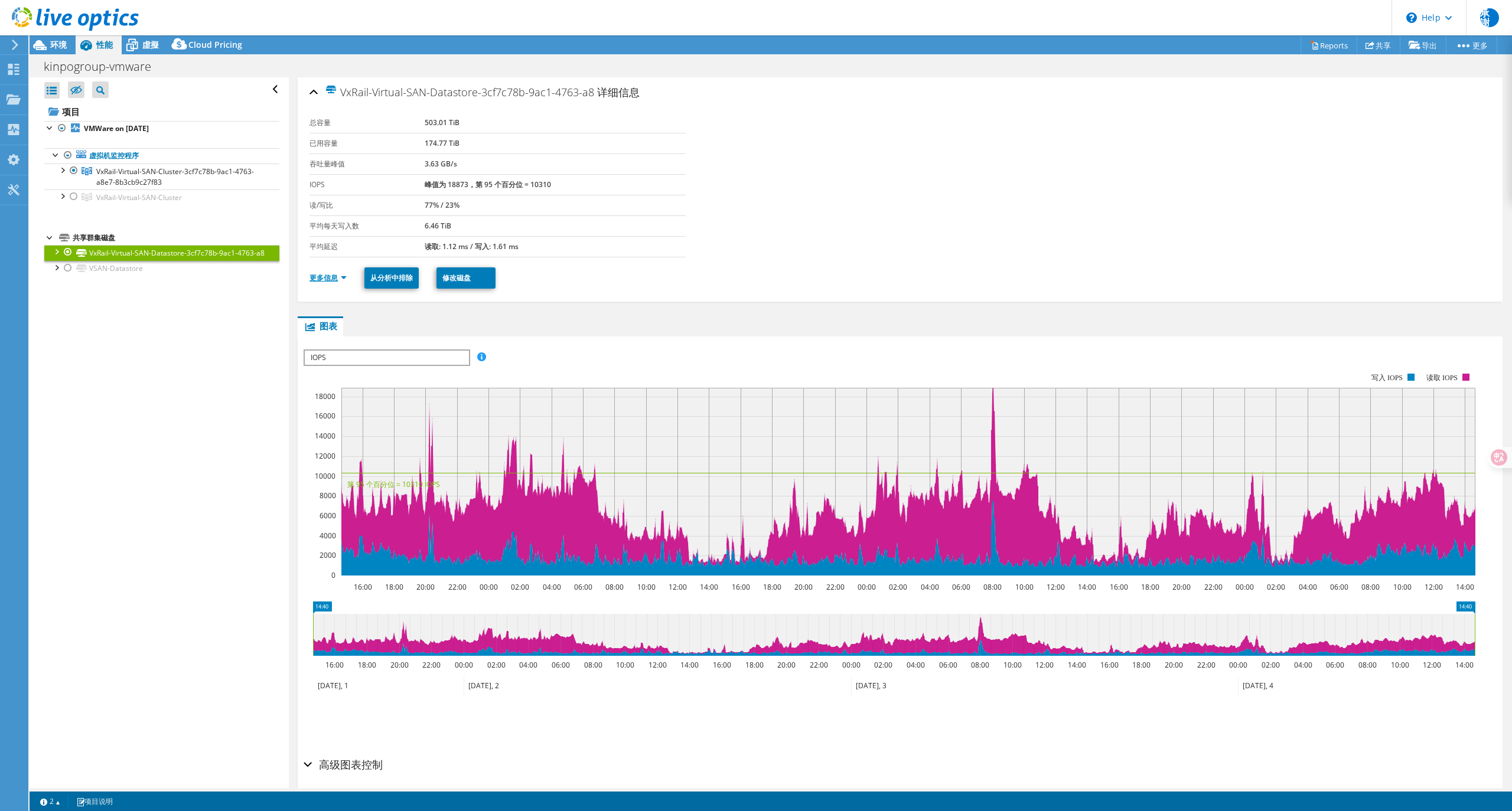
click at [326, 277] on link "更多信息" at bounding box center [328, 277] width 37 height 10
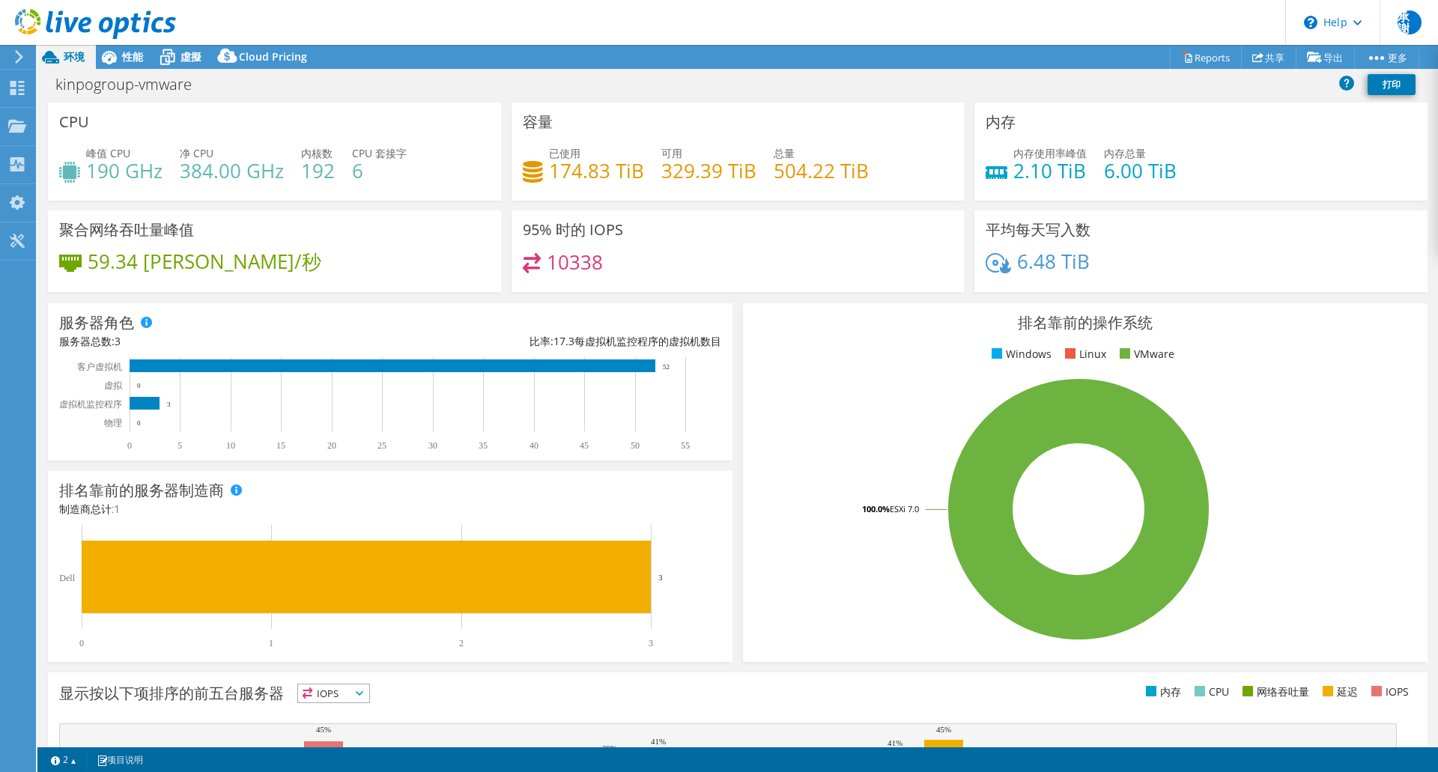
select select "USD"
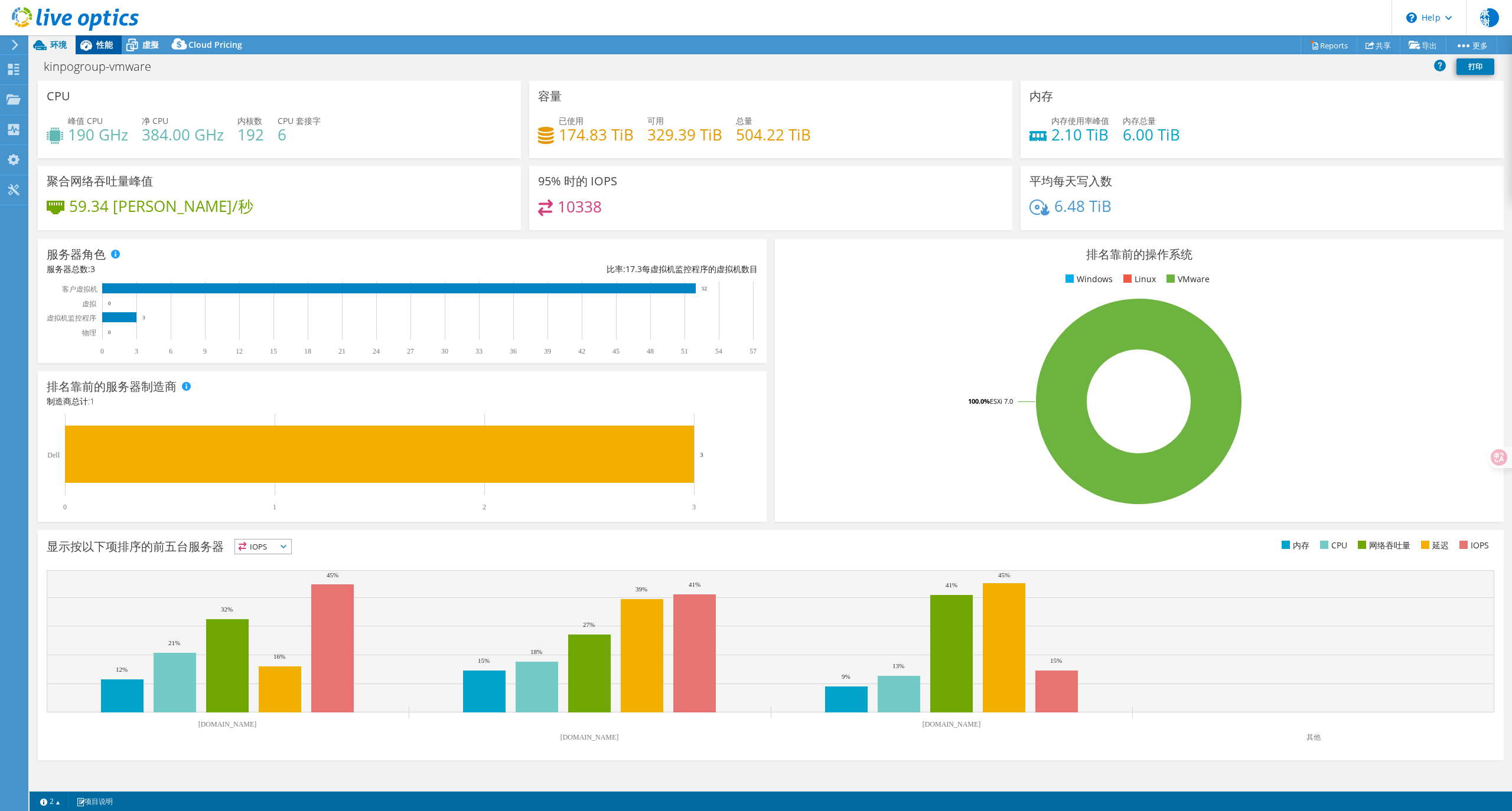
click at [97, 48] on span "性能" at bounding box center [104, 44] width 17 height 11
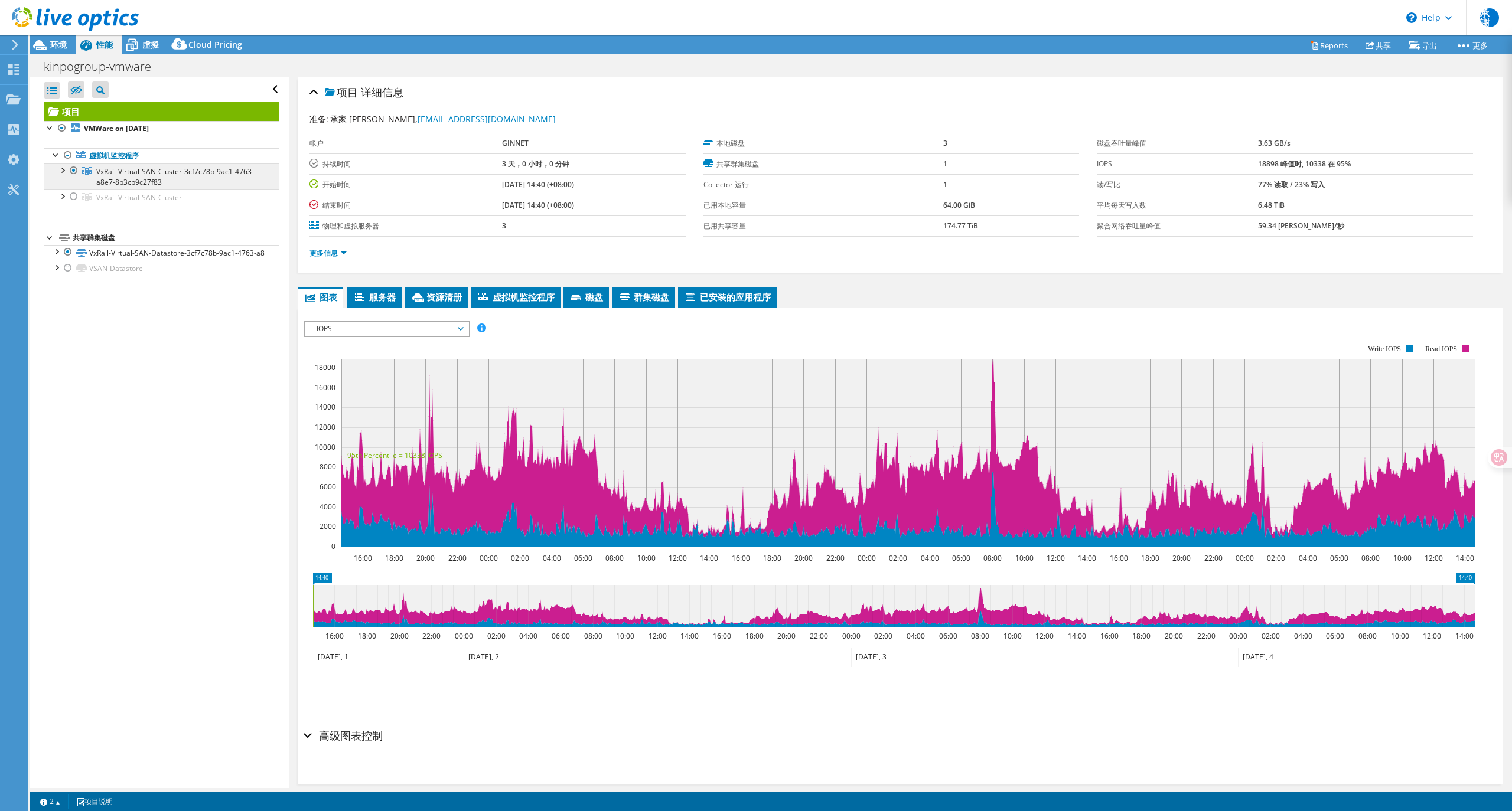
click at [159, 171] on span "VxRail-Virtual-SAN-Cluster-3cf7c78b-9ac1-4763-a8e7-8b3cb9c27f83" at bounding box center [175, 177] width 158 height 20
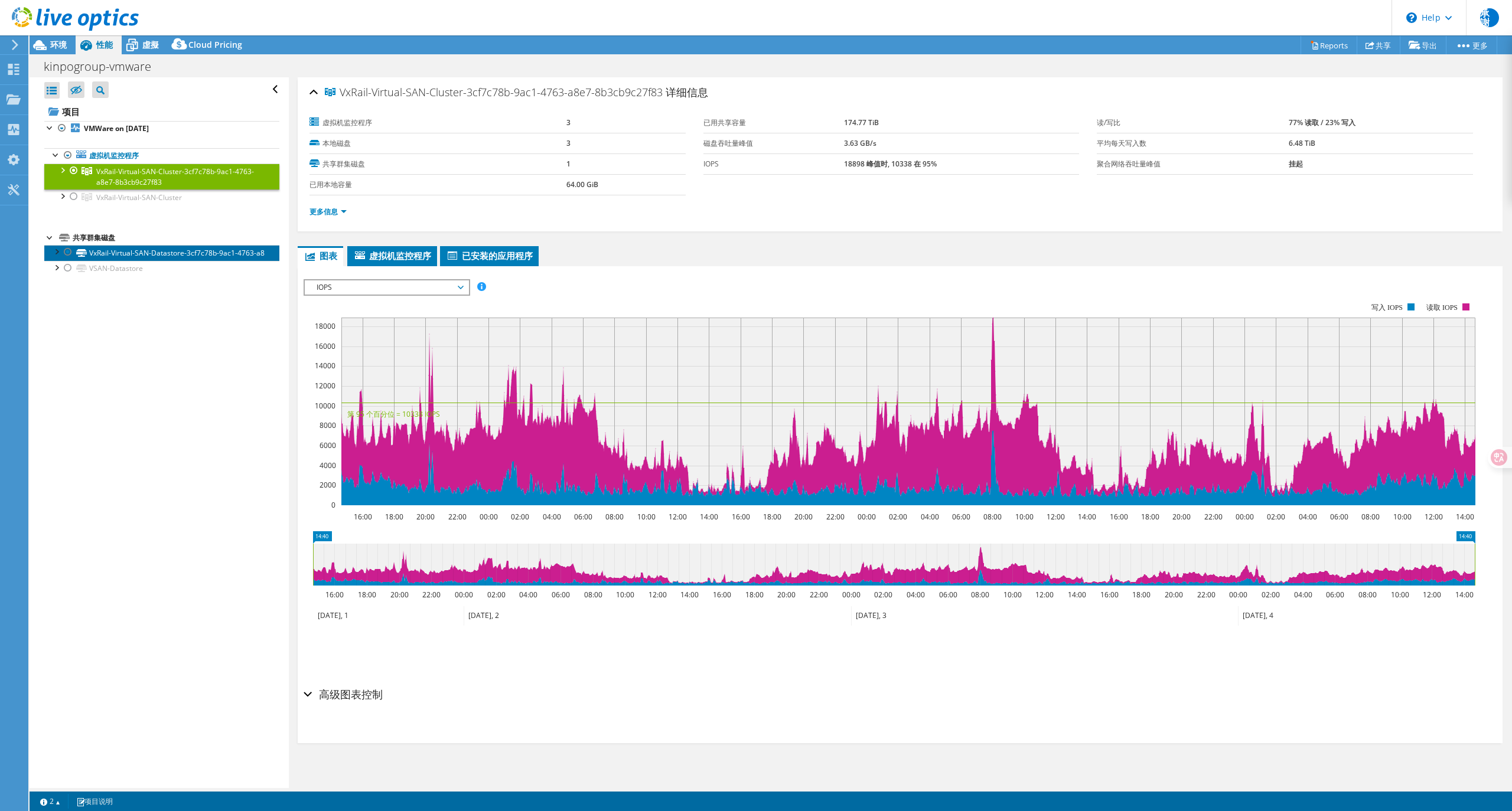
click at [183, 260] on link "VxRail-Virtual-SAN-Datastore-3cf7c78b-9ac1-4763-a8" at bounding box center [162, 252] width 235 height 15
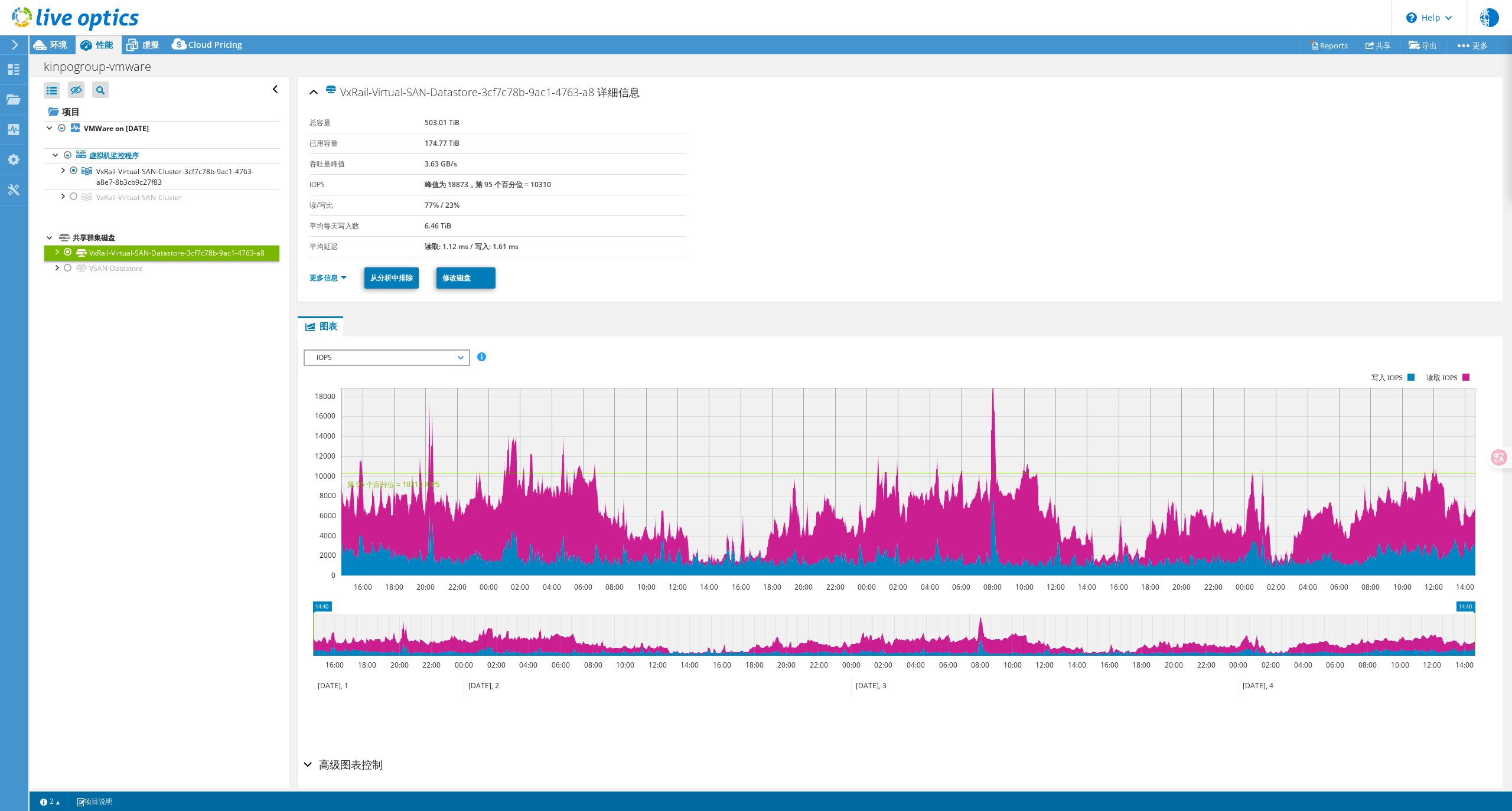
click at [415, 360] on span "IOPS" at bounding box center [386, 358] width 152 height 14
click at [394, 381] on li "磁盘吞吐量" at bounding box center [387, 386] width 164 height 14
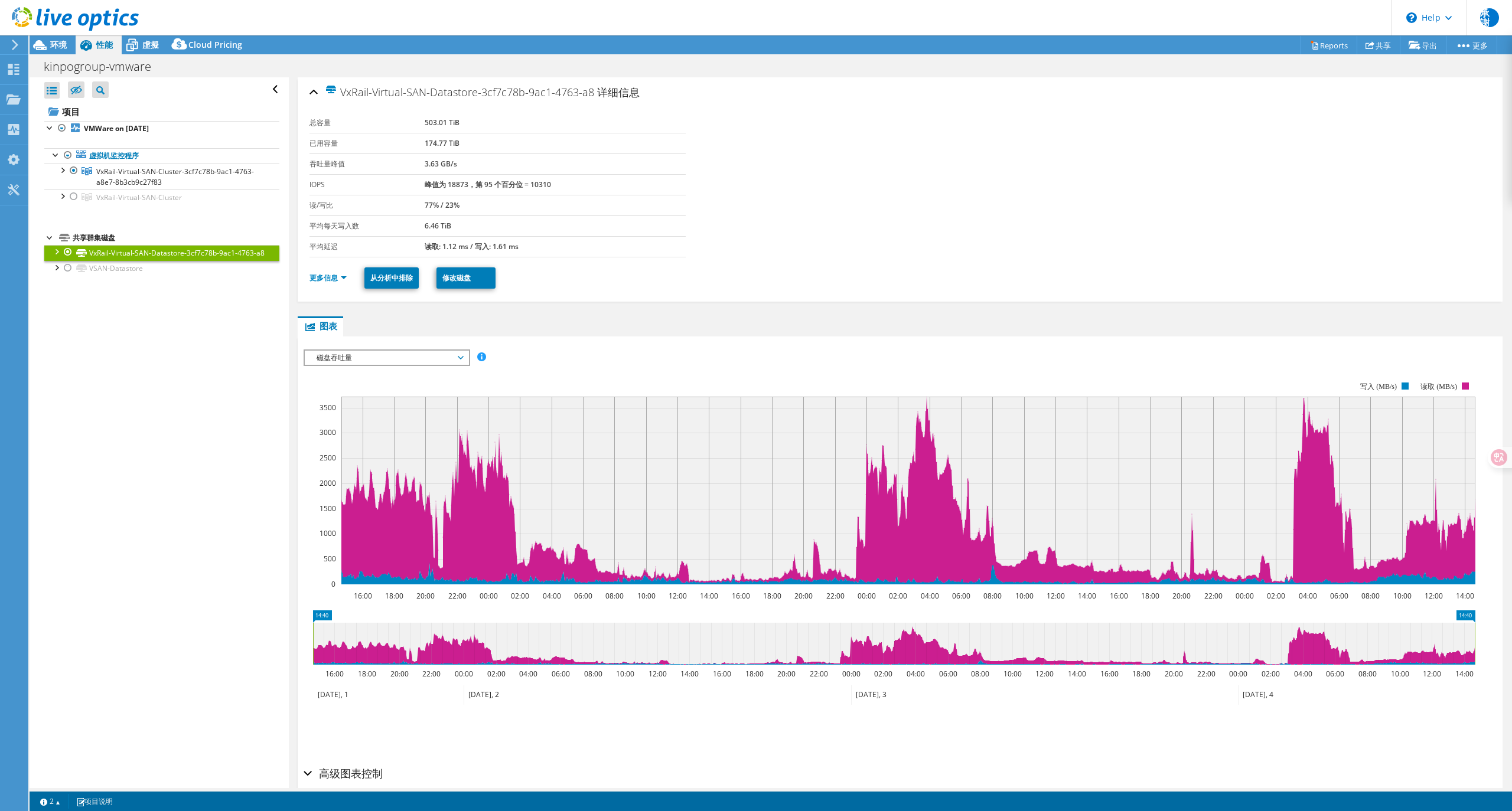
click at [405, 359] on span "磁盘吞吐量" at bounding box center [386, 358] width 152 height 14
click at [395, 397] on li "IO 大小" at bounding box center [387, 400] width 164 height 14
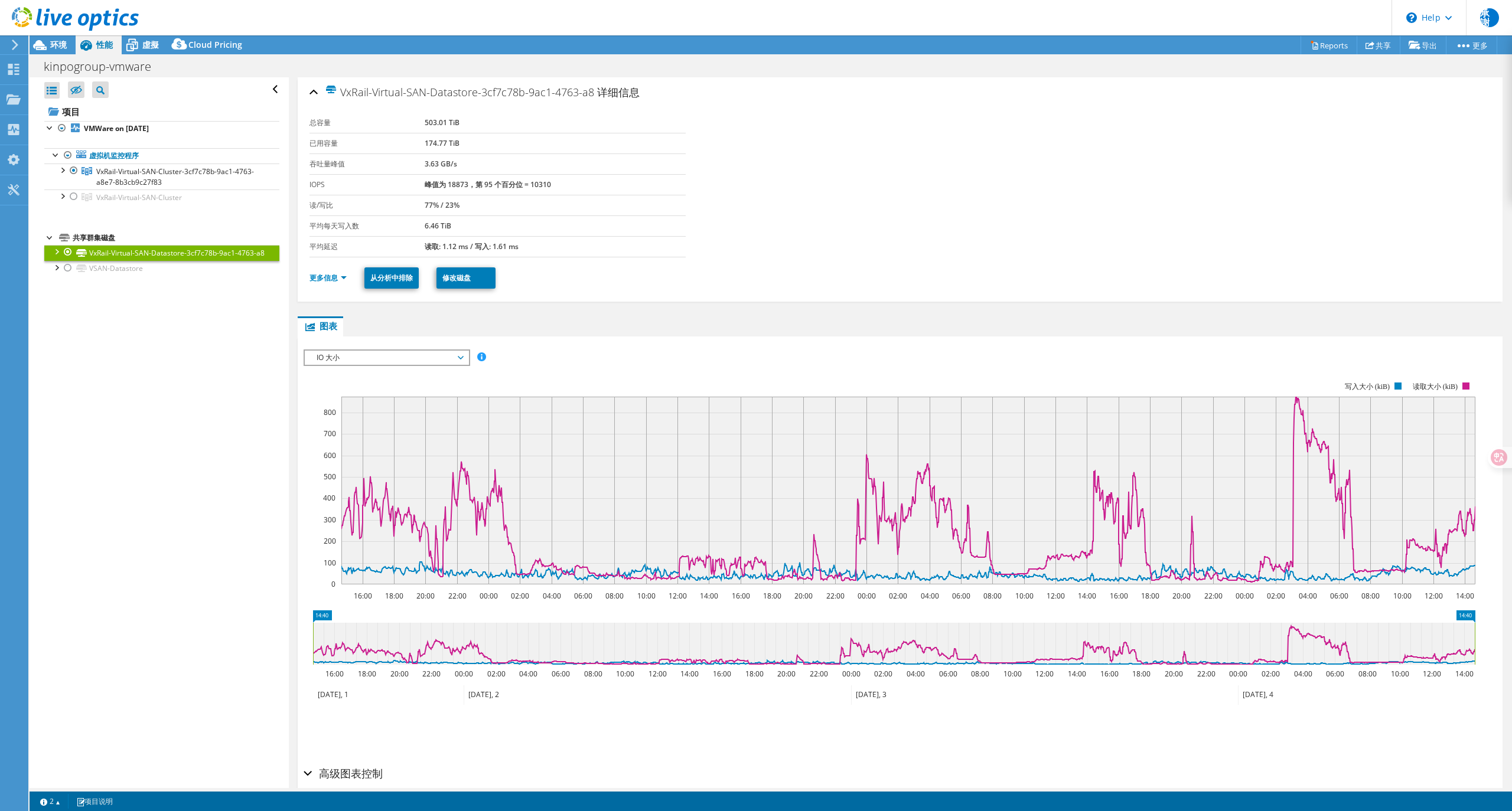
click at [434, 359] on span "IO 大小" at bounding box center [386, 358] width 152 height 14
click at [415, 387] on li "磁盘吞吐量" at bounding box center [387, 386] width 164 height 14
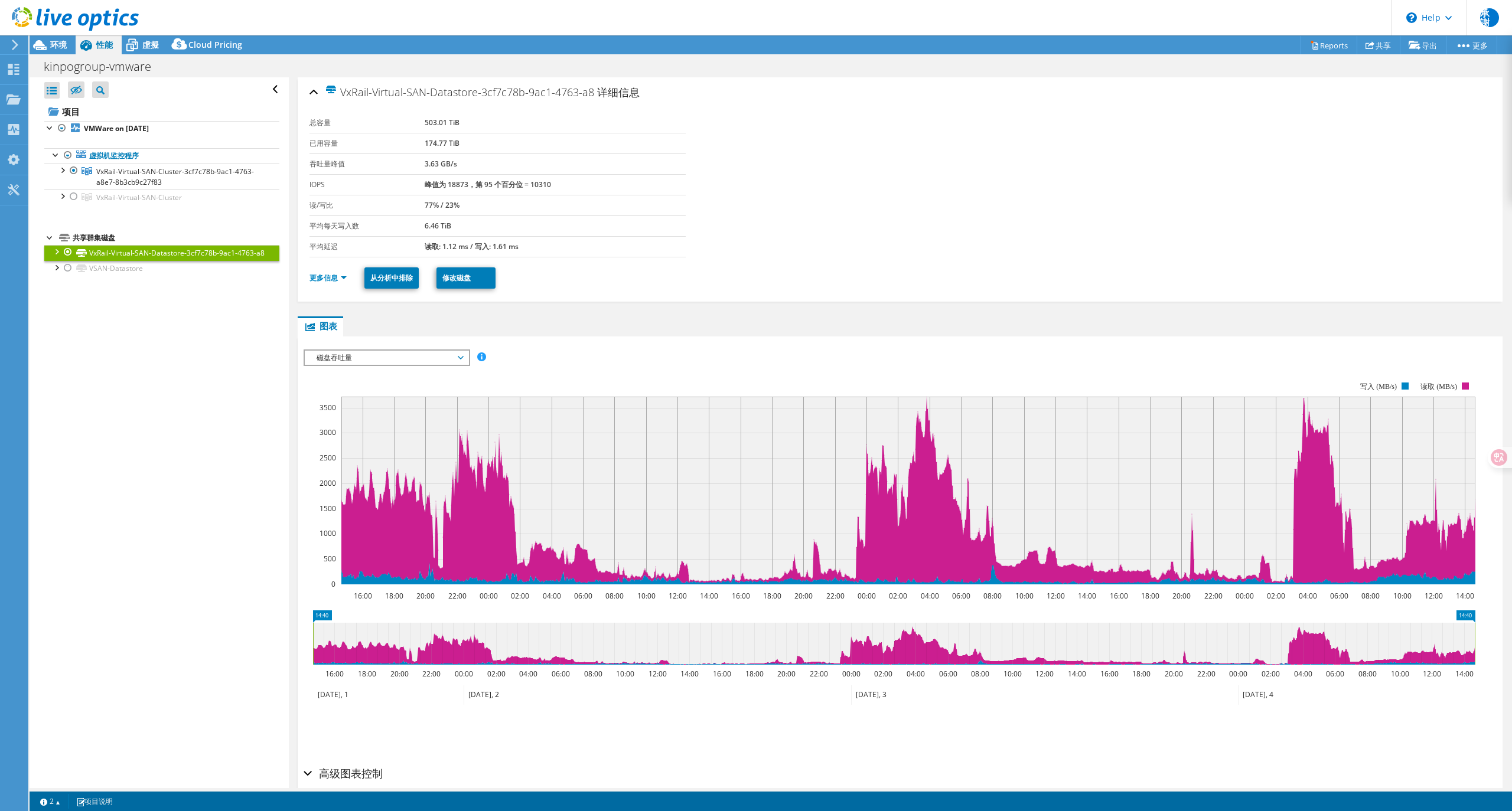
click at [400, 350] on div "磁盘吞吐量 IOPS 磁盘吞吐量 IO 大小 延迟 队列深度 CPU 百分比 内存 页面错误 参与 网络吞吐量 排名靠前的服务器（按页面错误排序） Workl…" at bounding box center [386, 358] width 166 height 17
click at [369, 397] on li "IO 大小" at bounding box center [387, 400] width 164 height 14
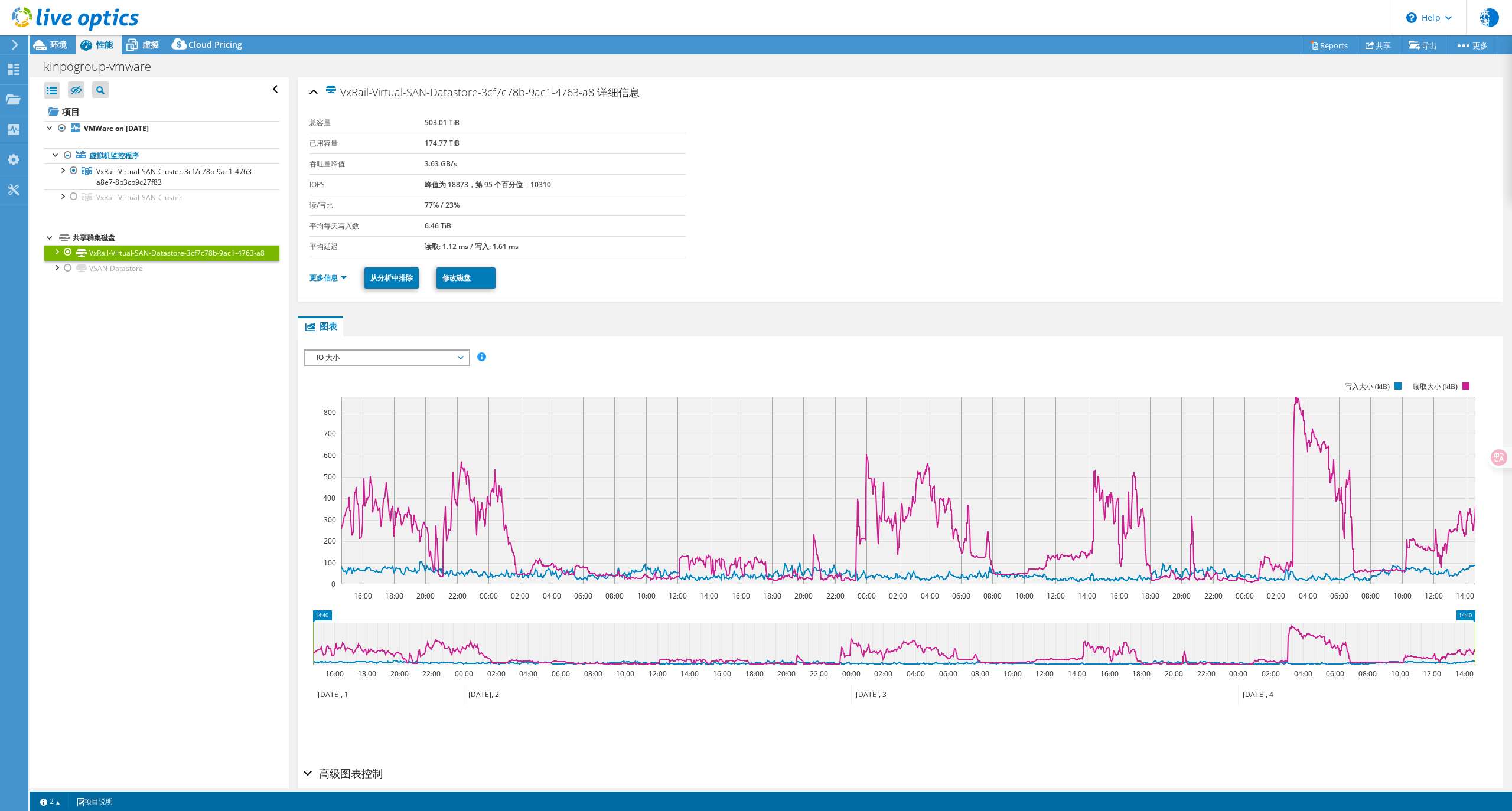
click at [434, 360] on span "IO 大小" at bounding box center [386, 358] width 152 height 14
click at [363, 412] on li "延迟" at bounding box center [387, 415] width 164 height 14
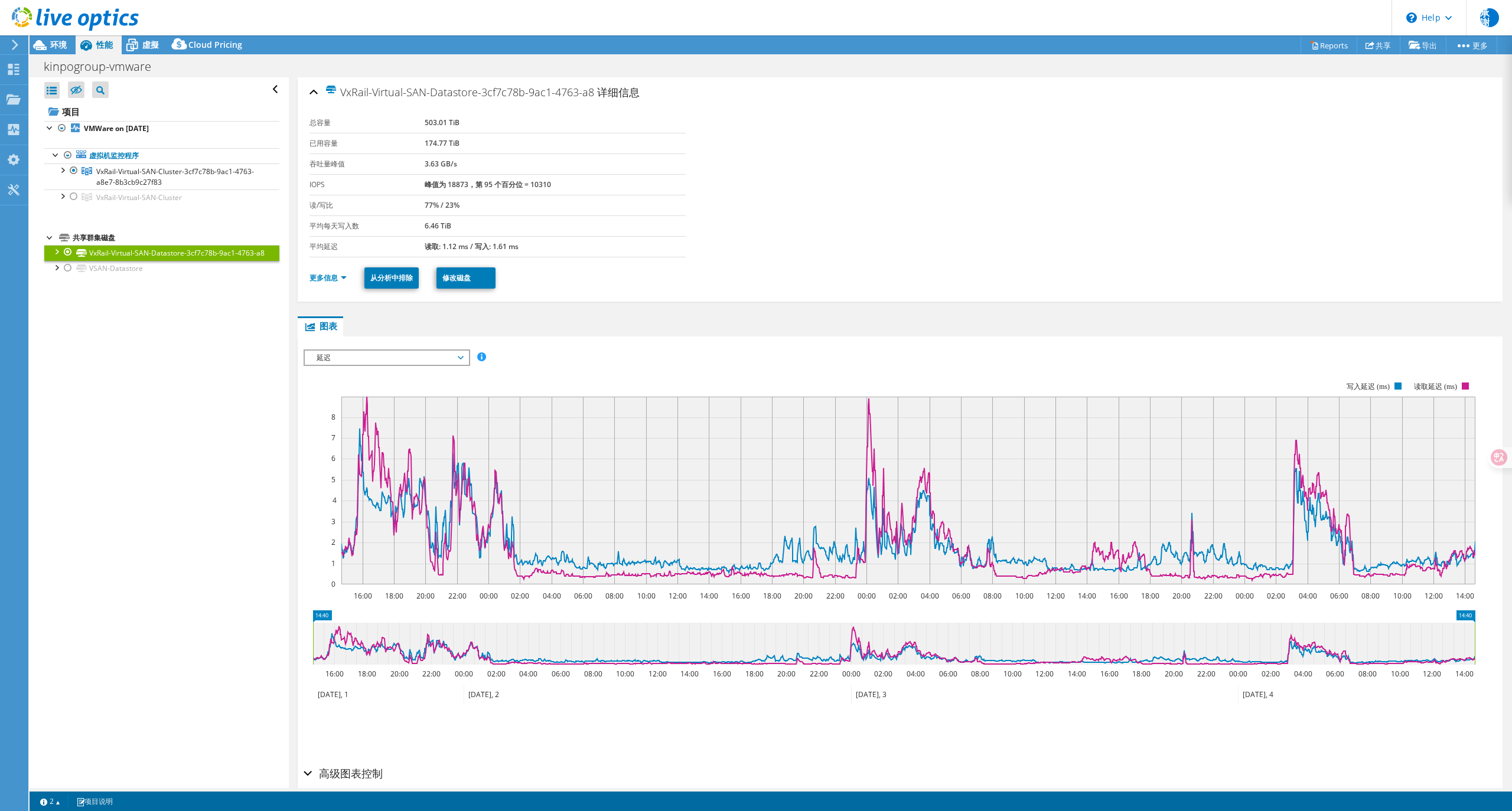
click at [378, 359] on span "延迟" at bounding box center [386, 358] width 152 height 14
click at [356, 431] on li "队列深度" at bounding box center [387, 429] width 164 height 14
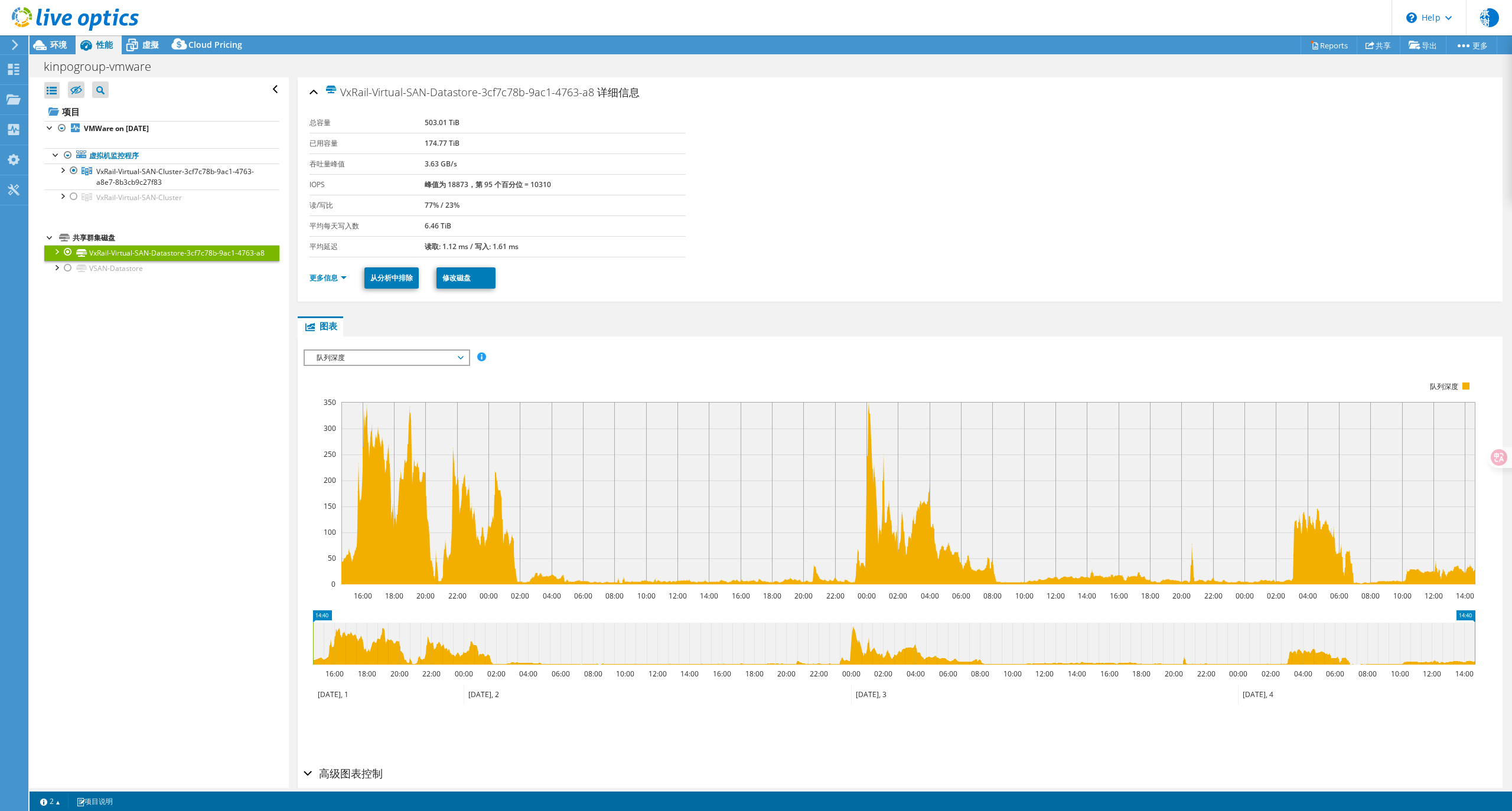
click at [418, 357] on span "队列深度" at bounding box center [386, 358] width 152 height 14
click at [378, 414] on li "延迟" at bounding box center [387, 415] width 164 height 14
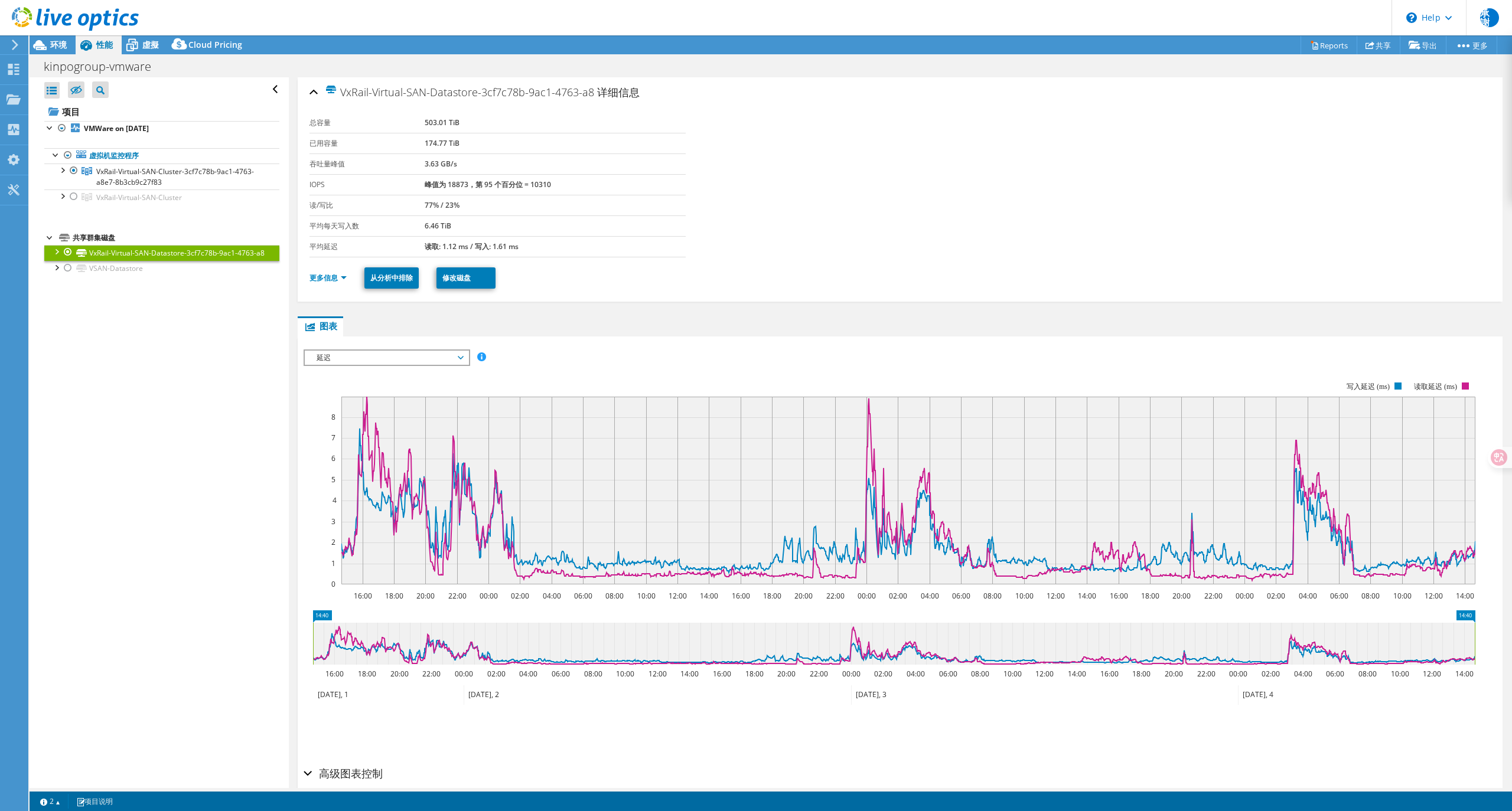
click at [352, 355] on span "延迟" at bounding box center [386, 358] width 152 height 14
click at [348, 371] on li "IOPS" at bounding box center [387, 372] width 164 height 14
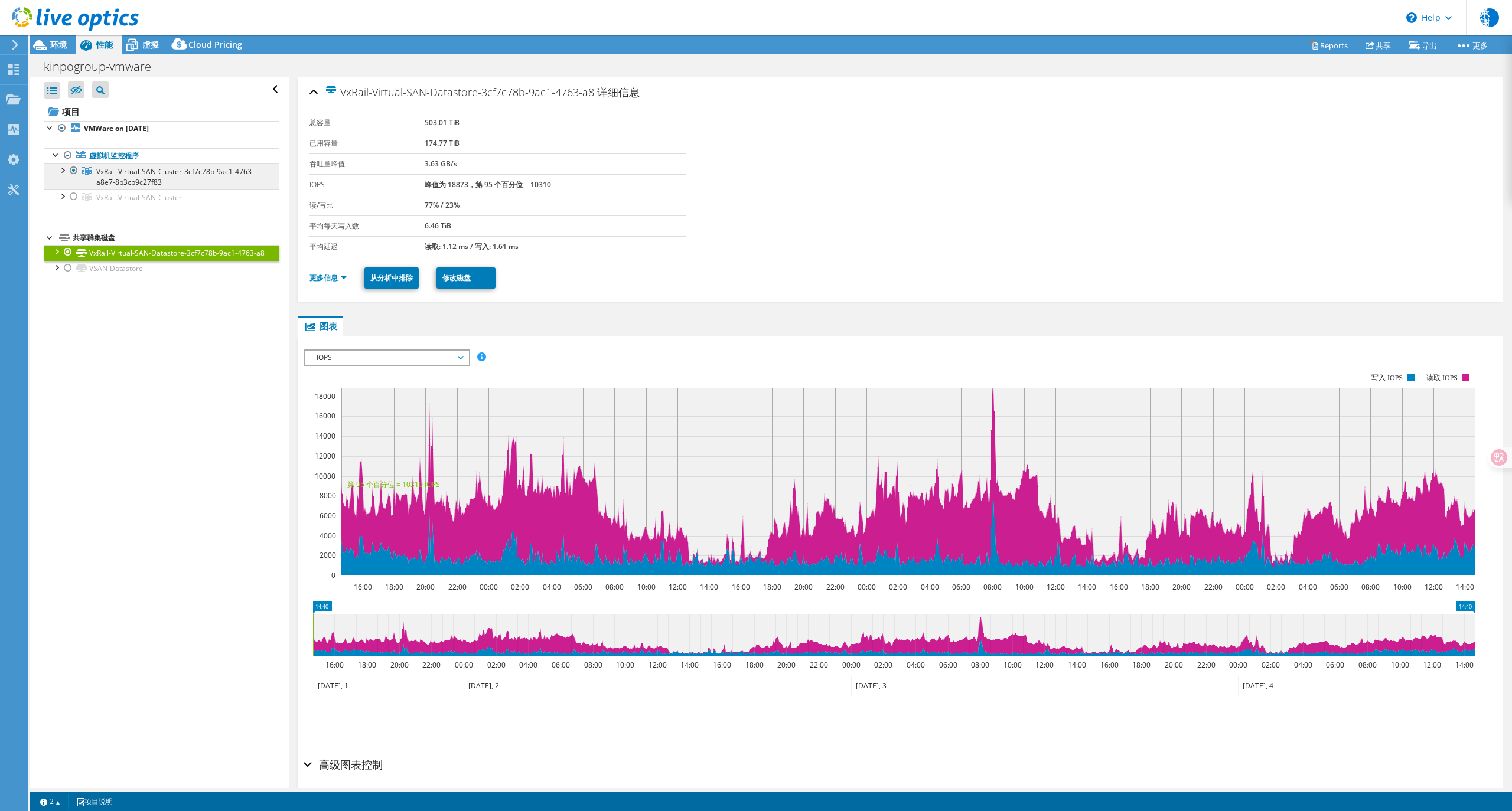
click at [125, 180] on span "VxRail-Virtual-SAN-Cluster-3cf7c78b-9ac1-4763-a8e7-8b3cb9c27f83" at bounding box center [175, 177] width 158 height 20
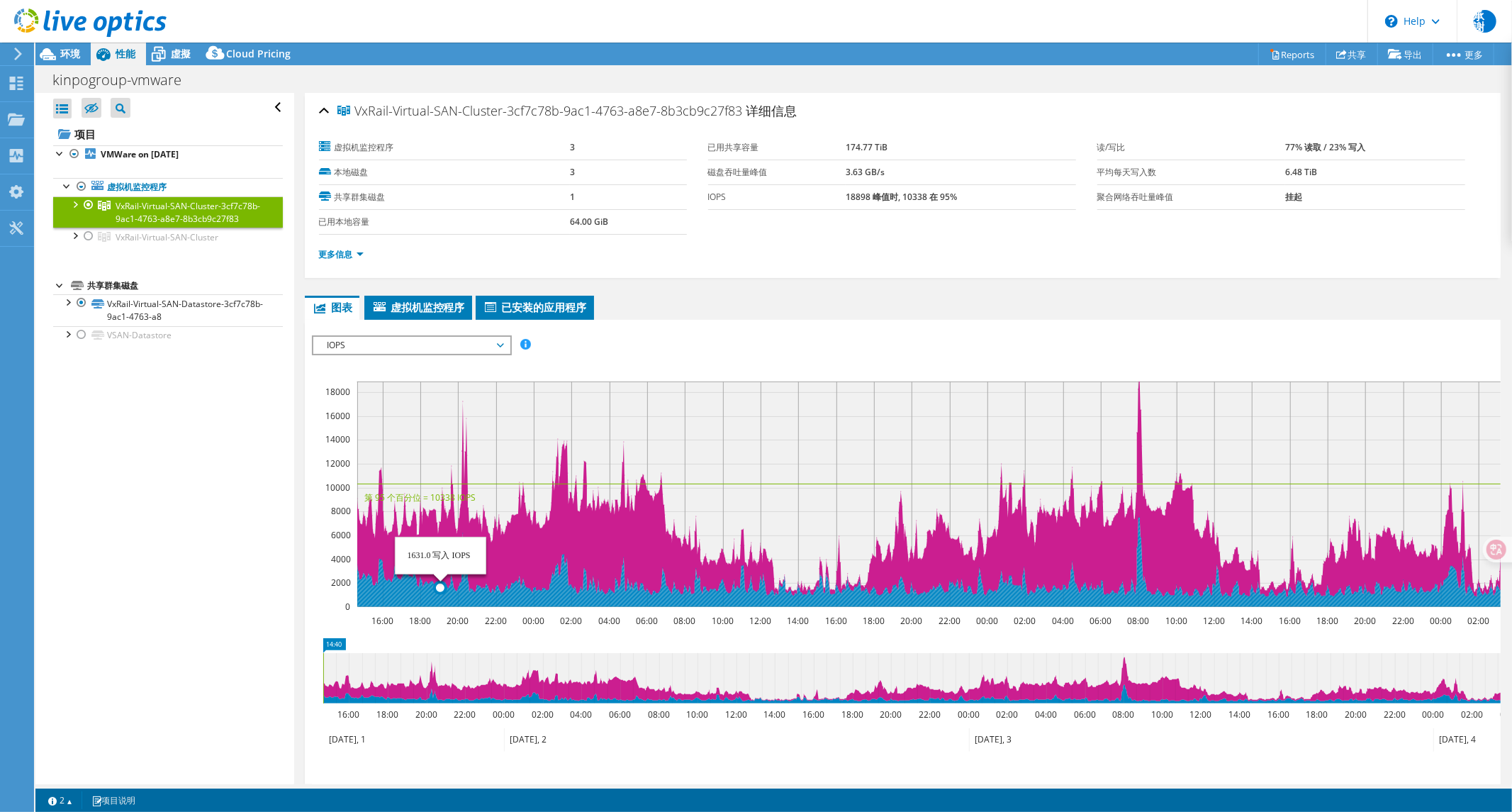
drag, startPoint x: 440, startPoint y: 495, endPoint x: 451, endPoint y: 493, distance: 11.2
click at [440, 494] on text "第 95 个百分位 = 10338 IOPS" at bounding box center [420, 497] width 112 height 12
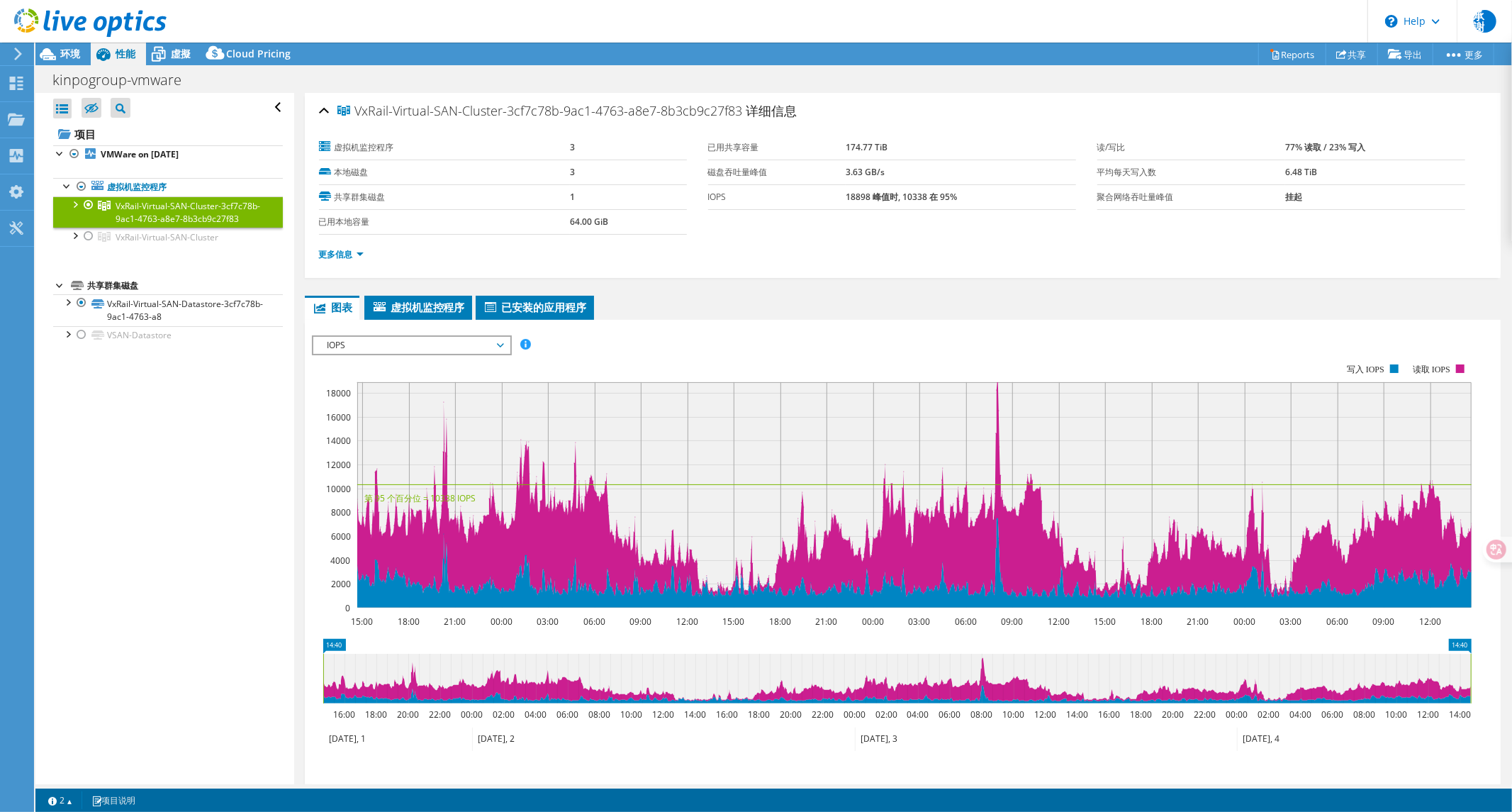
click at [159, 221] on span "VxRail-Virtual-SAN-Cluster-3cf7c78b-9ac1-4763-a8e7-8b3cb9c27f83" at bounding box center [187, 212] width 145 height 25
click at [349, 250] on link "更多信息" at bounding box center [341, 254] width 44 height 12
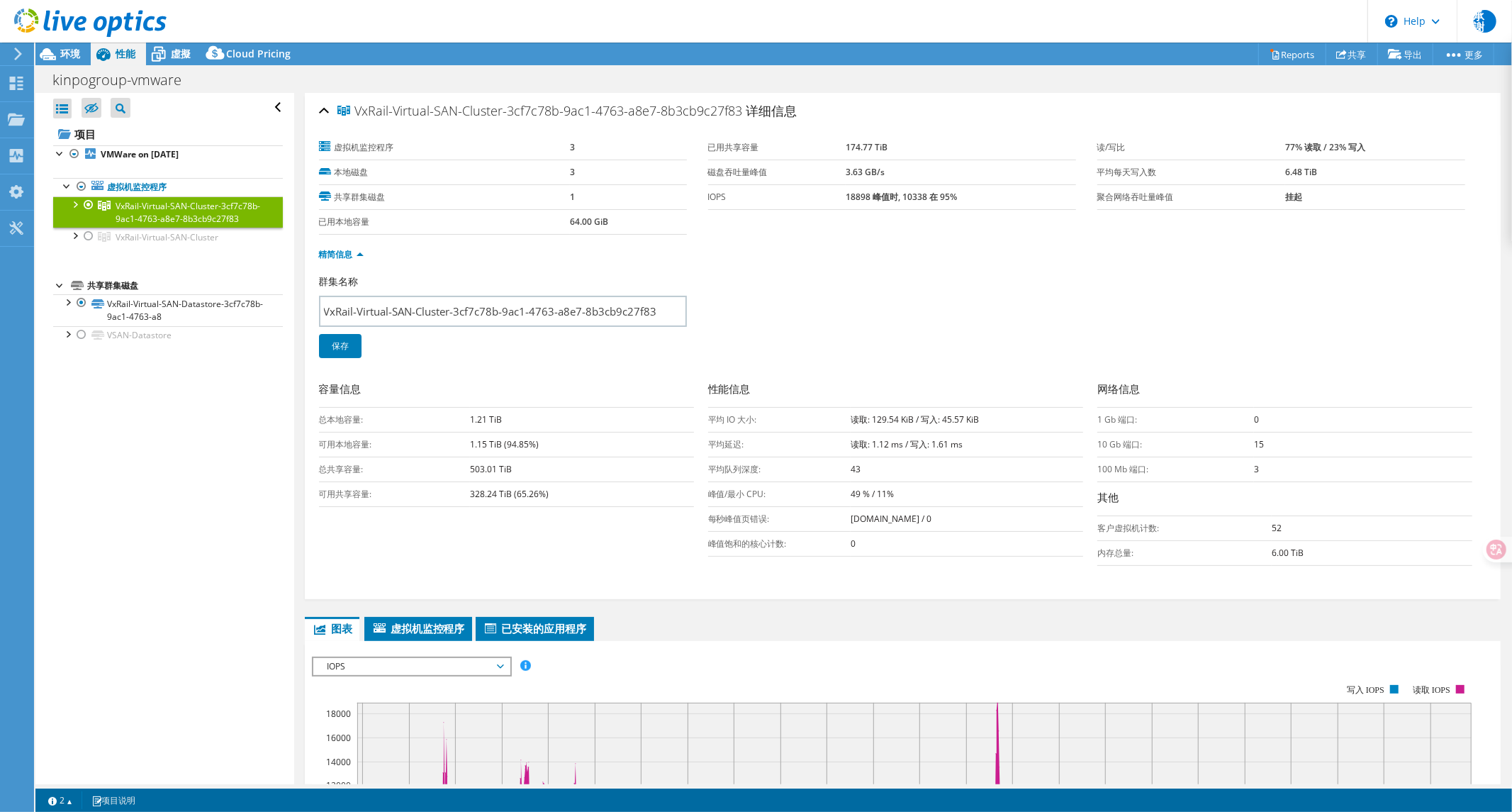
click at [69, 203] on div at bounding box center [74, 203] width 14 height 14
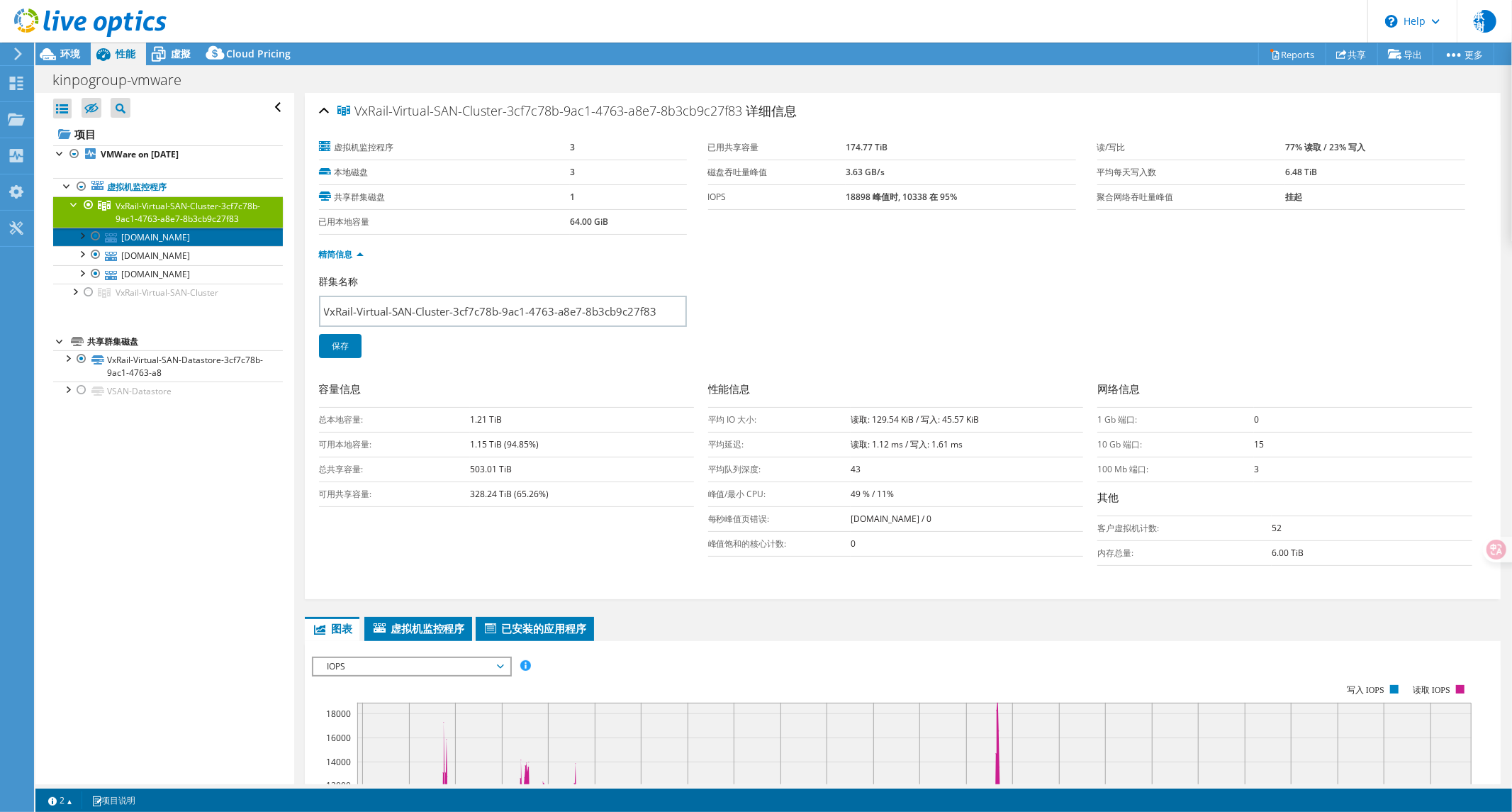
click at [202, 246] on link "[DOMAIN_NAME]" at bounding box center [167, 236] width 230 height 18
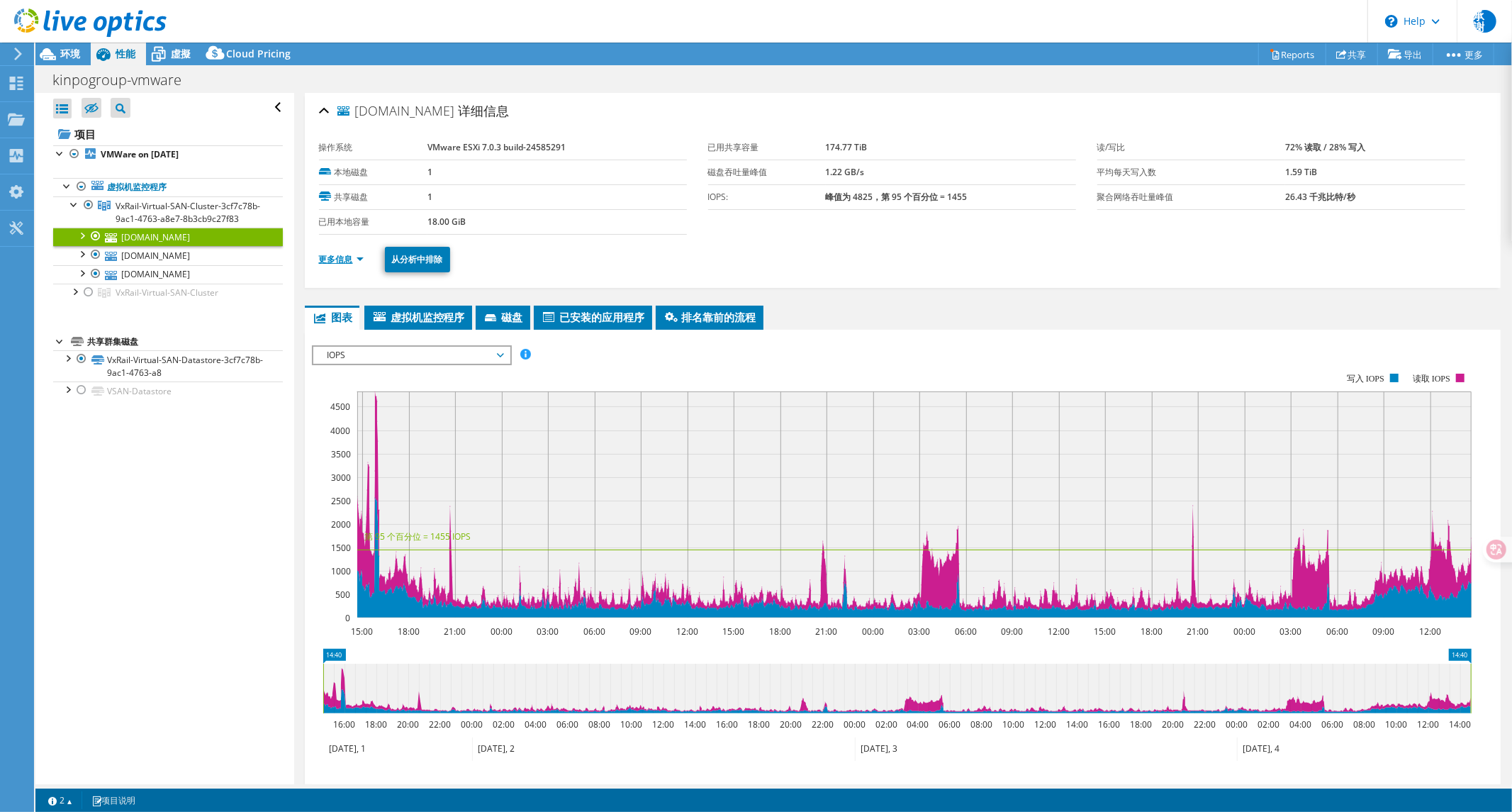
click at [343, 261] on link "更多信息" at bounding box center [341, 258] width 44 height 12
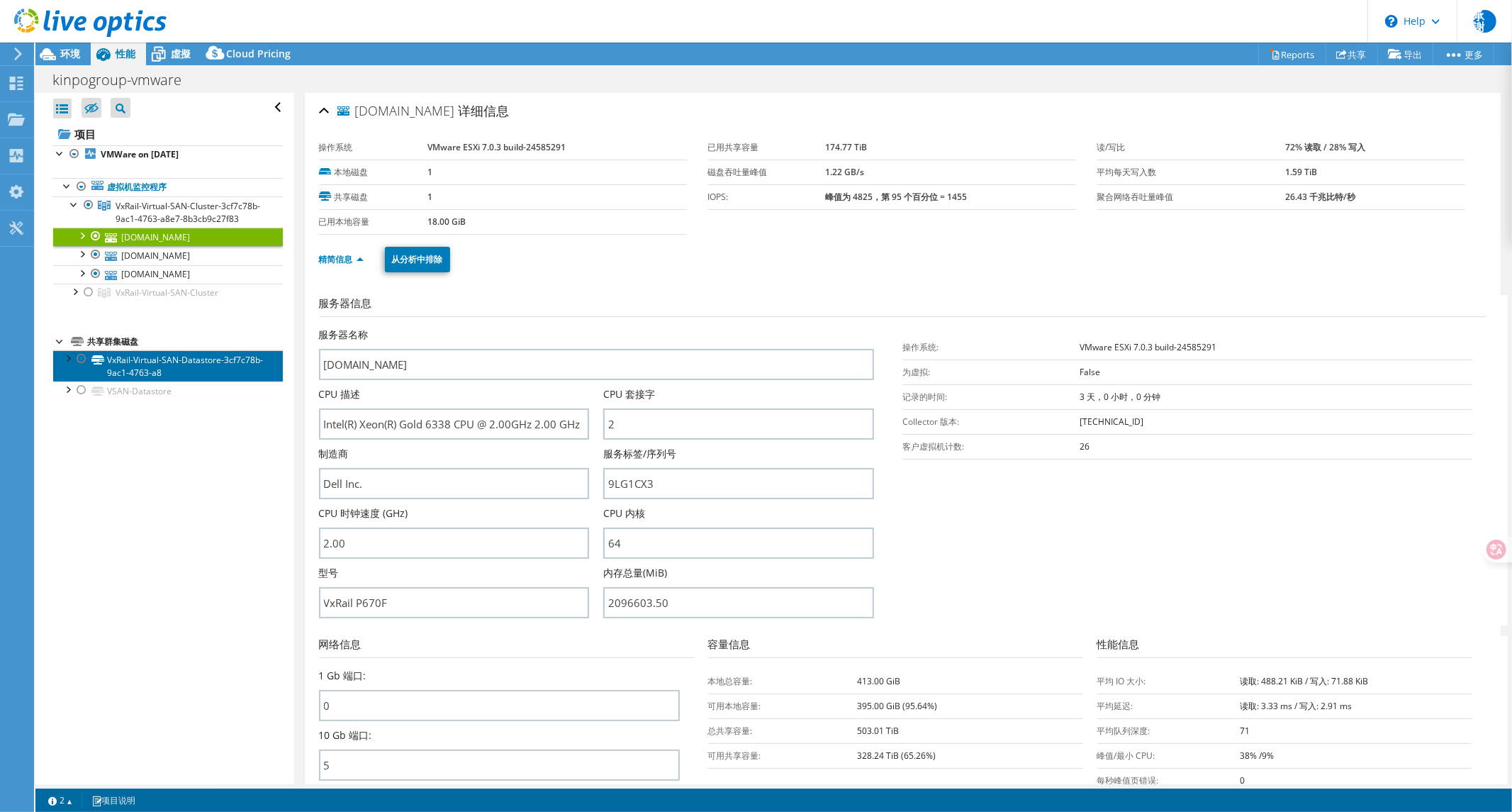
click at [175, 381] on link "VxRail-Virtual-SAN-Datastore-3cf7c78b-9ac1-4763-a8" at bounding box center [167, 365] width 230 height 31
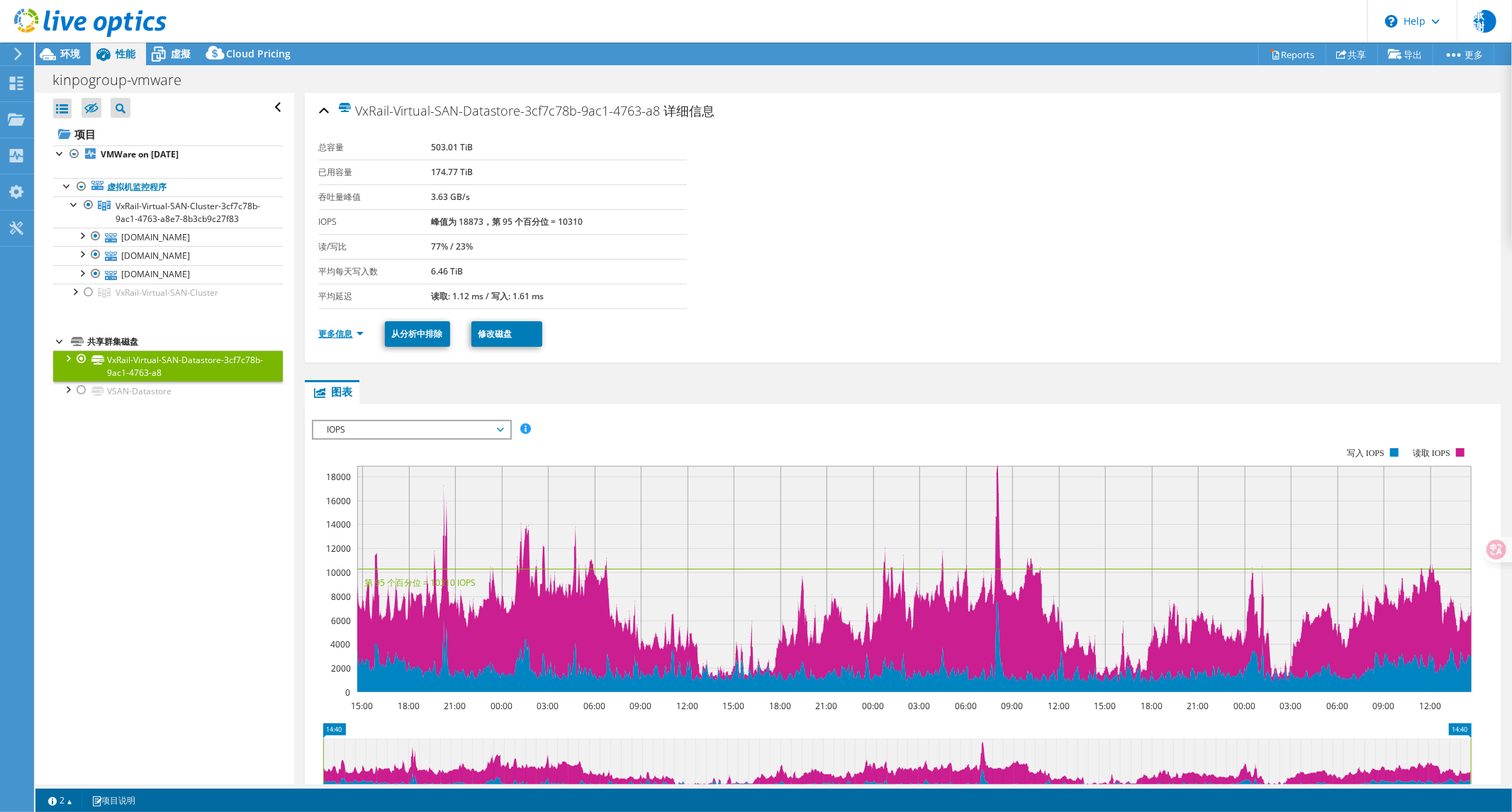
click at [341, 334] on link "更多信息" at bounding box center [341, 333] width 44 height 12
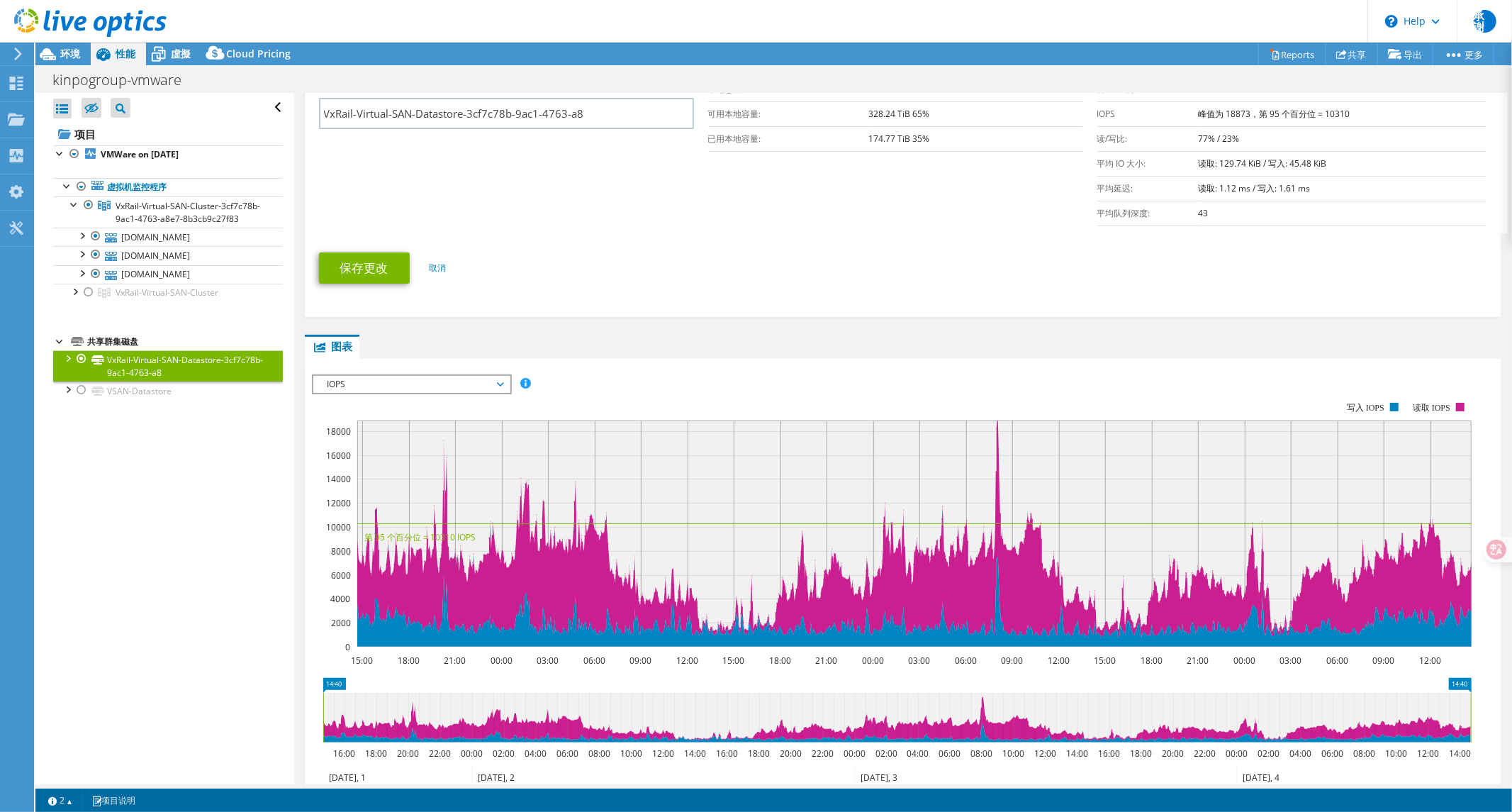
scroll to position [472, 0]
